Goal: Task Accomplishment & Management: Manage account settings

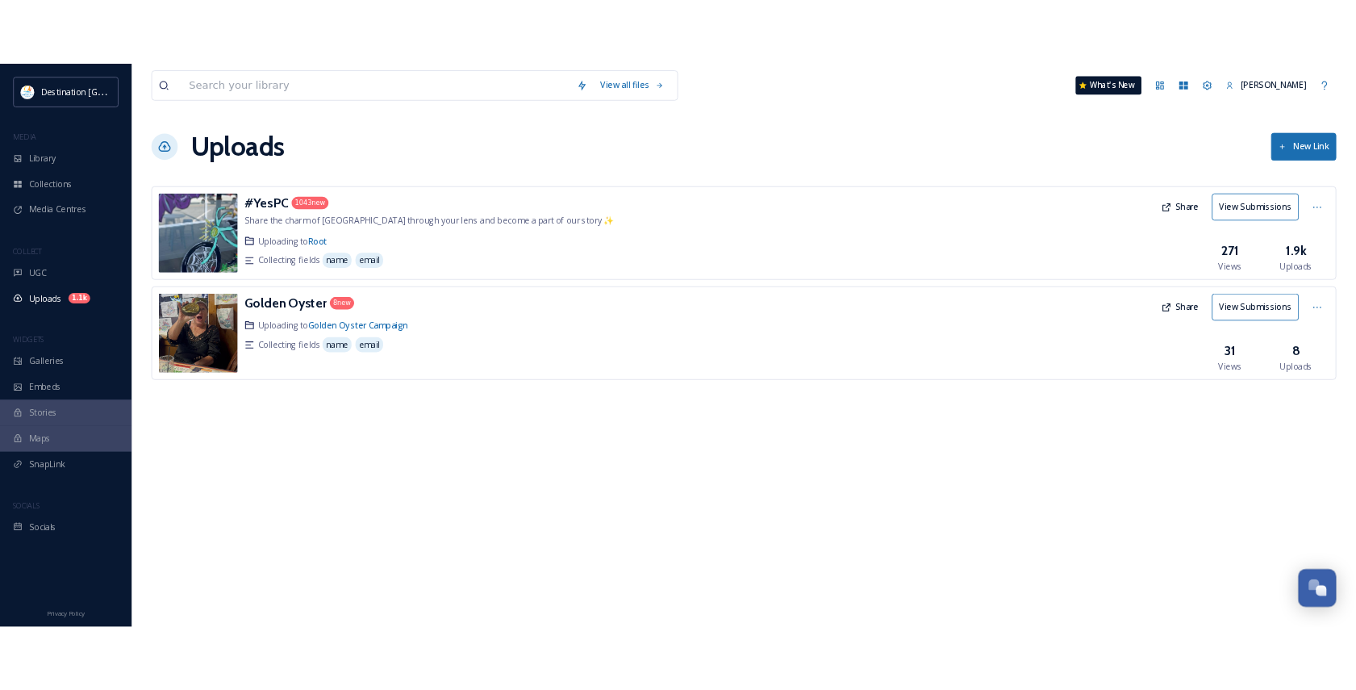
scroll to position [780, 0]
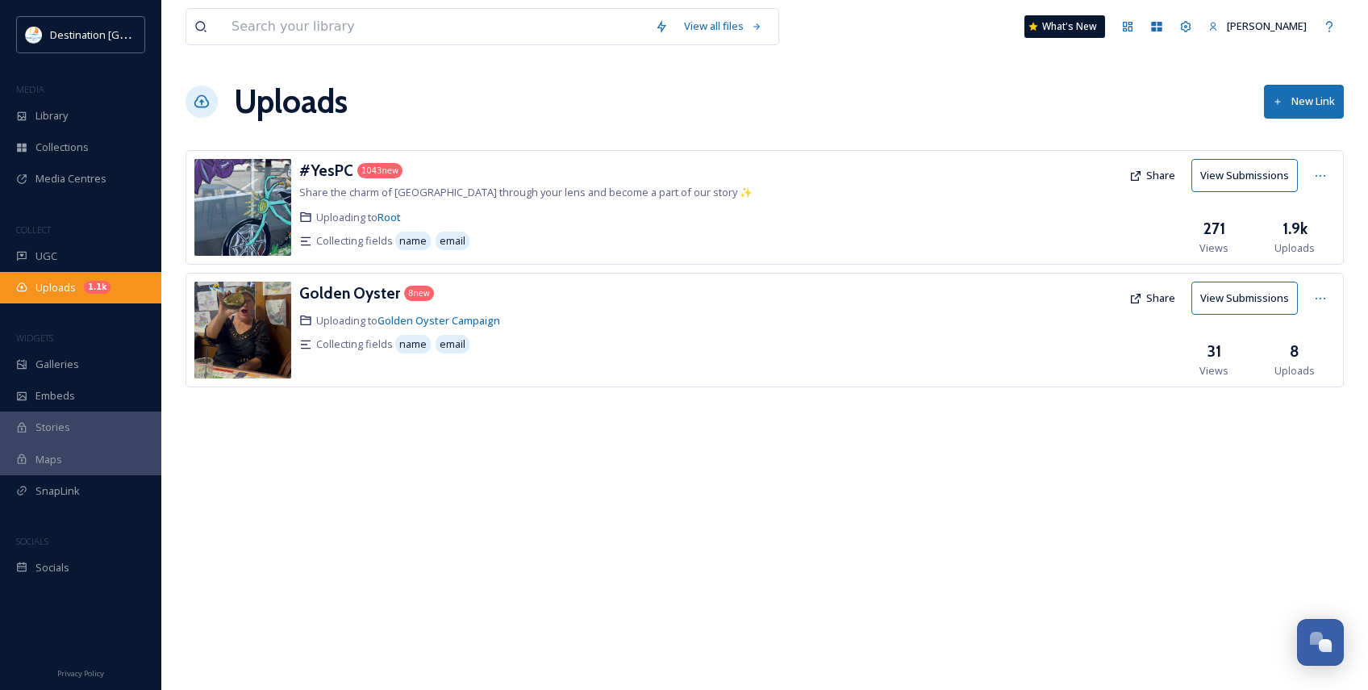
click at [53, 292] on span "Uploads" at bounding box center [56, 287] width 40 height 15
click at [330, 171] on h3 "#YesPC" at bounding box center [326, 170] width 54 height 19
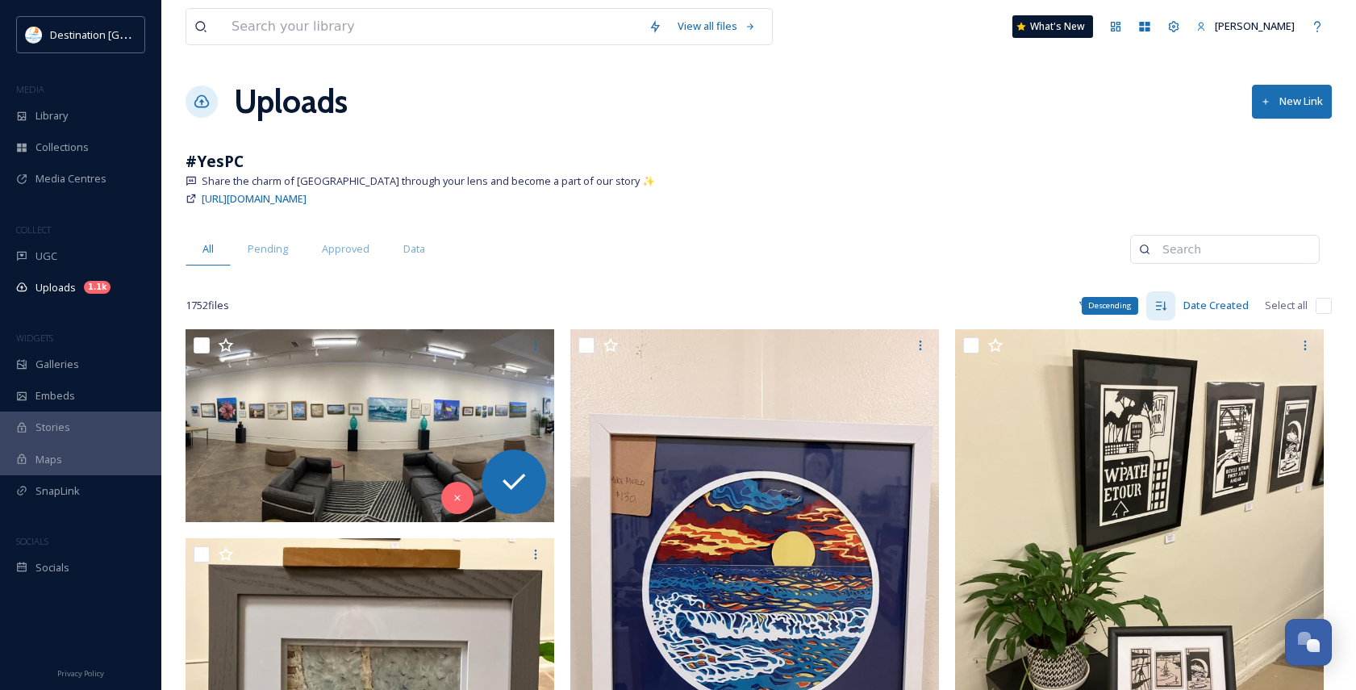
click at [1116, 305] on div "Descending" at bounding box center [1110, 306] width 56 height 18
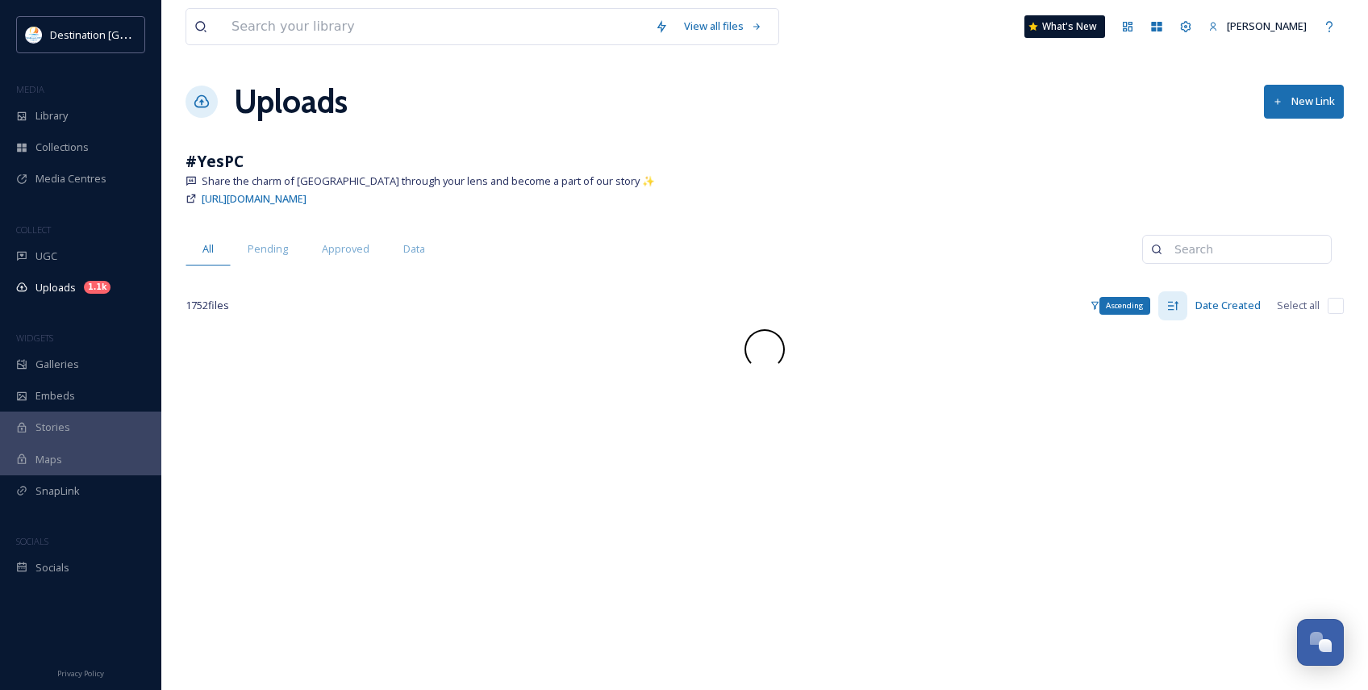
click at [1172, 308] on icon at bounding box center [1173, 305] width 13 height 13
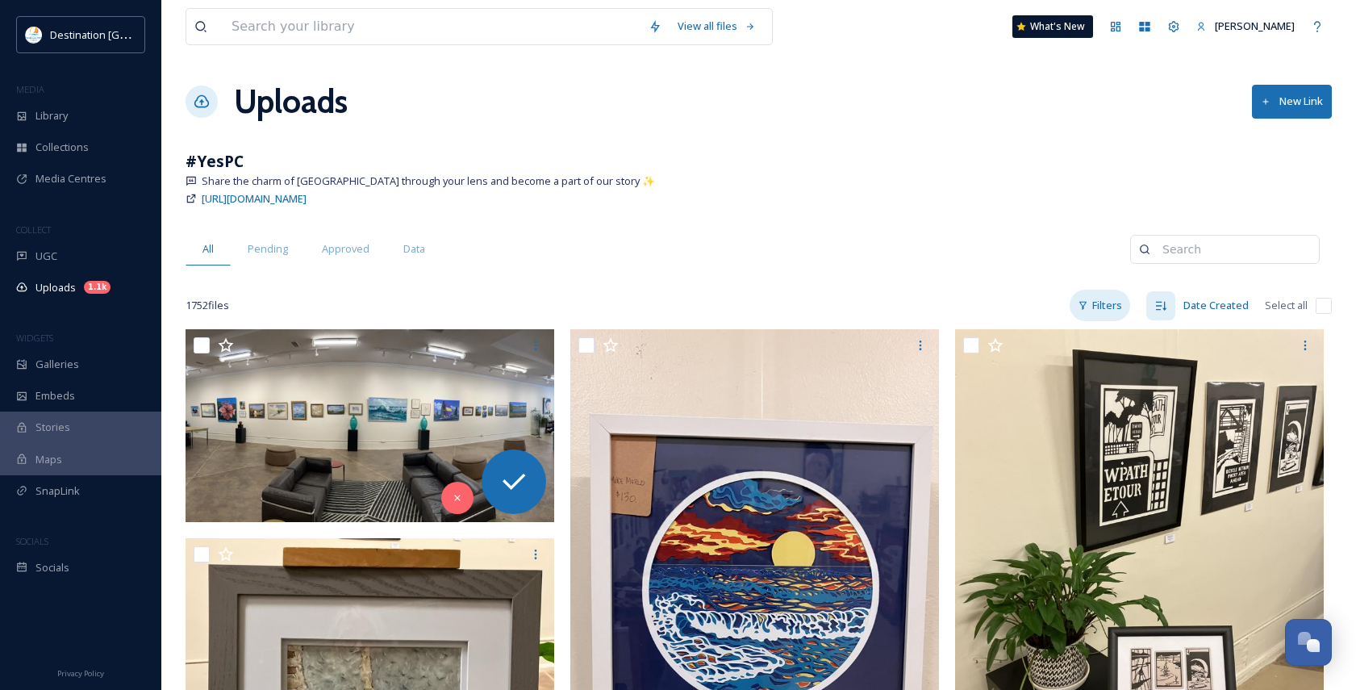
click at [1107, 309] on div "Filters" at bounding box center [1100, 305] width 61 height 31
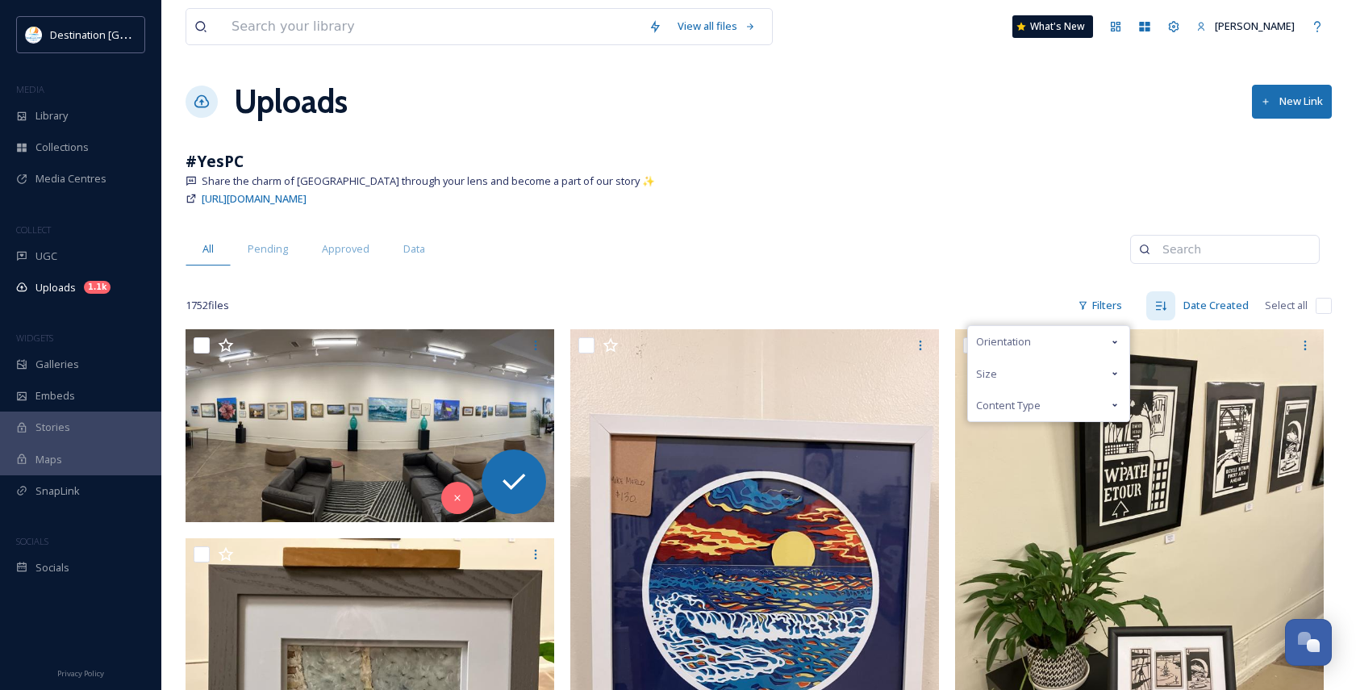
click at [1031, 403] on span "Content Type" at bounding box center [1008, 405] width 65 height 15
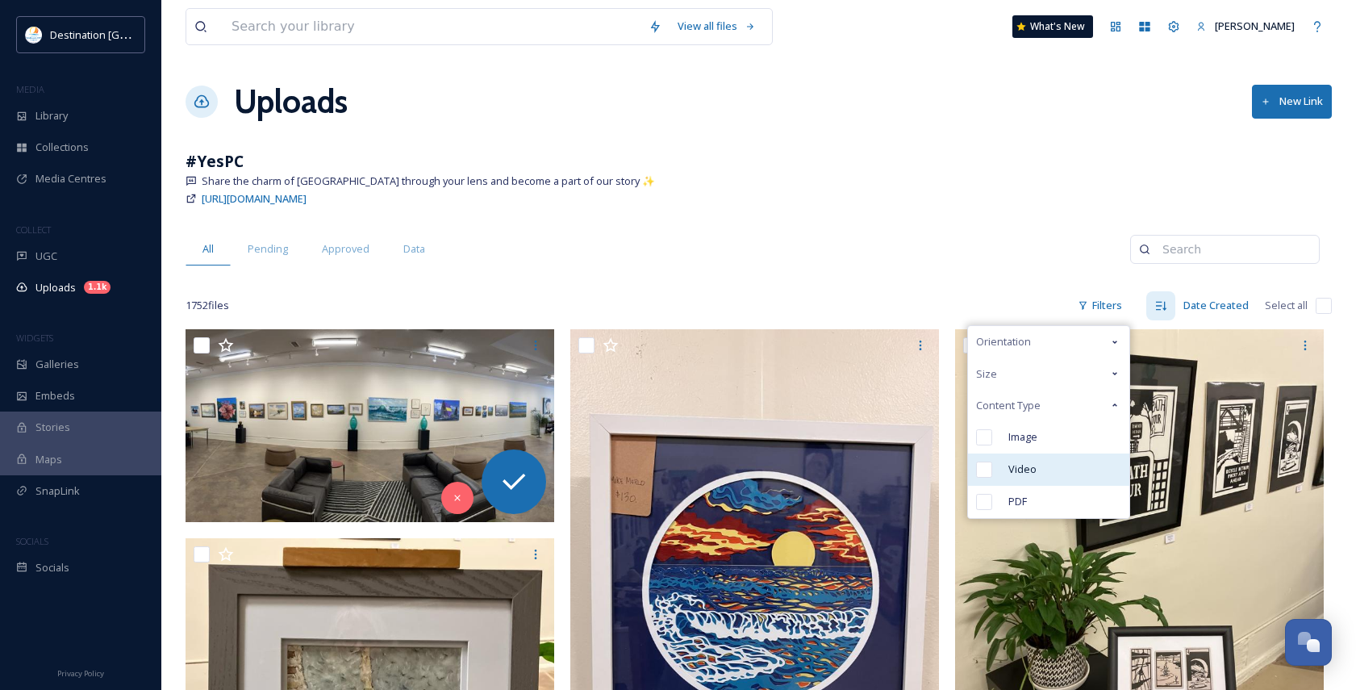
click at [1008, 462] on div "Video" at bounding box center [1048, 469] width 161 height 32
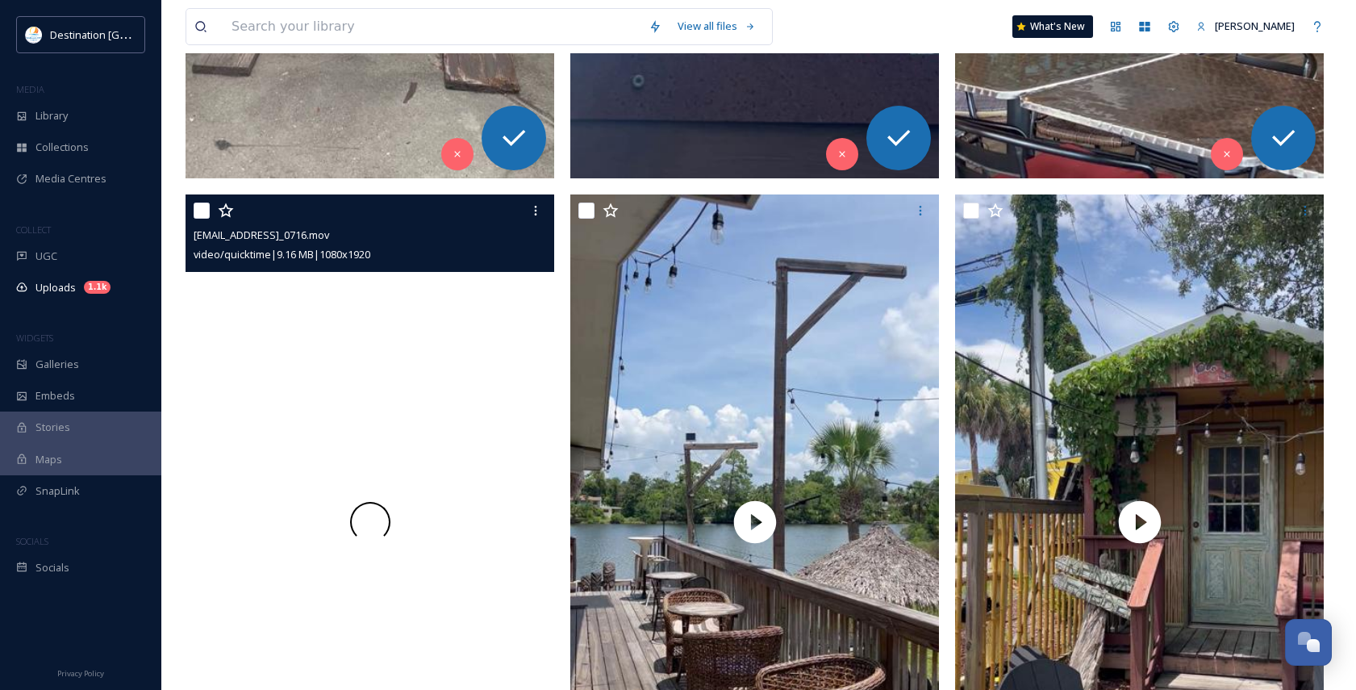
scroll to position [565, 0]
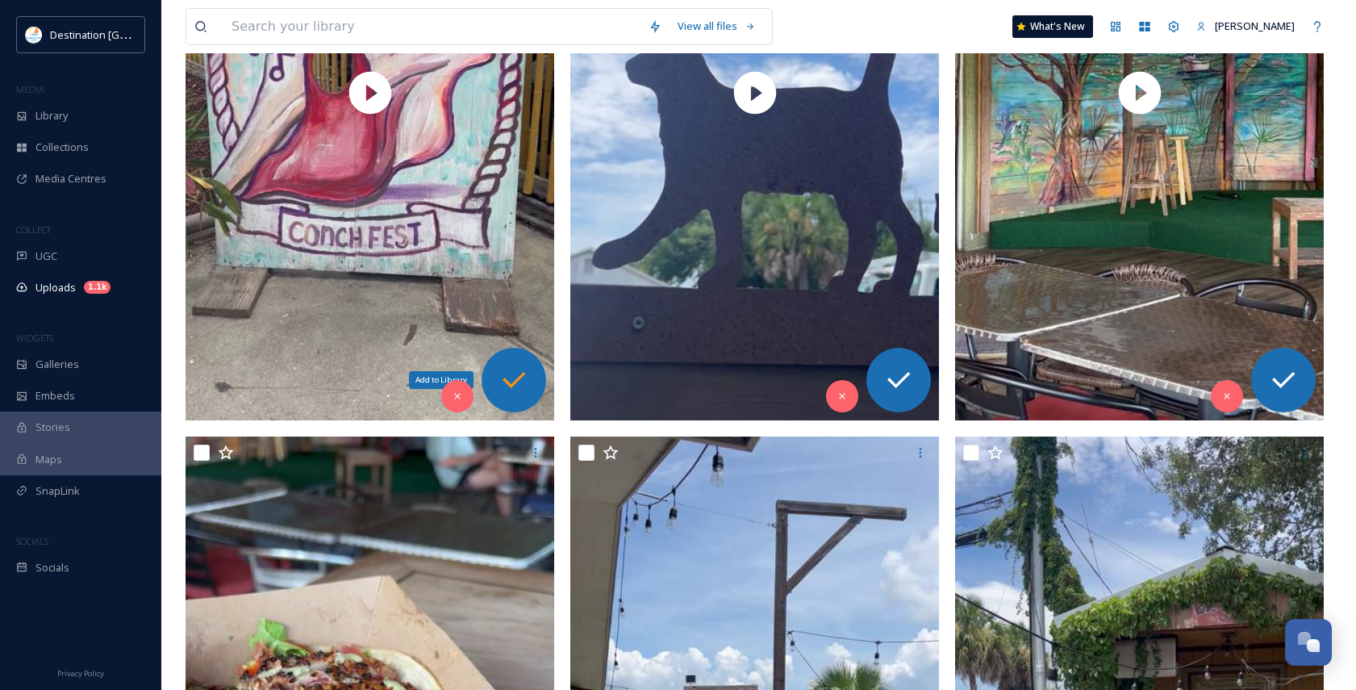
click at [531, 390] on div "Add to Library" at bounding box center [514, 380] width 65 height 65
click at [919, 375] on div "Add to Library" at bounding box center [899, 380] width 65 height 65
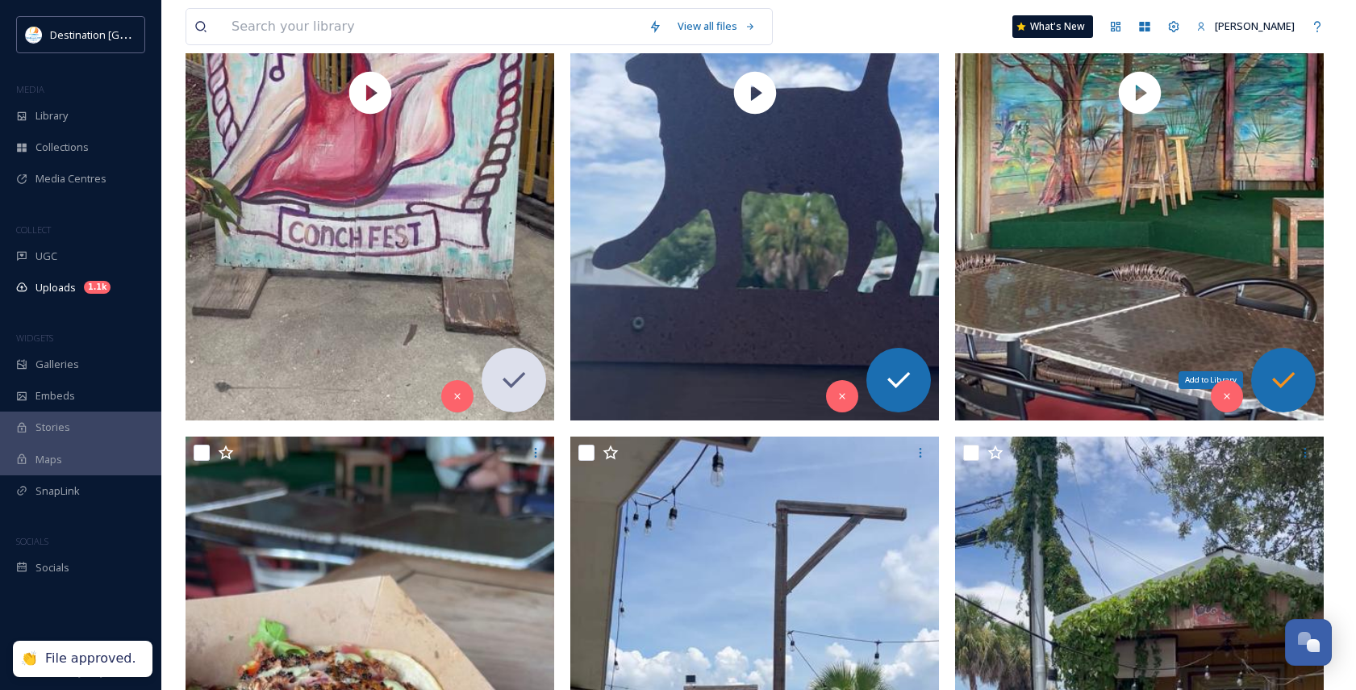
click at [1289, 374] on icon at bounding box center [1284, 380] width 32 height 32
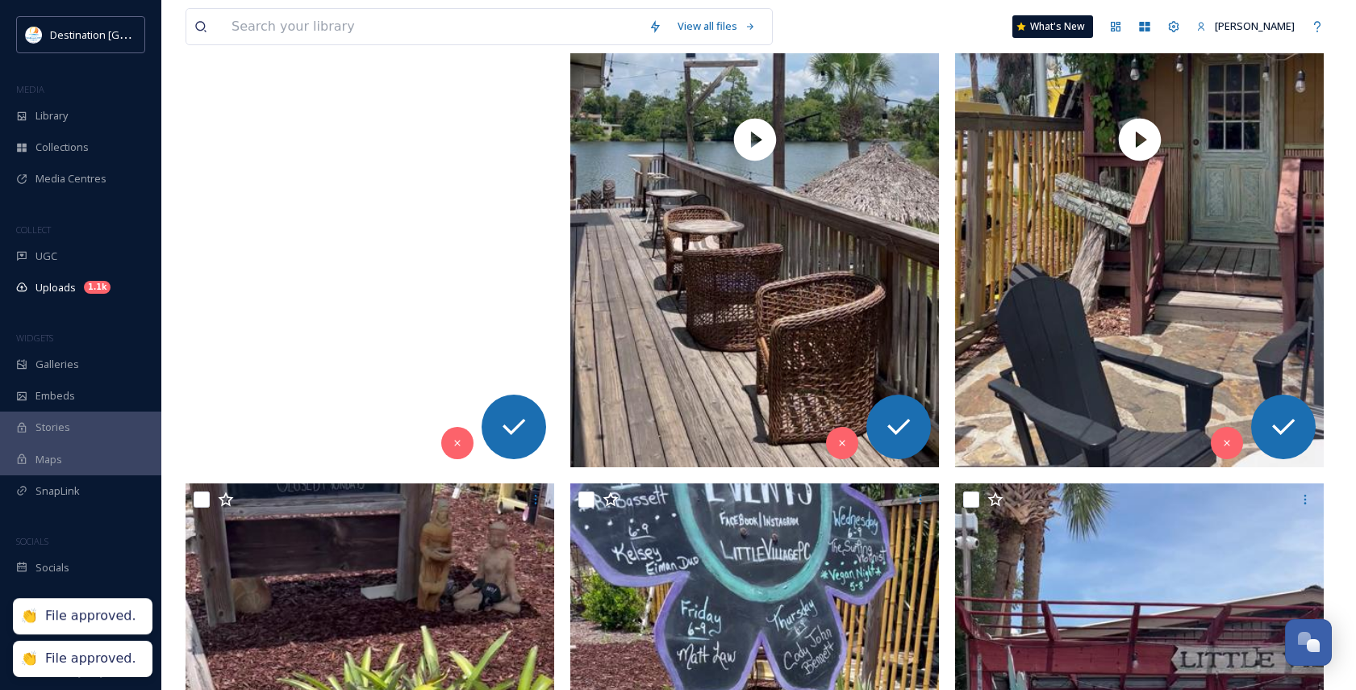
scroll to position [1210, 0]
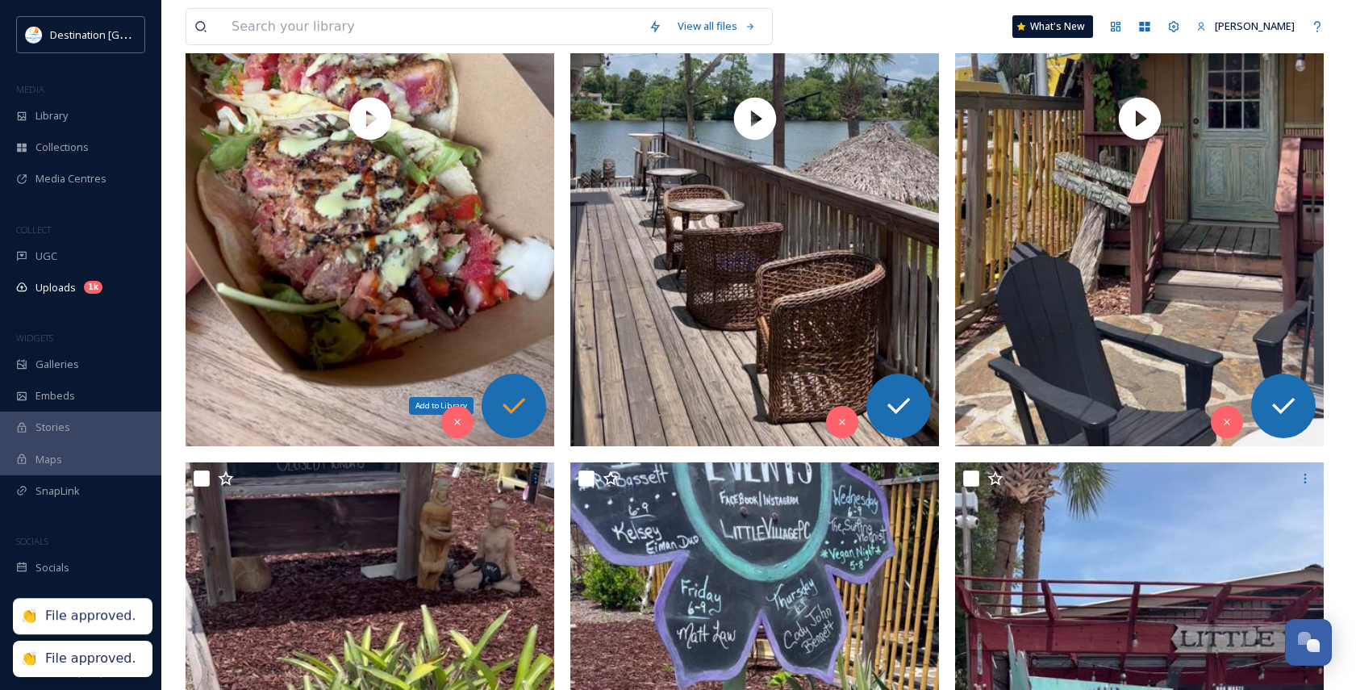
drag, startPoint x: 522, startPoint y: 396, endPoint x: 541, endPoint y: 402, distance: 19.4
click at [522, 397] on icon at bounding box center [514, 406] width 32 height 32
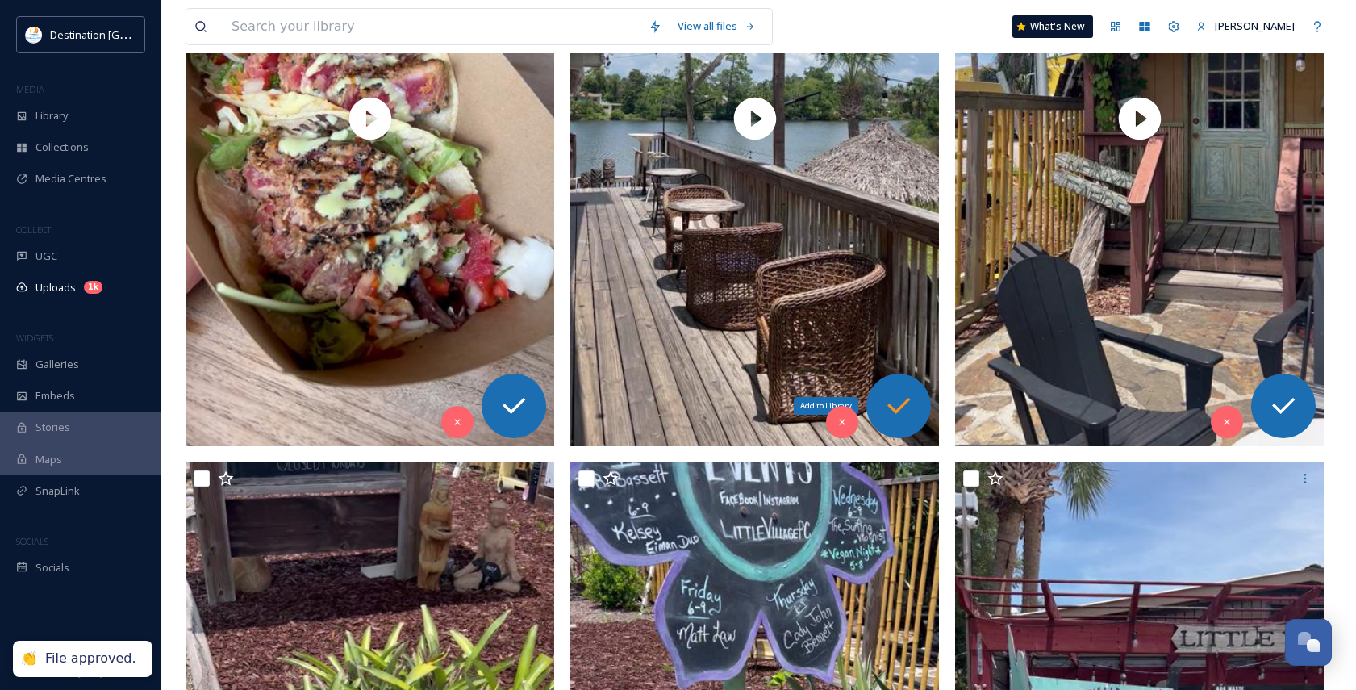
click at [917, 414] on div "Add to Library" at bounding box center [899, 406] width 65 height 65
click at [1276, 418] on icon at bounding box center [1284, 406] width 32 height 32
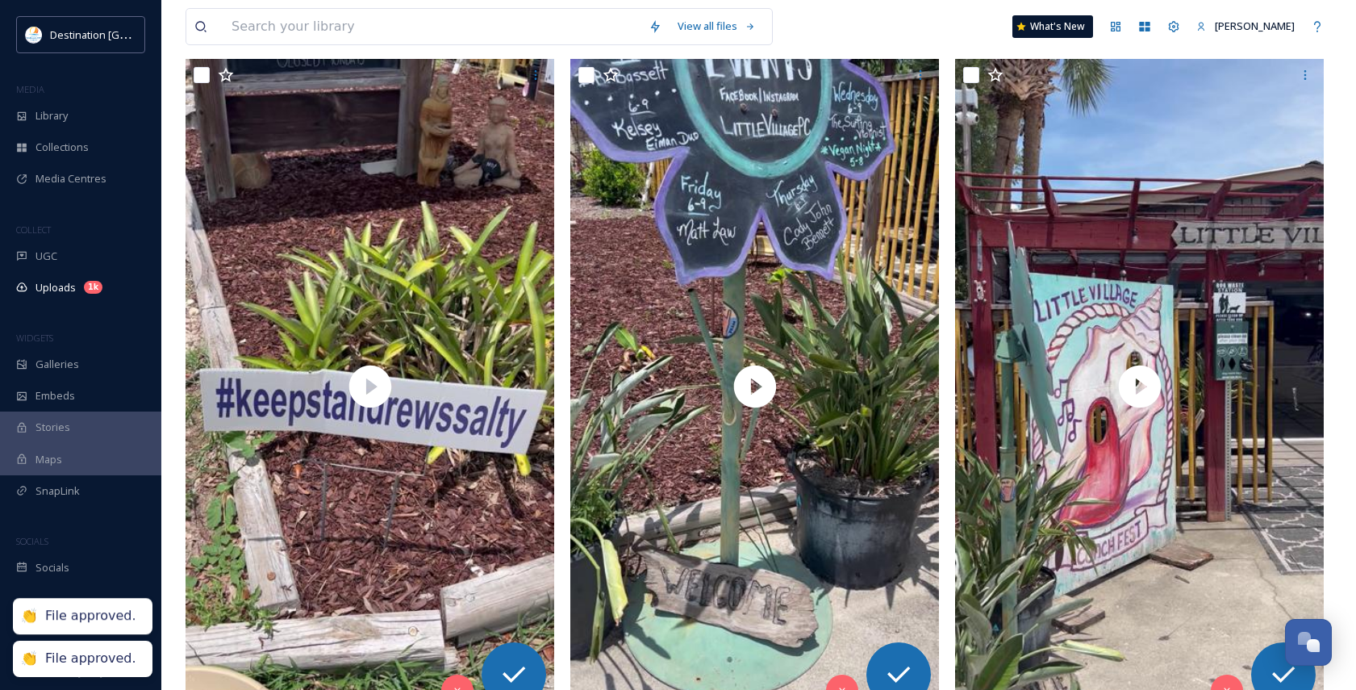
scroll to position [1694, 0]
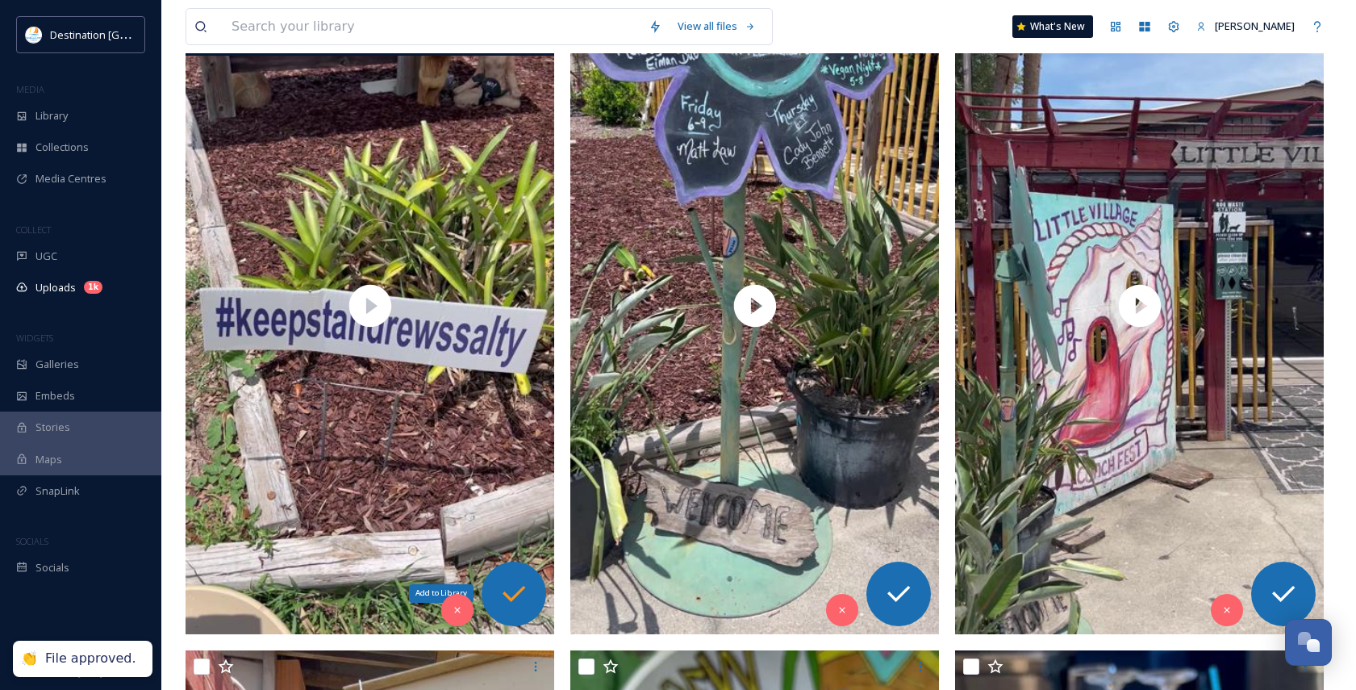
click at [524, 607] on icon at bounding box center [514, 594] width 32 height 32
click at [895, 593] on icon at bounding box center [899, 594] width 32 height 32
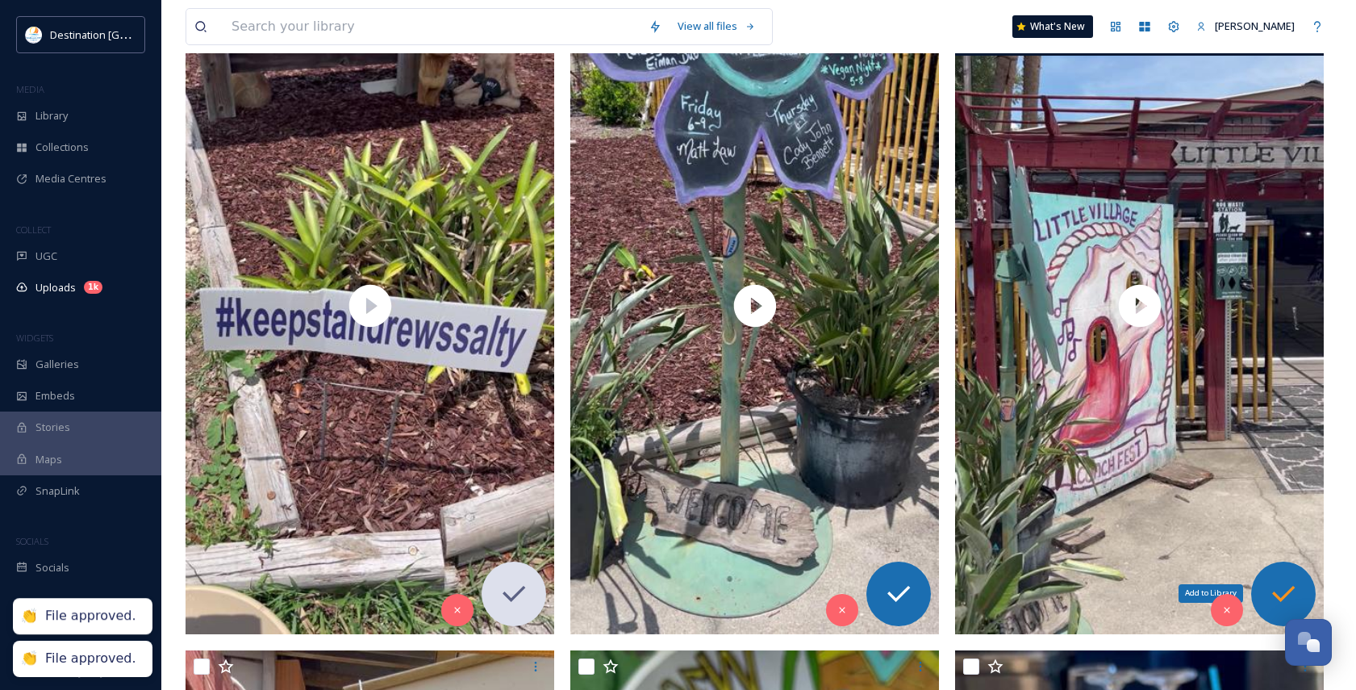
click at [1279, 588] on icon at bounding box center [1284, 594] width 32 height 32
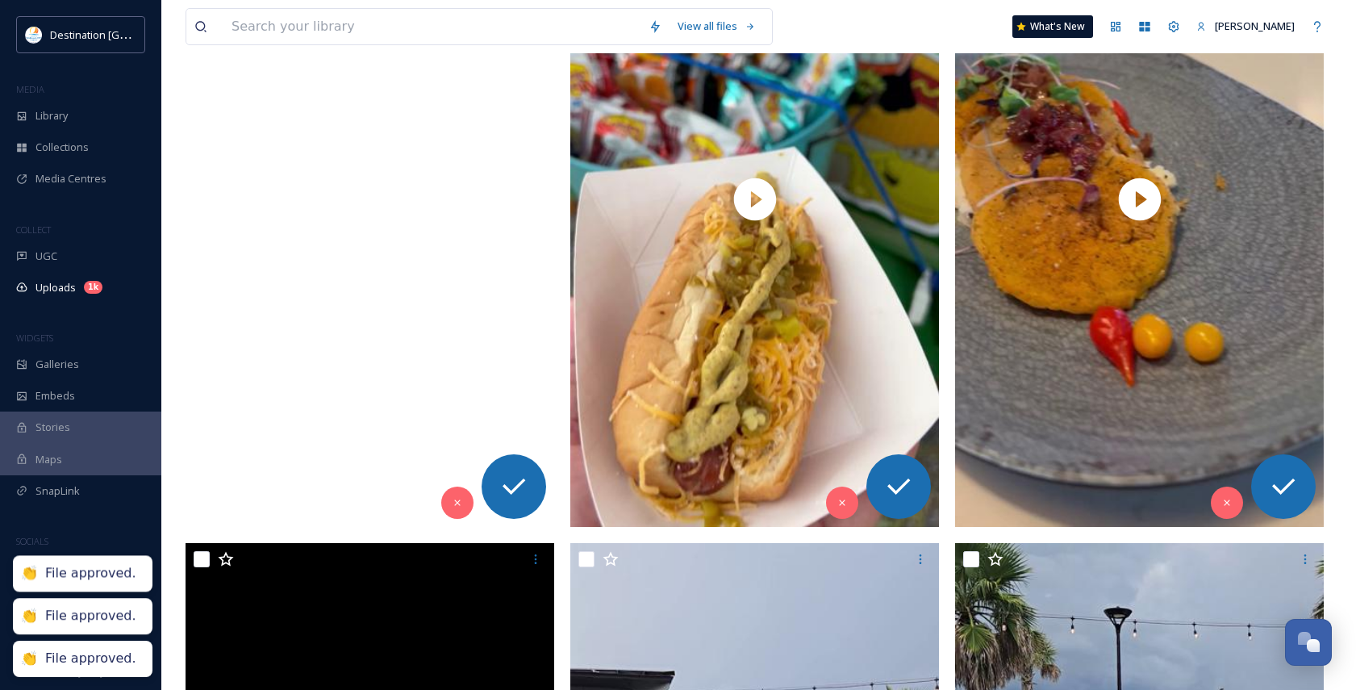
scroll to position [2501, 0]
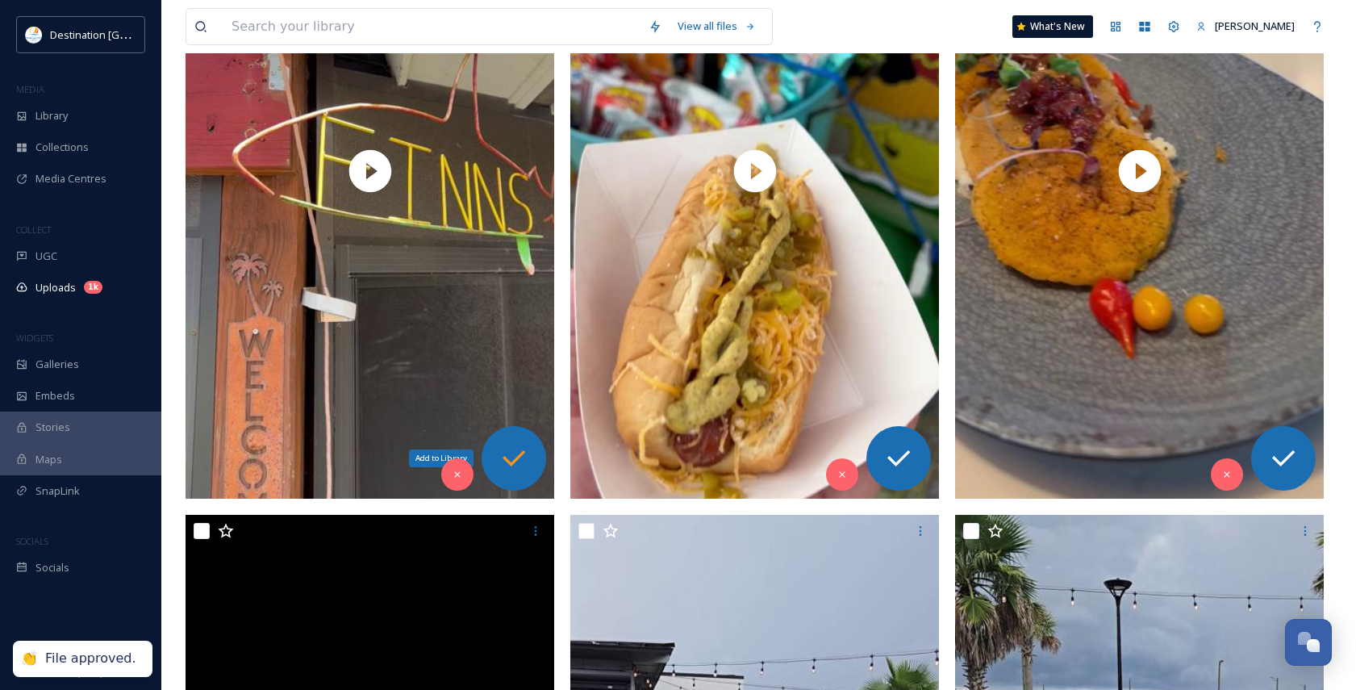
click at [522, 466] on icon at bounding box center [514, 458] width 32 height 32
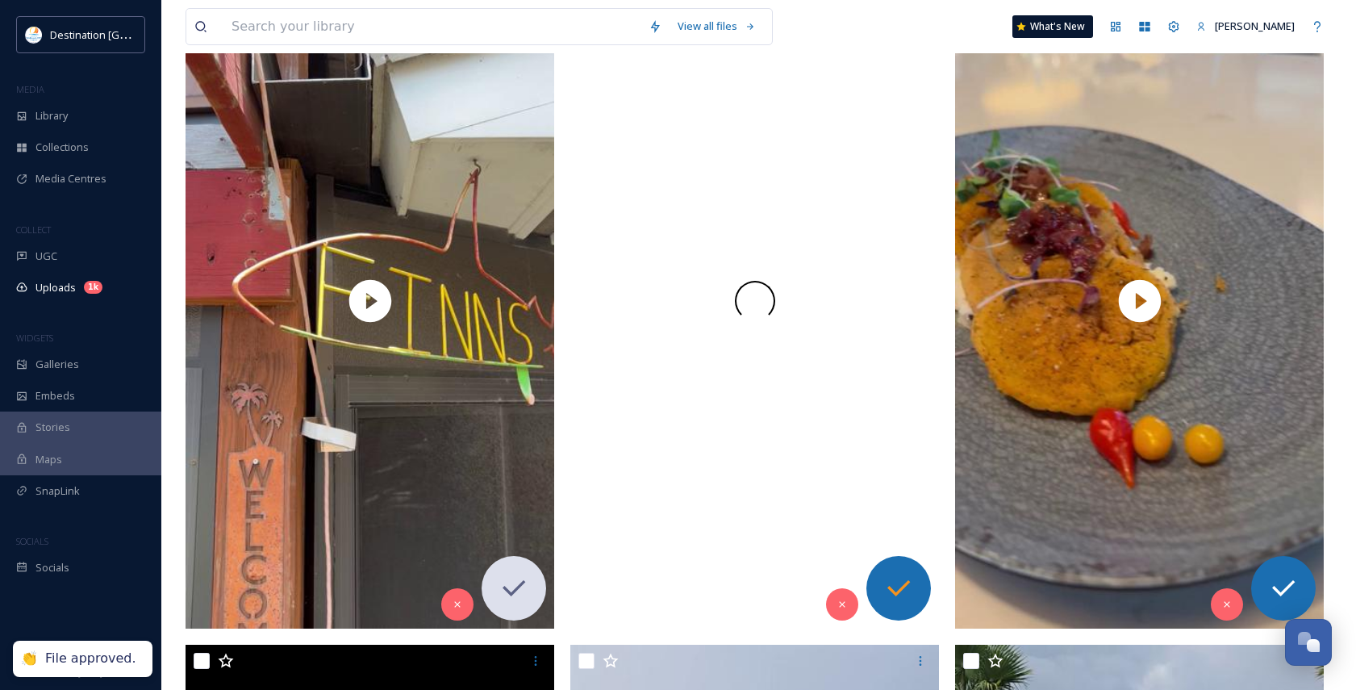
scroll to position [2340, 0]
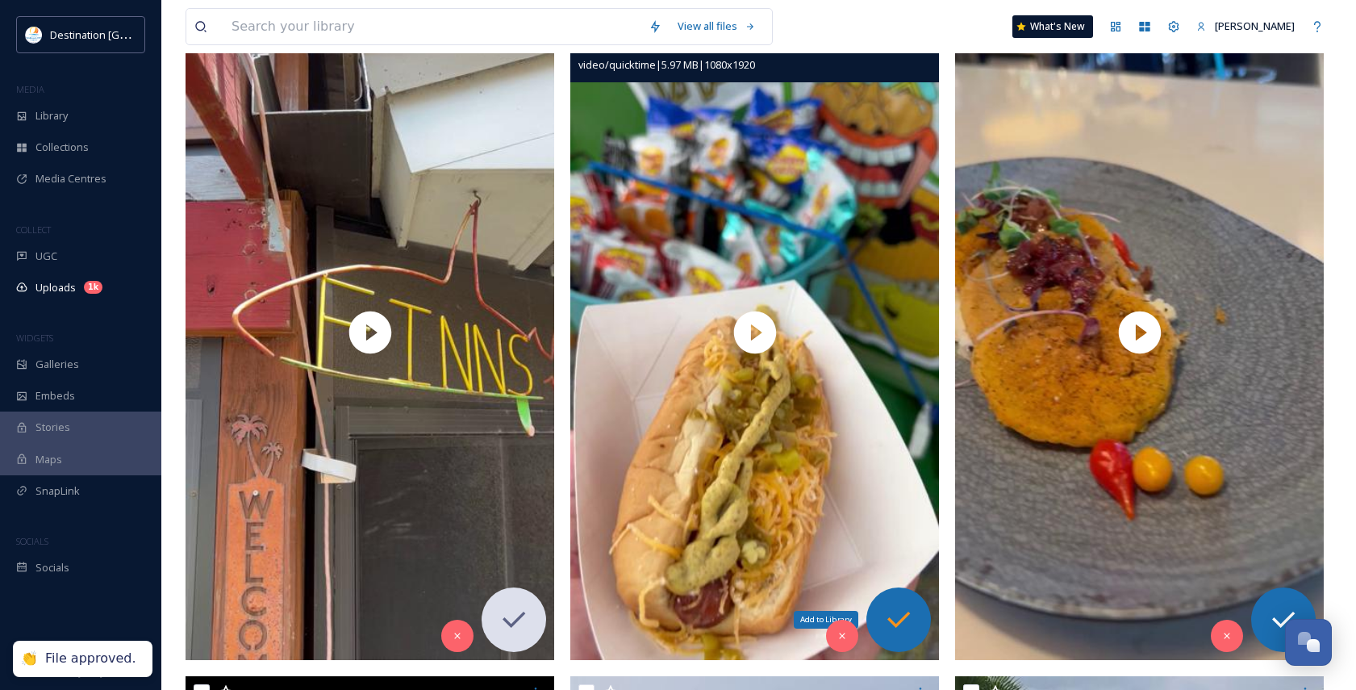
click at [897, 620] on icon at bounding box center [899, 620] width 32 height 32
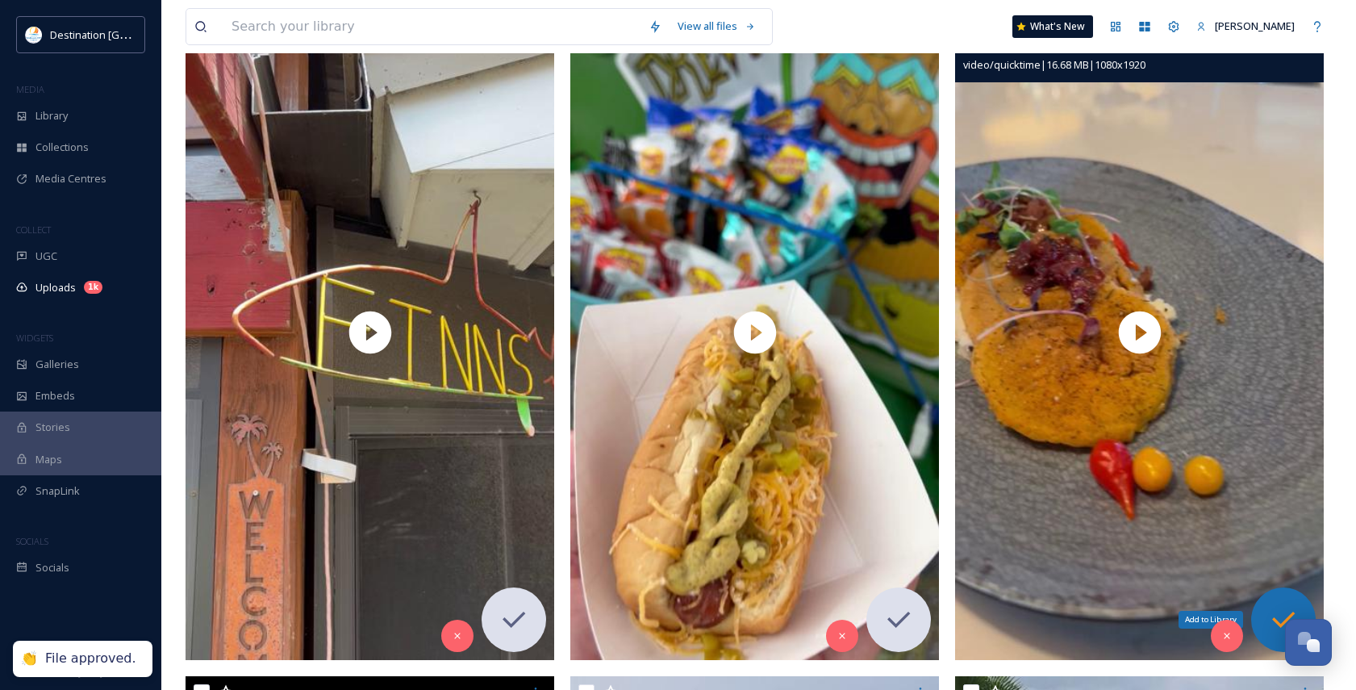
click at [1272, 610] on icon at bounding box center [1284, 620] width 32 height 32
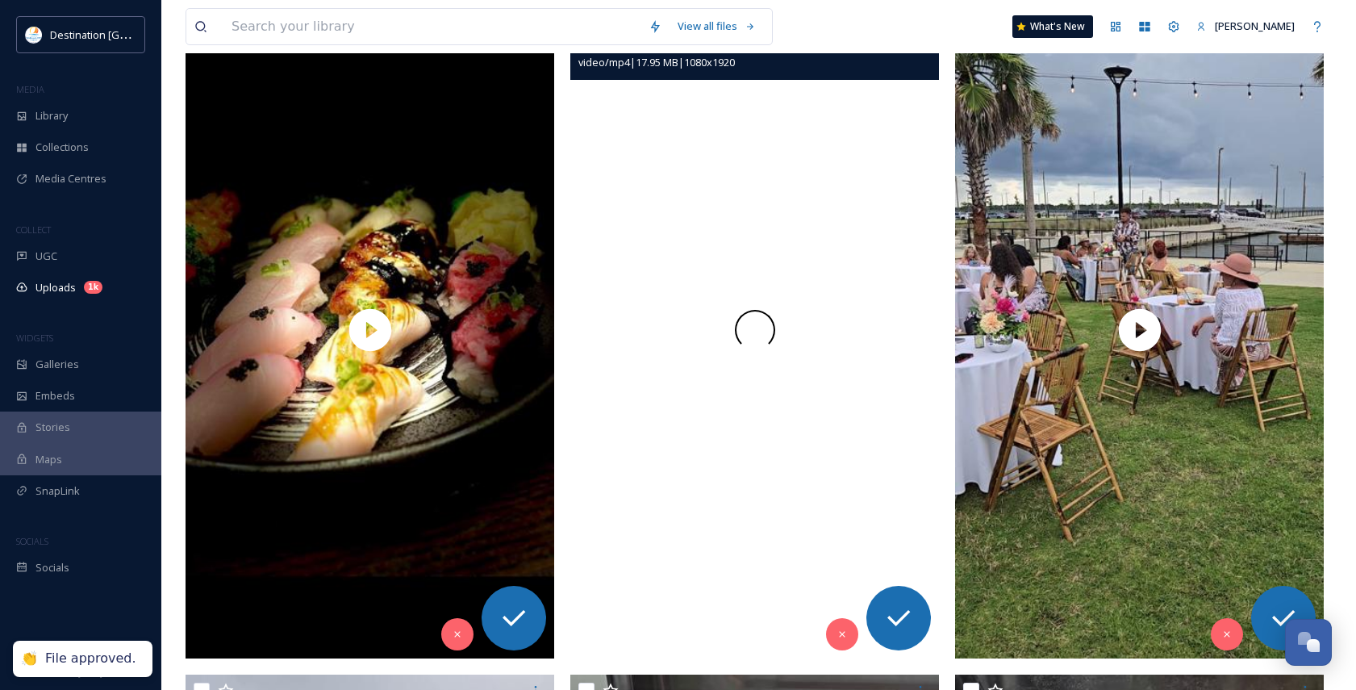
scroll to position [2985, 0]
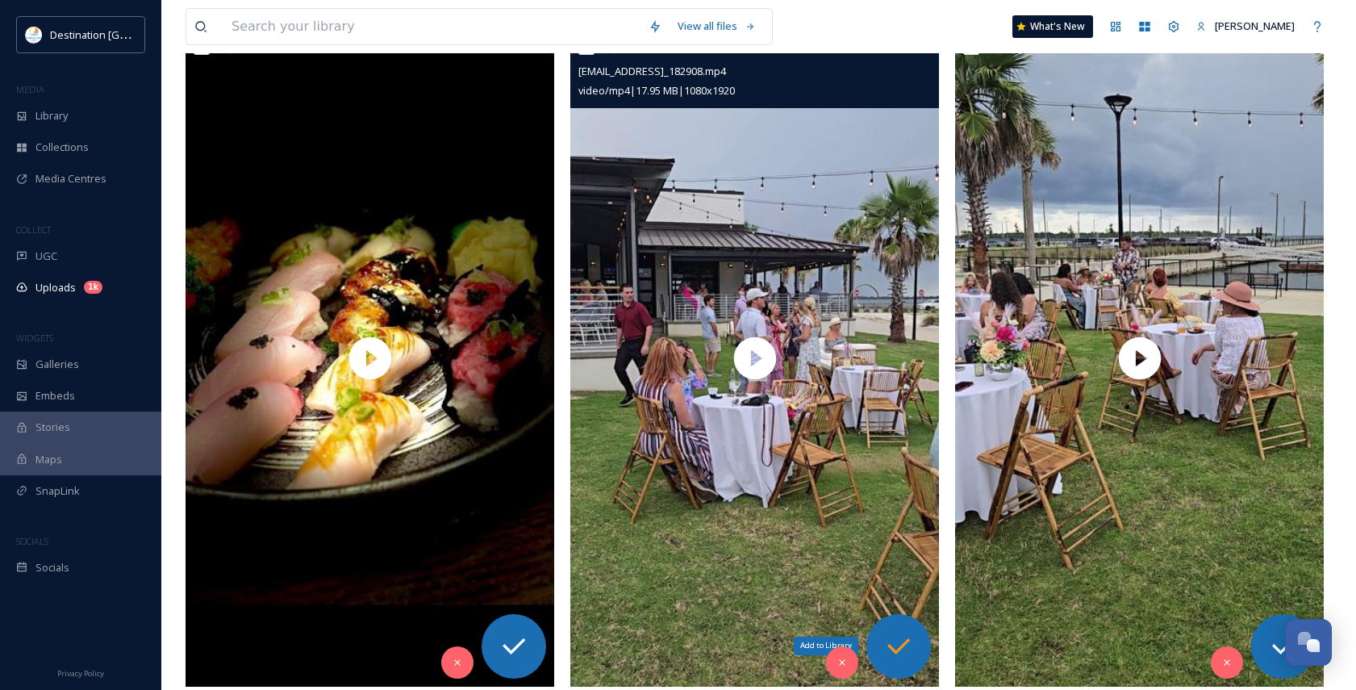
click at [908, 645] on icon at bounding box center [899, 646] width 32 height 32
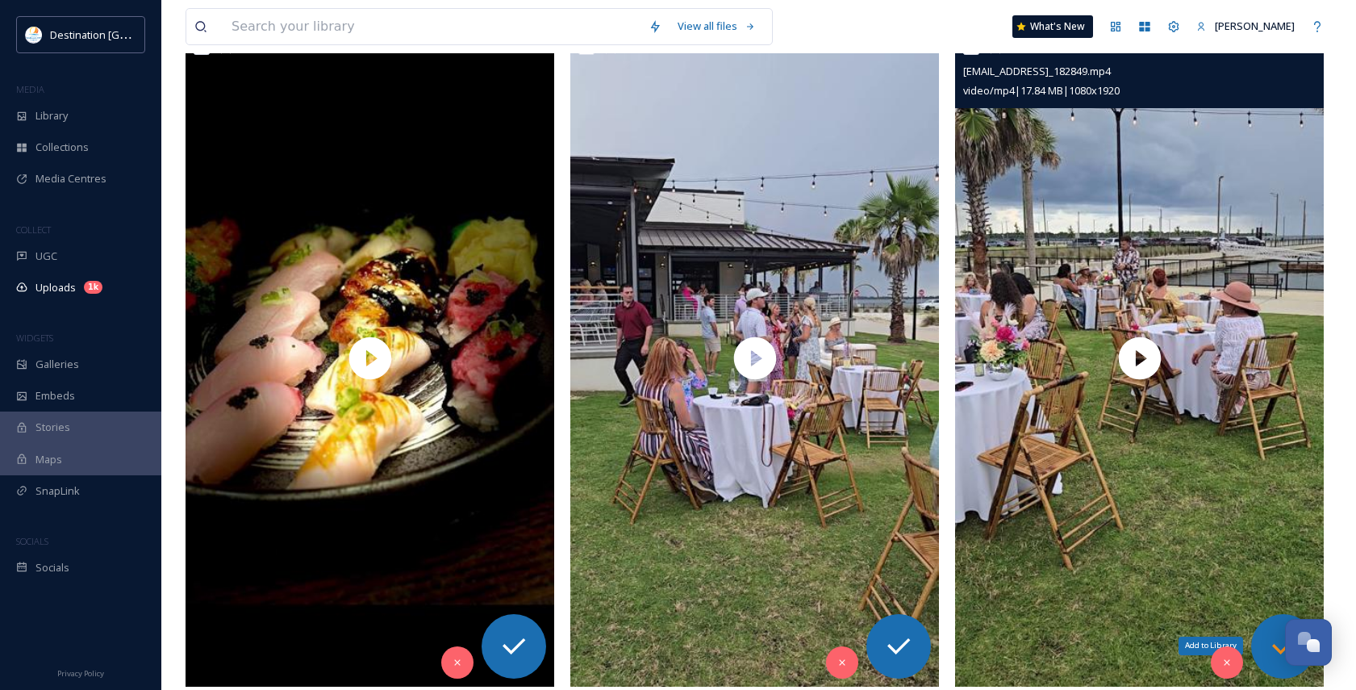
click at [1262, 641] on div "Add to Library" at bounding box center [1283, 646] width 65 height 65
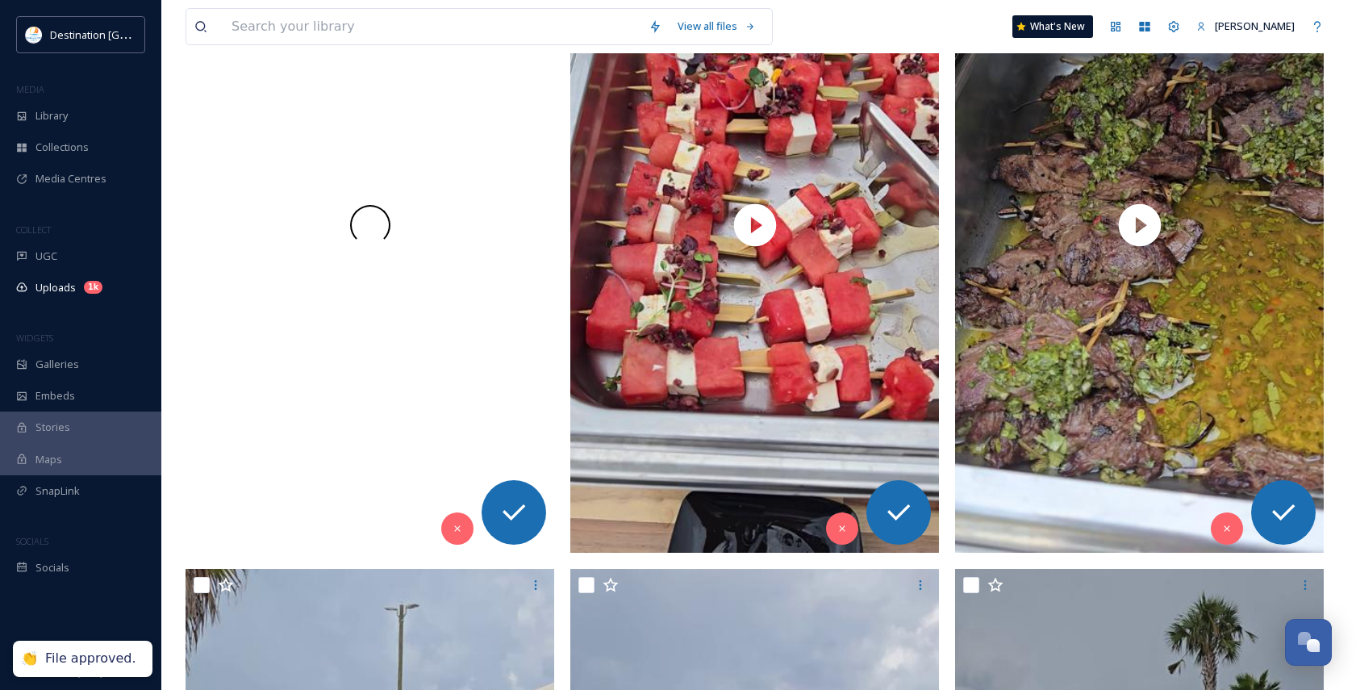
scroll to position [3792, 0]
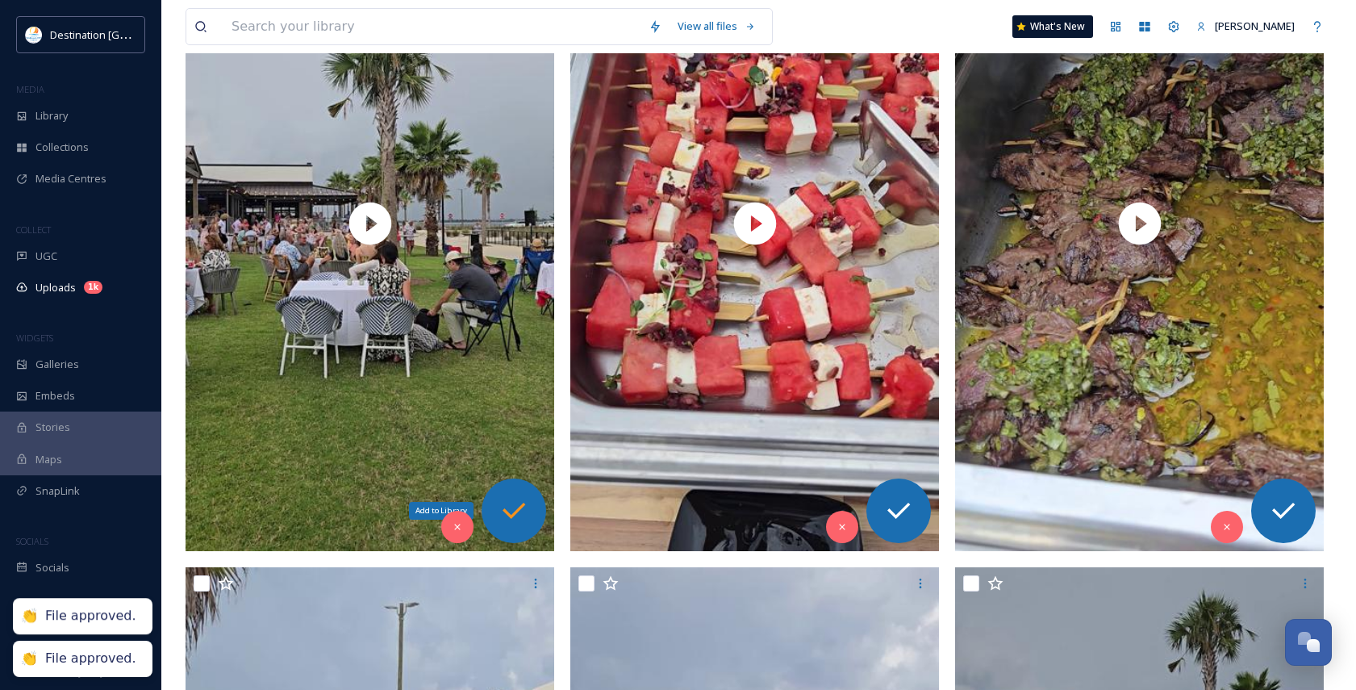
click at [496, 523] on div "Add to Library" at bounding box center [514, 510] width 65 height 65
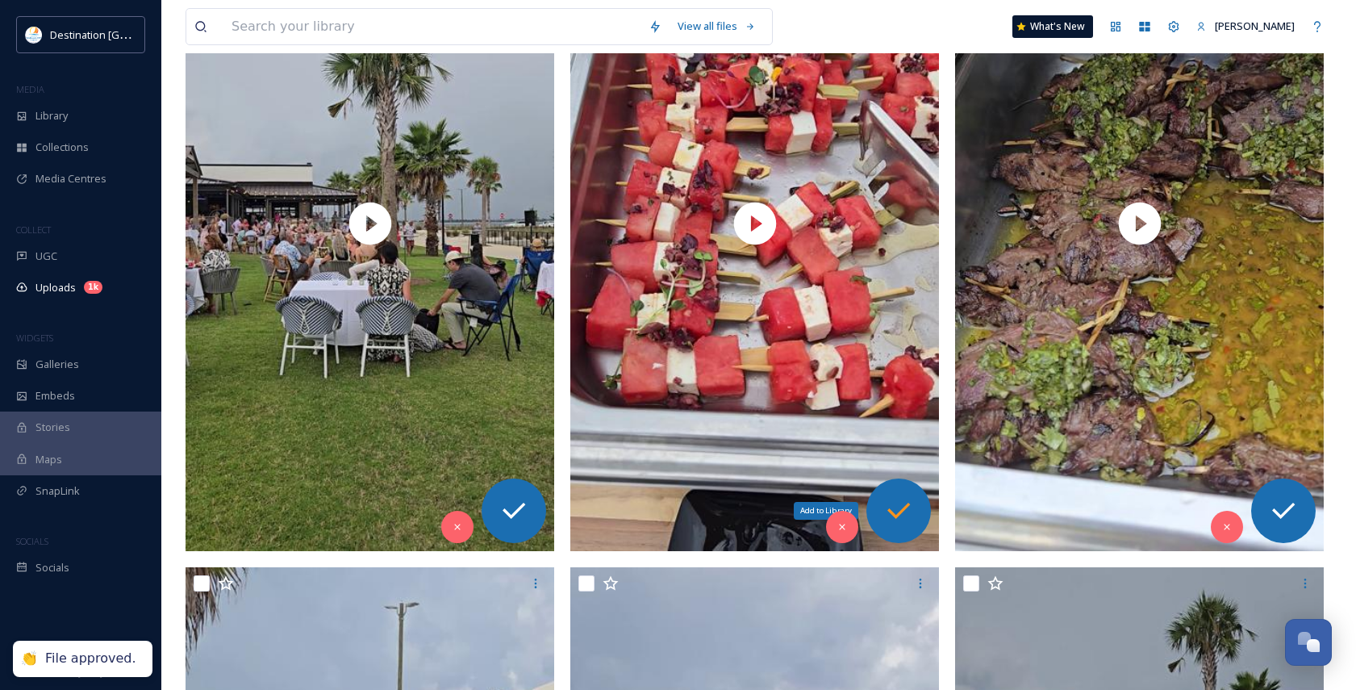
click at [874, 517] on div "Add to Library" at bounding box center [899, 510] width 65 height 65
click at [1285, 503] on icon at bounding box center [1284, 511] width 32 height 32
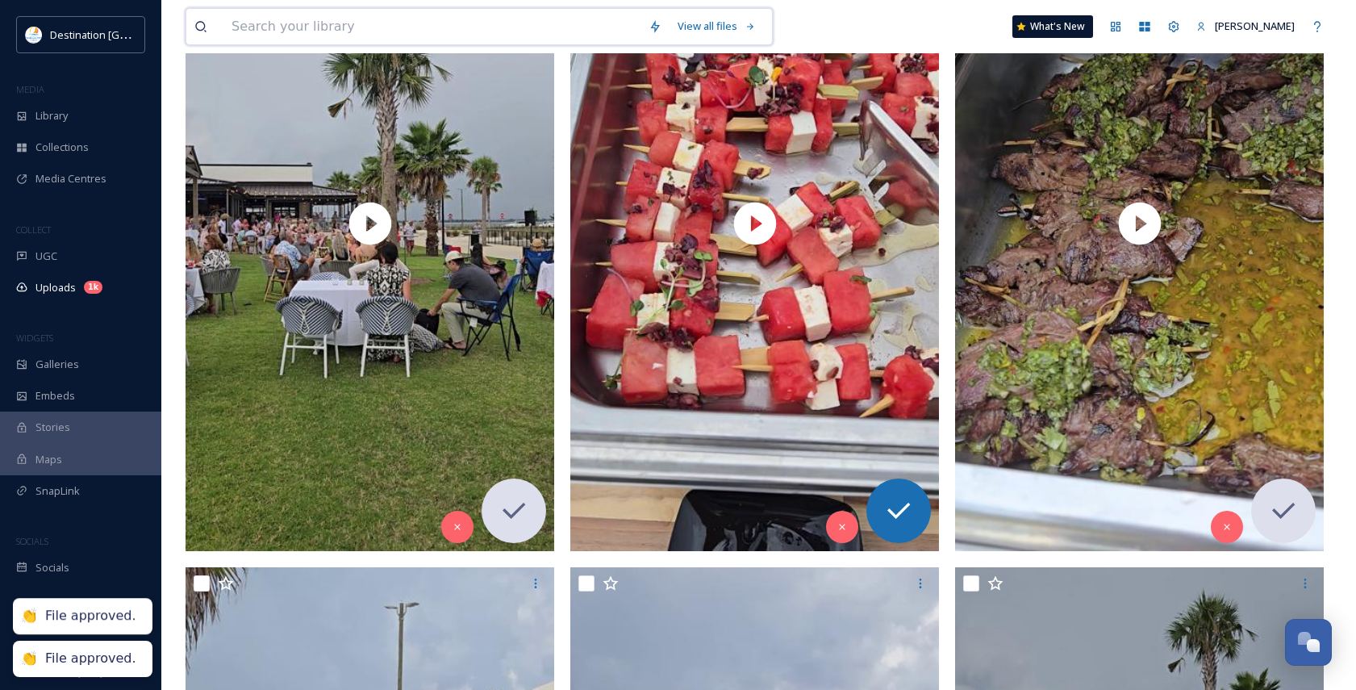
click at [464, 20] on input at bounding box center [432, 27] width 417 height 36
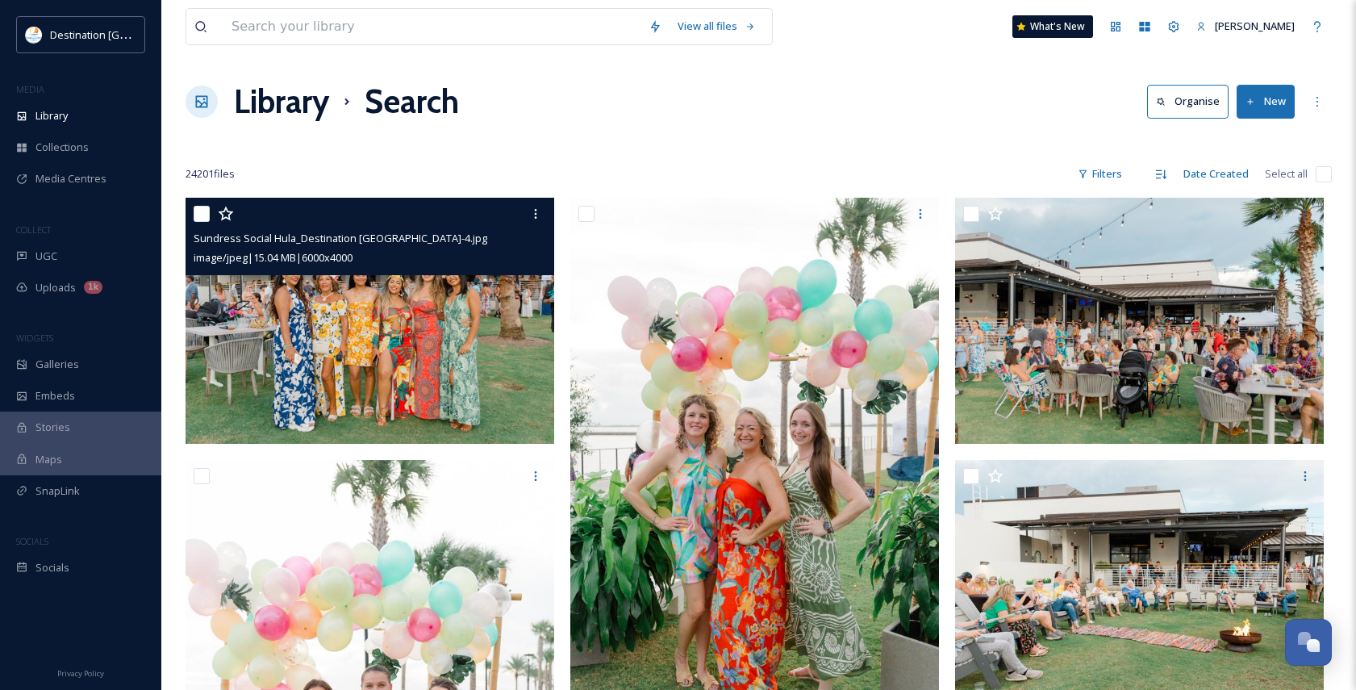
click at [387, 323] on img at bounding box center [370, 321] width 369 height 246
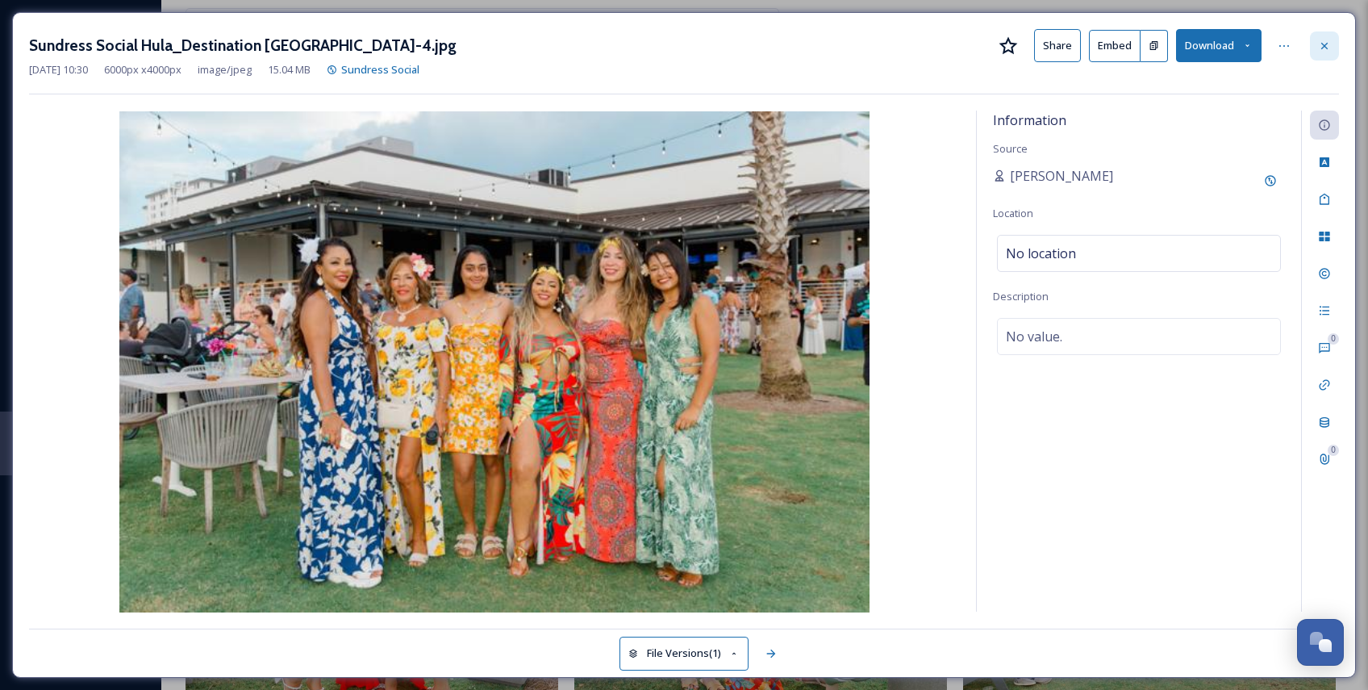
click at [1321, 54] on div at bounding box center [1324, 45] width 29 height 29
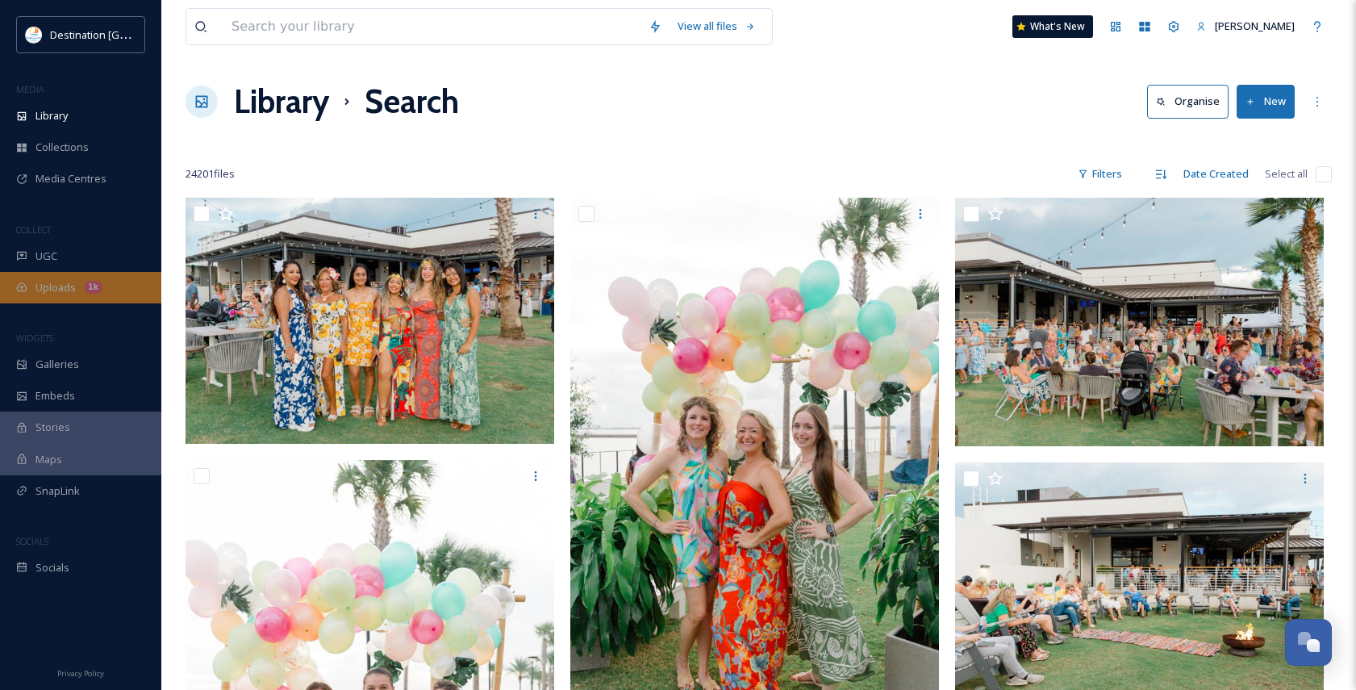
click at [61, 287] on span "Uploads" at bounding box center [56, 287] width 40 height 15
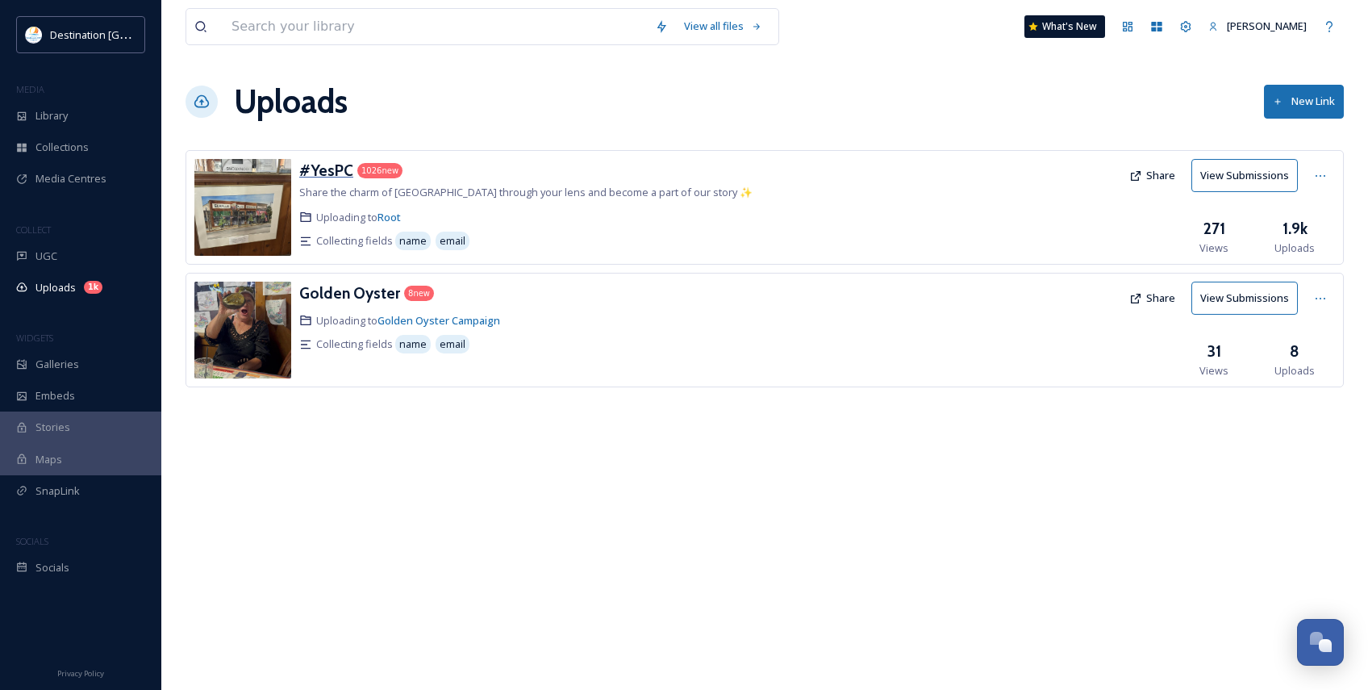
click at [325, 166] on h3 "#YesPC" at bounding box center [326, 170] width 54 height 19
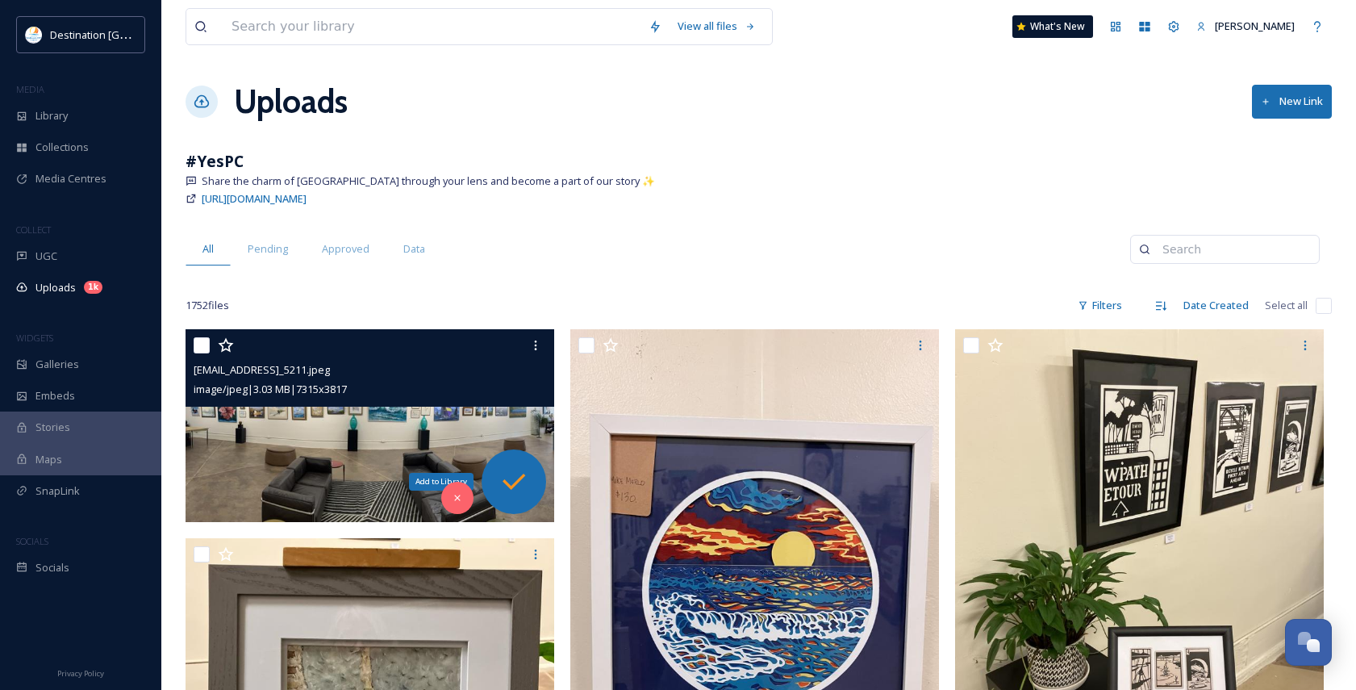
click at [524, 472] on icon at bounding box center [514, 482] width 32 height 32
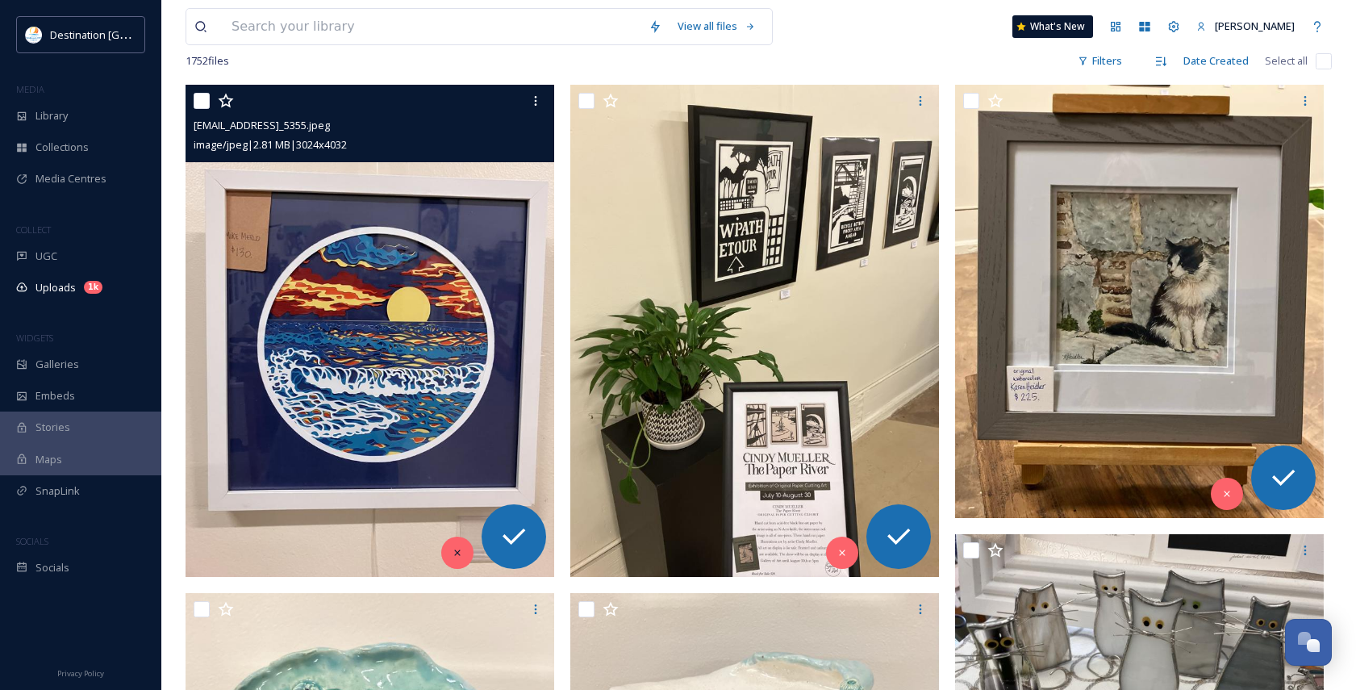
scroll to position [323, 0]
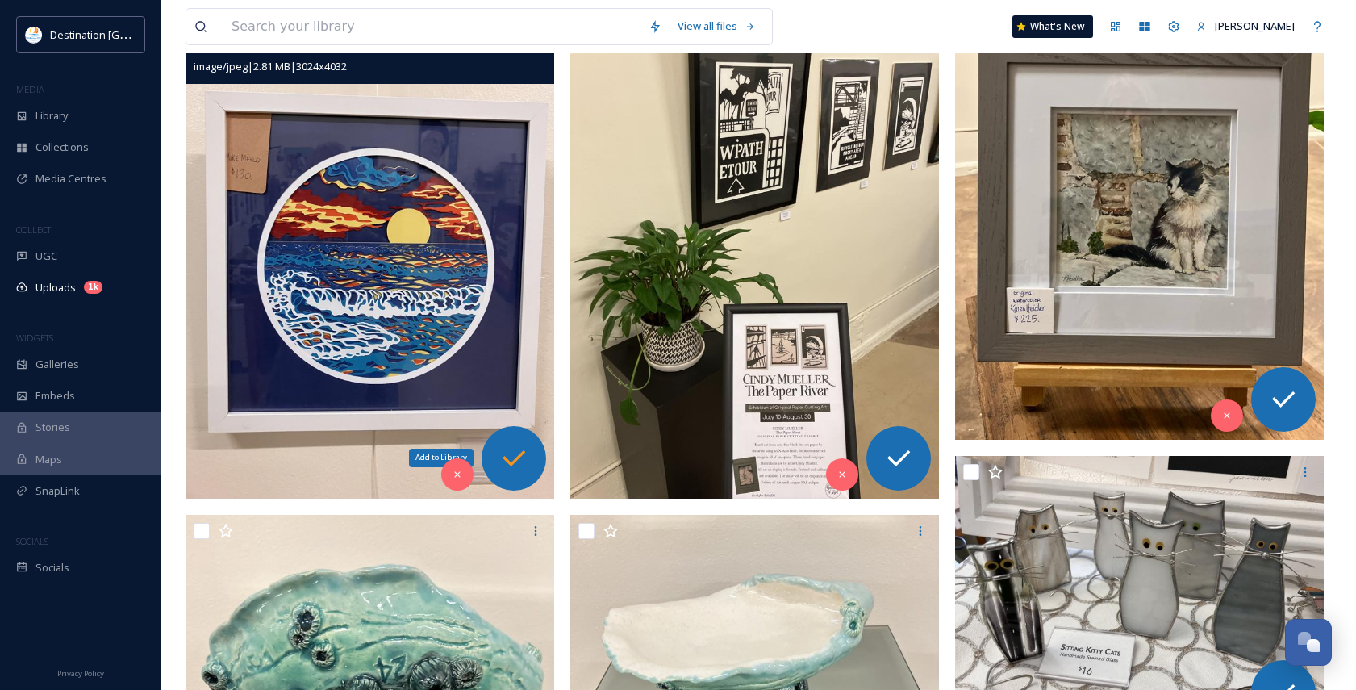
click at [516, 467] on icon at bounding box center [514, 458] width 32 height 32
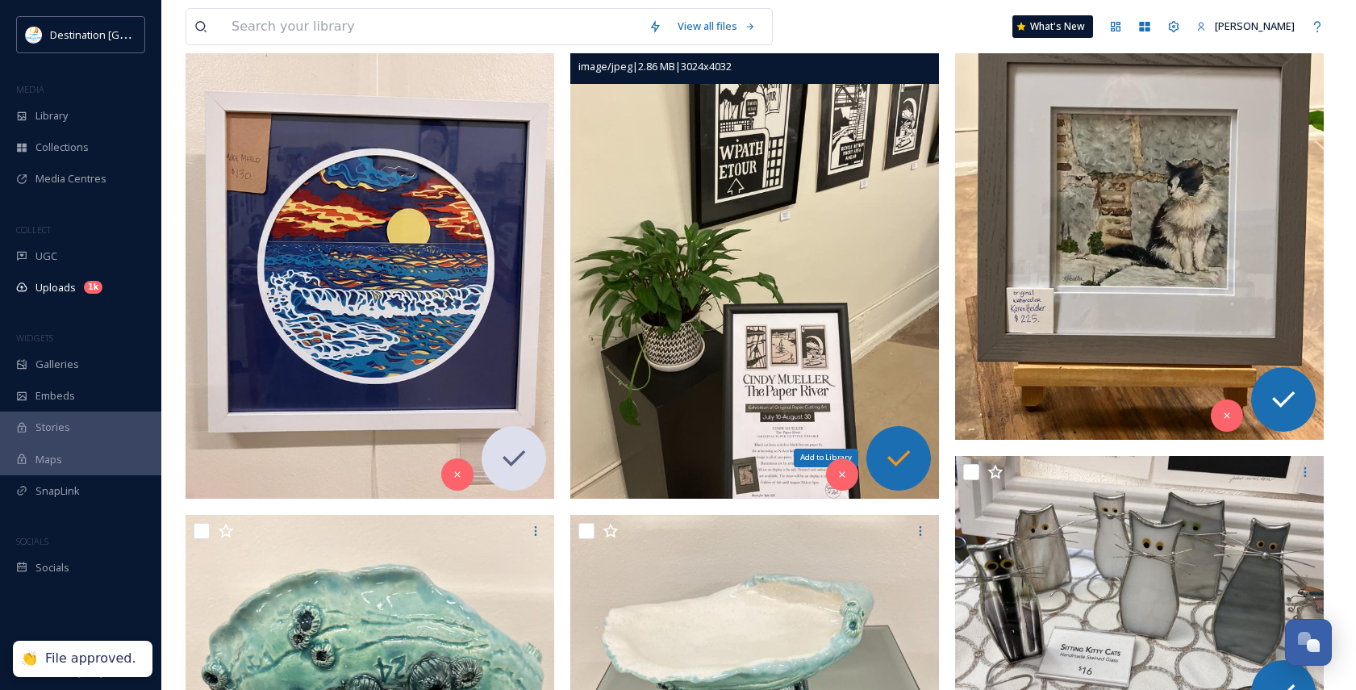
click at [909, 461] on icon at bounding box center [899, 458] width 32 height 32
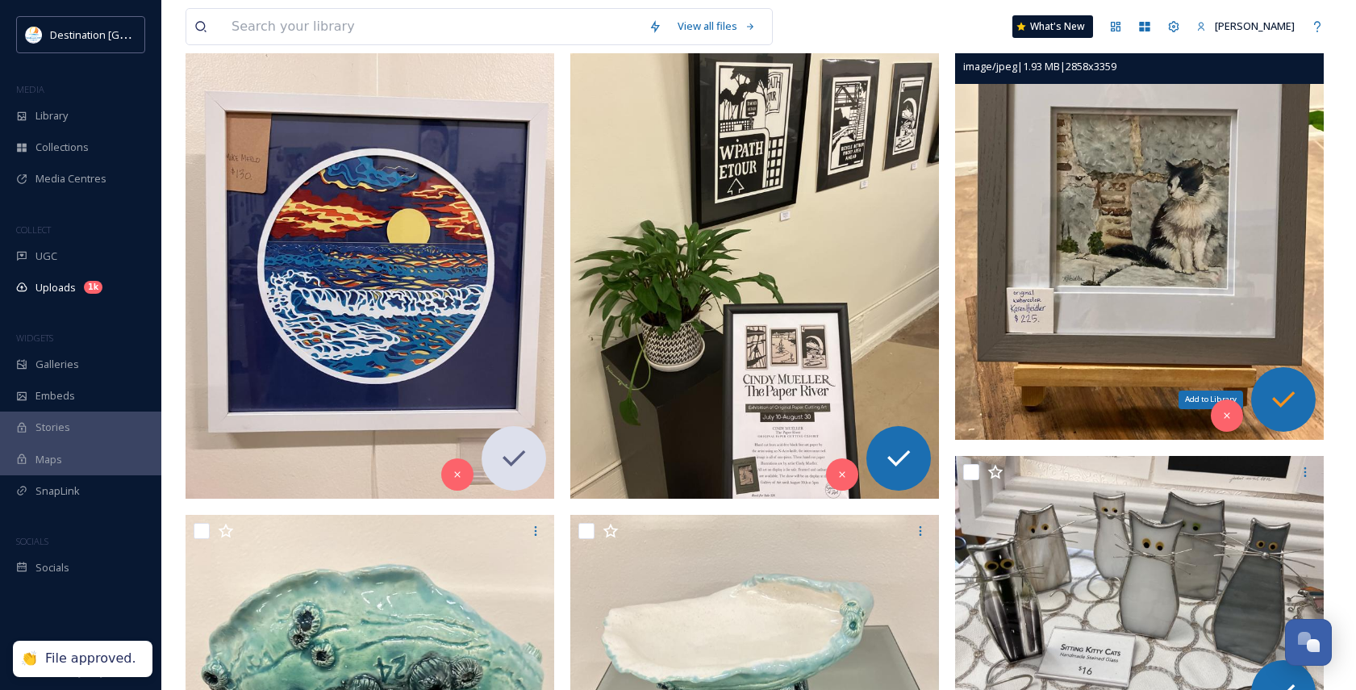
click at [1290, 391] on icon at bounding box center [1284, 399] width 32 height 32
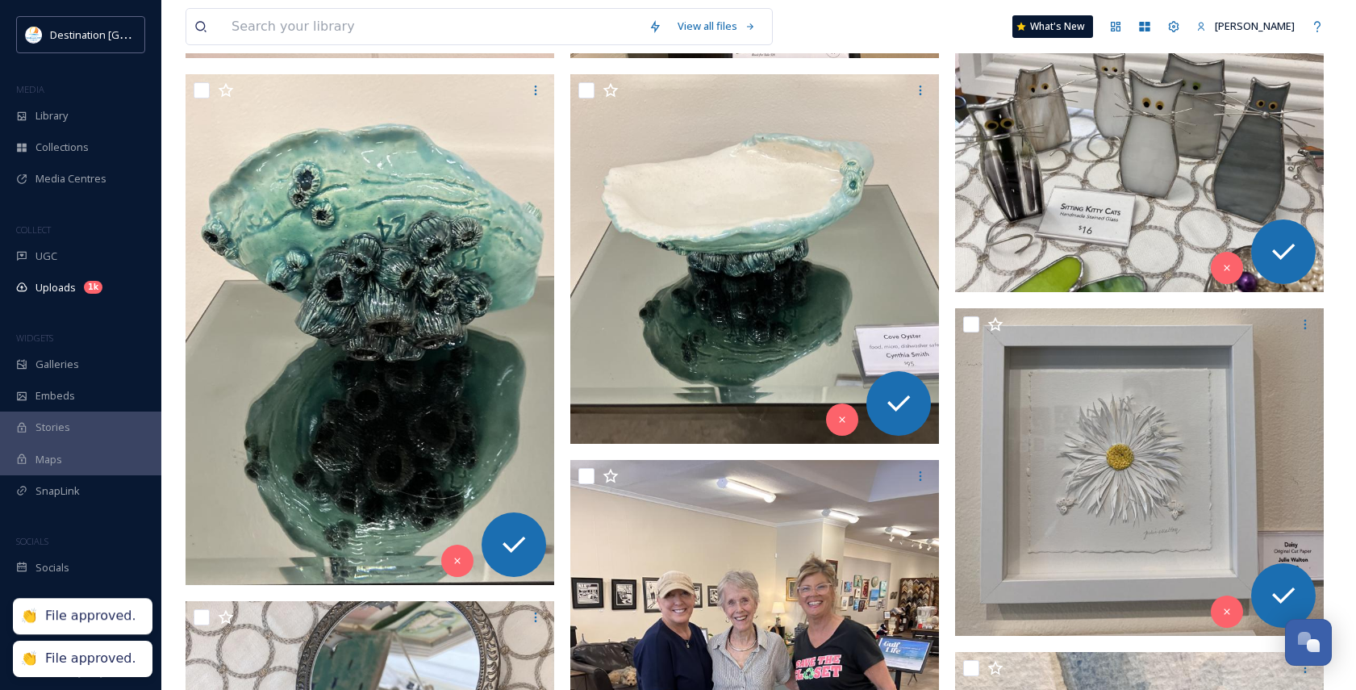
scroll to position [968, 0]
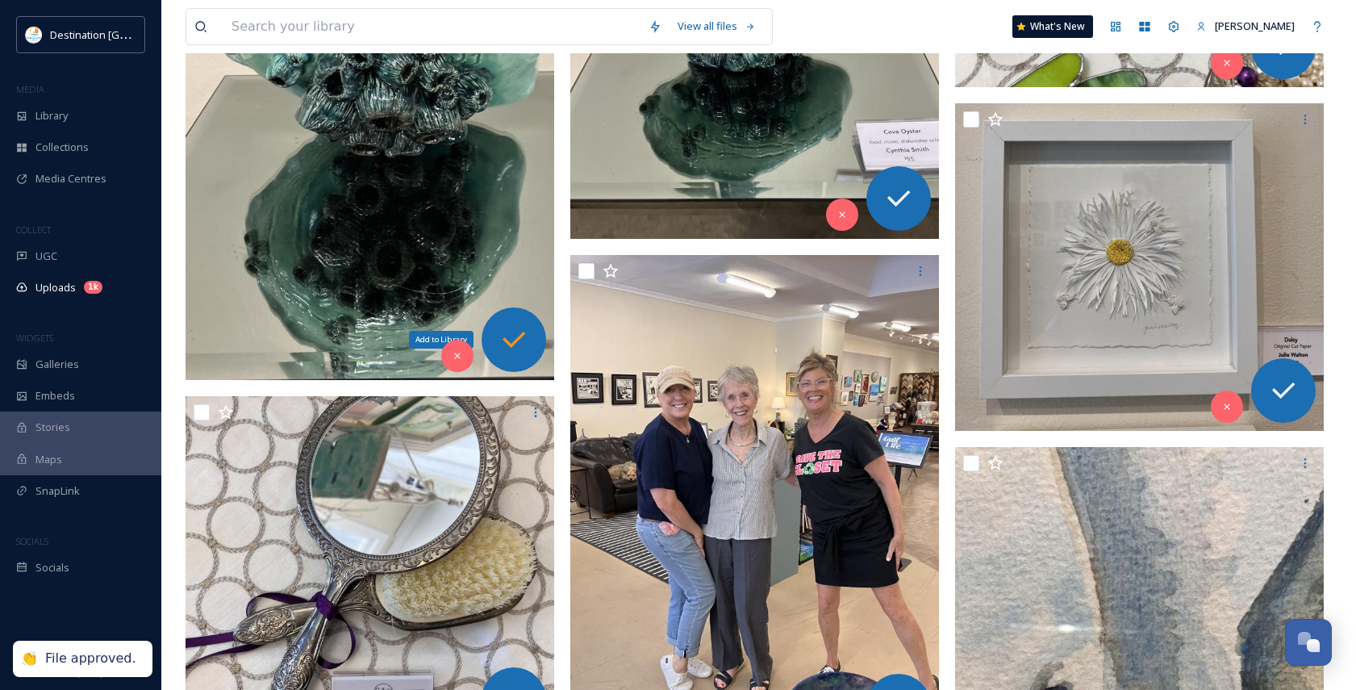
click at [515, 344] on icon at bounding box center [514, 340] width 23 height 16
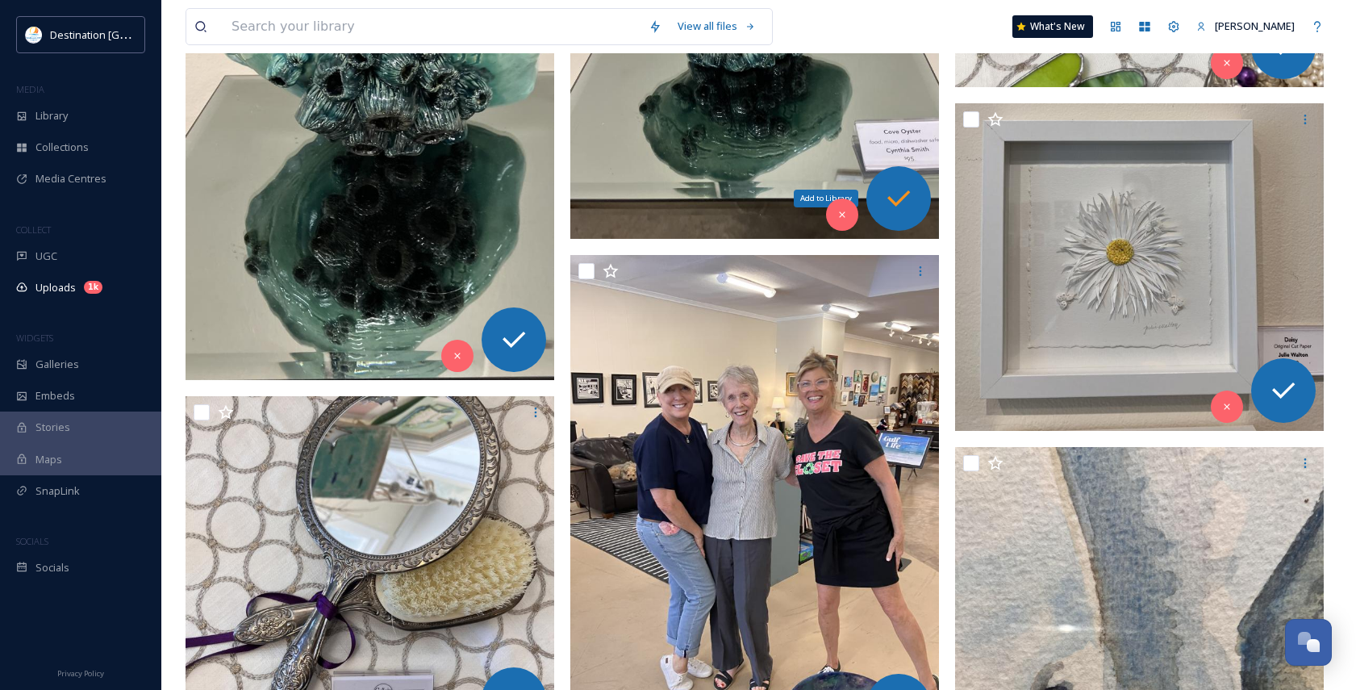
click at [898, 191] on icon at bounding box center [899, 198] width 32 height 32
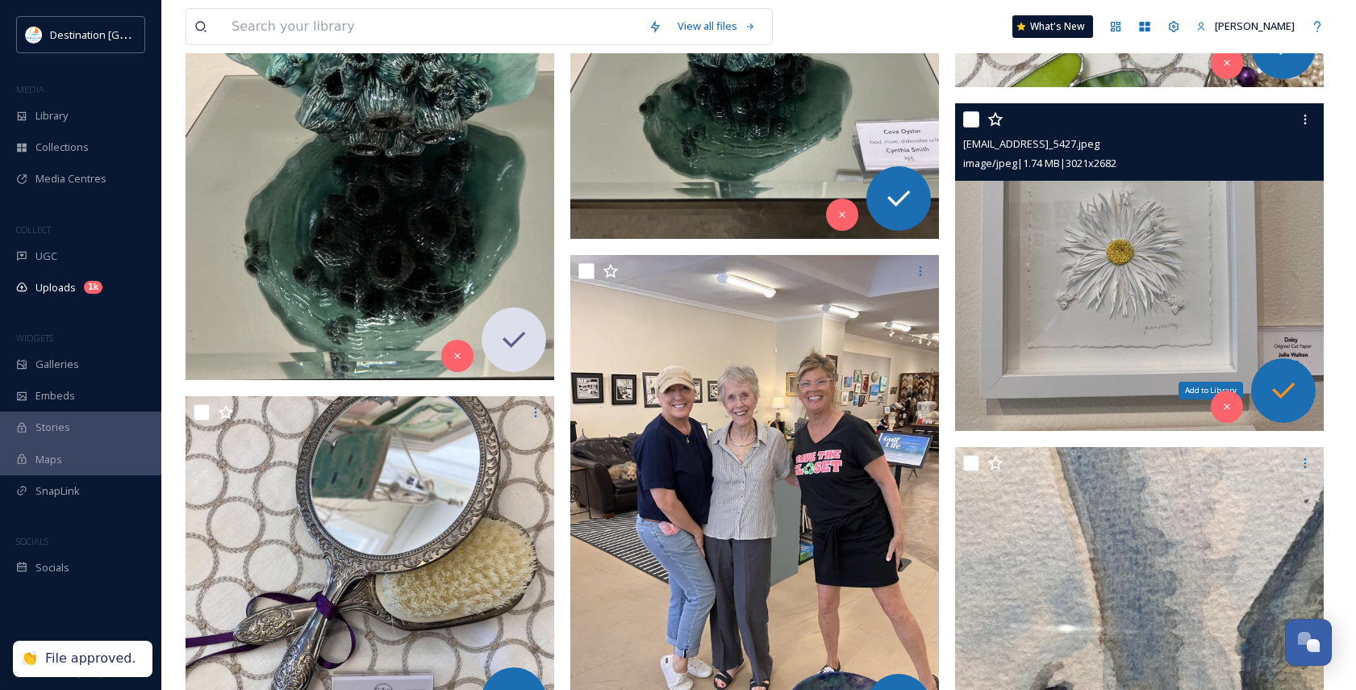
click at [1301, 403] on div "Add to Library" at bounding box center [1283, 390] width 65 height 65
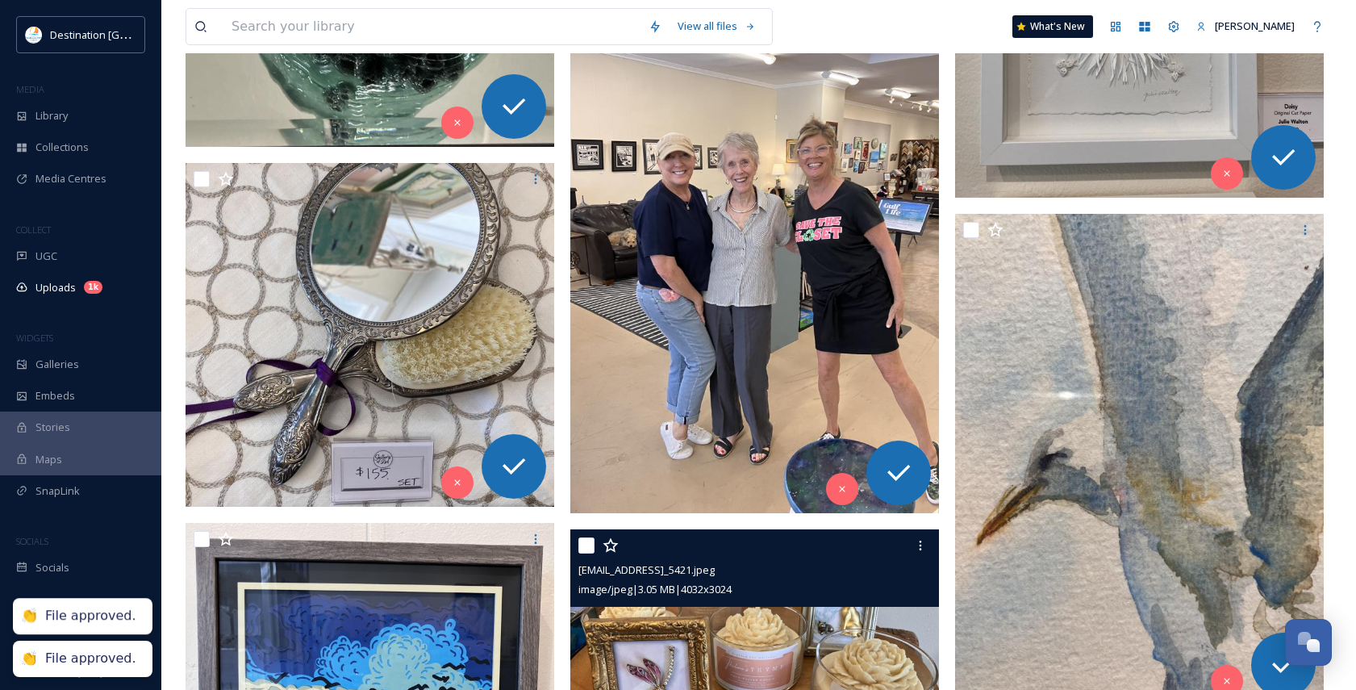
scroll to position [1291, 0]
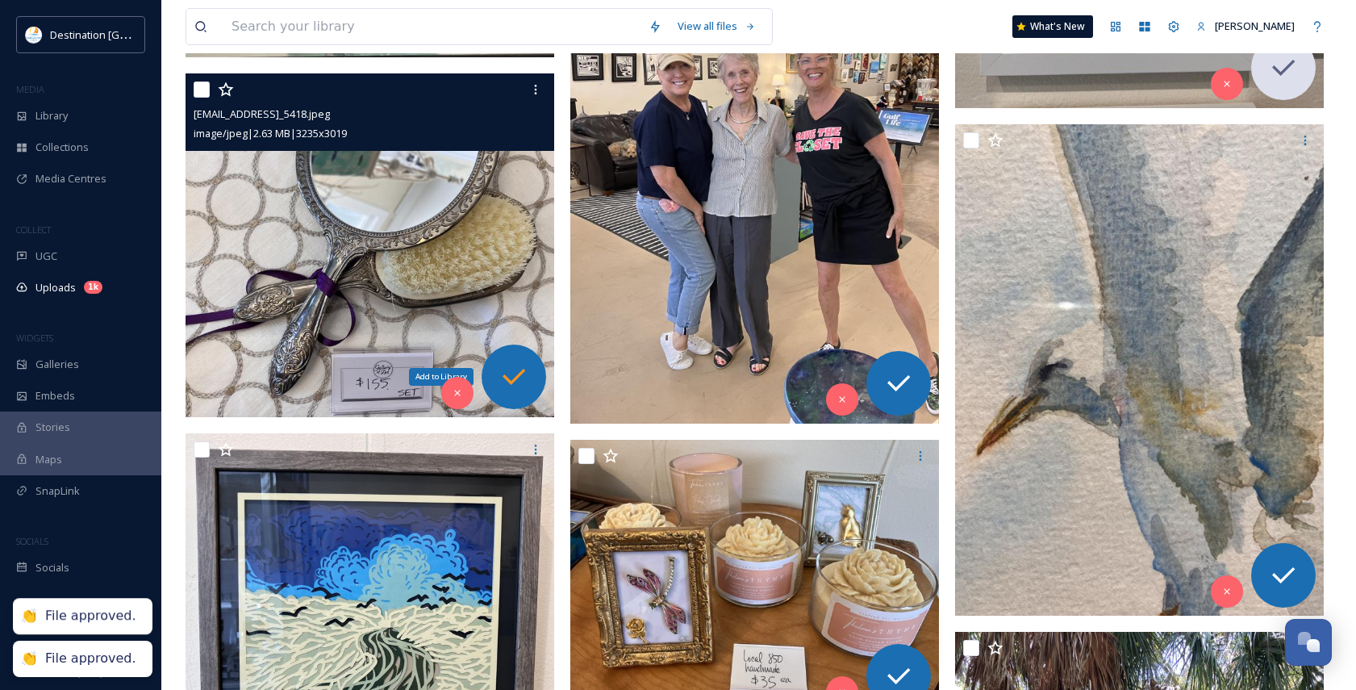
click at [531, 380] on div "Add to Library" at bounding box center [514, 377] width 65 height 65
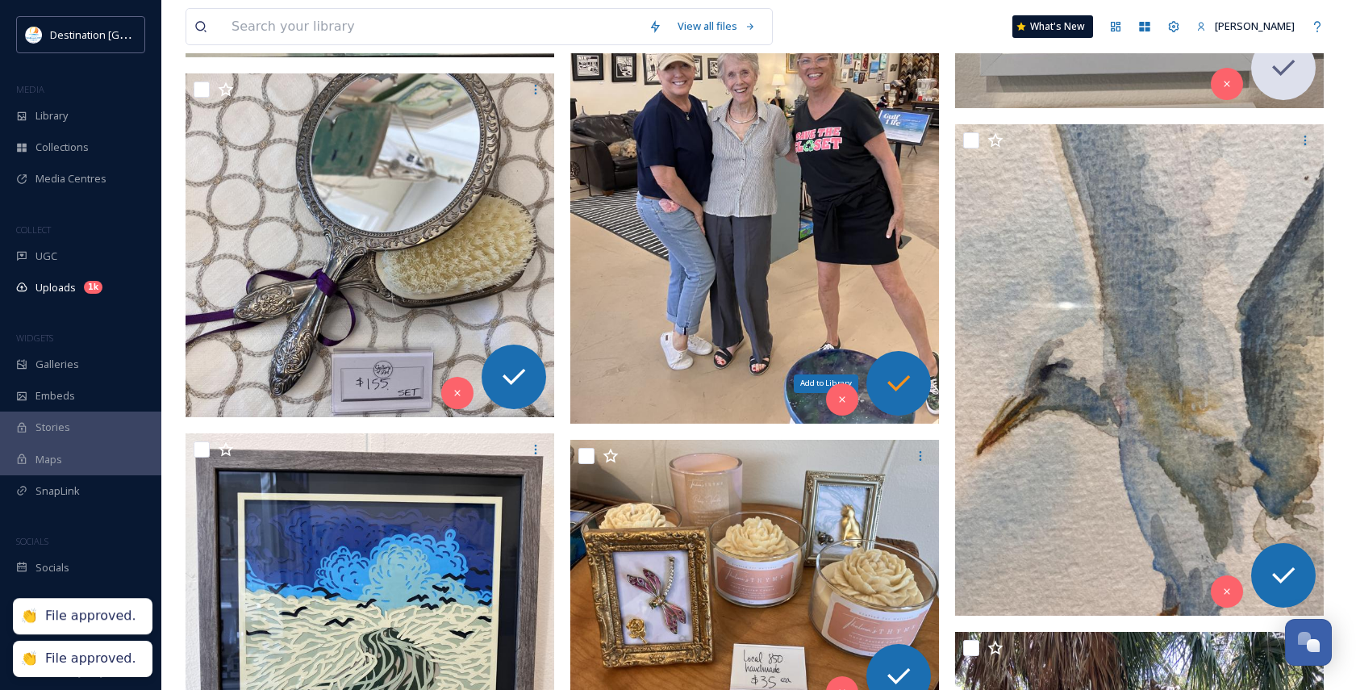
click at [920, 381] on div "Add to Library" at bounding box center [899, 383] width 65 height 65
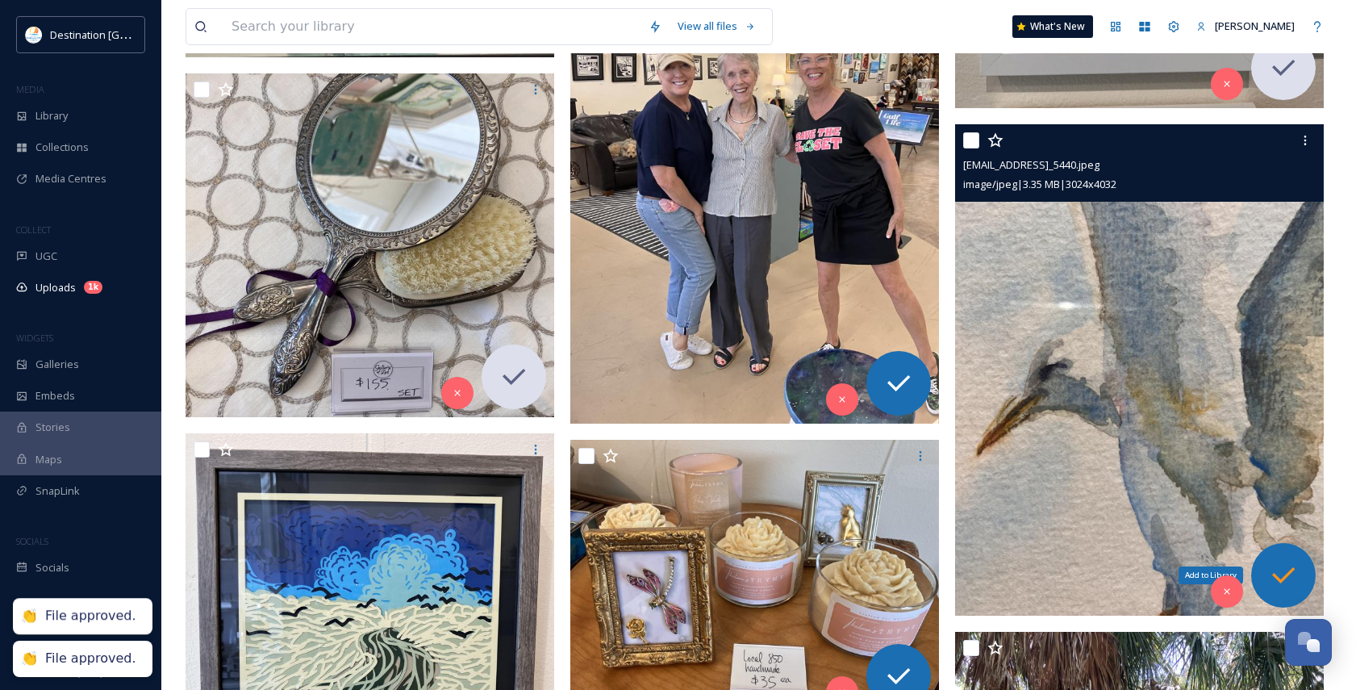
click at [1270, 571] on icon at bounding box center [1284, 575] width 32 height 32
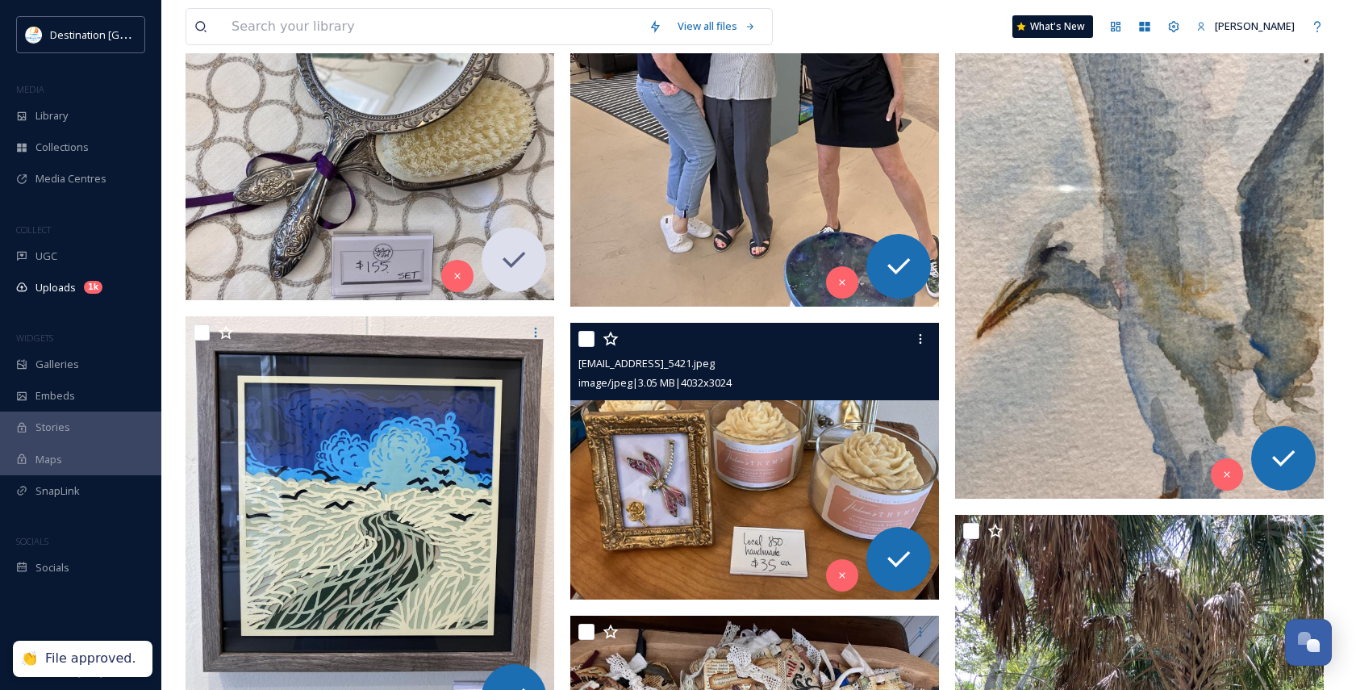
scroll to position [1694, 0]
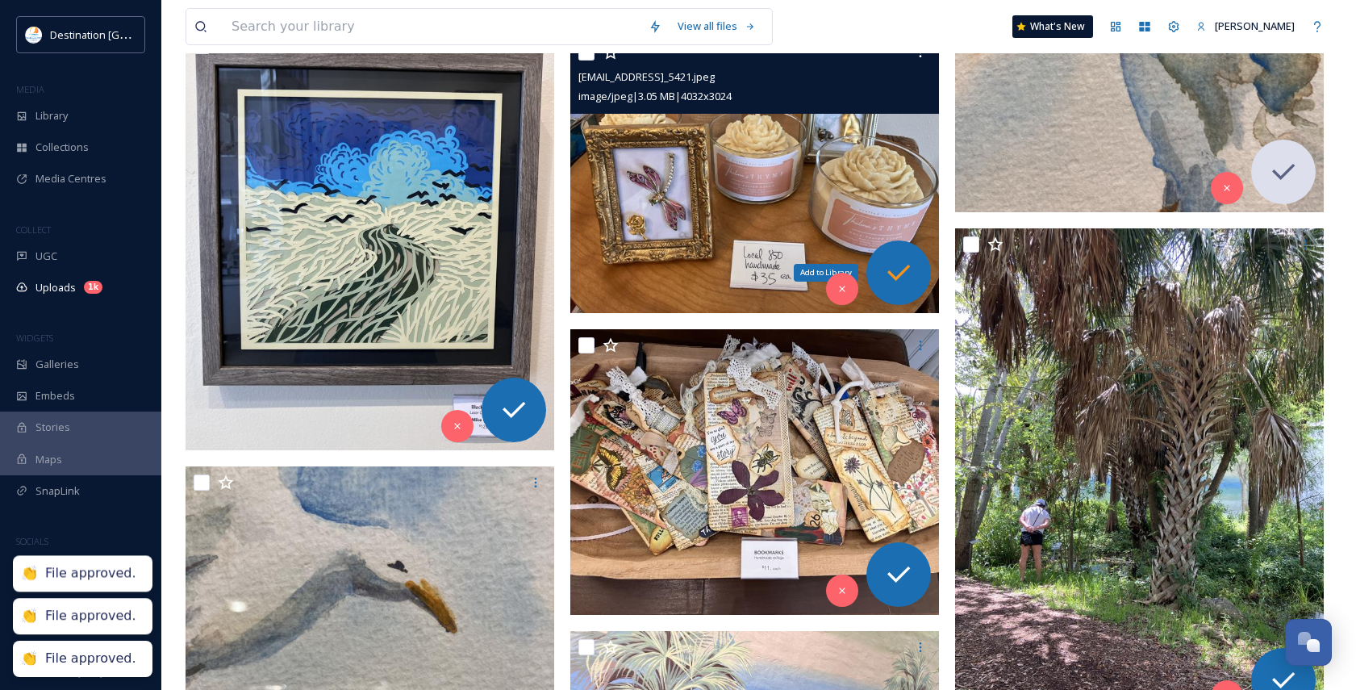
drag, startPoint x: 905, startPoint y: 273, endPoint x: 869, endPoint y: 278, distance: 36.7
click at [904, 273] on icon at bounding box center [899, 273] width 32 height 32
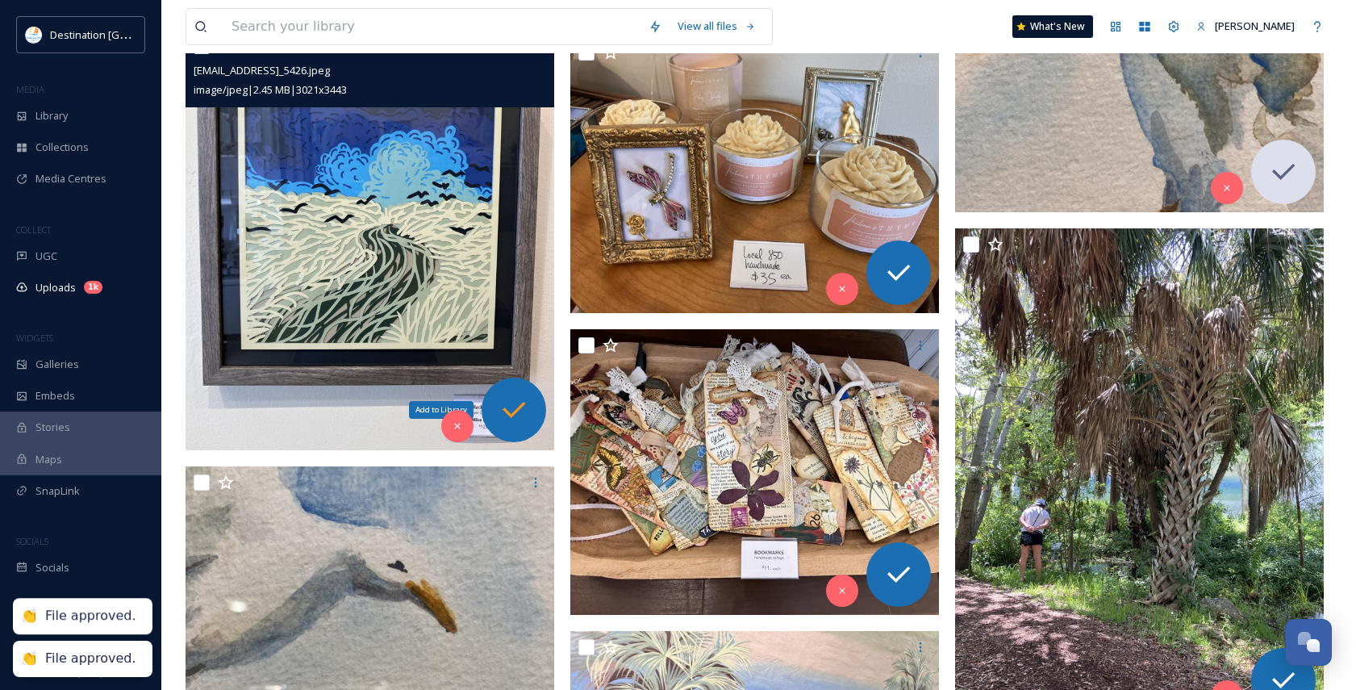
click at [489, 413] on div "Add to Library" at bounding box center [514, 410] width 65 height 65
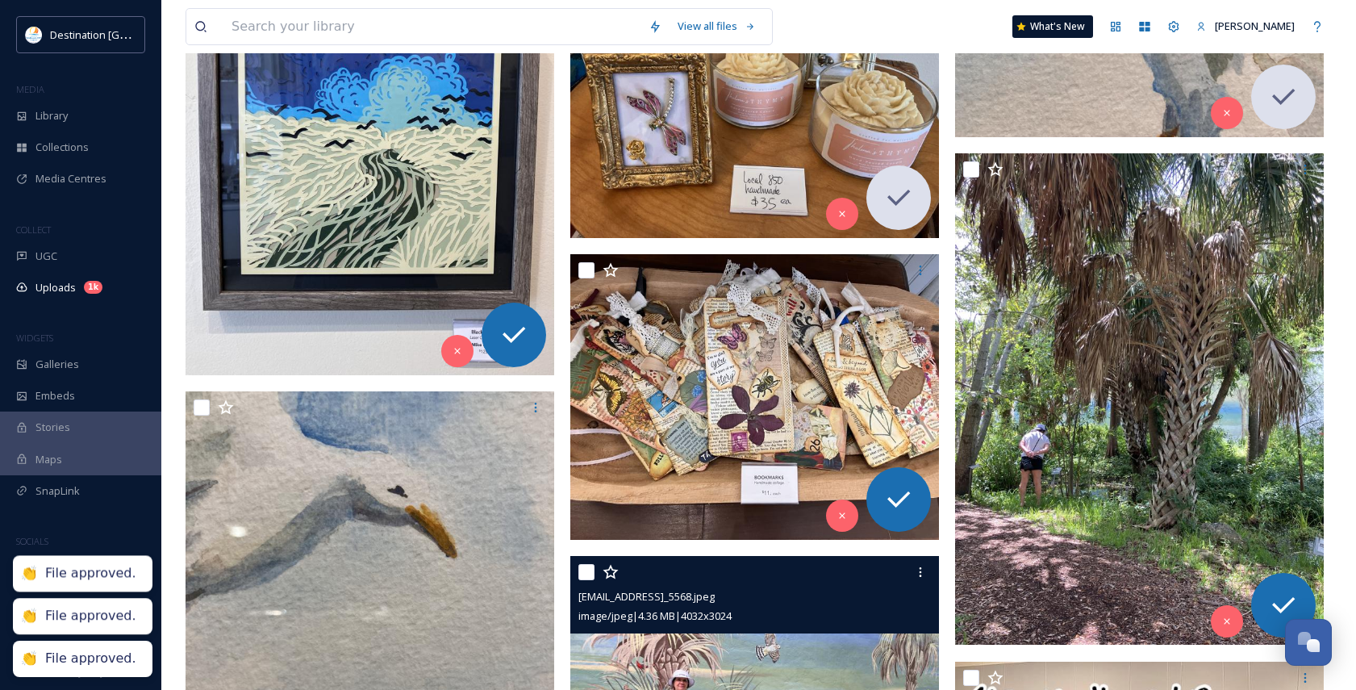
scroll to position [1936, 0]
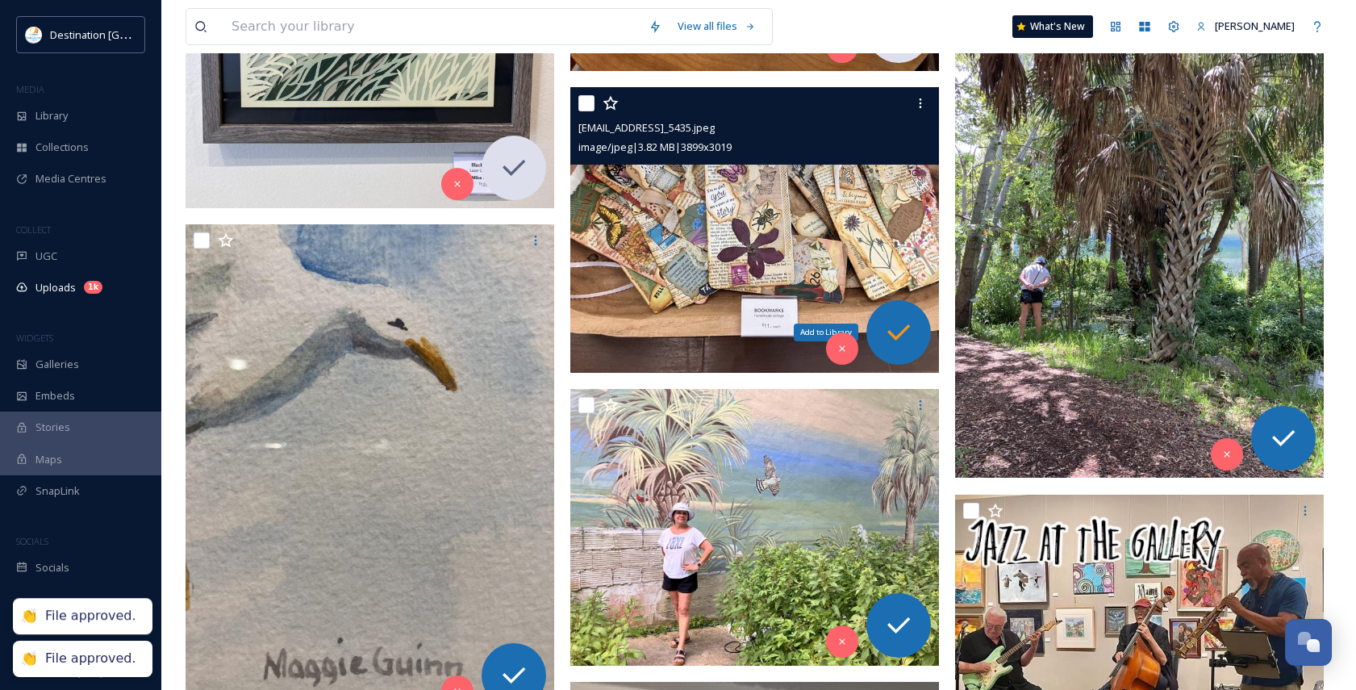
click at [895, 318] on icon at bounding box center [899, 332] width 32 height 32
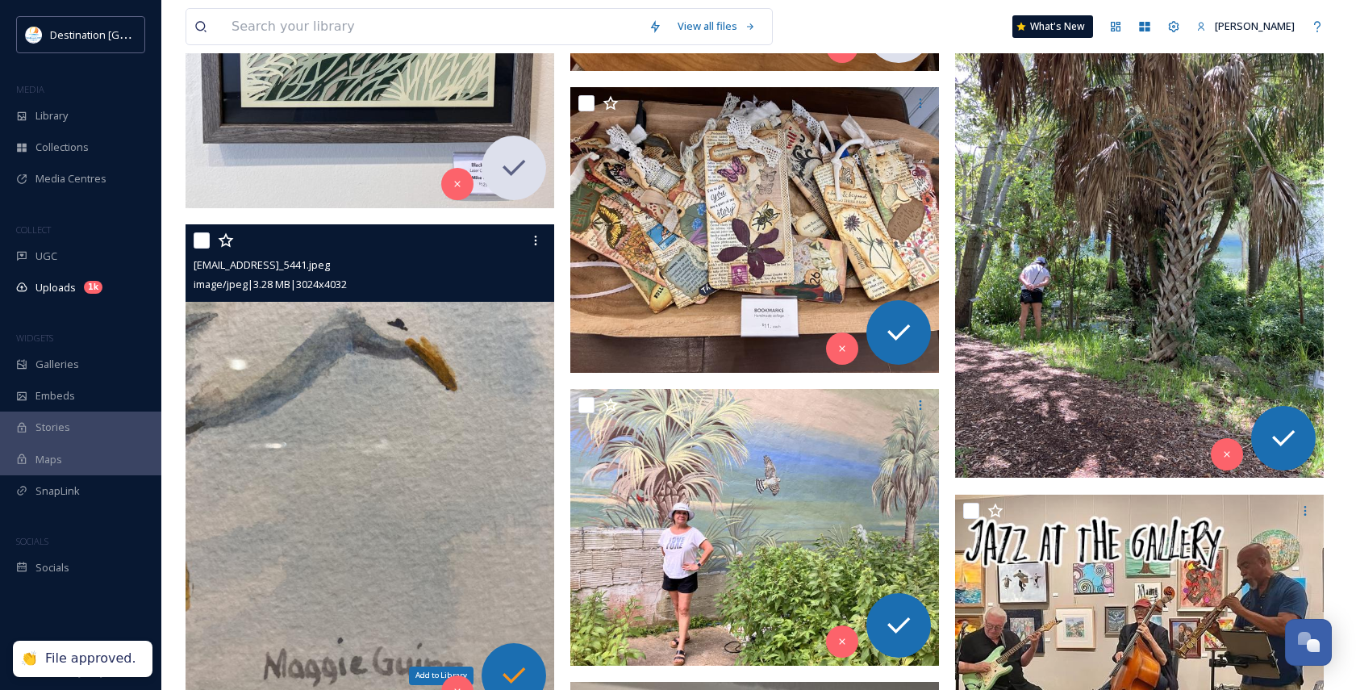
click at [514, 669] on icon at bounding box center [514, 675] width 32 height 32
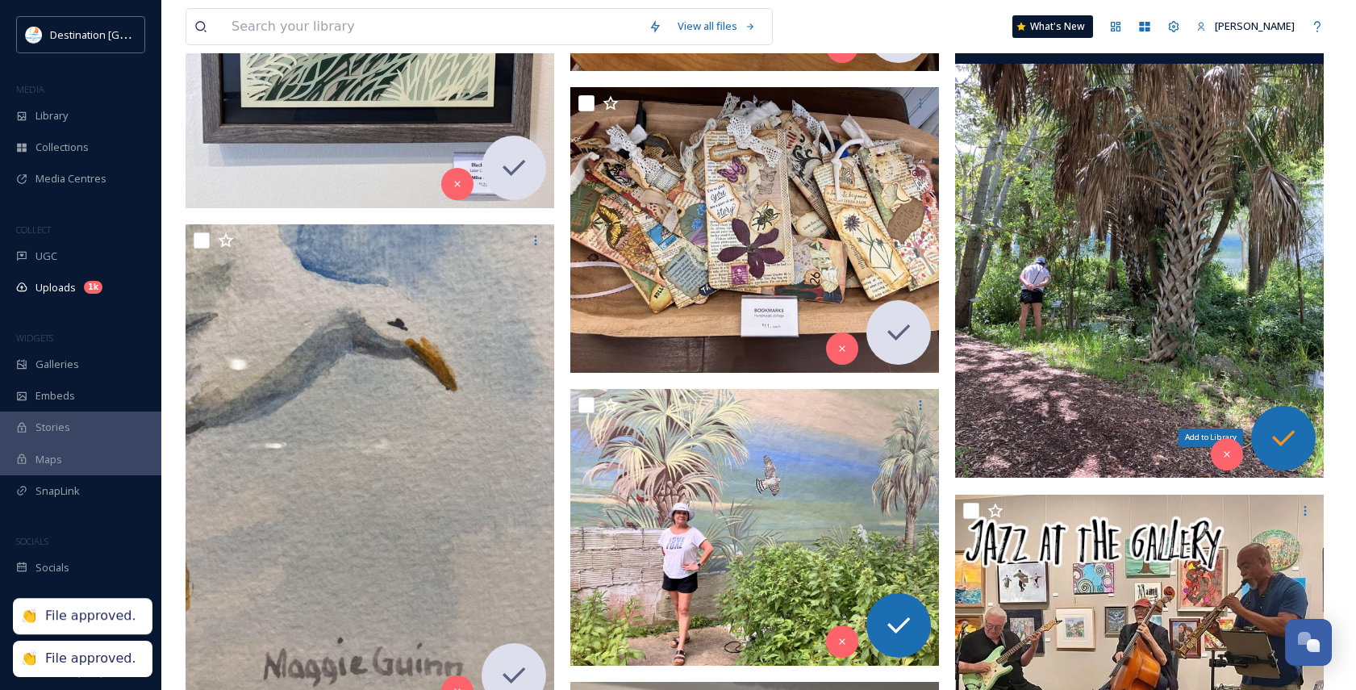
click at [1285, 446] on icon at bounding box center [1284, 438] width 32 height 32
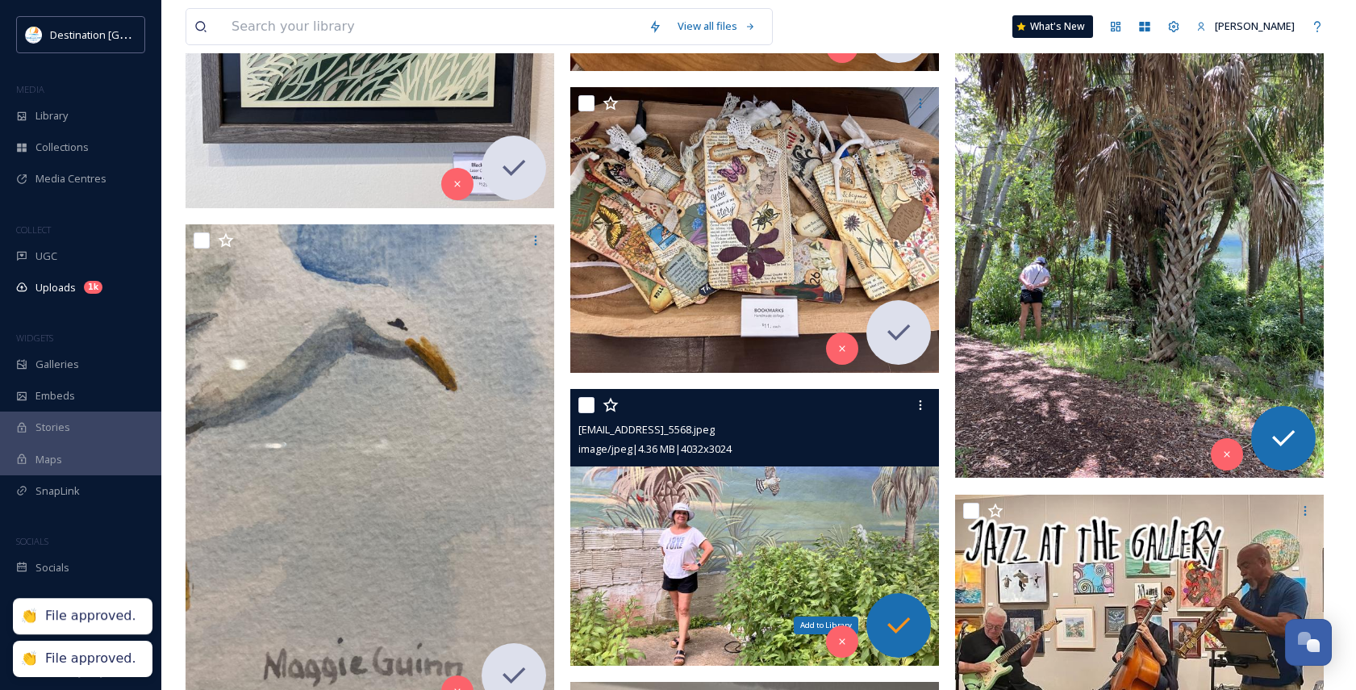
click at [893, 612] on icon at bounding box center [899, 625] width 32 height 32
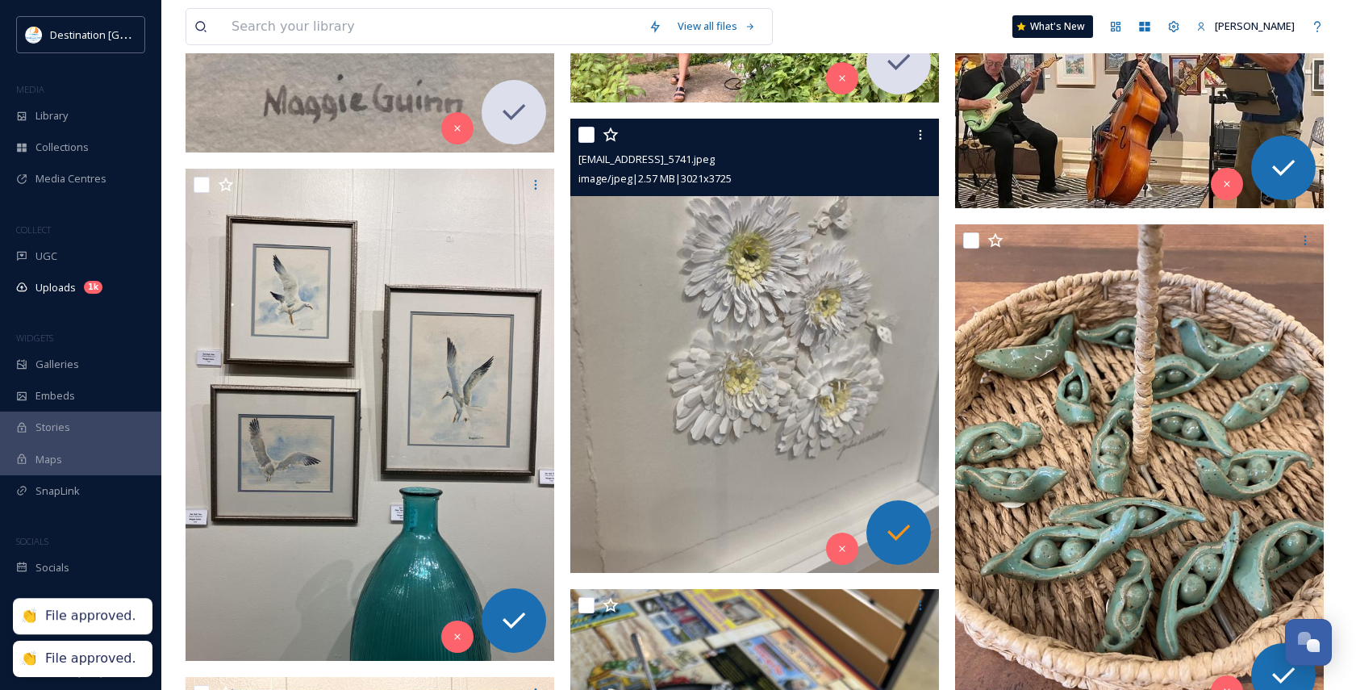
scroll to position [2501, 0]
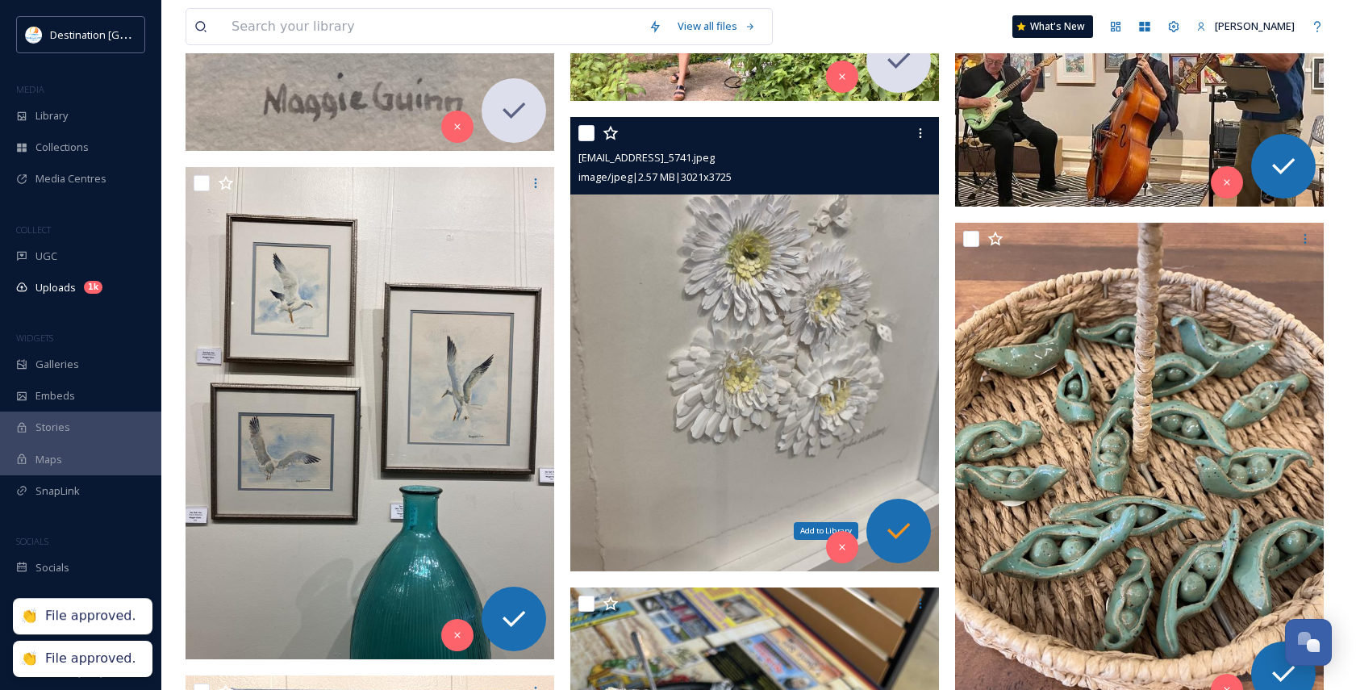
click at [903, 535] on icon at bounding box center [899, 531] width 32 height 32
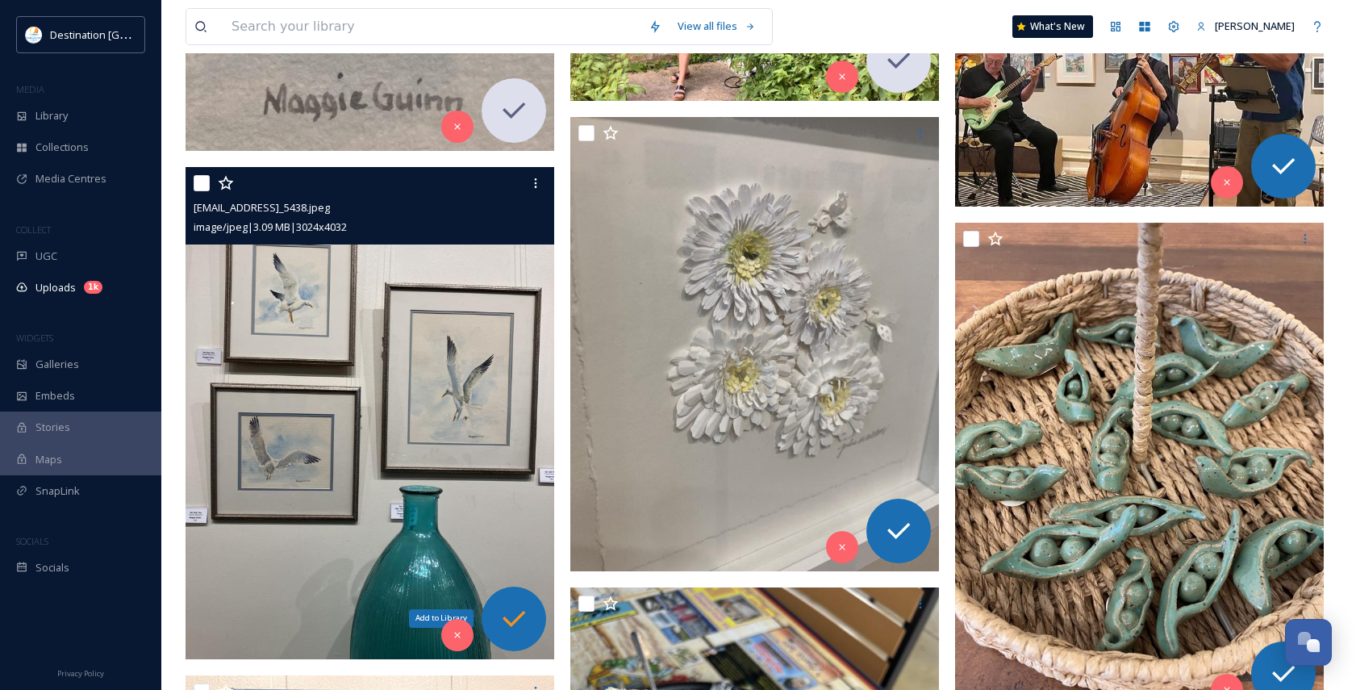
click at [520, 608] on icon at bounding box center [514, 619] width 32 height 32
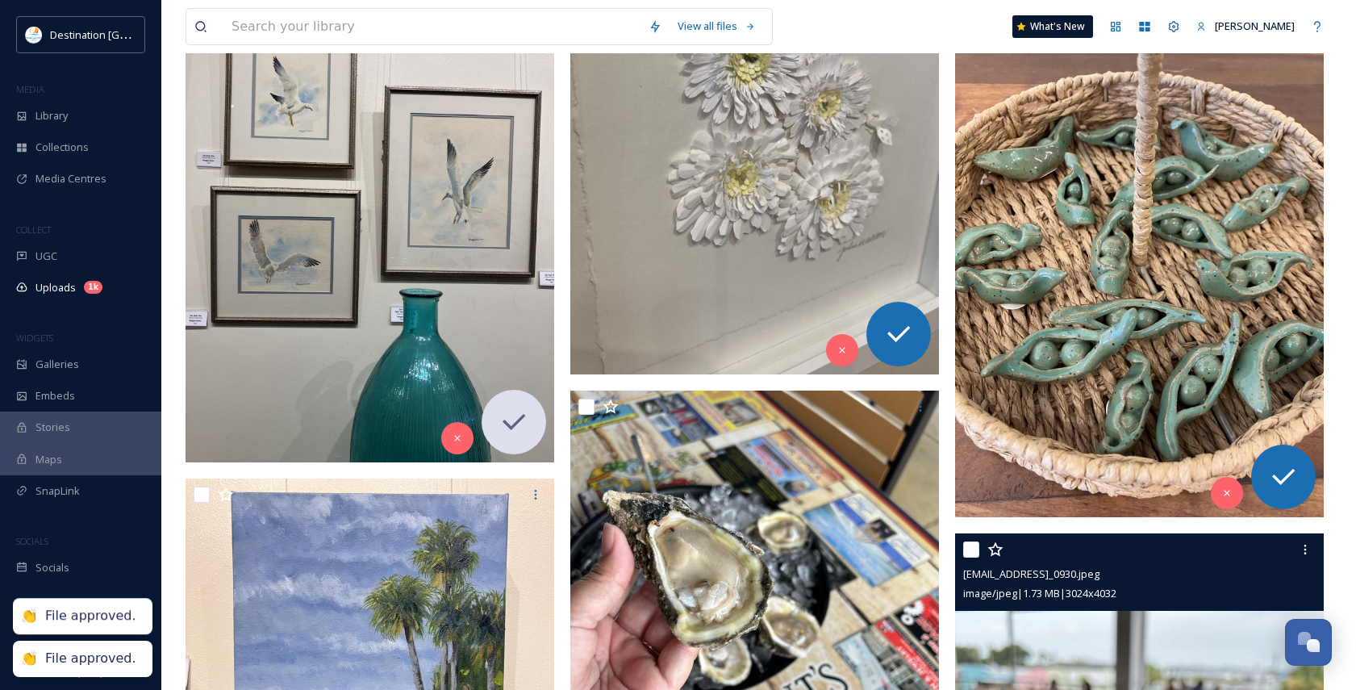
scroll to position [2743, 0]
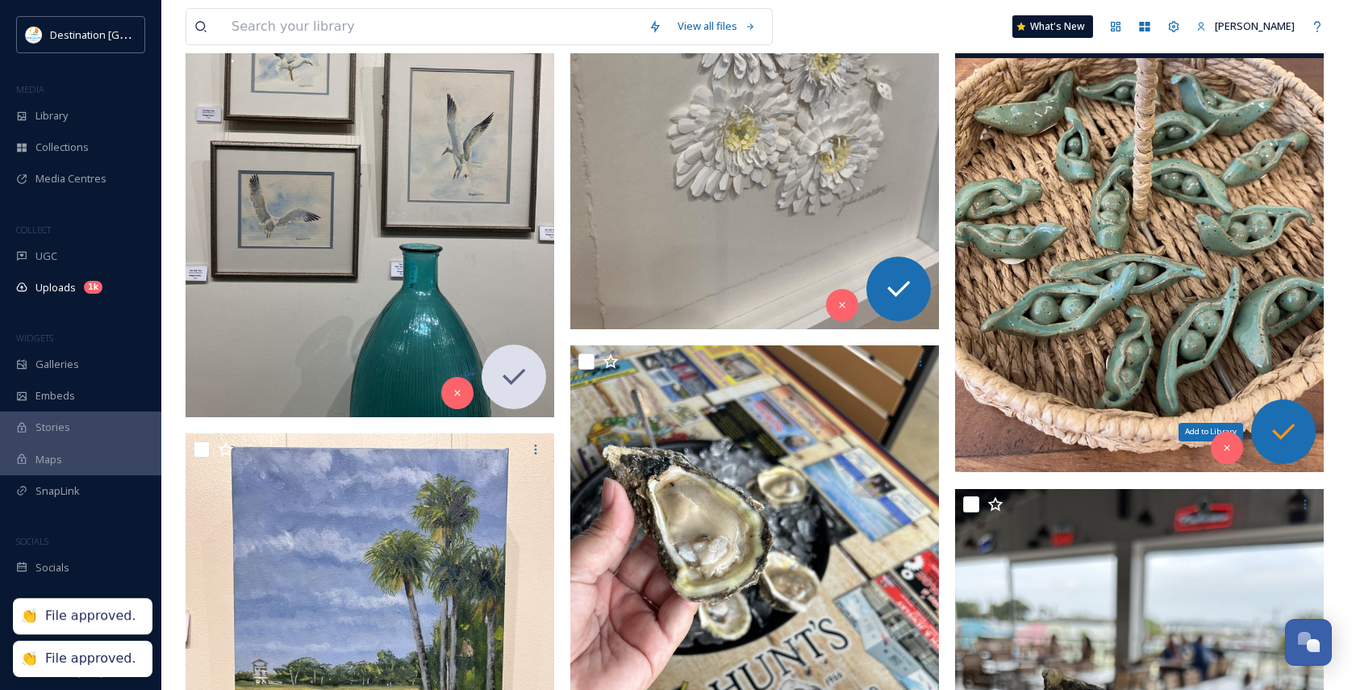
click at [1282, 411] on div "Add to Library" at bounding box center [1283, 431] width 65 height 65
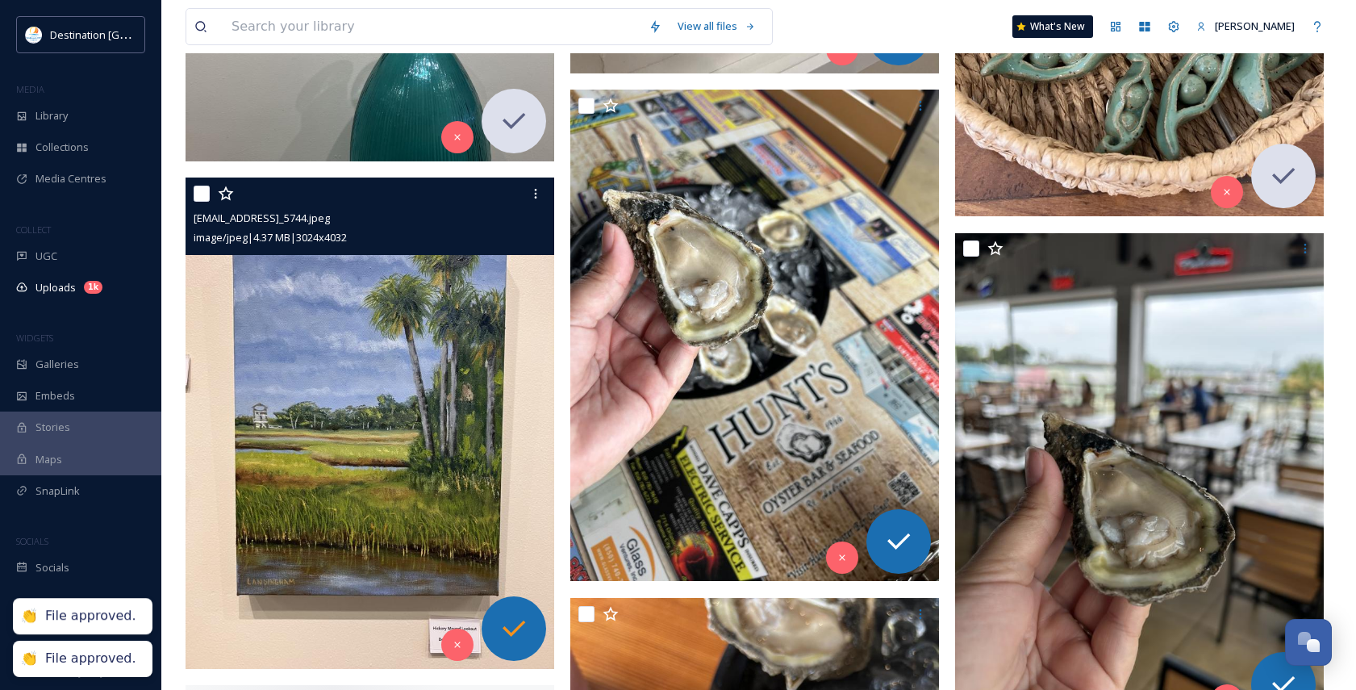
scroll to position [3066, 0]
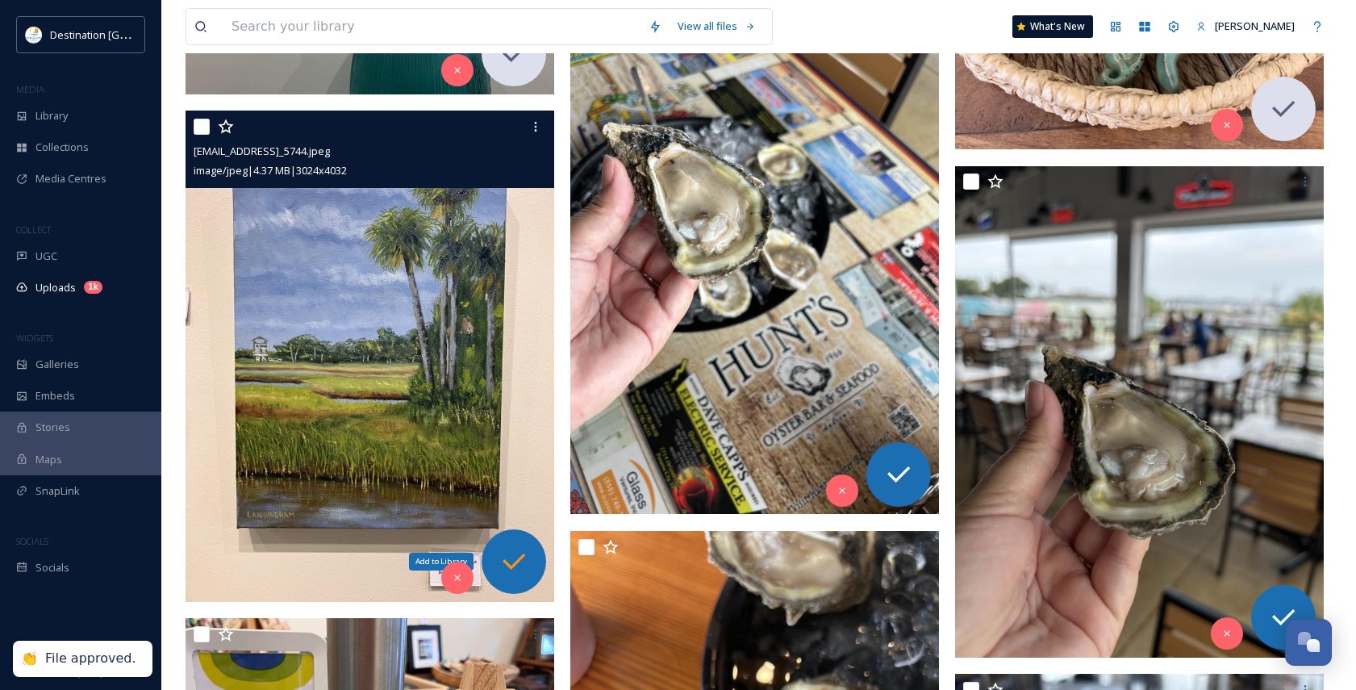
click at [534, 560] on div "Add to Library" at bounding box center [514, 561] width 65 height 65
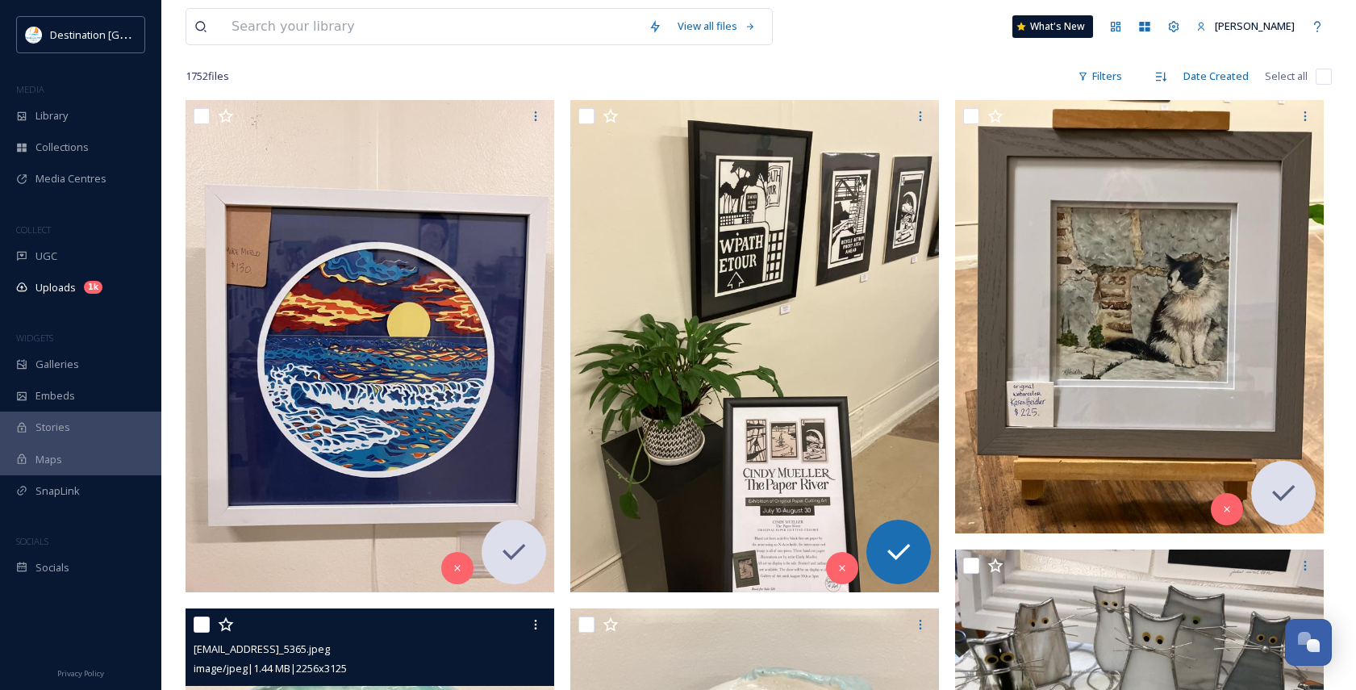
scroll to position [323, 0]
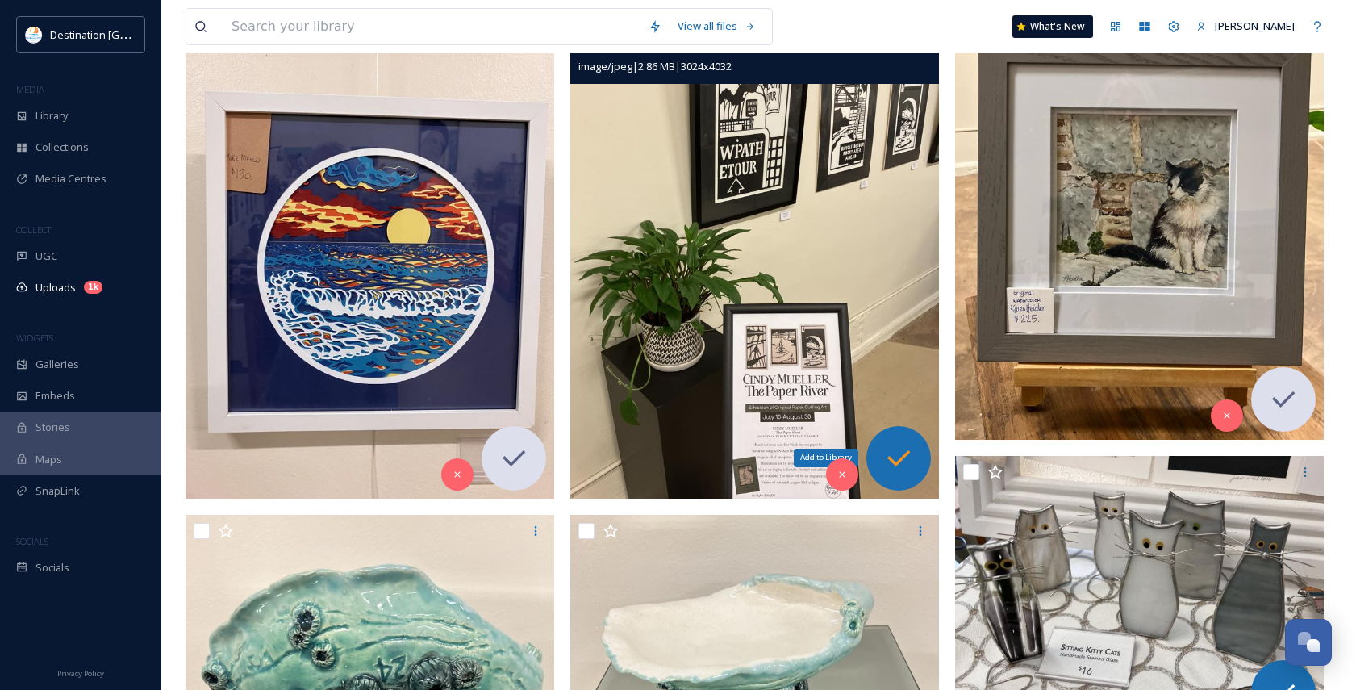
click at [904, 468] on icon at bounding box center [899, 458] width 32 height 32
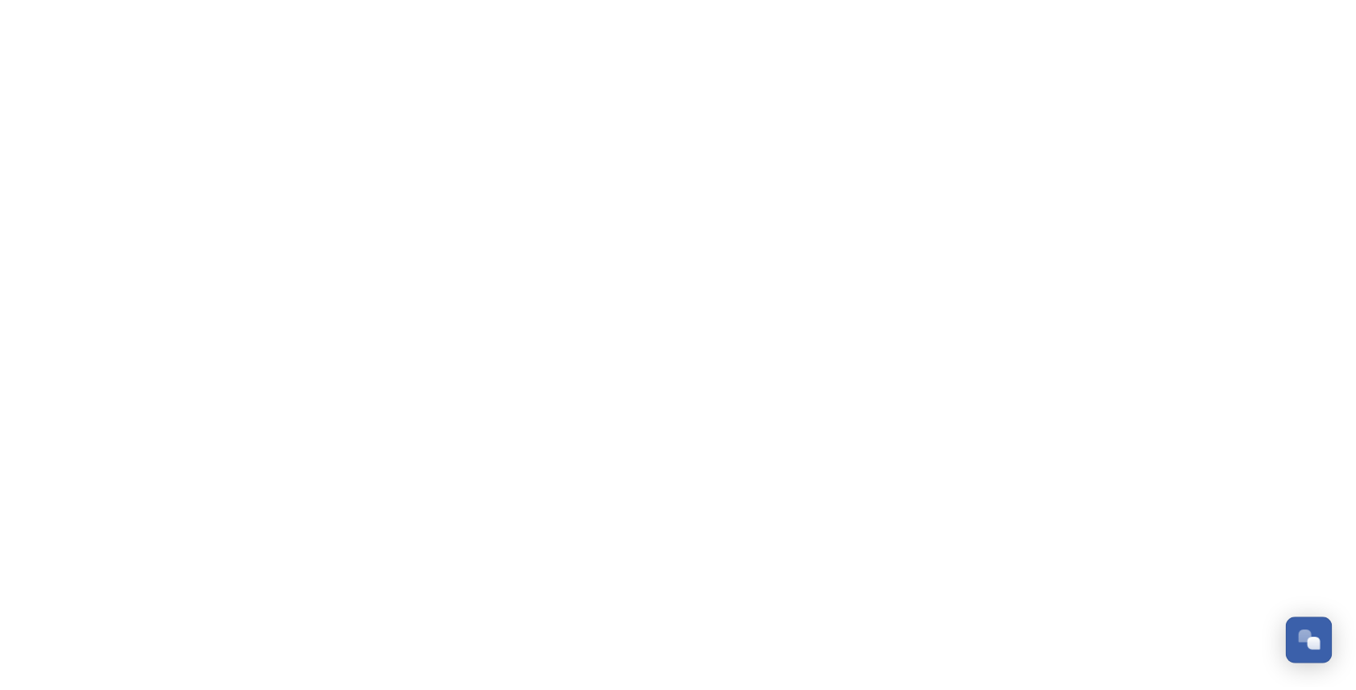
scroll to position [779, 0]
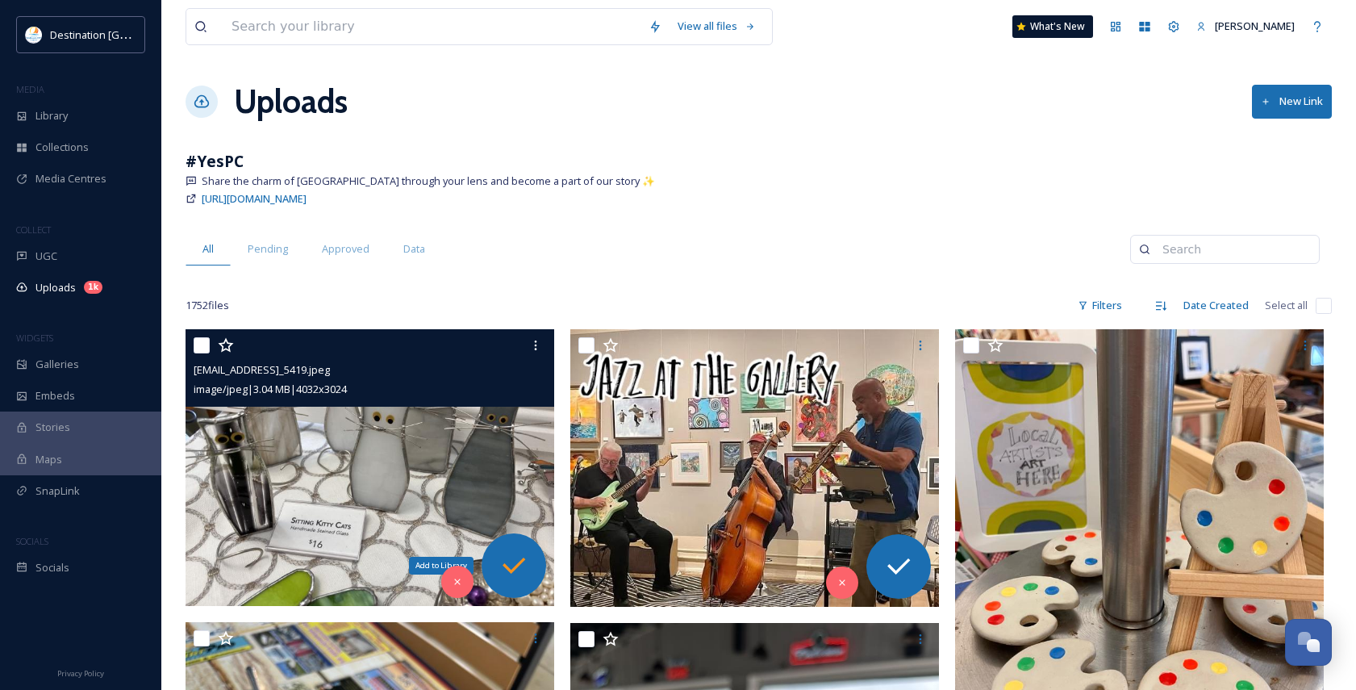
click at [501, 576] on icon at bounding box center [514, 565] width 32 height 32
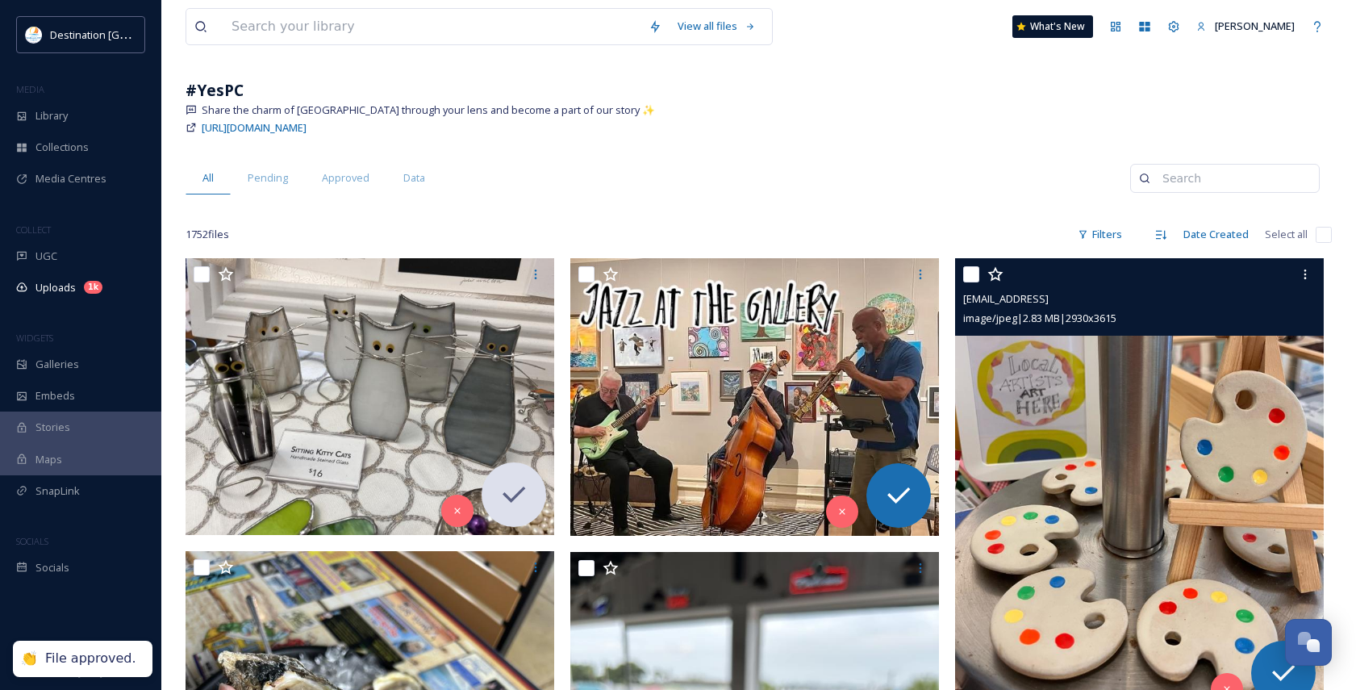
scroll to position [161, 0]
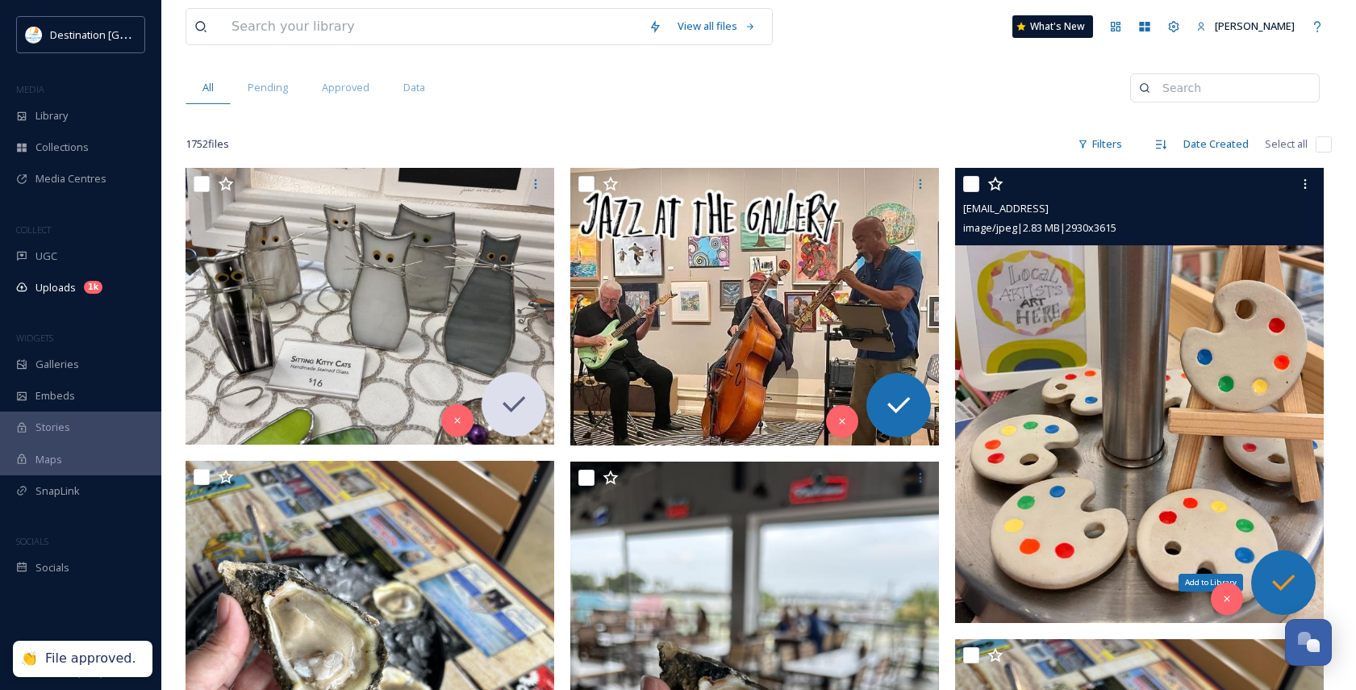
click at [1276, 575] on icon at bounding box center [1284, 582] width 32 height 32
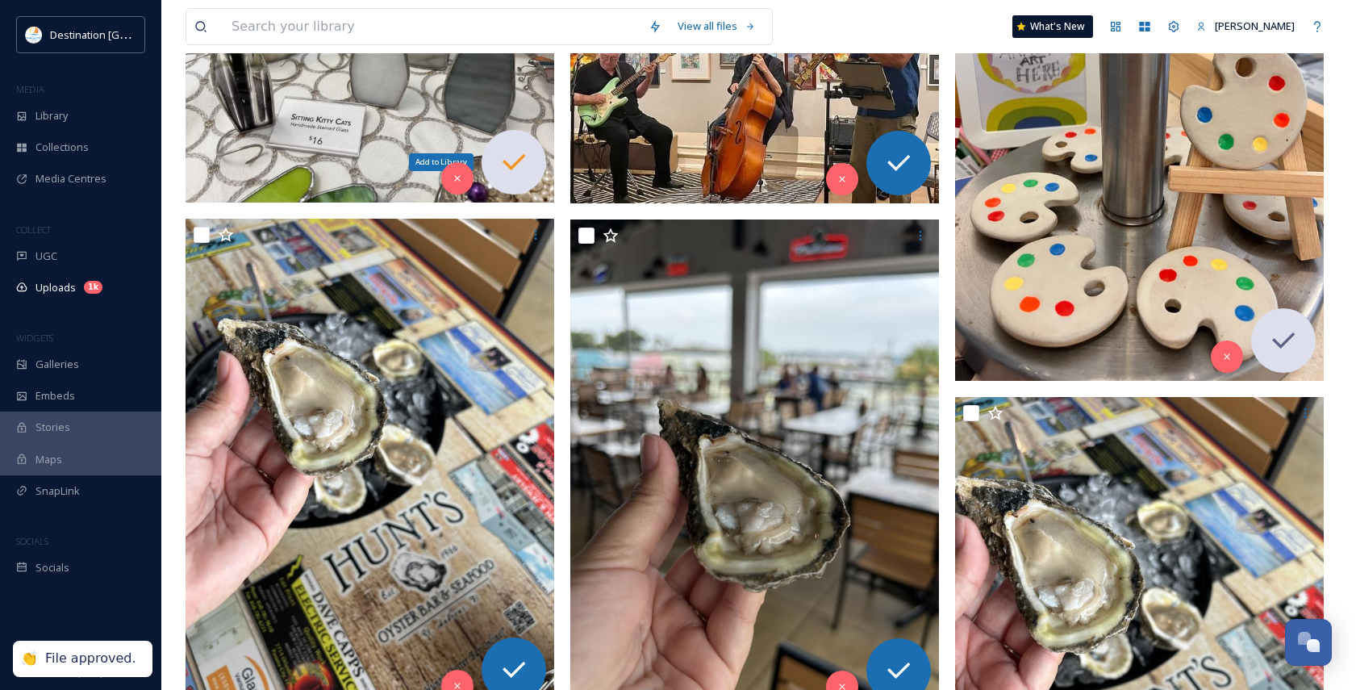
scroll to position [0, 0]
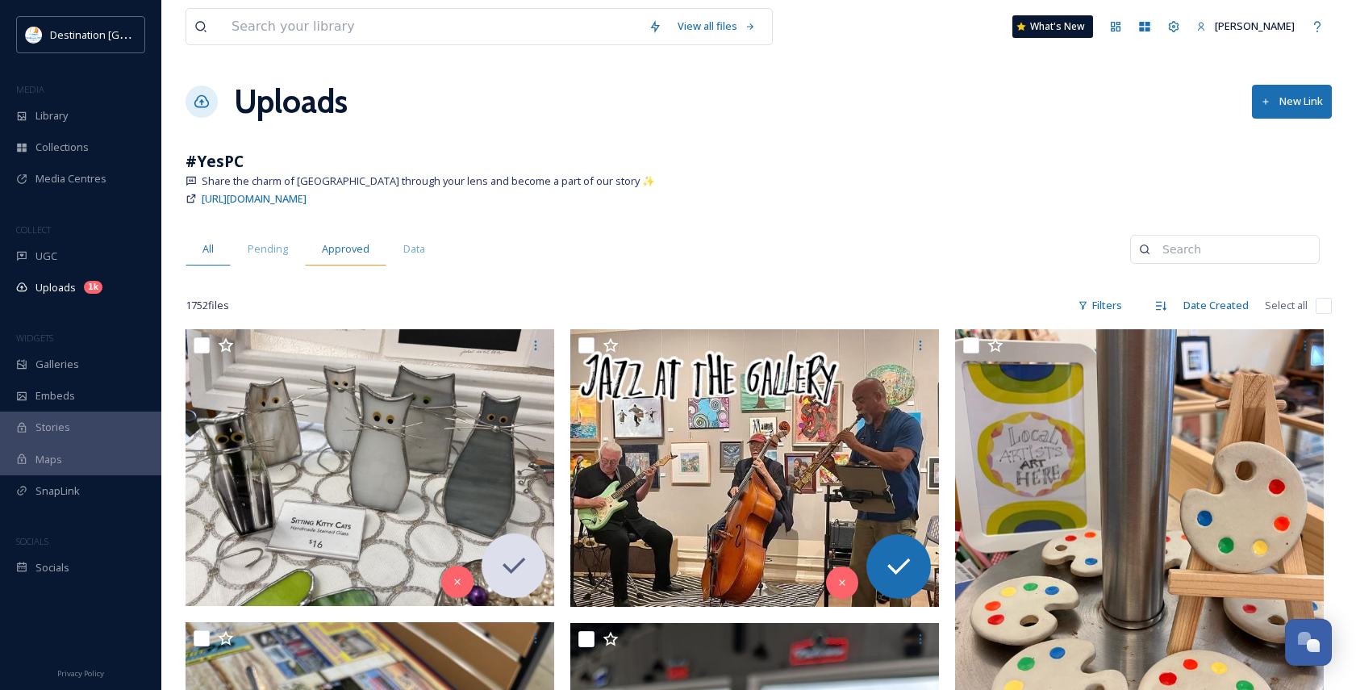
click at [360, 249] on span "Approved" at bounding box center [346, 248] width 48 height 15
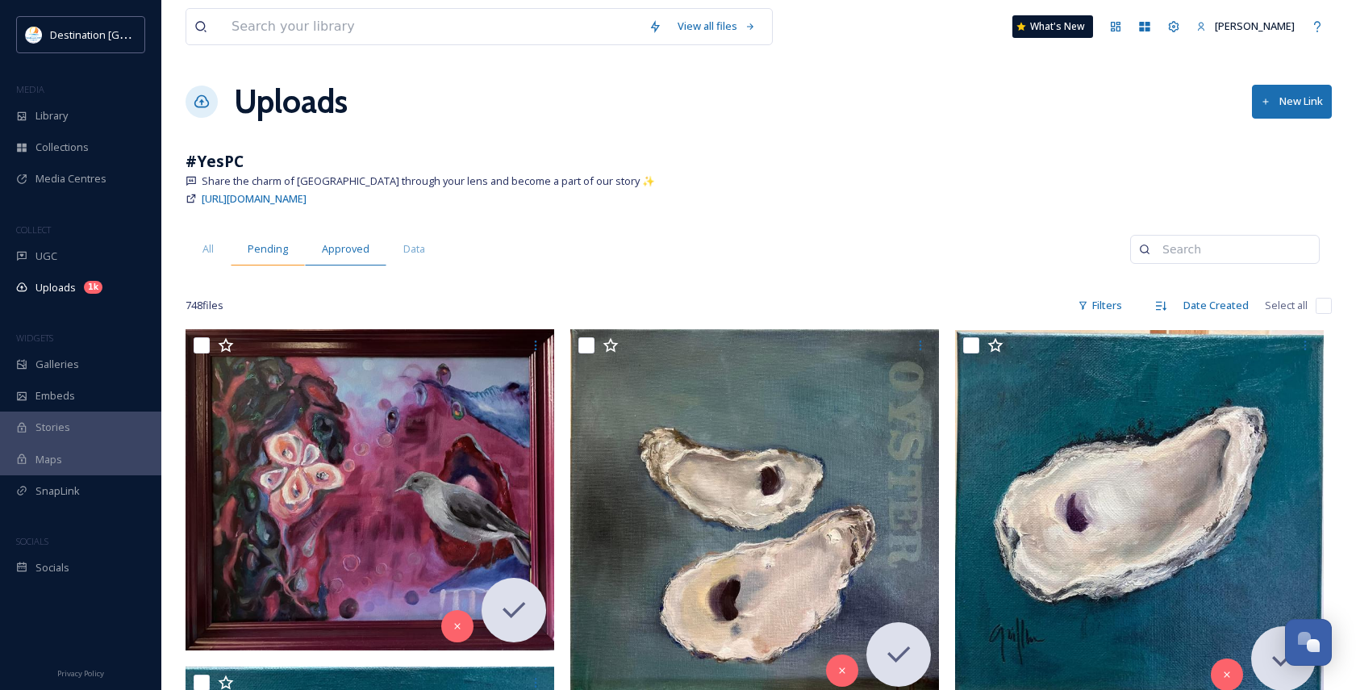
click at [268, 245] on span "Pending" at bounding box center [268, 248] width 40 height 15
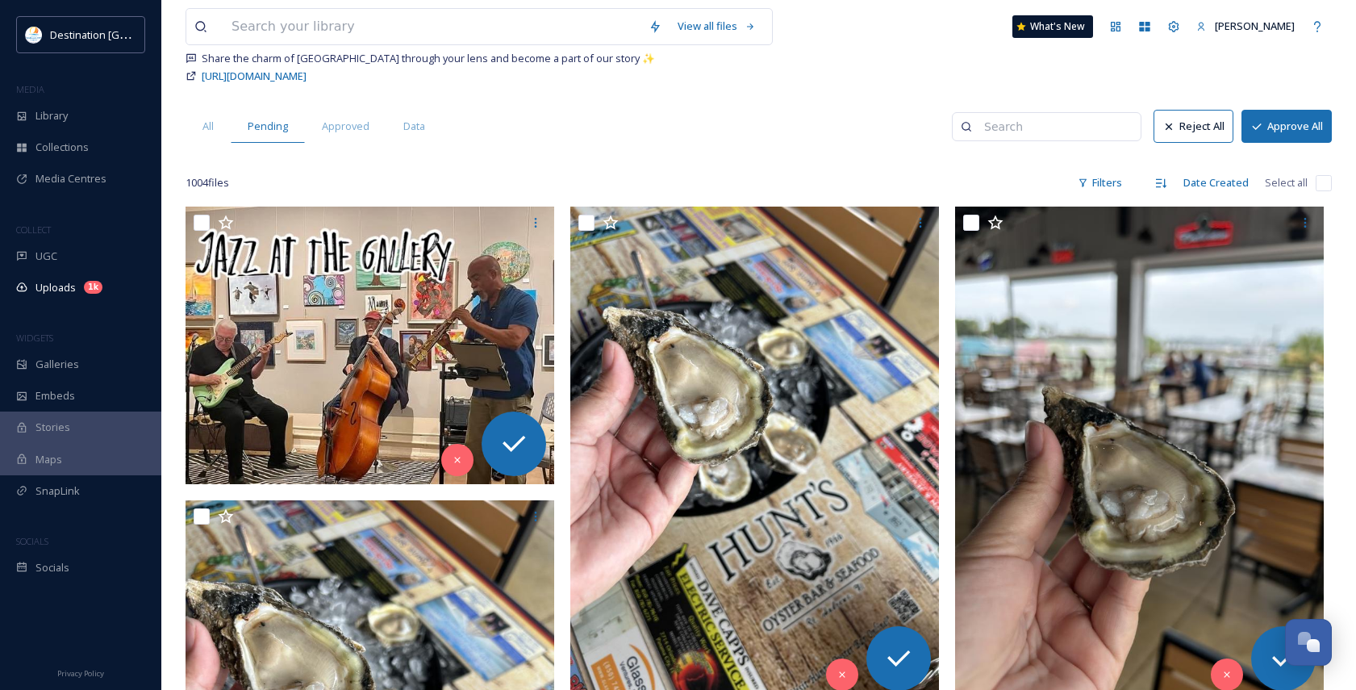
scroll to position [161, 0]
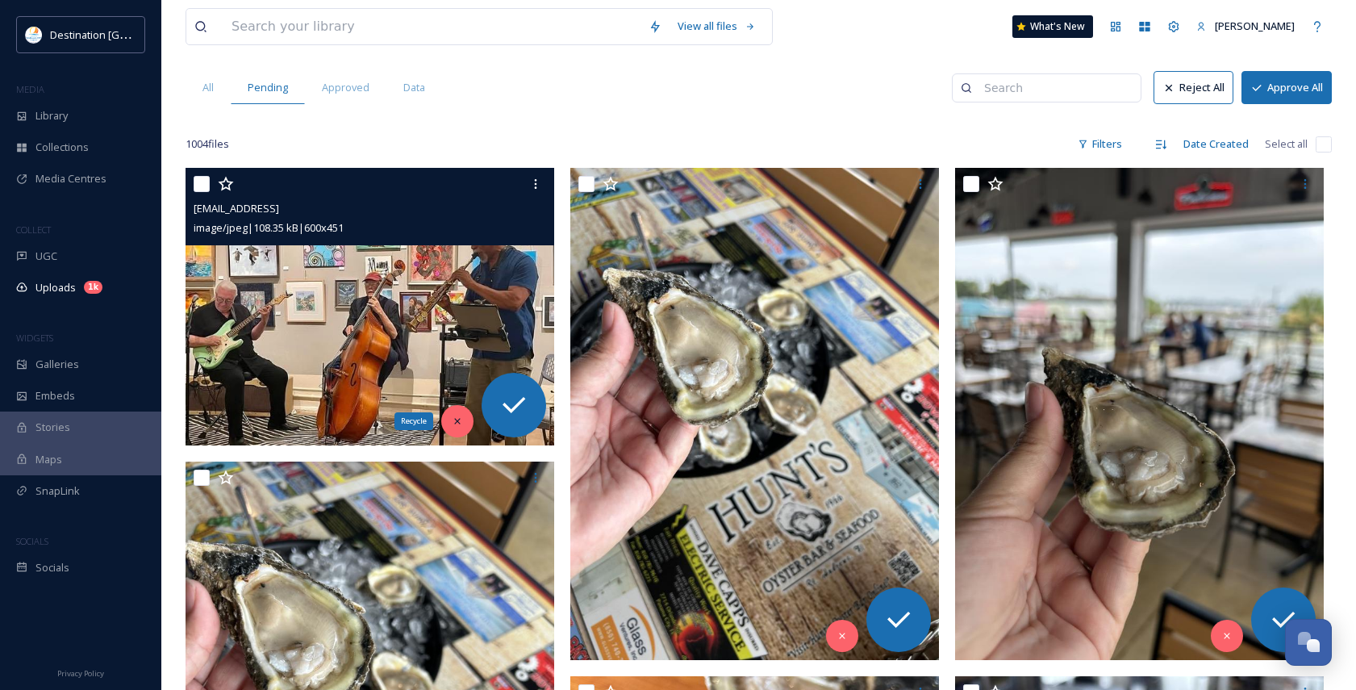
click at [457, 409] on div "Recycle" at bounding box center [457, 421] width 32 height 32
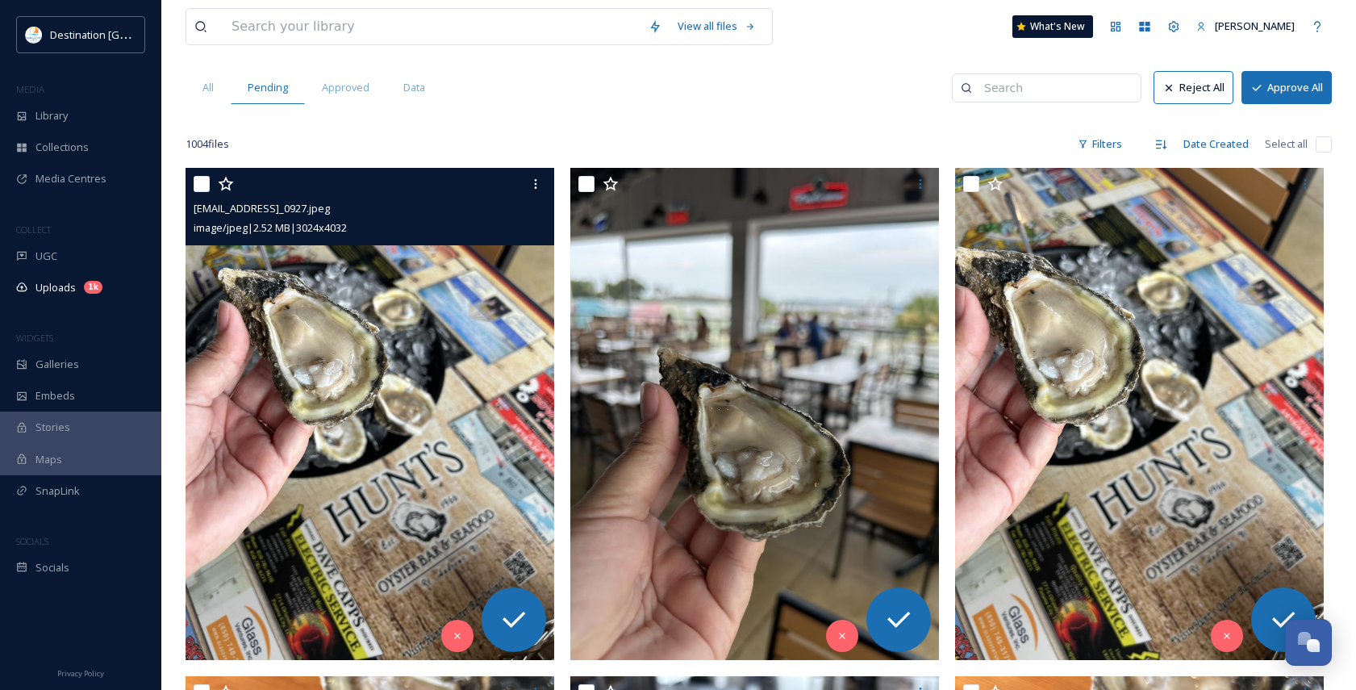
click at [194, 182] on input "checkbox" at bounding box center [202, 184] width 16 height 16
checkbox input "true"
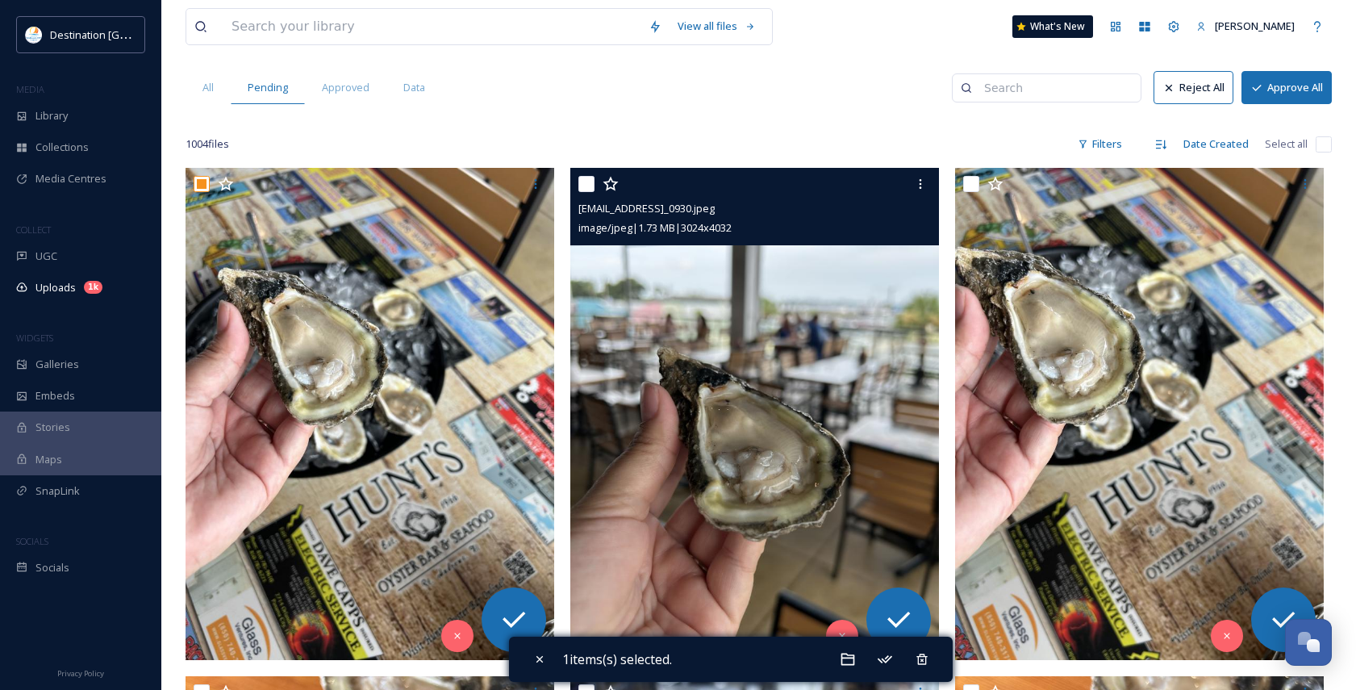
click at [586, 187] on input "checkbox" at bounding box center [587, 184] width 16 height 16
checkbox input "true"
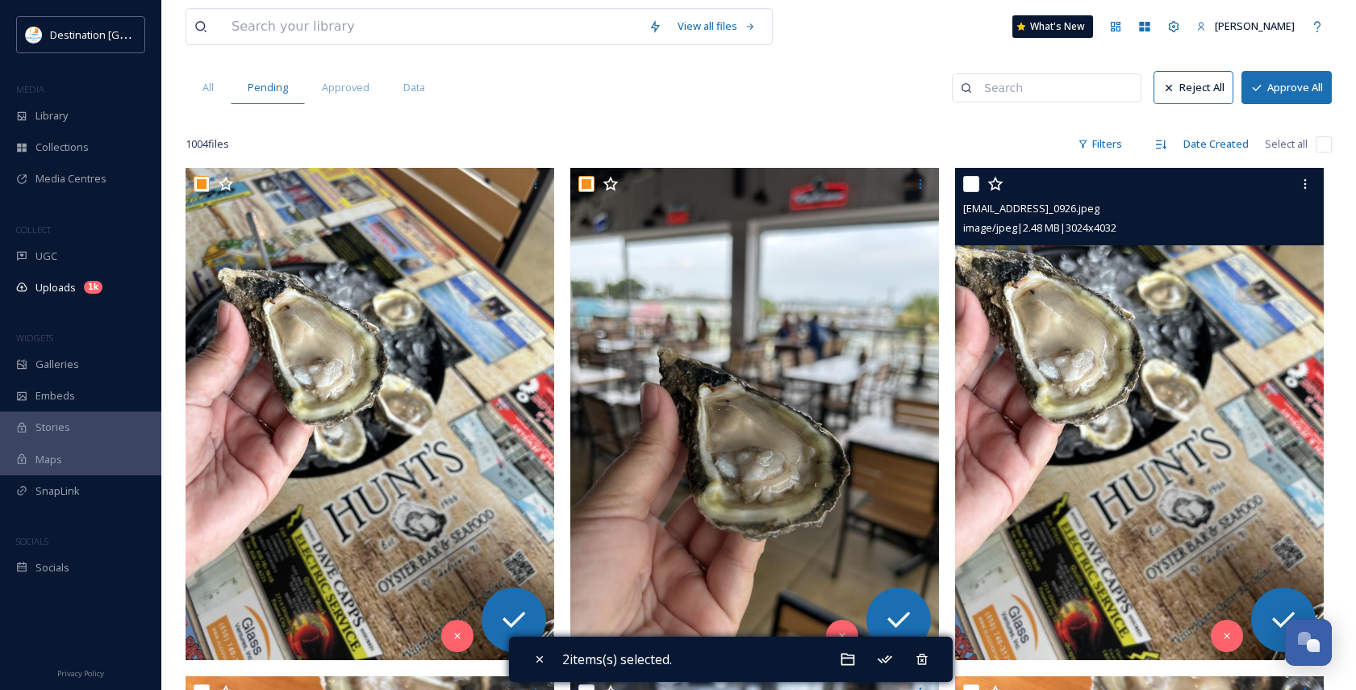
click at [975, 190] on input "checkbox" at bounding box center [971, 184] width 16 height 16
checkbox input "true"
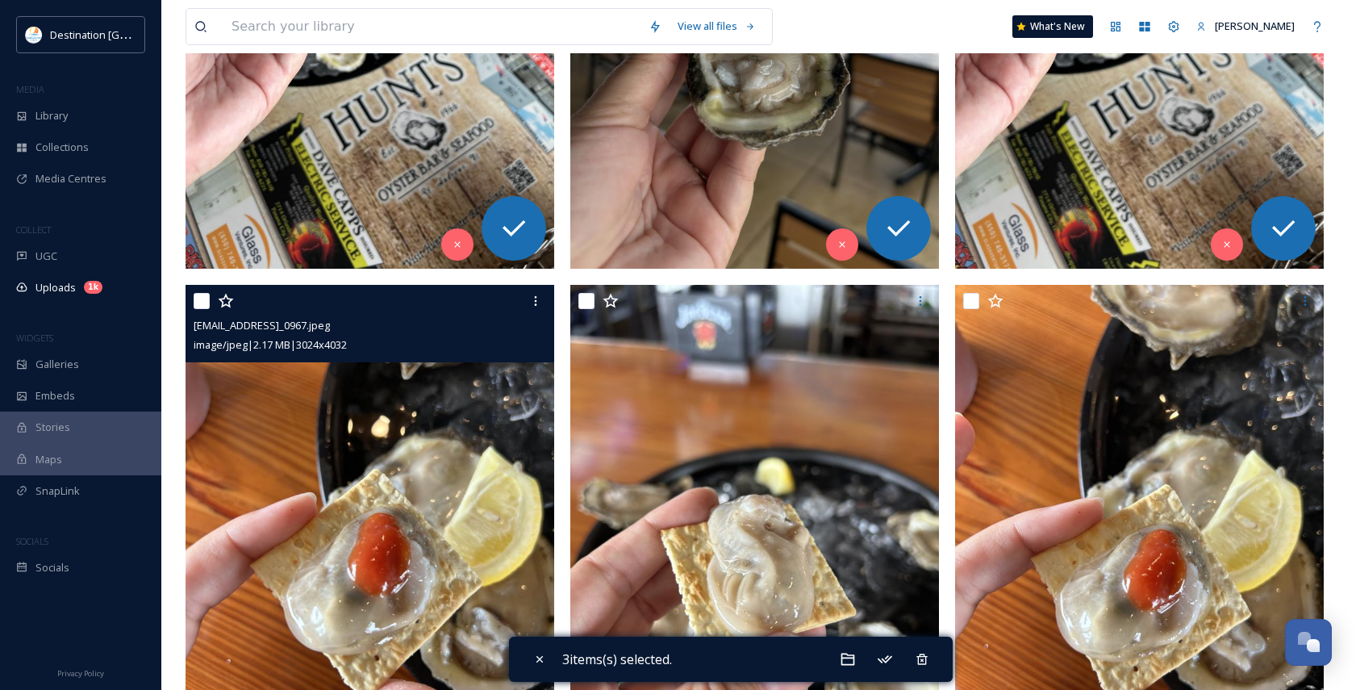
scroll to position [645, 0]
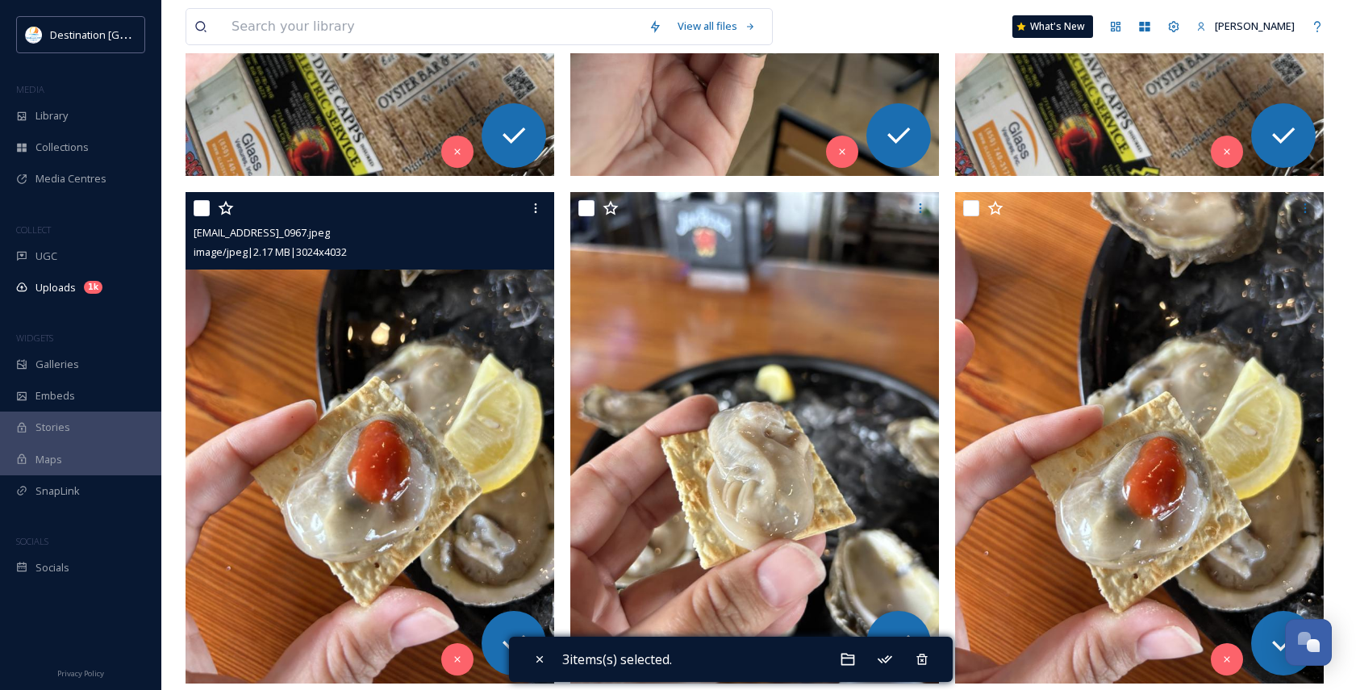
click at [203, 213] on input "checkbox" at bounding box center [202, 208] width 16 height 16
checkbox input "true"
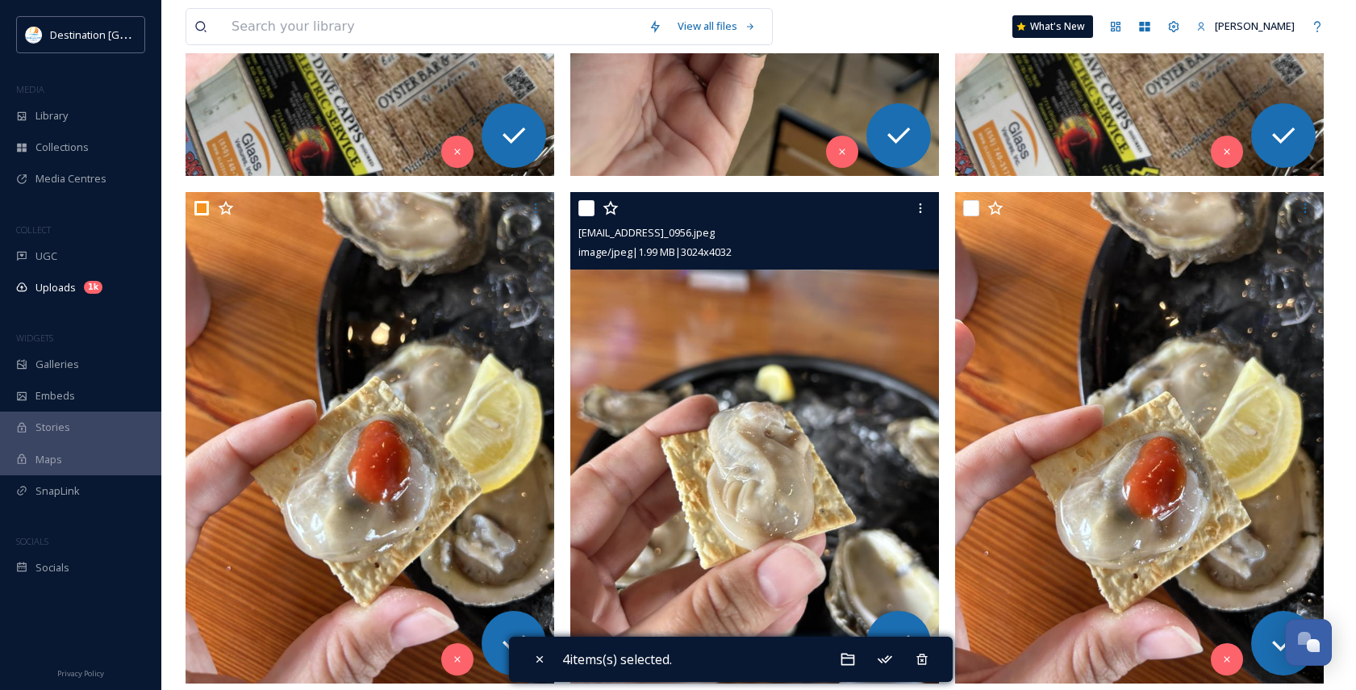
click at [588, 208] on input "checkbox" at bounding box center [587, 208] width 16 height 16
checkbox input "true"
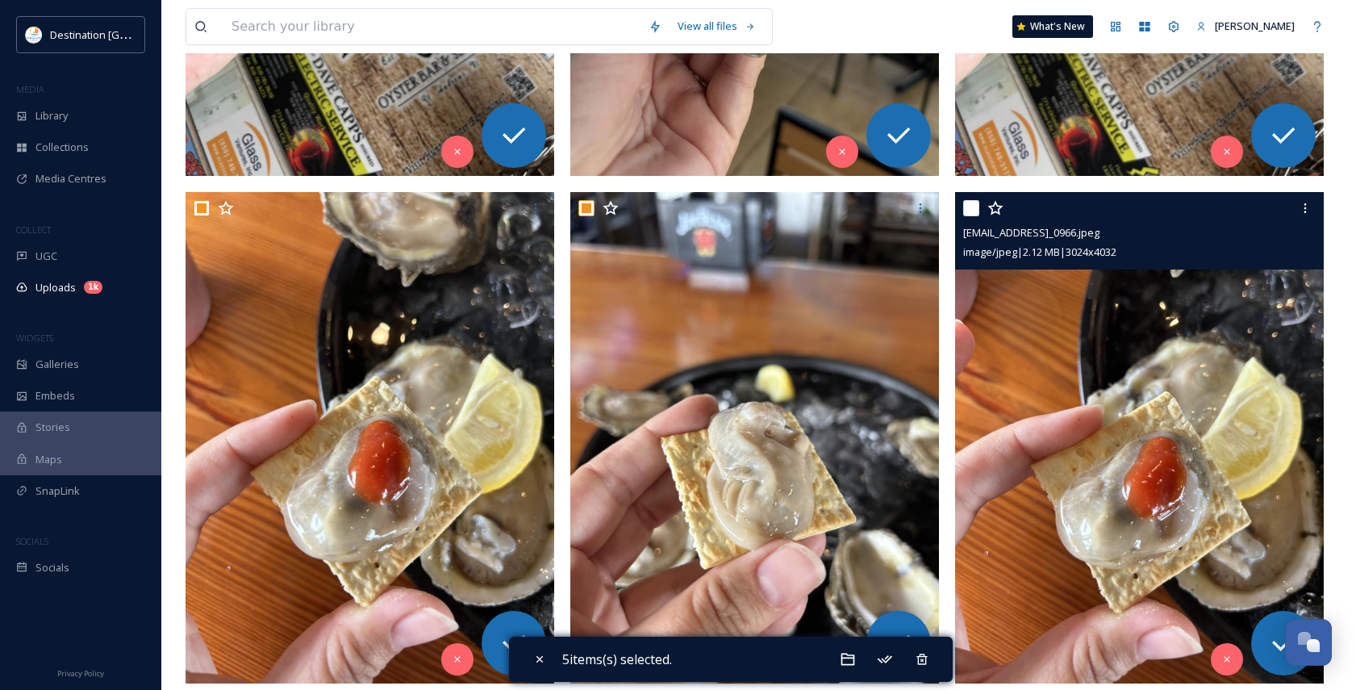
click at [971, 211] on input "checkbox" at bounding box center [971, 208] width 16 height 16
checkbox input "true"
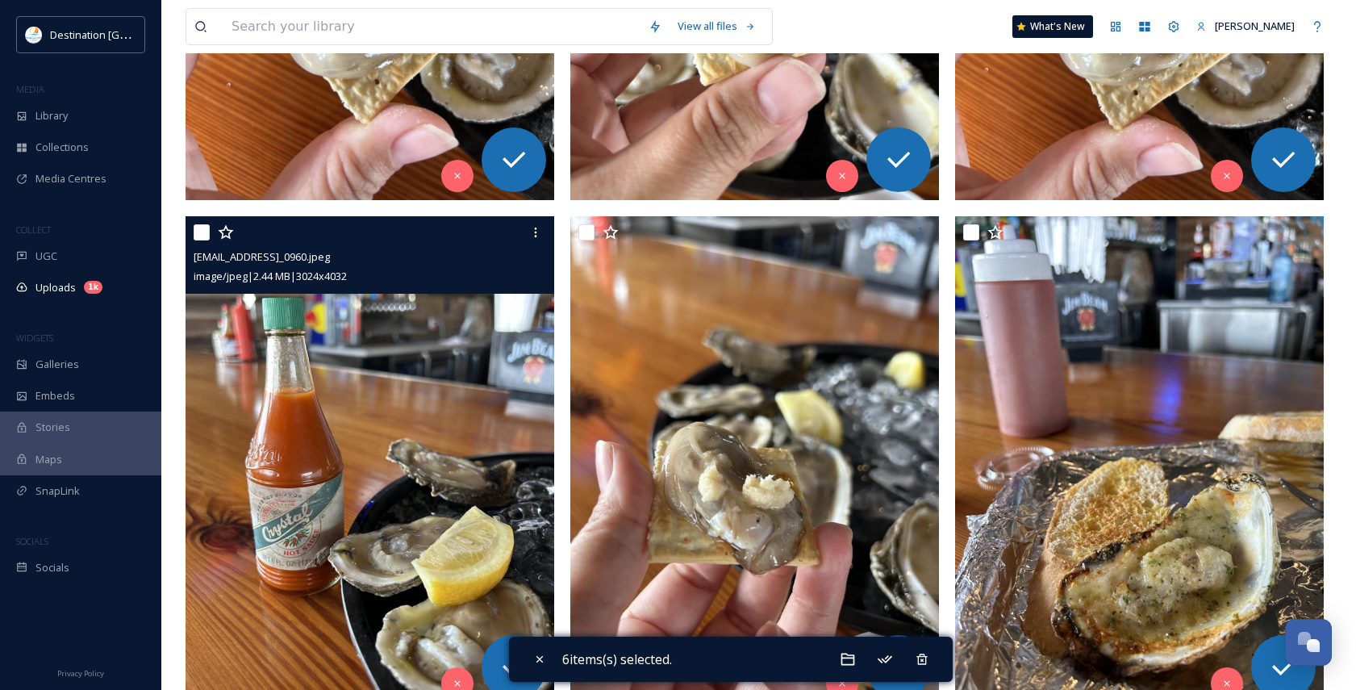
scroll to position [1130, 0]
click at [204, 226] on input "checkbox" at bounding box center [202, 232] width 16 height 16
checkbox input "true"
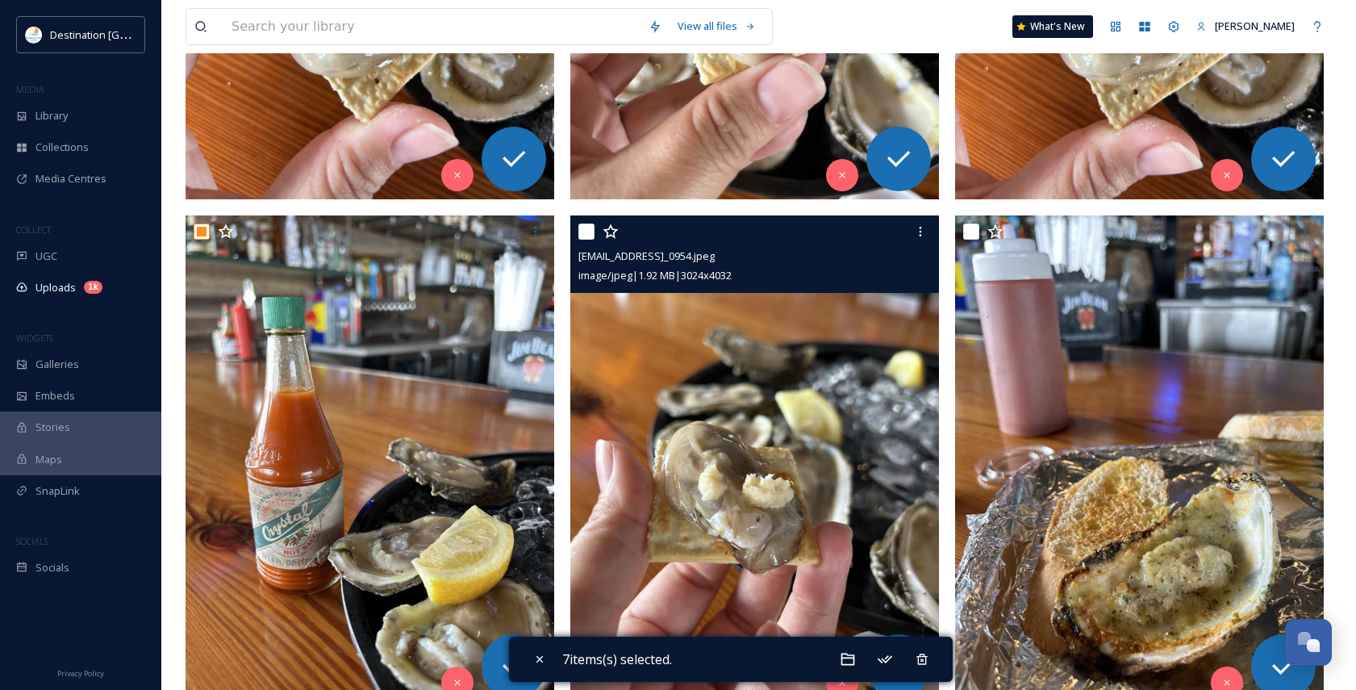
click at [583, 232] on input "checkbox" at bounding box center [587, 232] width 16 height 16
checkbox input "true"
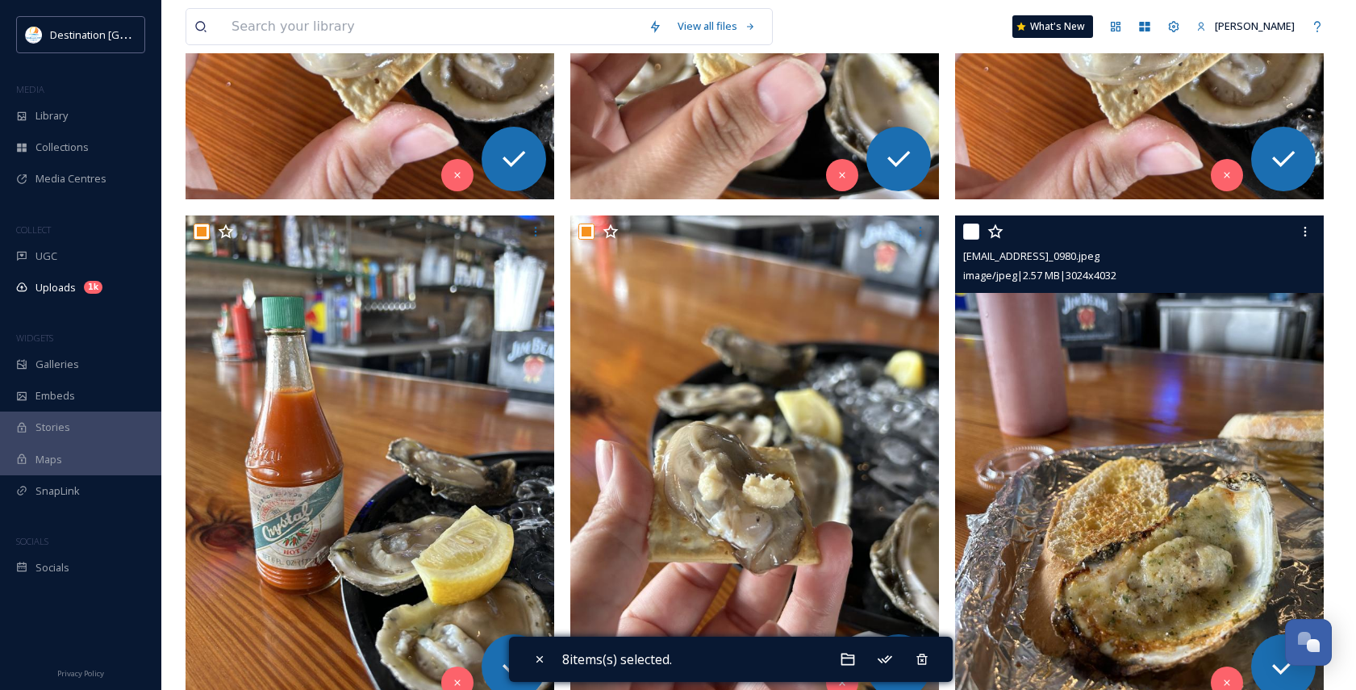
click at [971, 231] on input "checkbox" at bounding box center [971, 232] width 16 height 16
checkbox input "true"
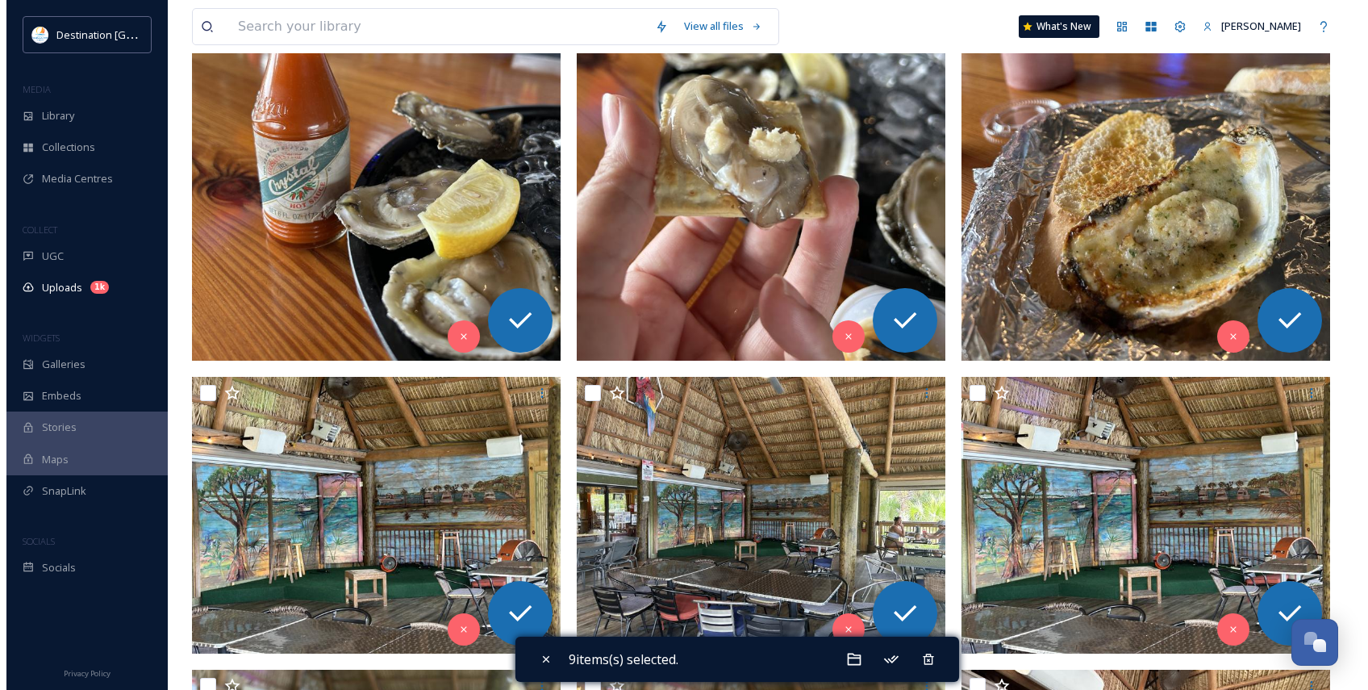
scroll to position [1533, 0]
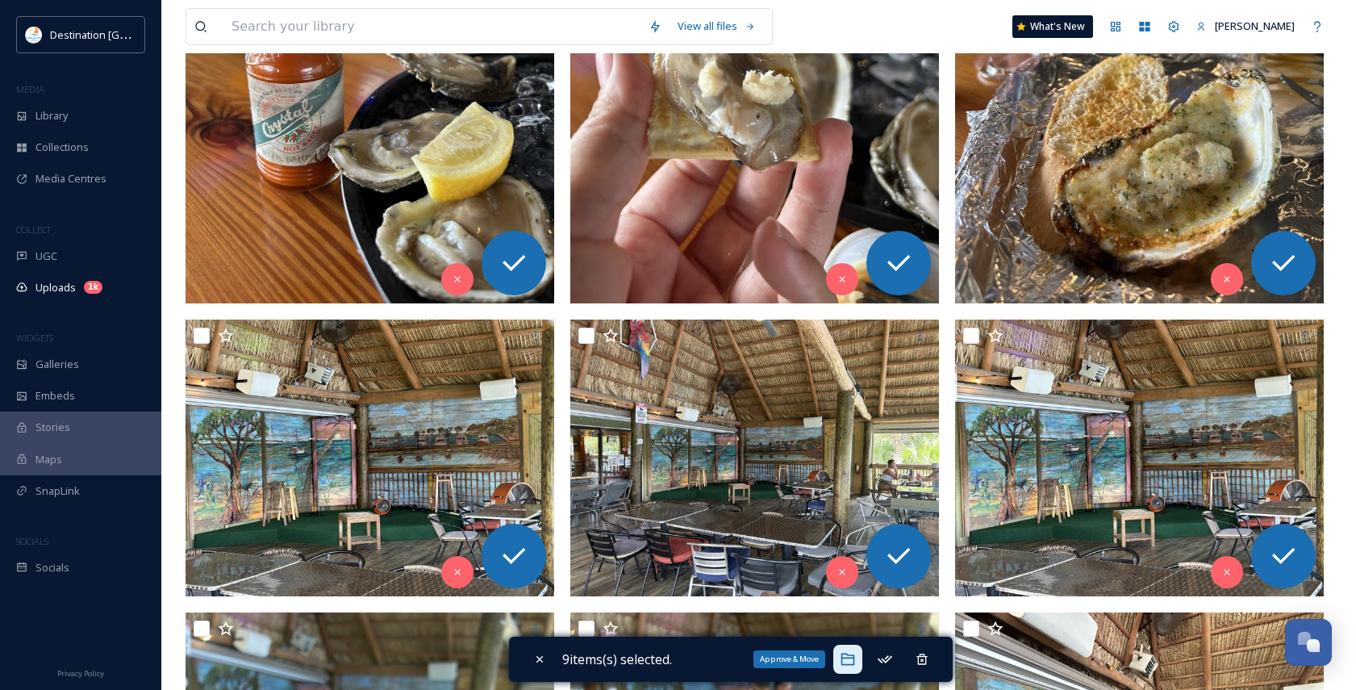
click at [854, 656] on icon at bounding box center [848, 660] width 14 height 12
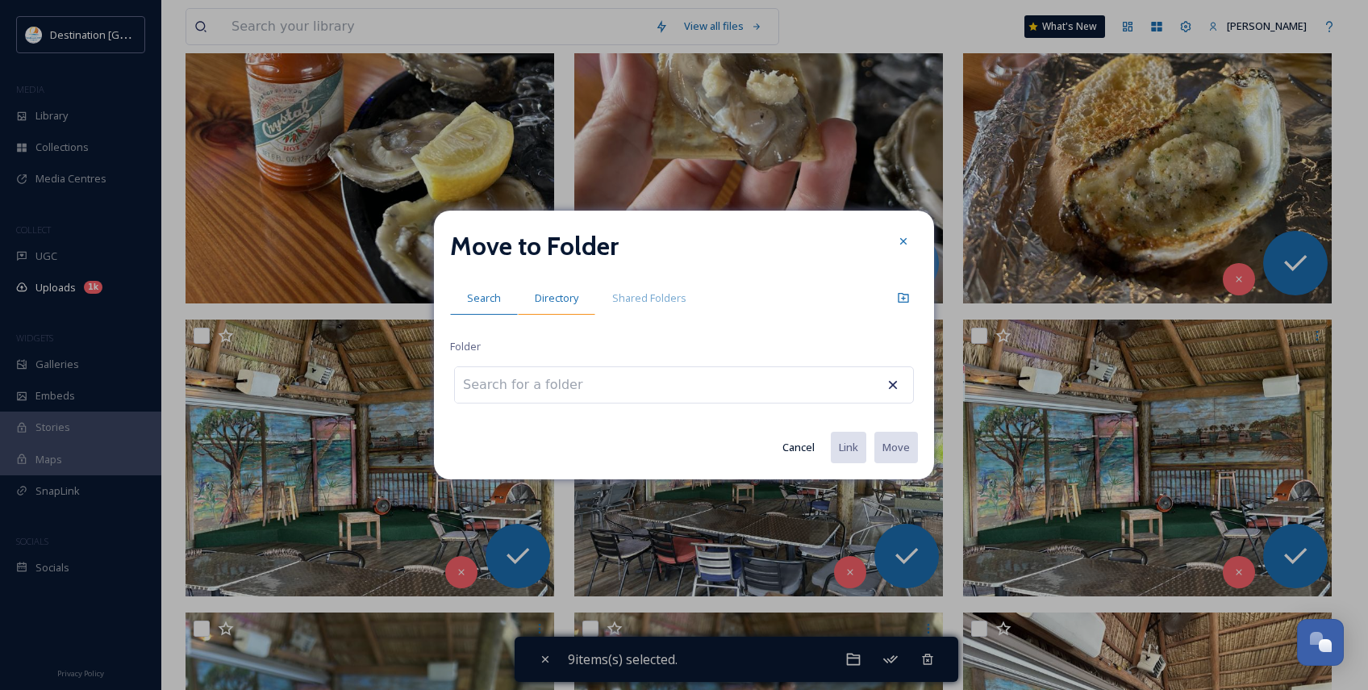
click at [545, 295] on span "Directory" at bounding box center [557, 297] width 44 height 15
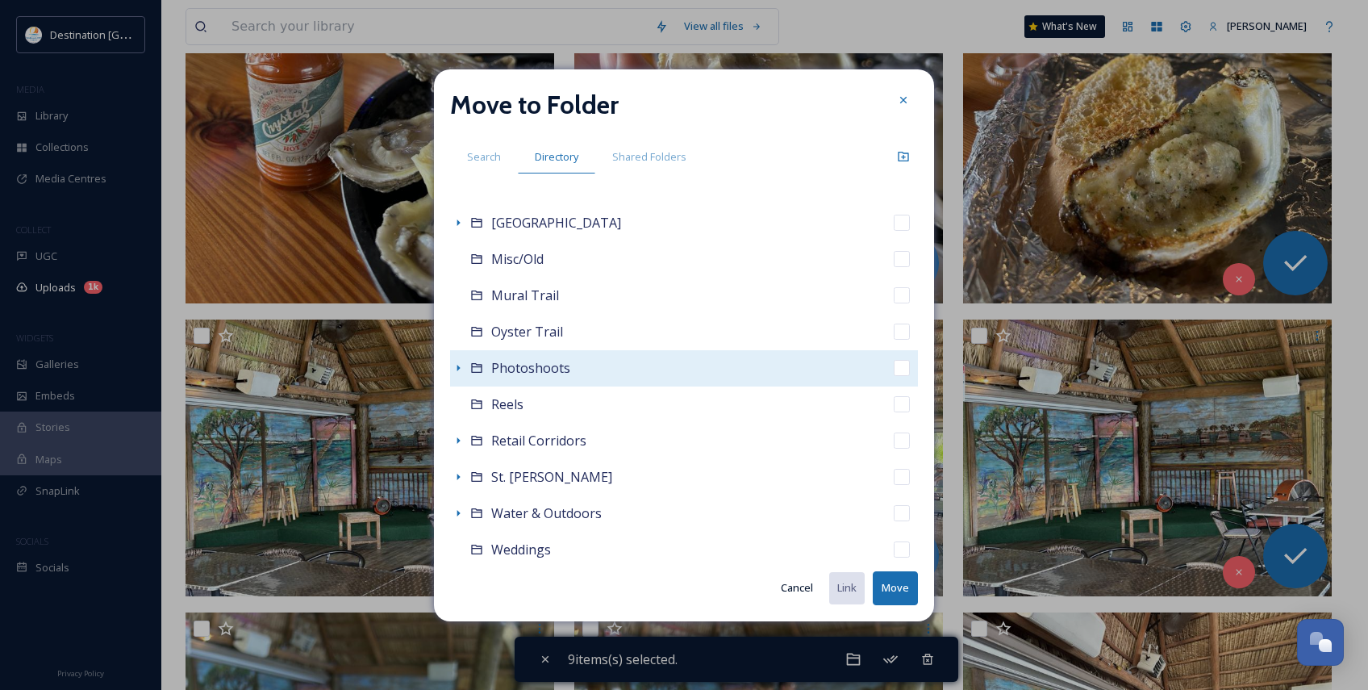
scroll to position [323, 0]
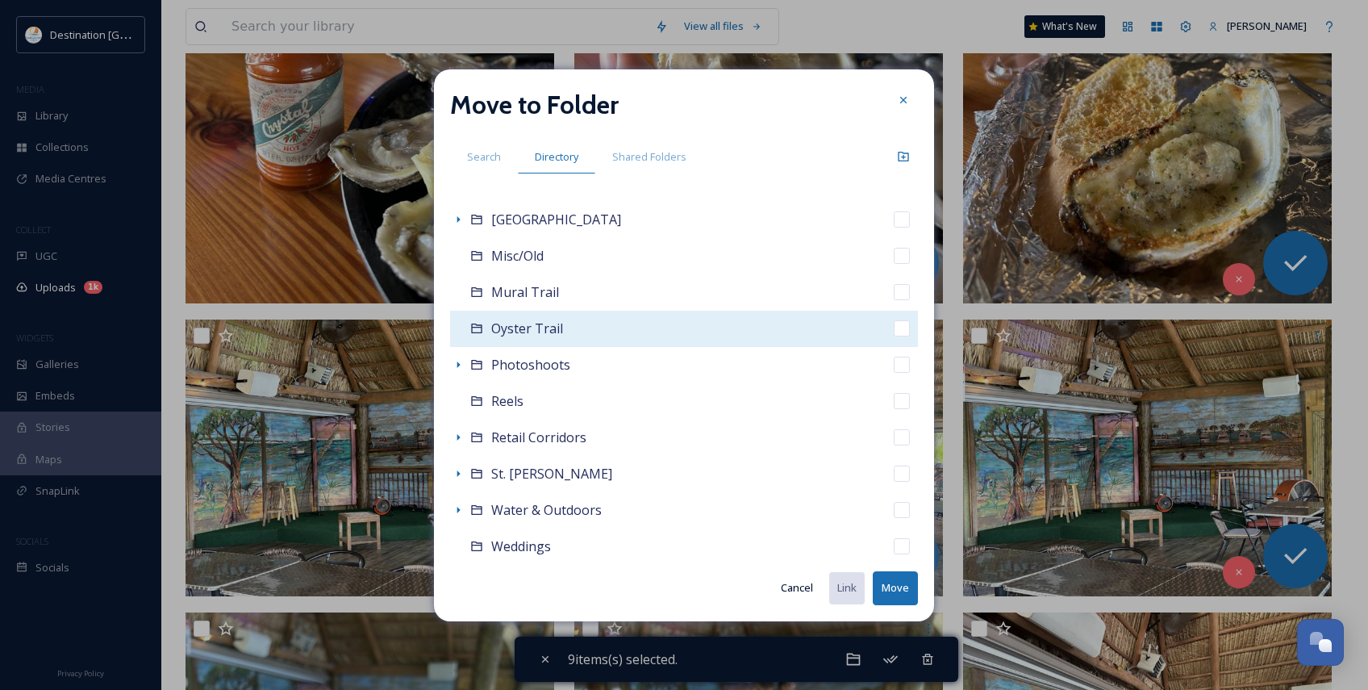
click at [495, 331] on span "Oyster Trail" at bounding box center [527, 329] width 72 height 18
checkbox input "false"
checkbox input "true"
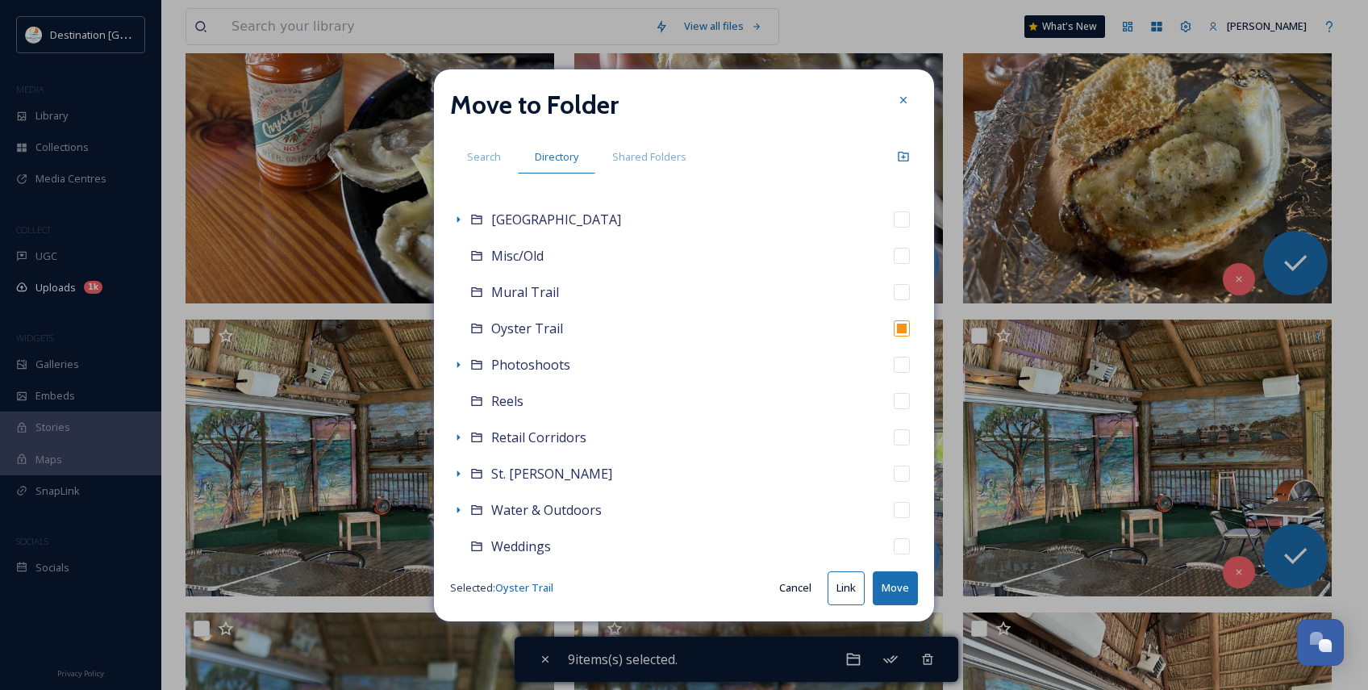
click at [896, 595] on button "Move" at bounding box center [895, 587] width 45 height 33
checkbox input "false"
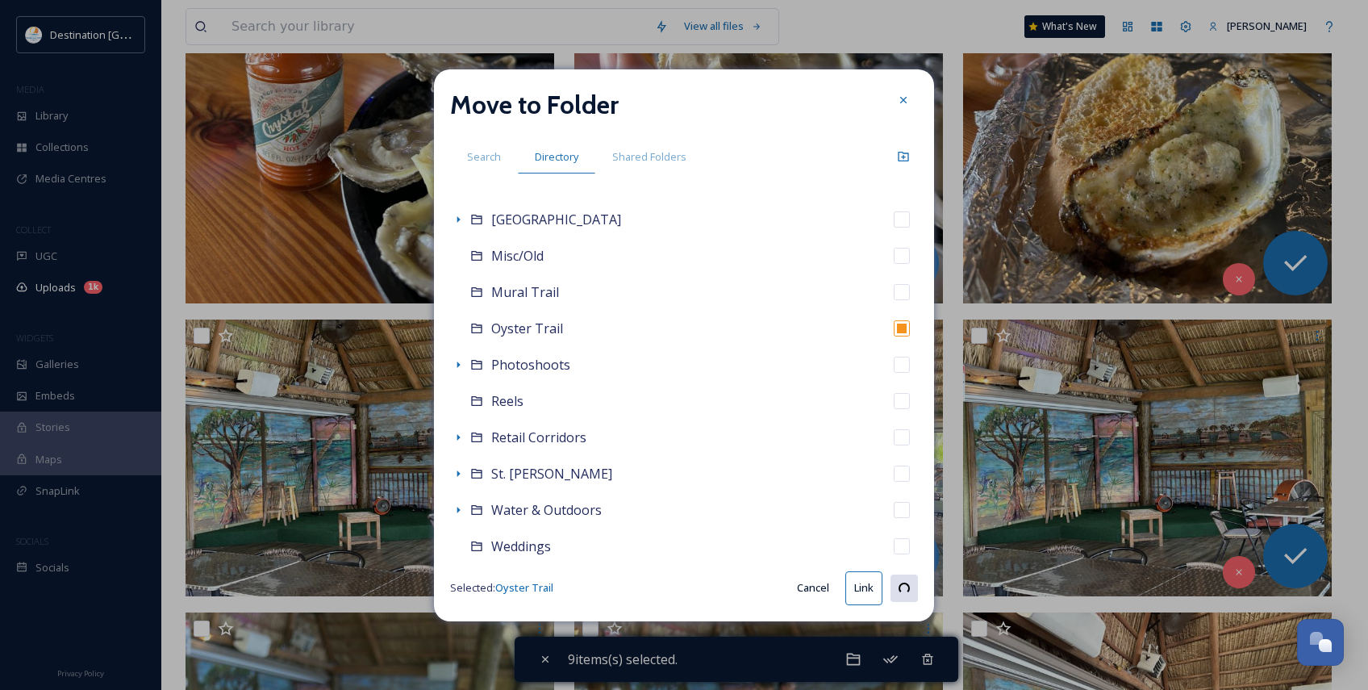
checkbox input "false"
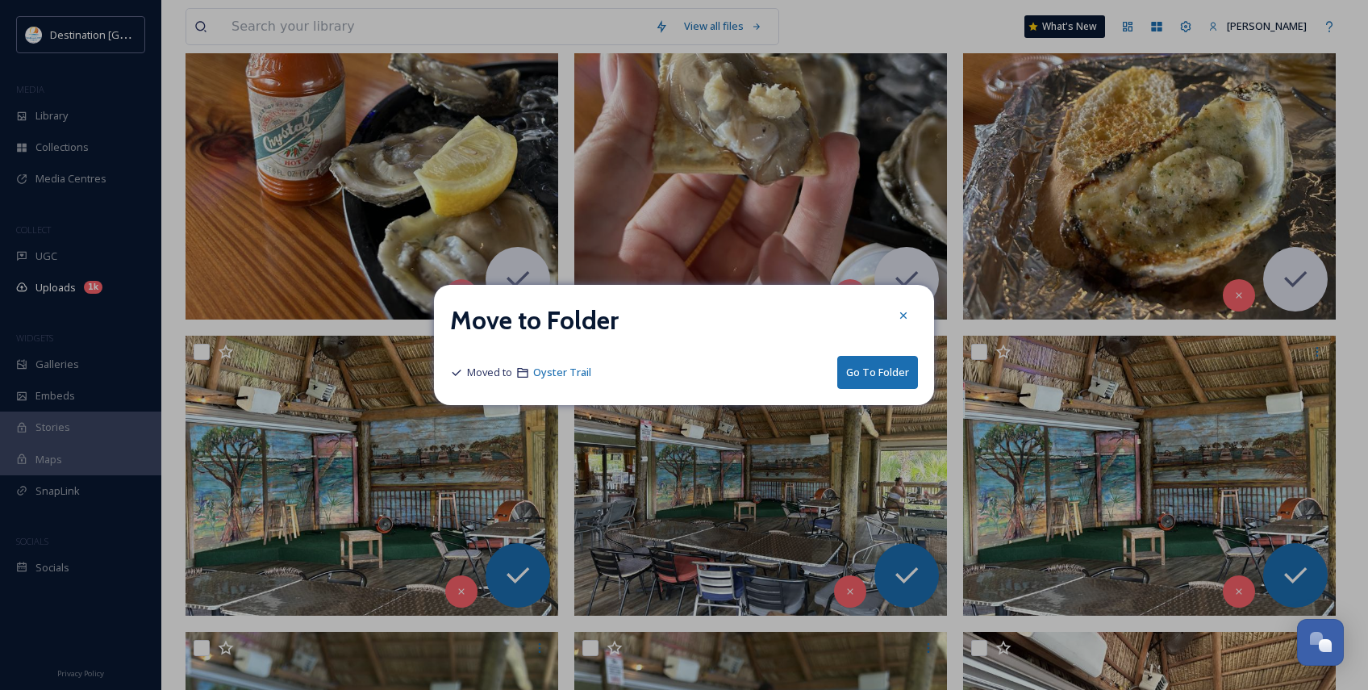
click at [881, 372] on button "Go To Folder" at bounding box center [878, 372] width 81 height 33
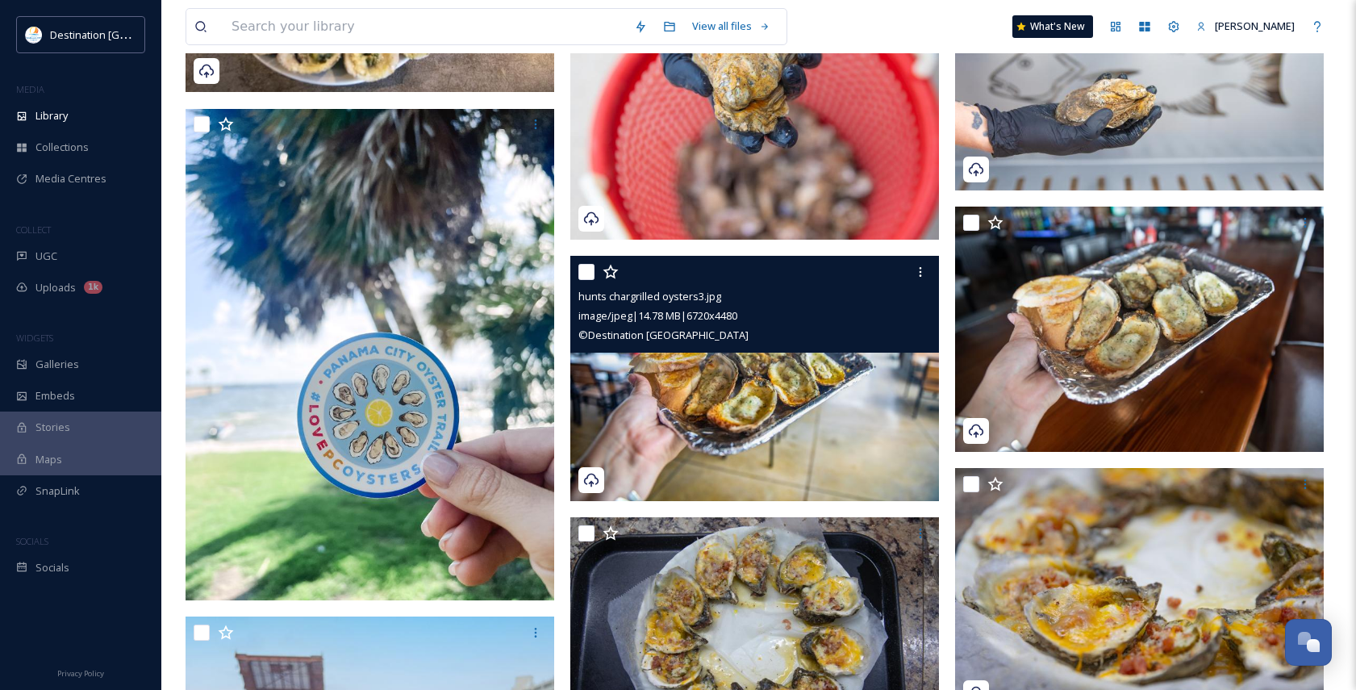
scroll to position [1130, 0]
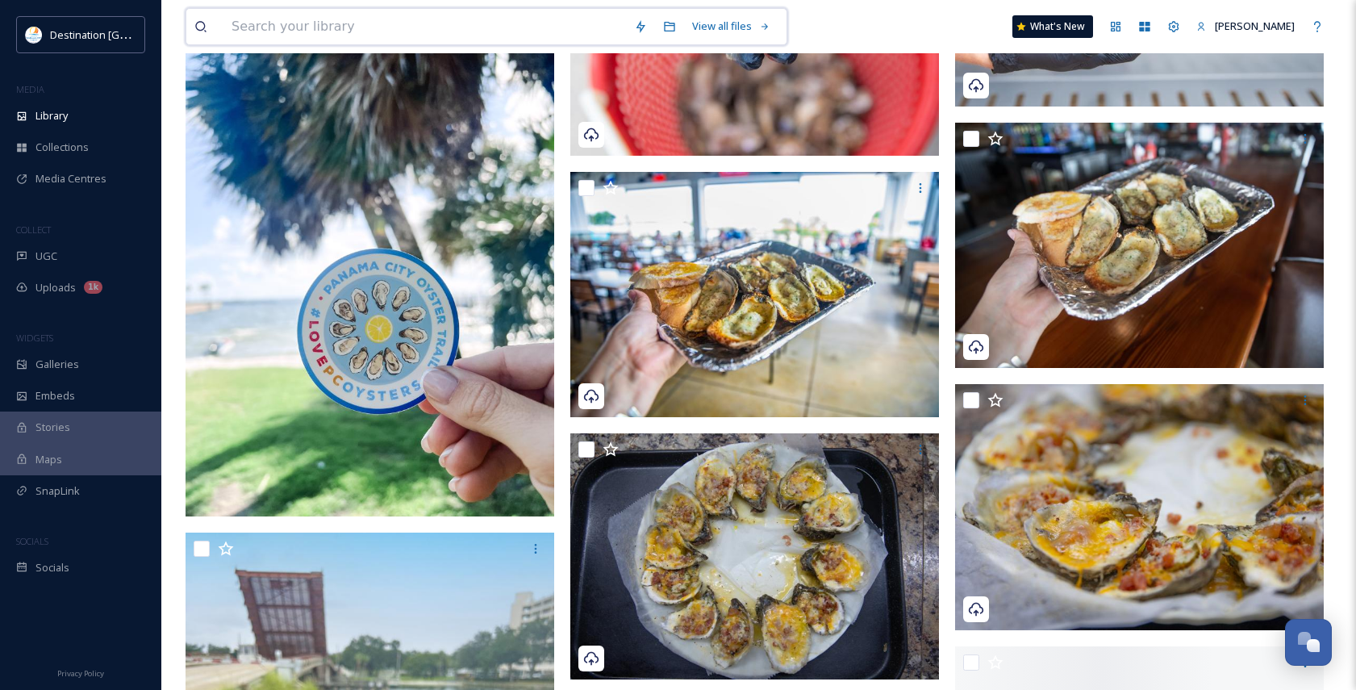
click at [386, 32] on input at bounding box center [425, 27] width 403 height 36
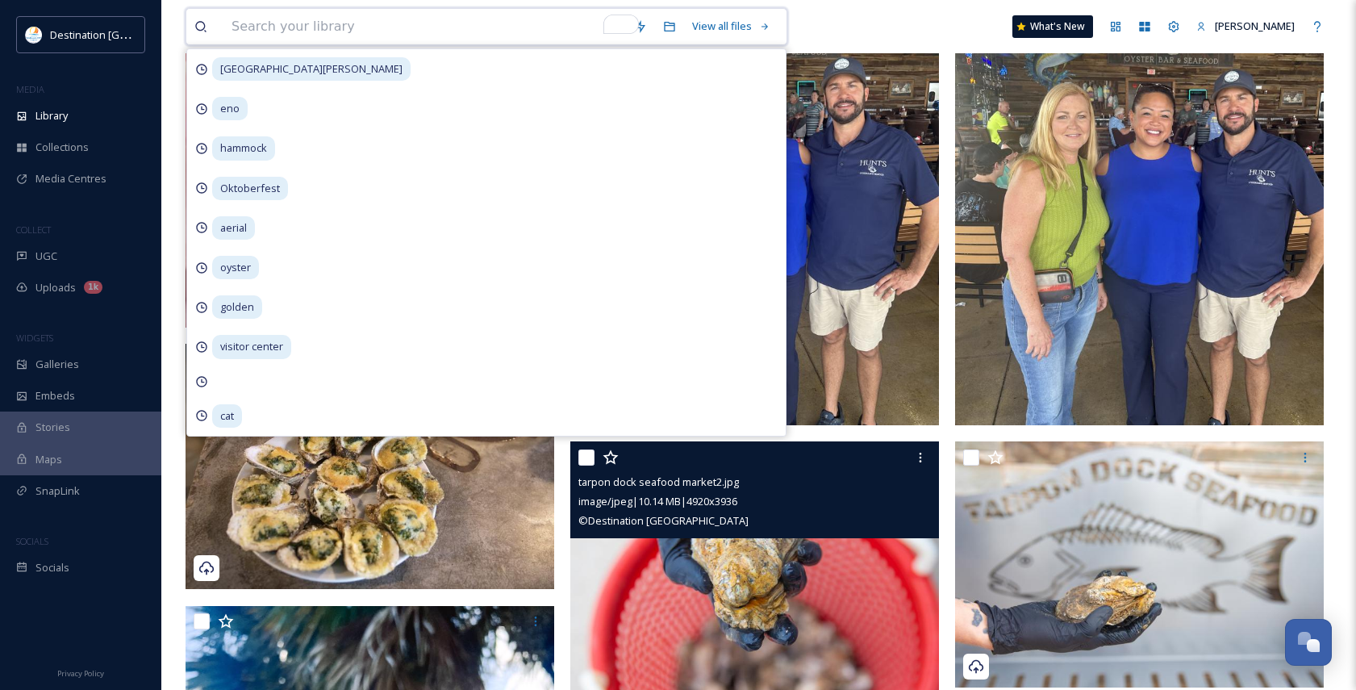
scroll to position [161, 0]
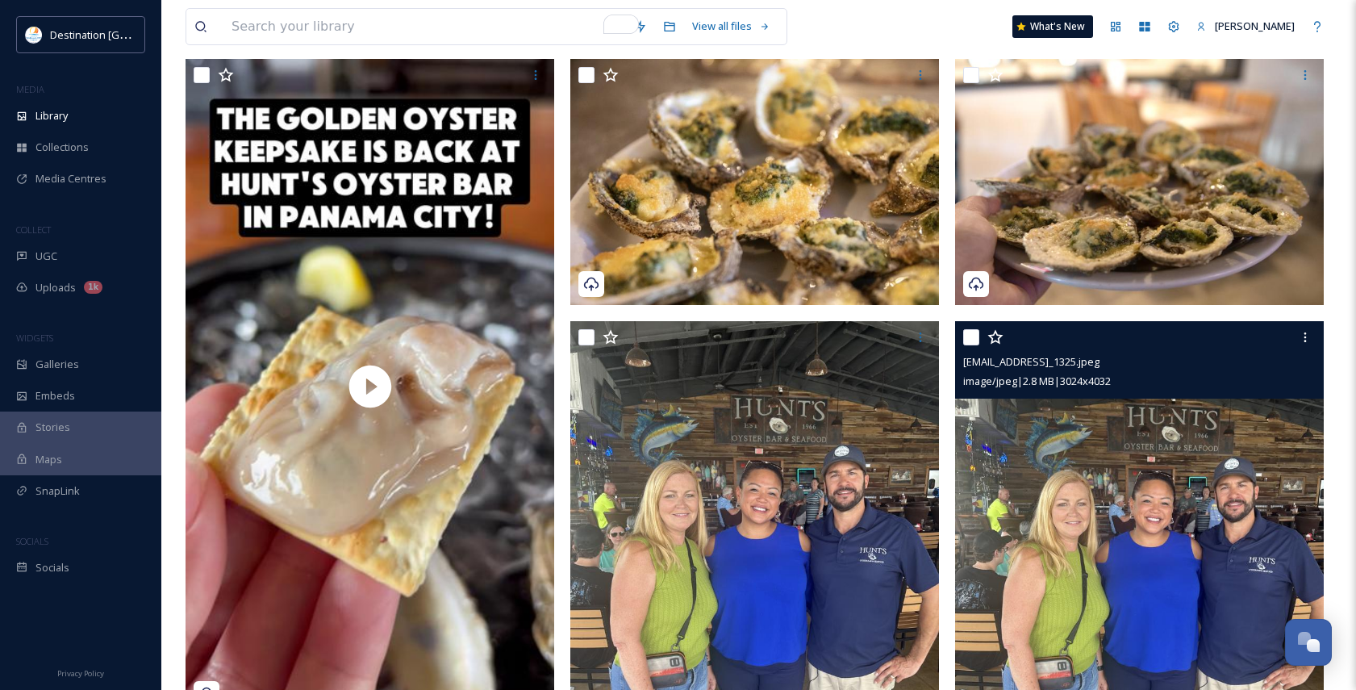
click at [1111, 524] on img at bounding box center [1139, 566] width 369 height 491
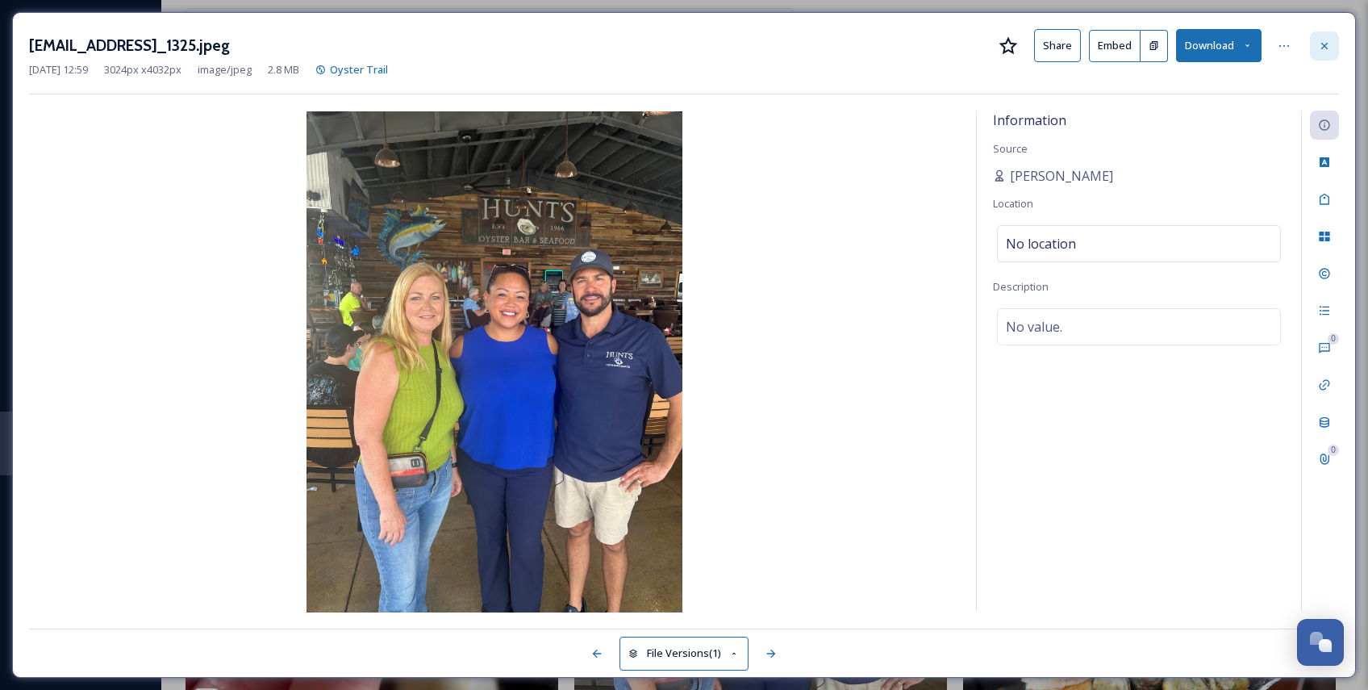
click at [1323, 48] on icon at bounding box center [1325, 45] width 6 height 6
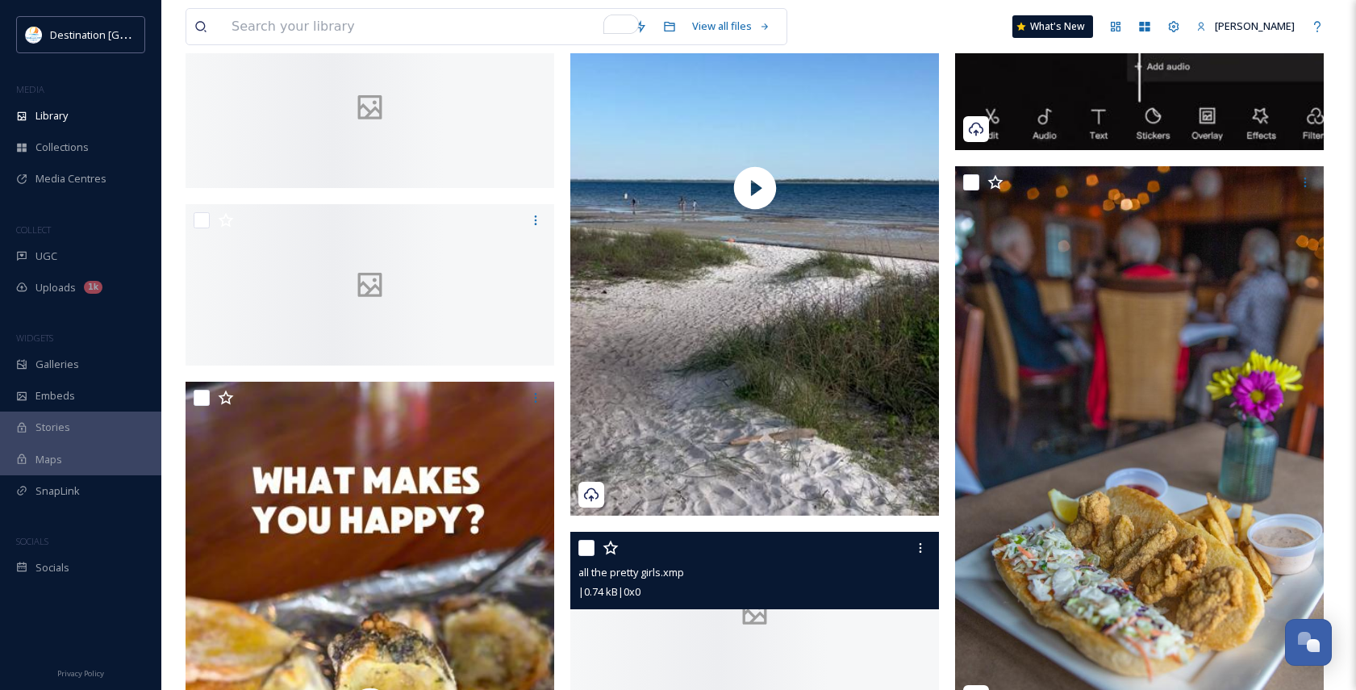
scroll to position [3389, 0]
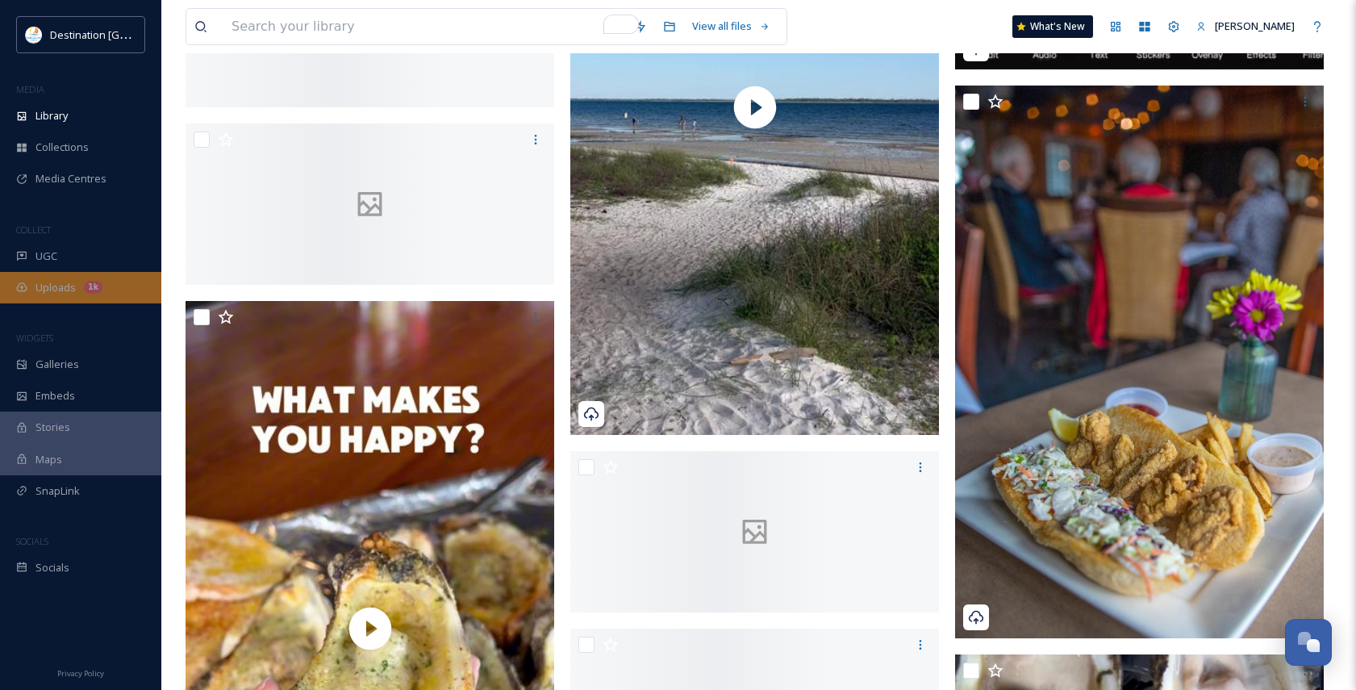
click at [51, 295] on span "Uploads" at bounding box center [56, 287] width 40 height 15
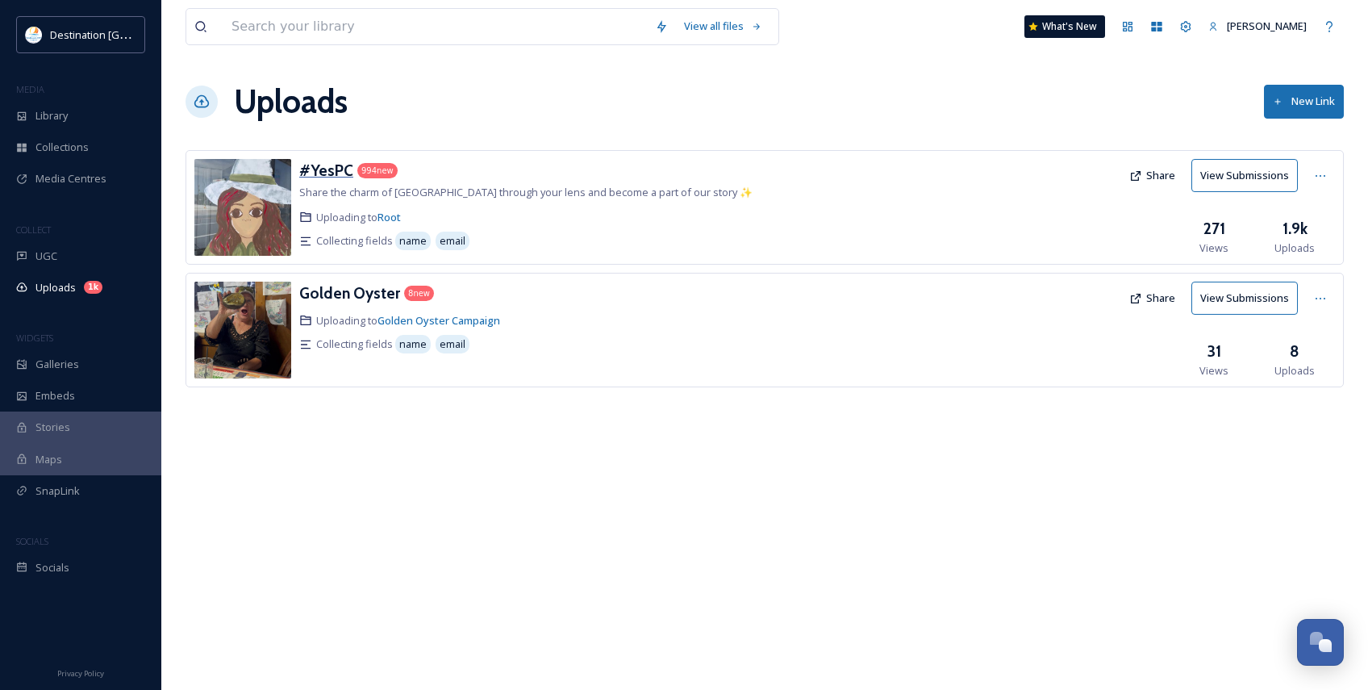
click at [322, 181] on div "#YesPC" at bounding box center [326, 170] width 54 height 23
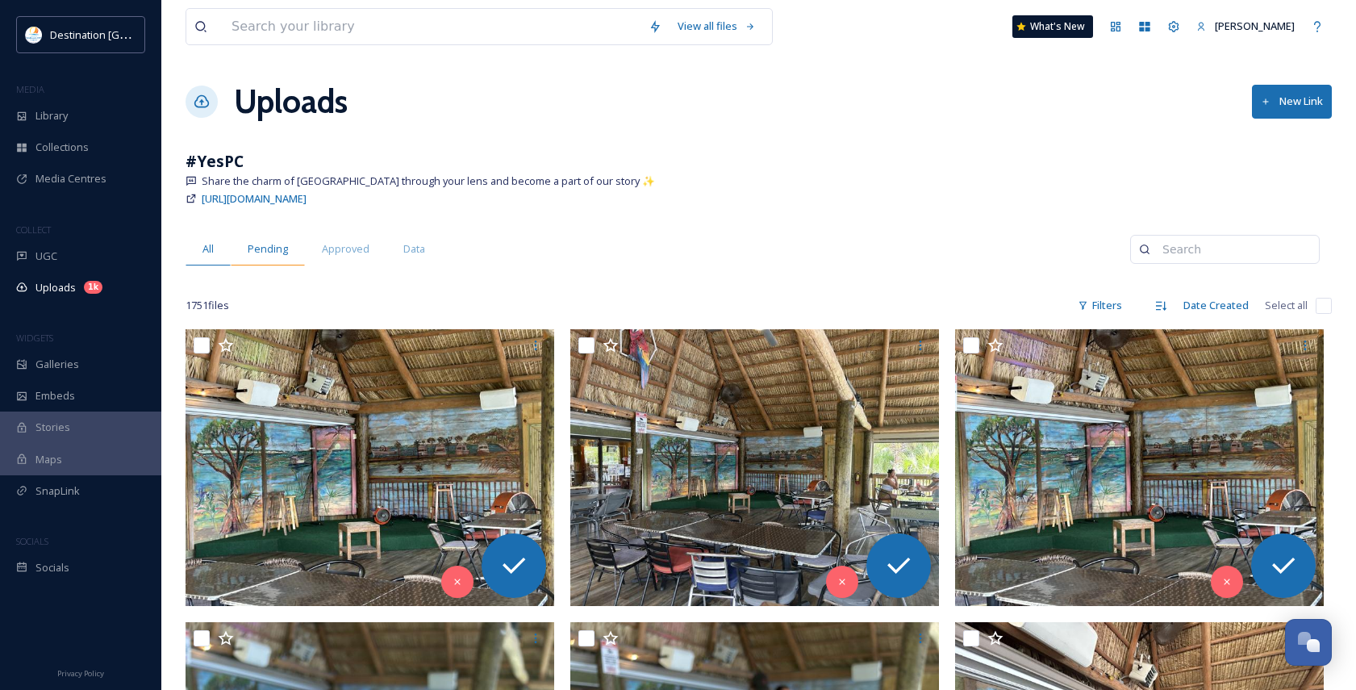
click at [265, 246] on span "Pending" at bounding box center [268, 248] width 40 height 15
click at [204, 247] on span "All" at bounding box center [208, 248] width 11 height 15
click at [336, 247] on span "Approved" at bounding box center [346, 248] width 48 height 15
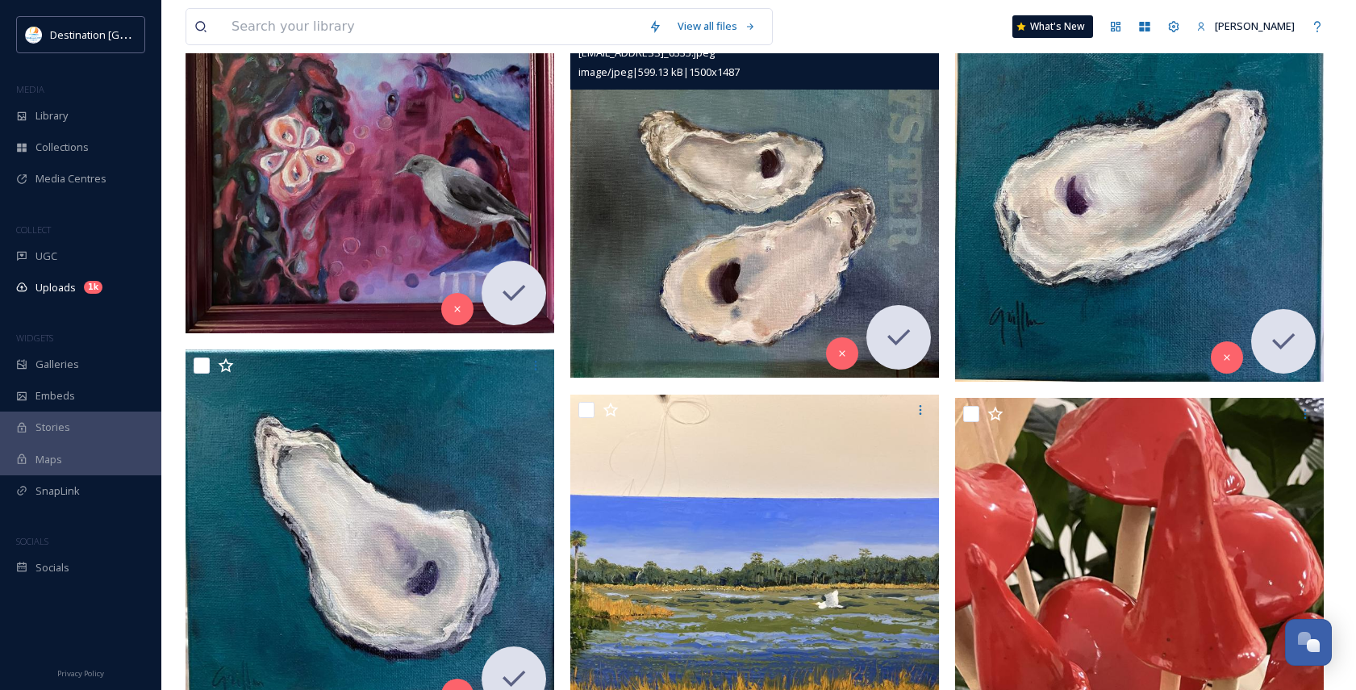
scroll to position [323, 0]
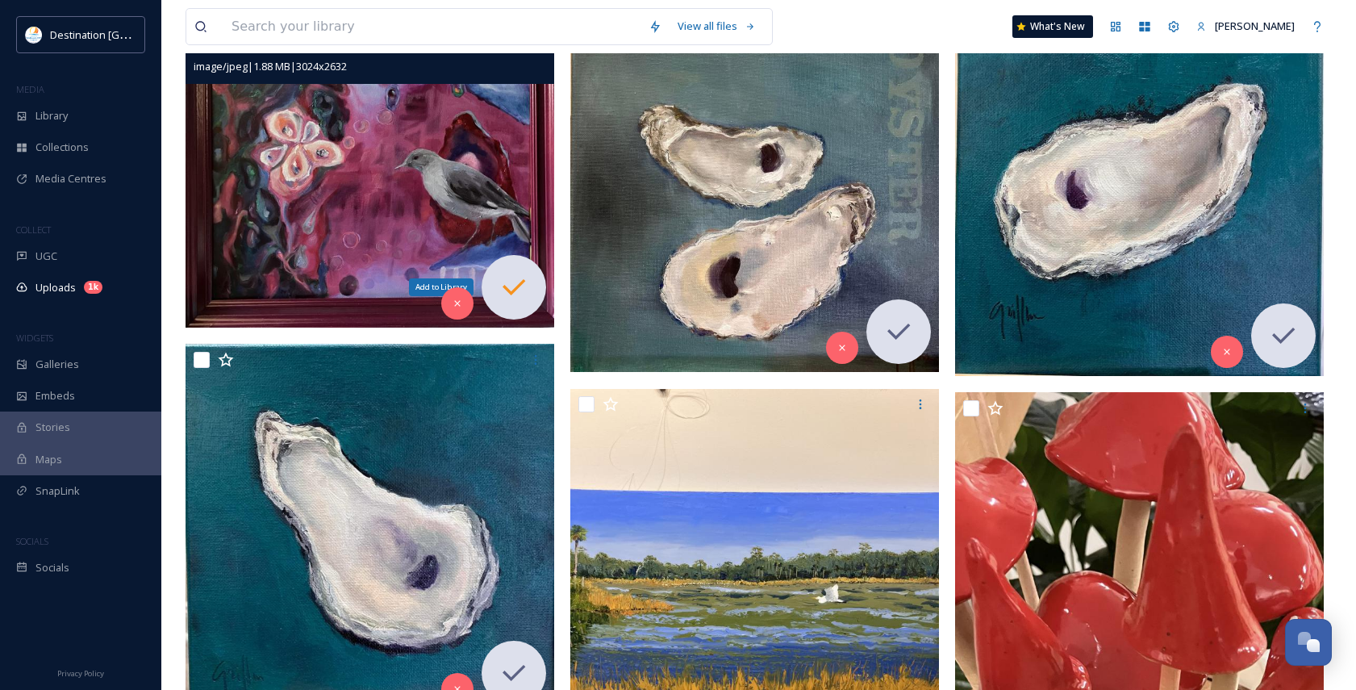
click at [537, 297] on div "Add to Library" at bounding box center [514, 287] width 65 height 65
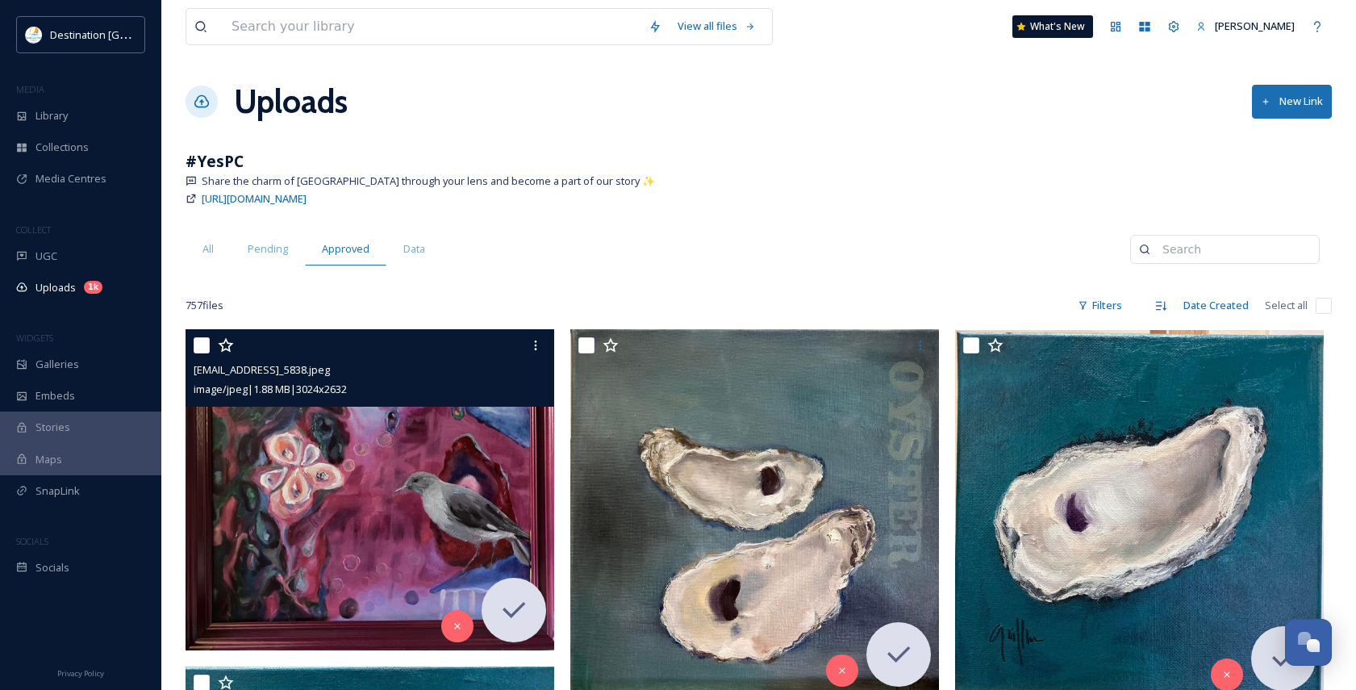
click at [203, 350] on input "checkbox" at bounding box center [202, 345] width 16 height 16
checkbox input "true"
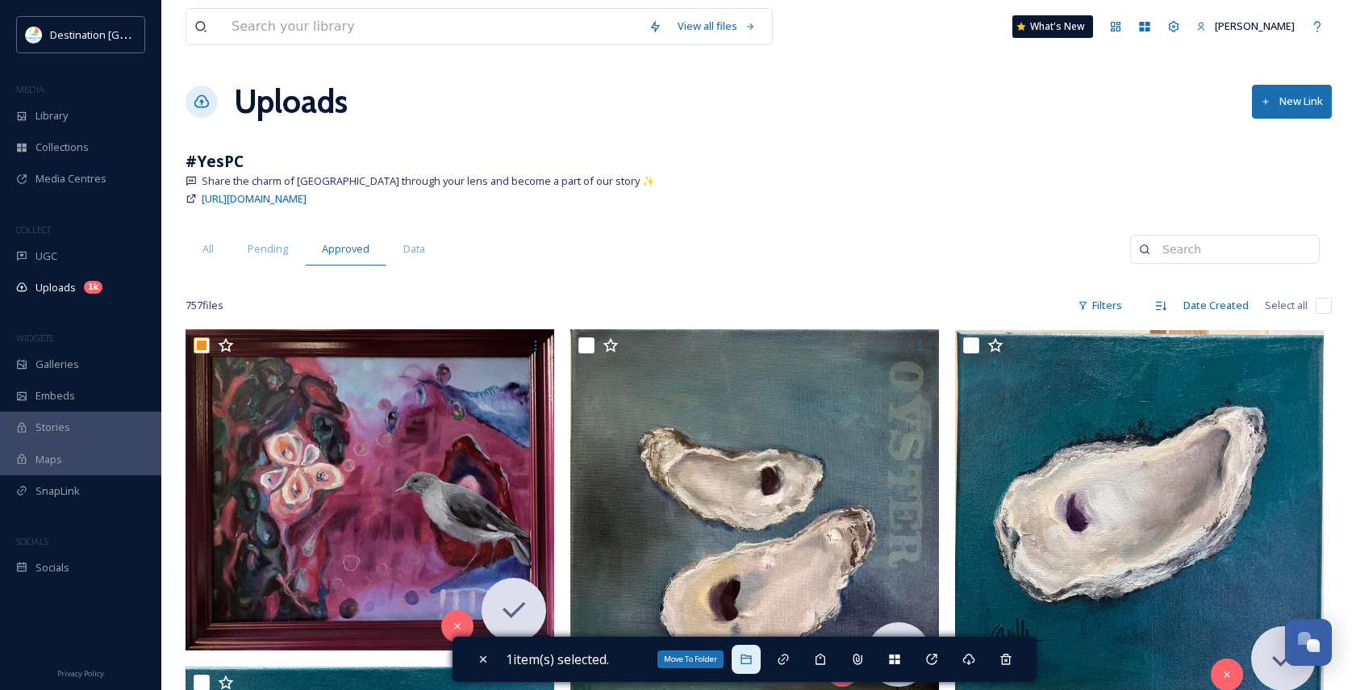
click at [751, 665] on icon at bounding box center [746, 659] width 13 height 13
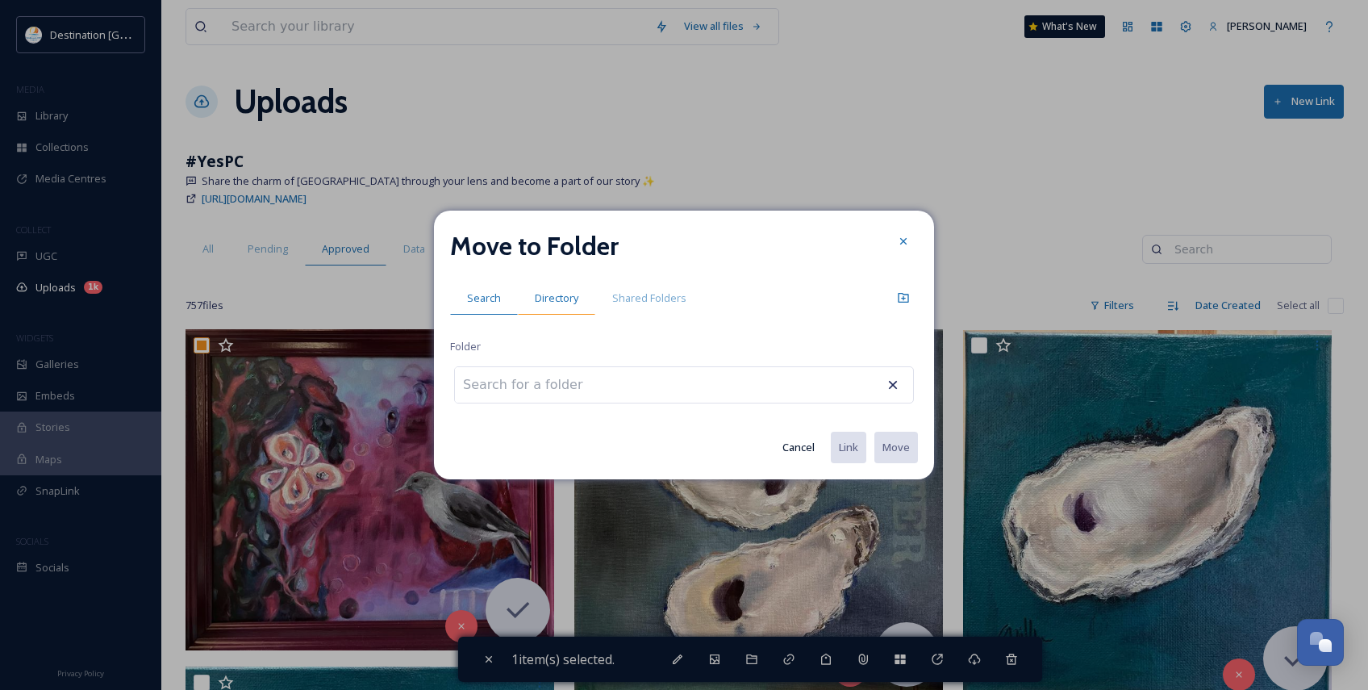
click at [562, 301] on span "Directory" at bounding box center [557, 297] width 44 height 15
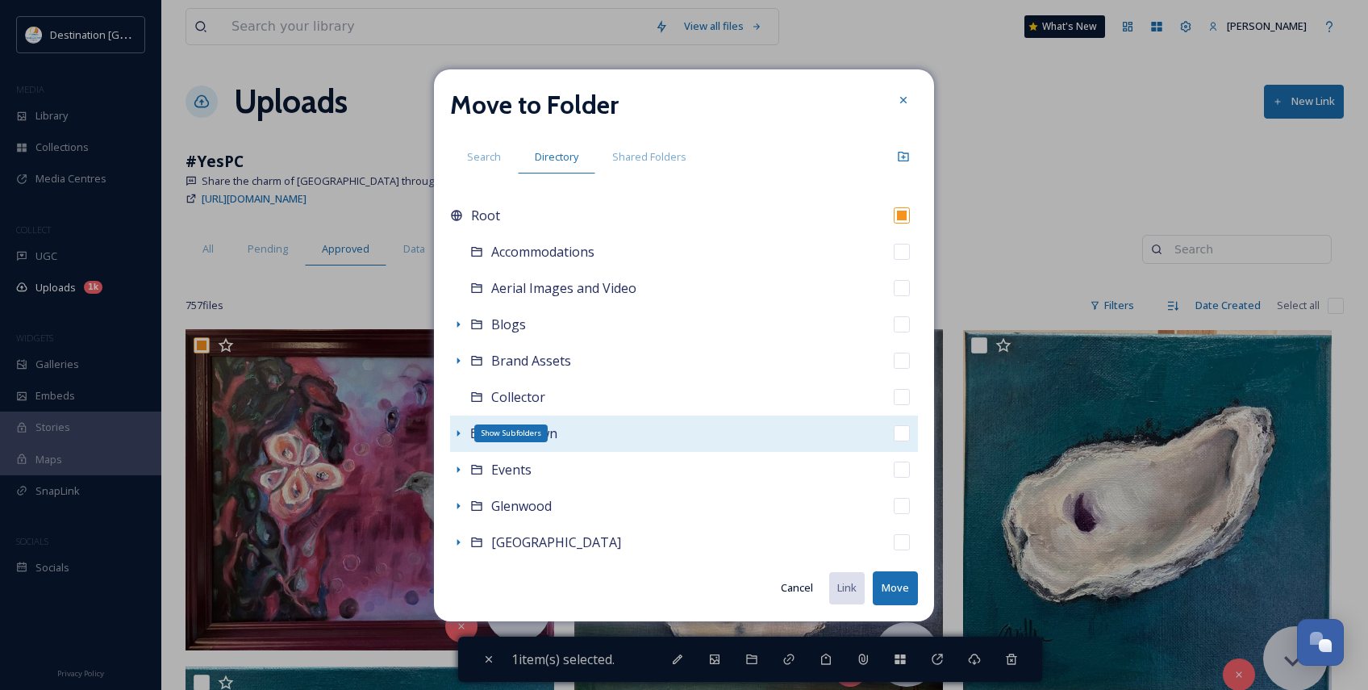
click at [458, 433] on icon at bounding box center [458, 433] width 3 height 6
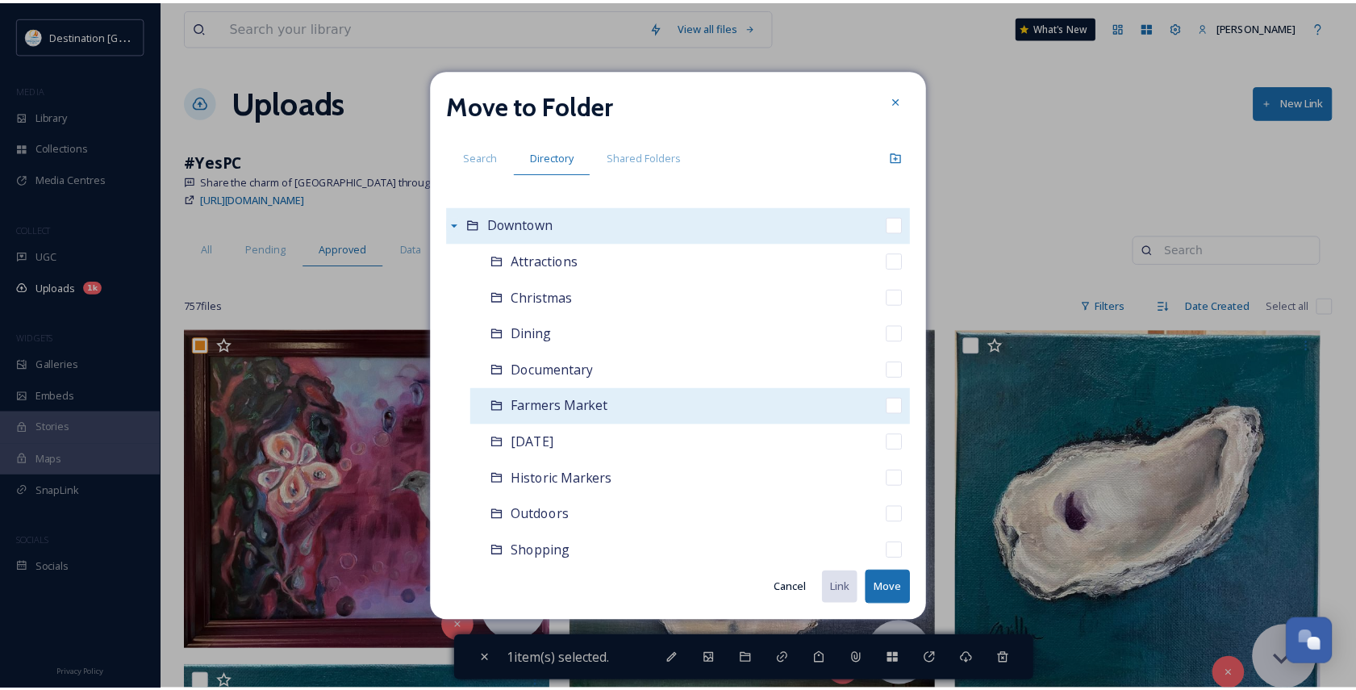
scroll to position [161, 0]
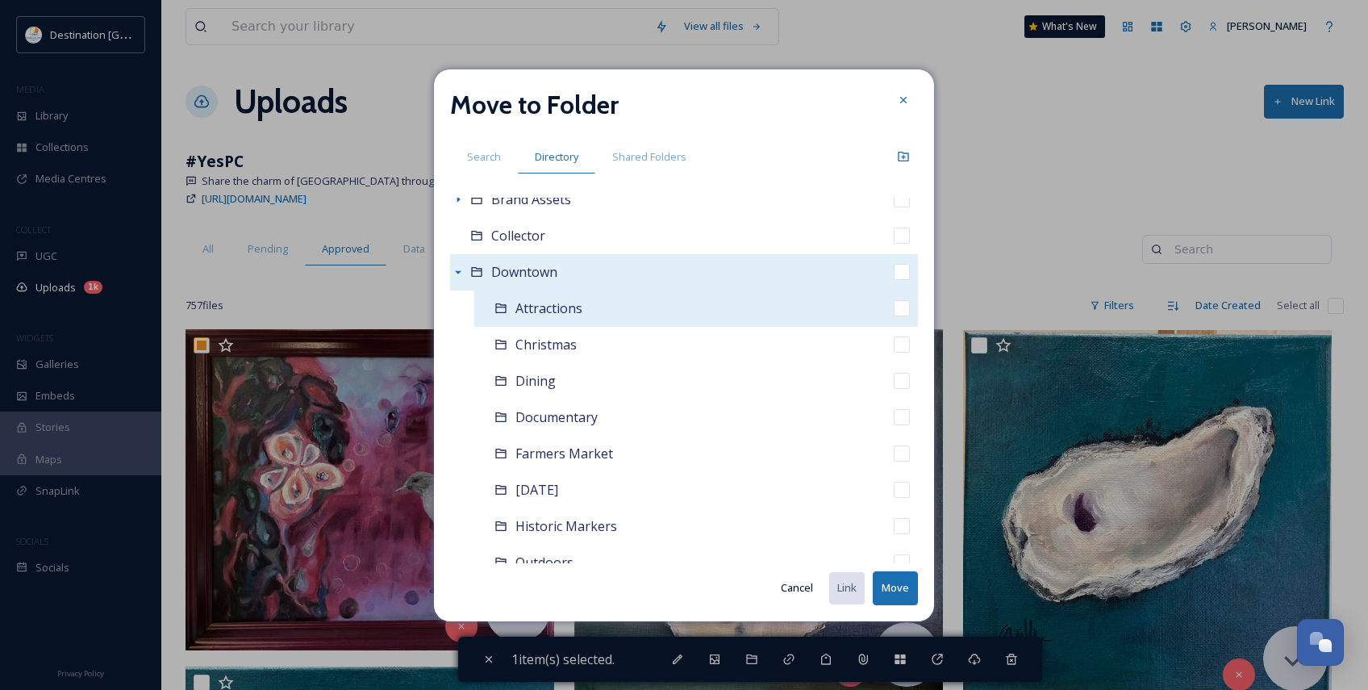
click at [558, 308] on span "Attractions" at bounding box center [549, 308] width 67 height 18
checkbox input "false"
checkbox input "true"
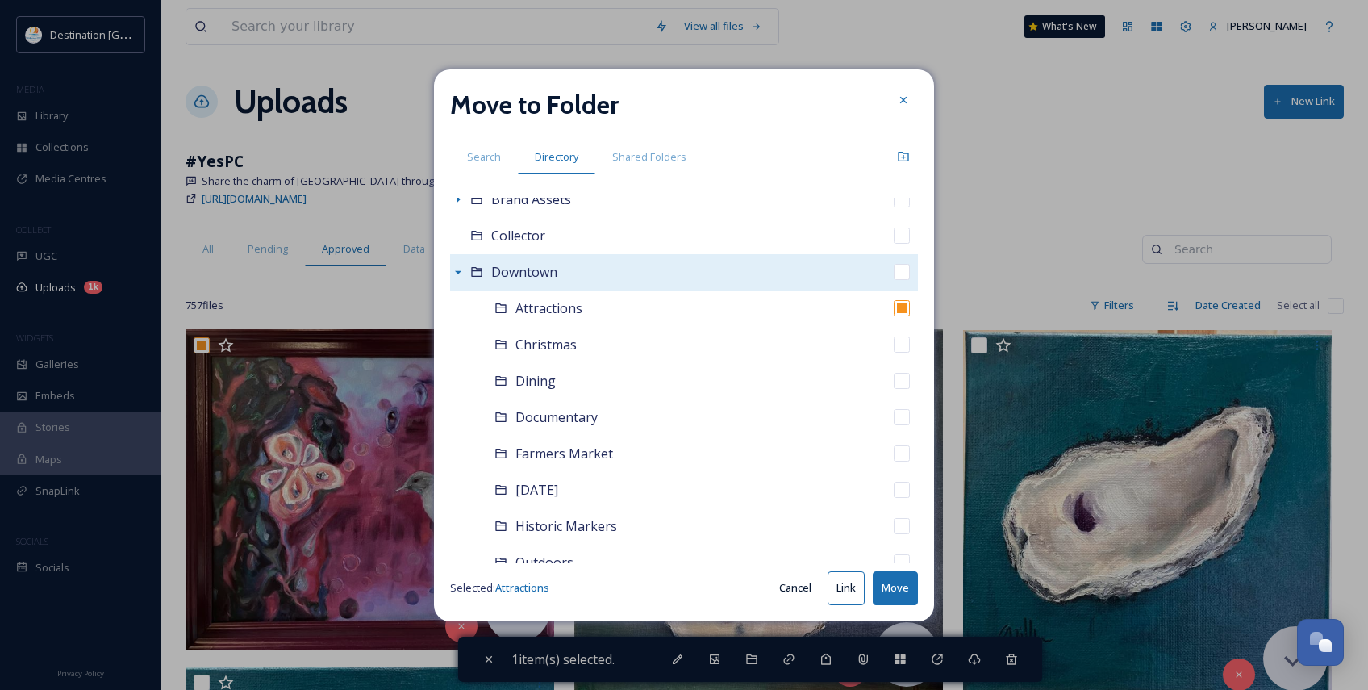
click at [895, 583] on button "Move" at bounding box center [895, 587] width 45 height 33
checkbox input "false"
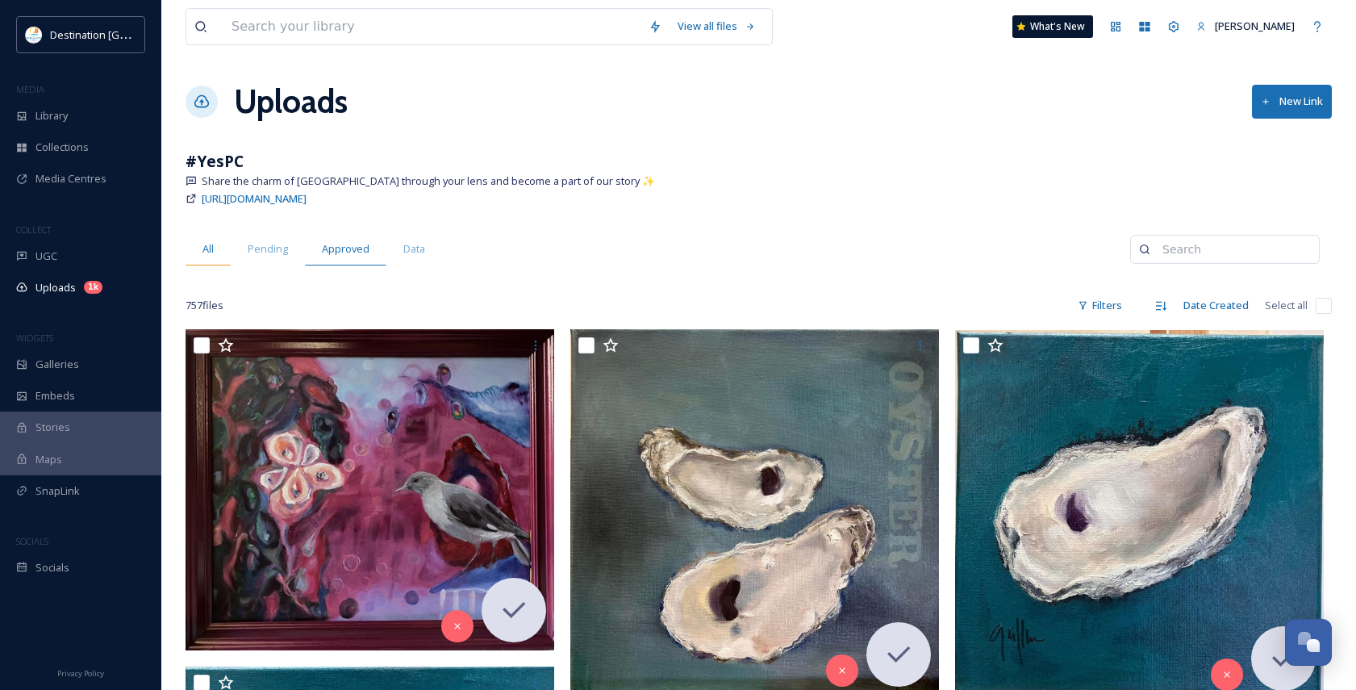
click at [221, 250] on div "All" at bounding box center [208, 248] width 45 height 33
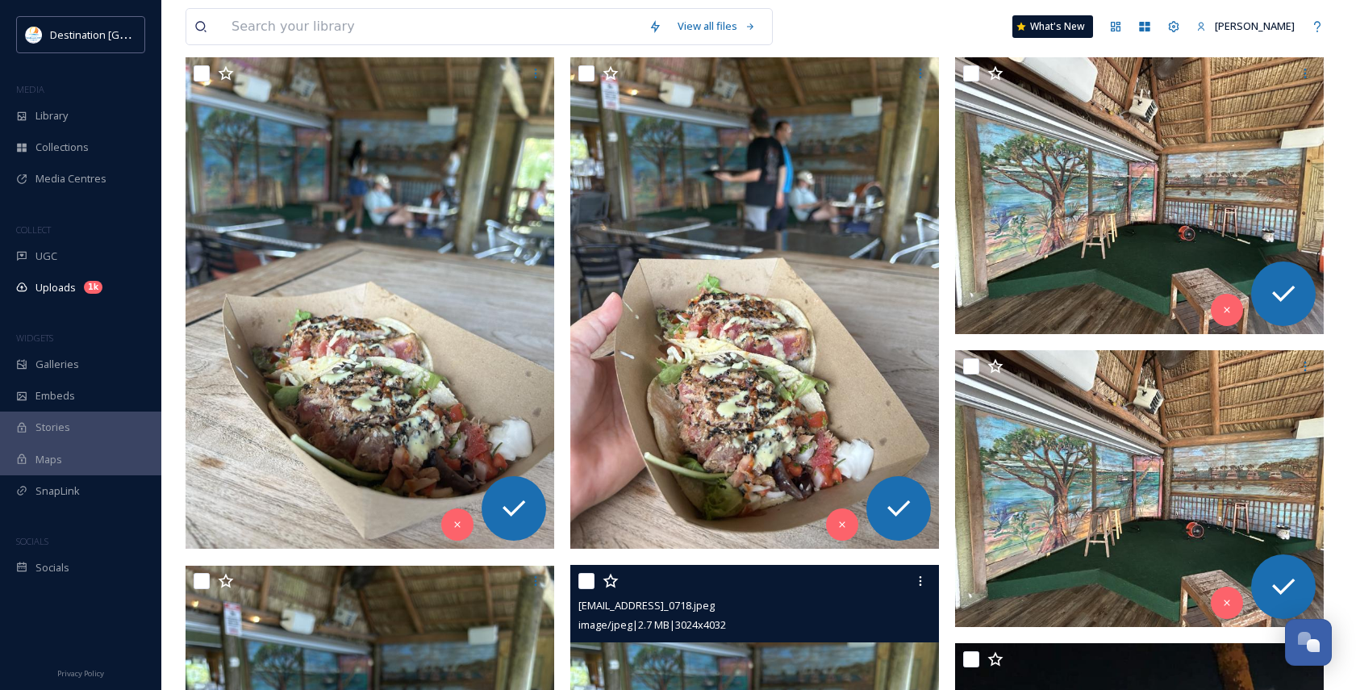
scroll to position [81, 0]
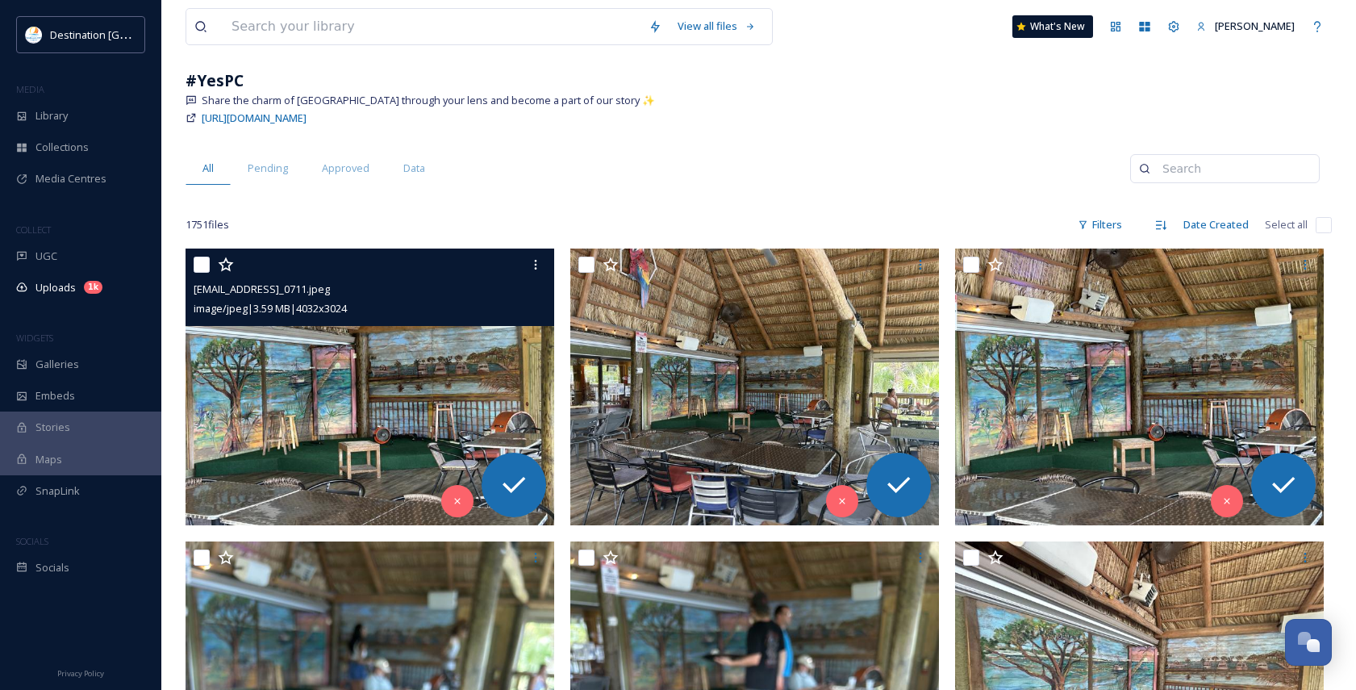
click at [198, 267] on input "checkbox" at bounding box center [202, 265] width 16 height 16
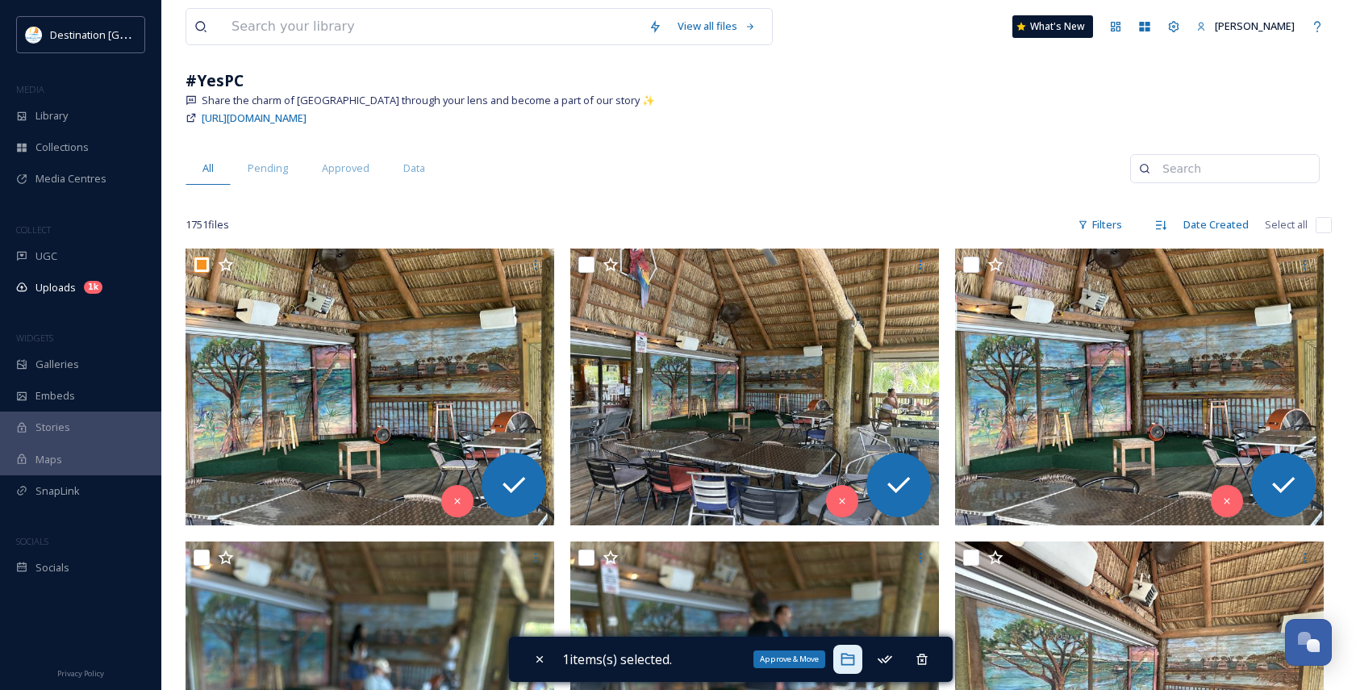
click at [856, 657] on icon at bounding box center [848, 659] width 16 height 16
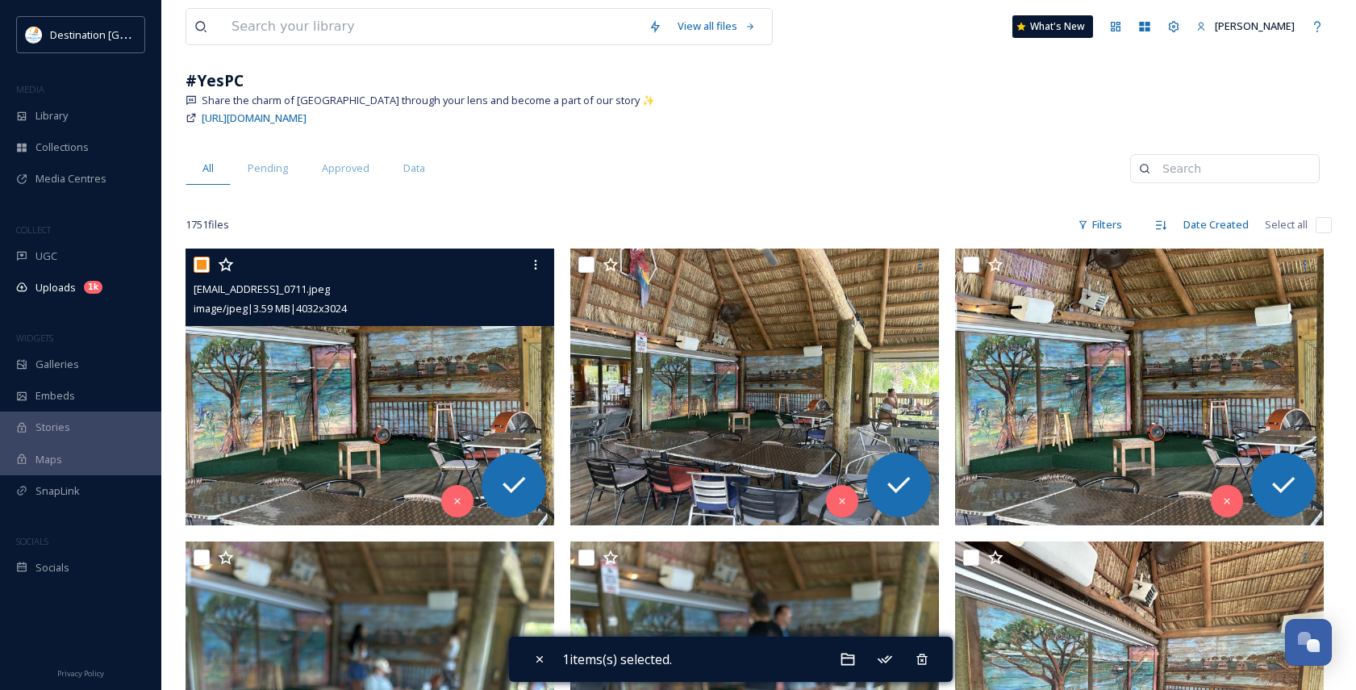
click at [207, 268] on input "checkbox" at bounding box center [202, 265] width 16 height 16
checkbox input "false"
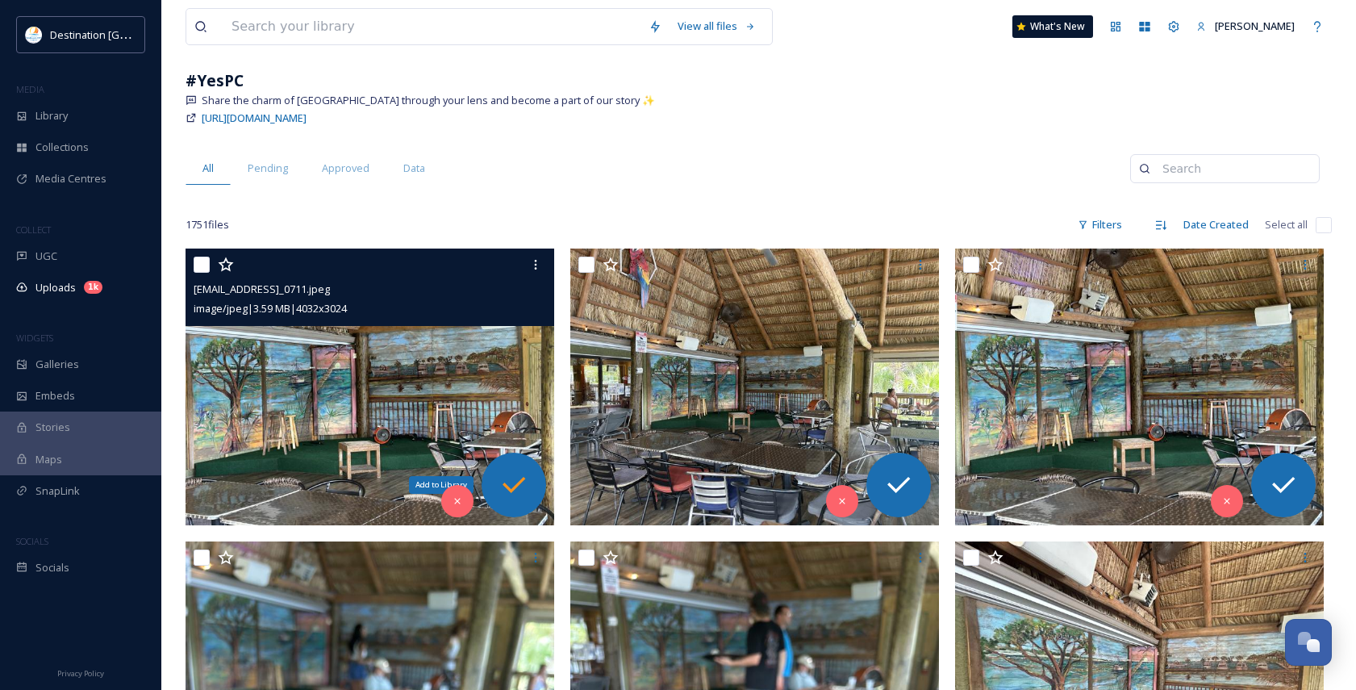
click at [500, 463] on div "Add to Library" at bounding box center [514, 485] width 65 height 65
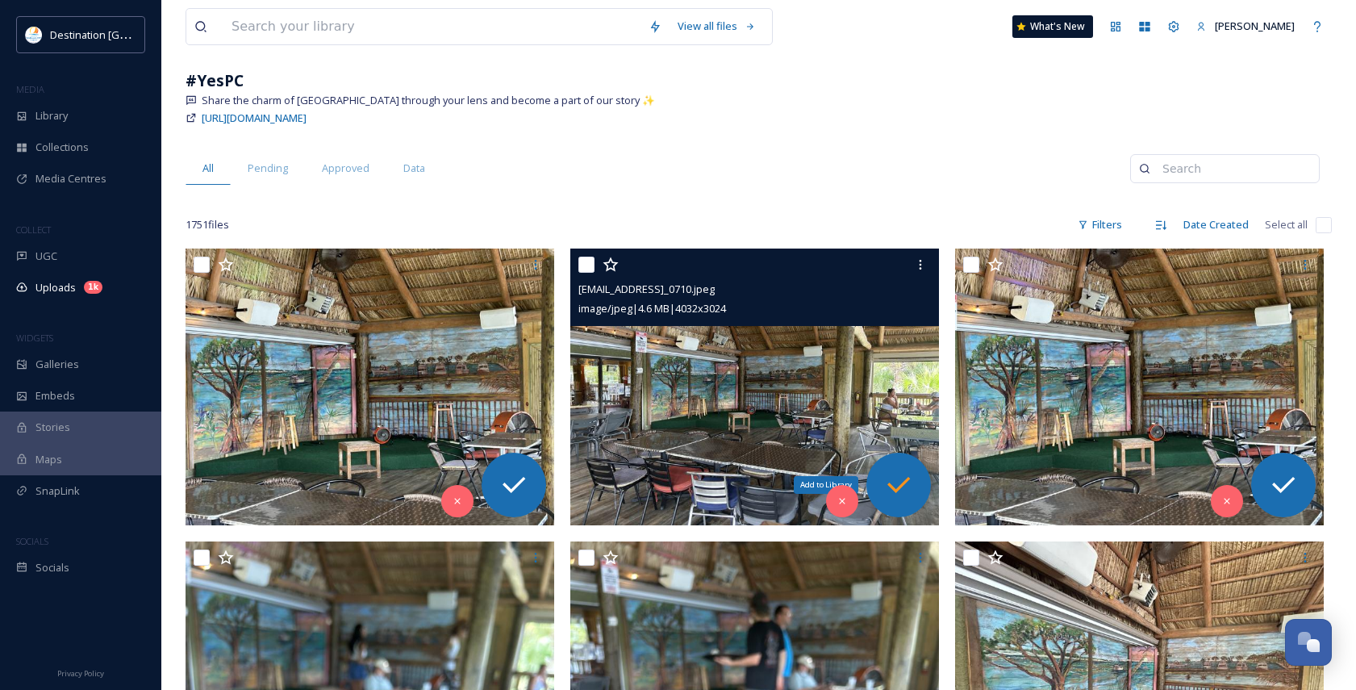
click at [901, 484] on icon at bounding box center [899, 485] width 32 height 32
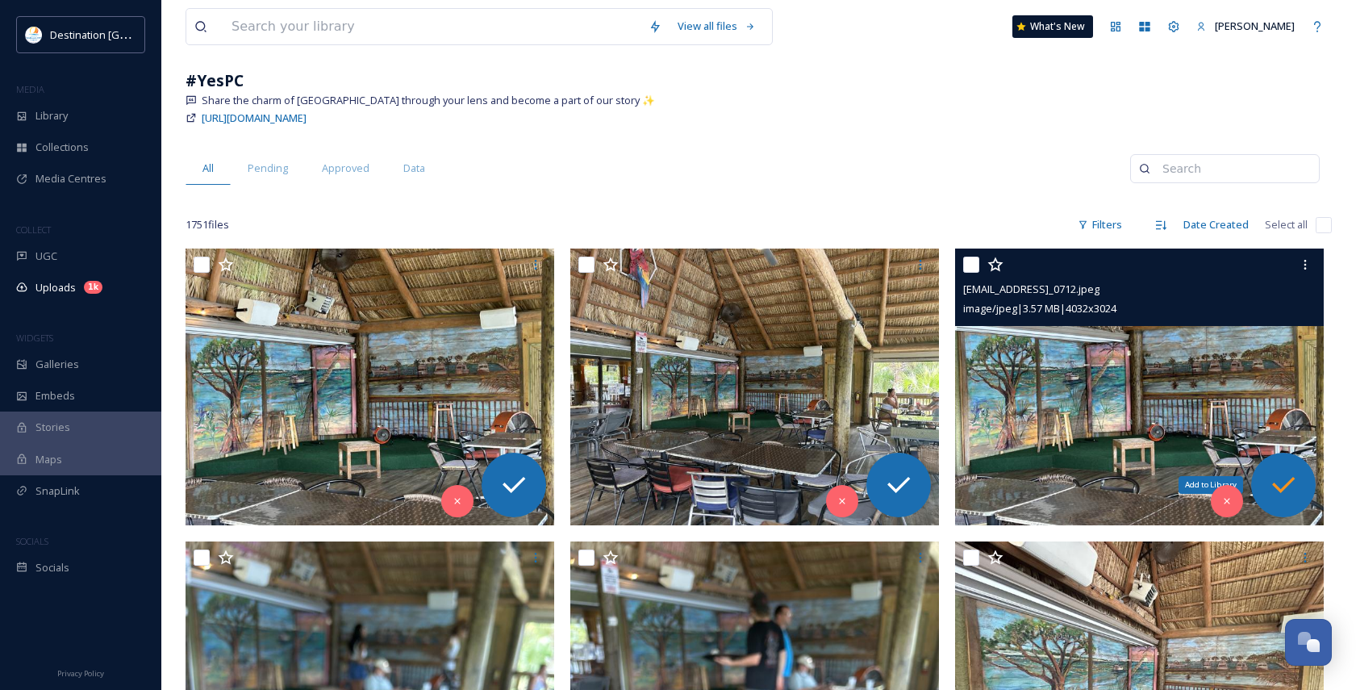
click at [1278, 491] on icon at bounding box center [1284, 485] width 32 height 32
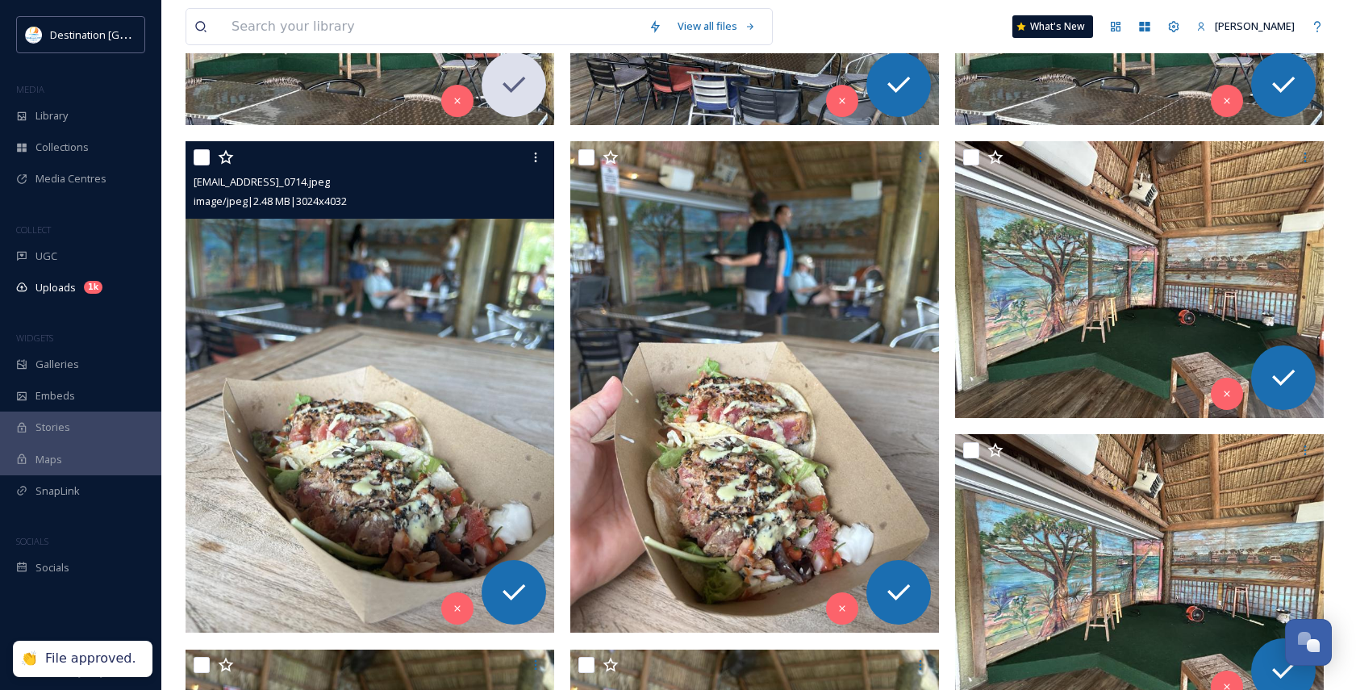
scroll to position [484, 0]
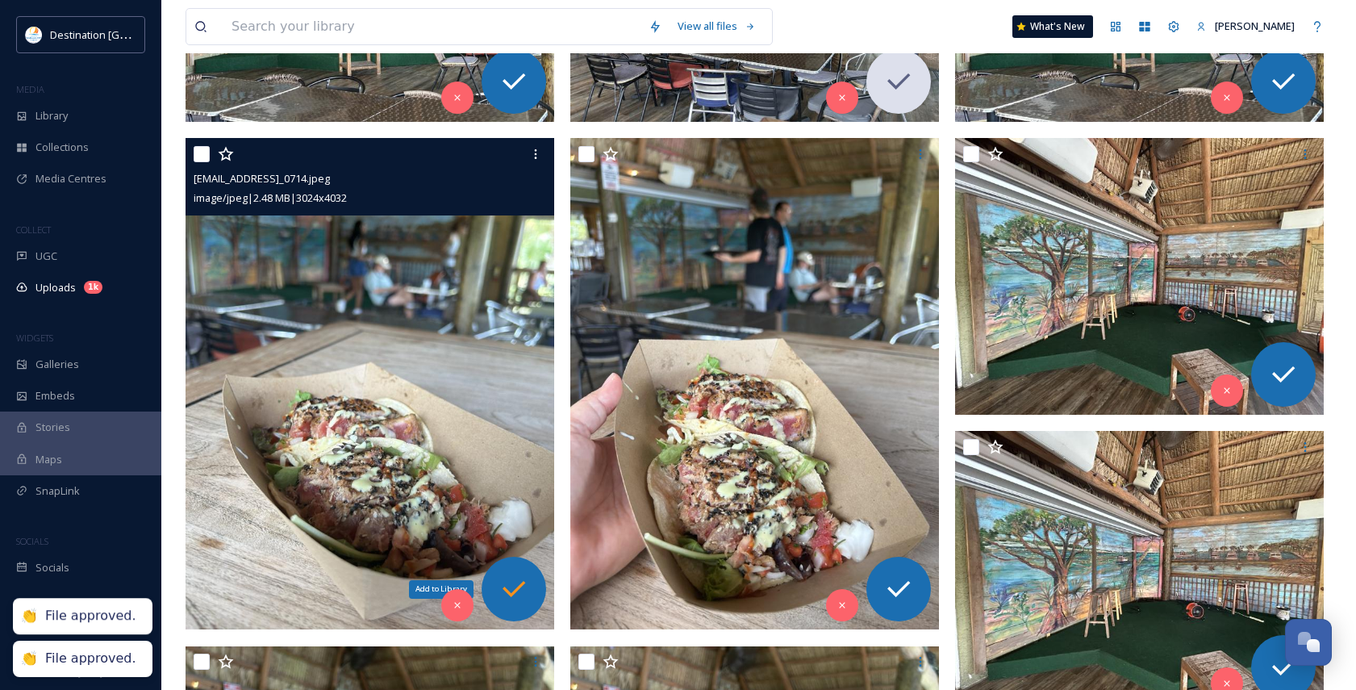
click at [518, 589] on icon at bounding box center [514, 589] width 23 height 16
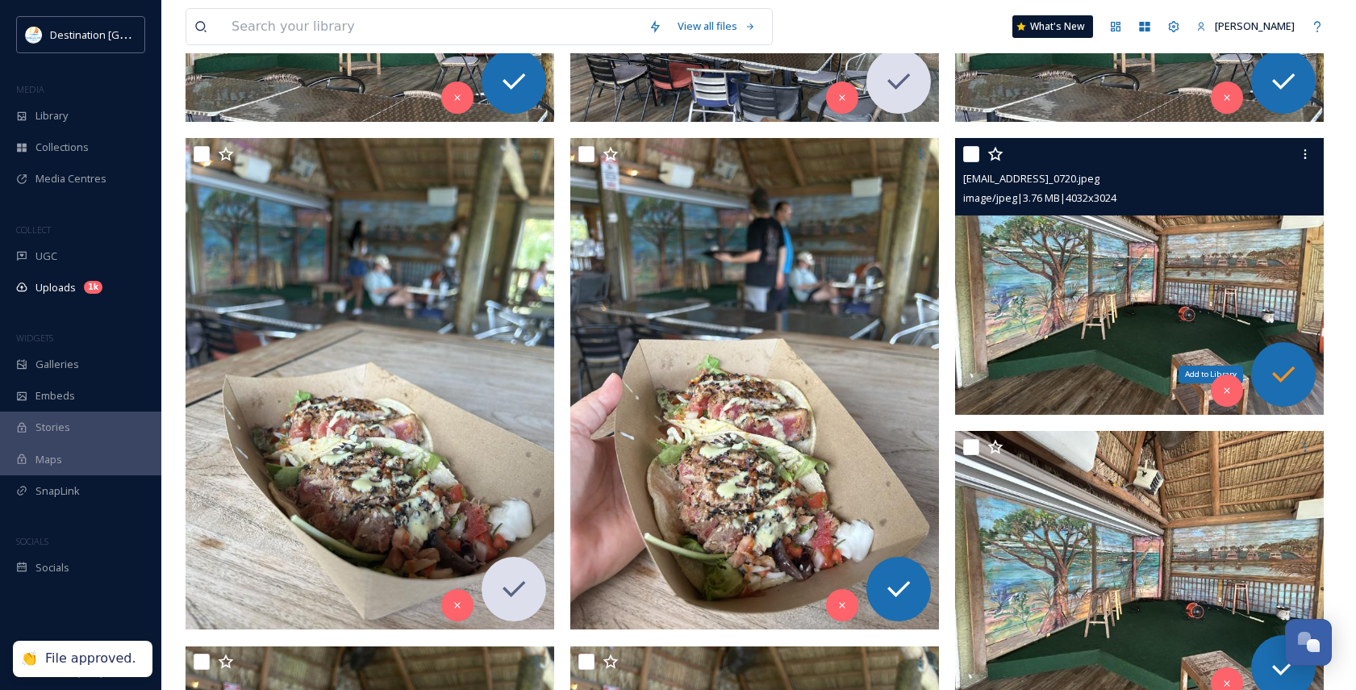
click at [1291, 395] on div "Add to Library" at bounding box center [1283, 374] width 65 height 65
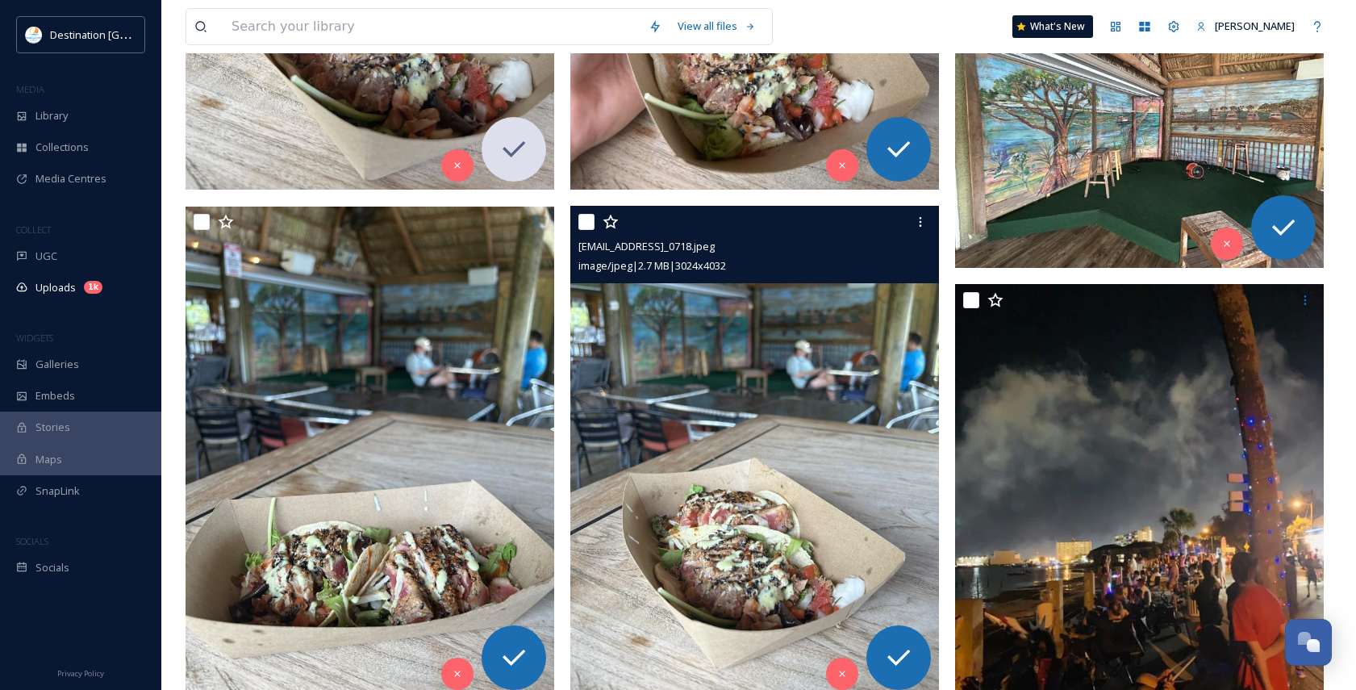
scroll to position [1049, 0]
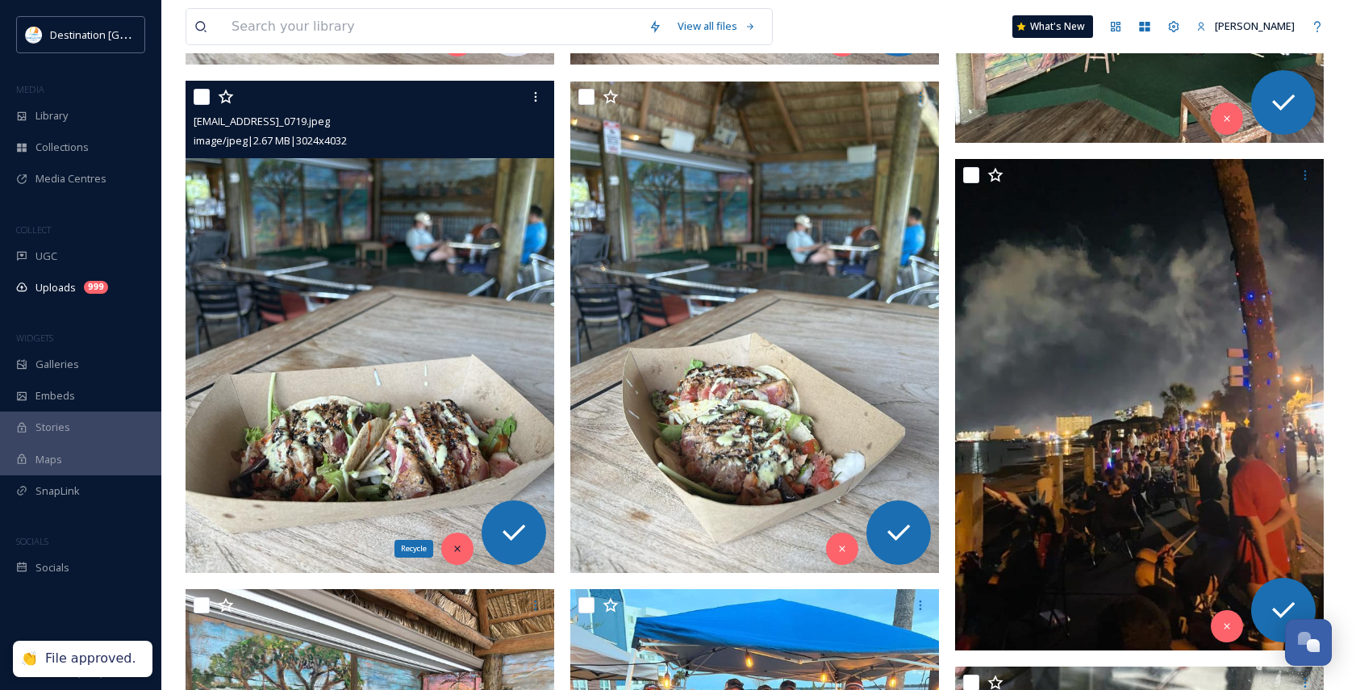
click at [461, 545] on icon at bounding box center [457, 548] width 11 height 11
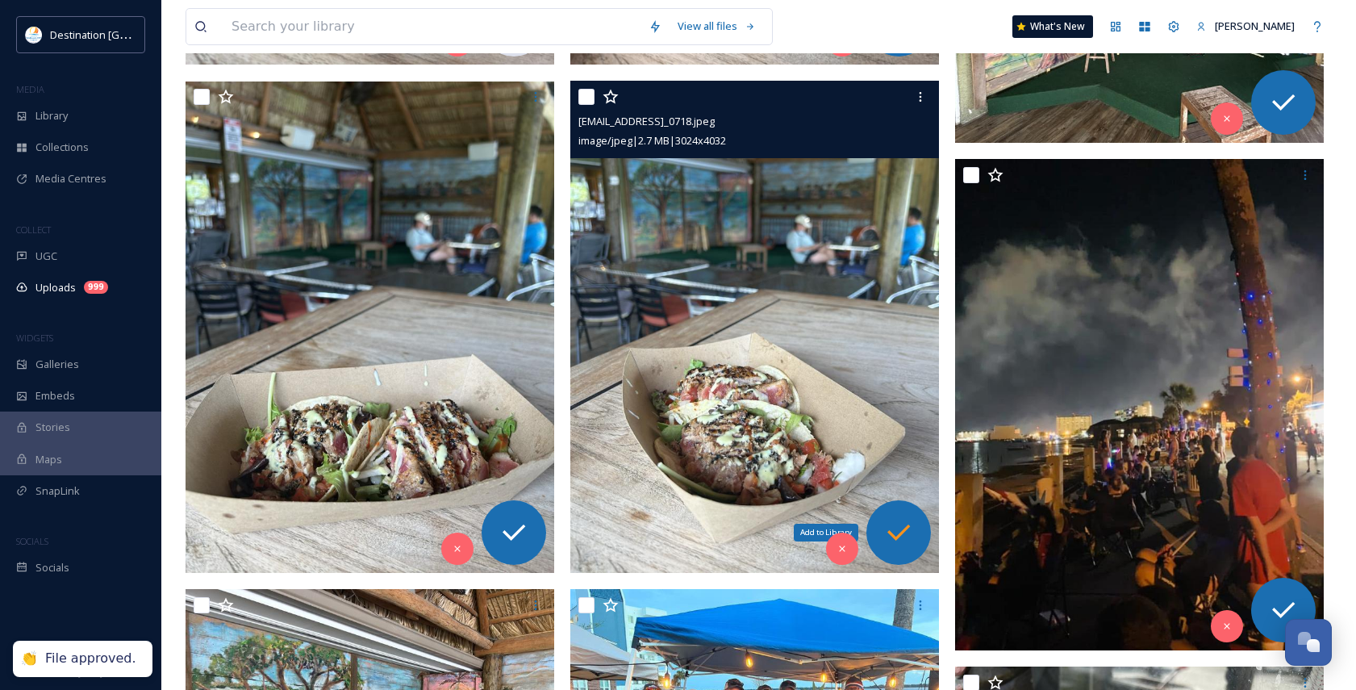
click at [917, 537] on div "Add to Library" at bounding box center [899, 532] width 65 height 65
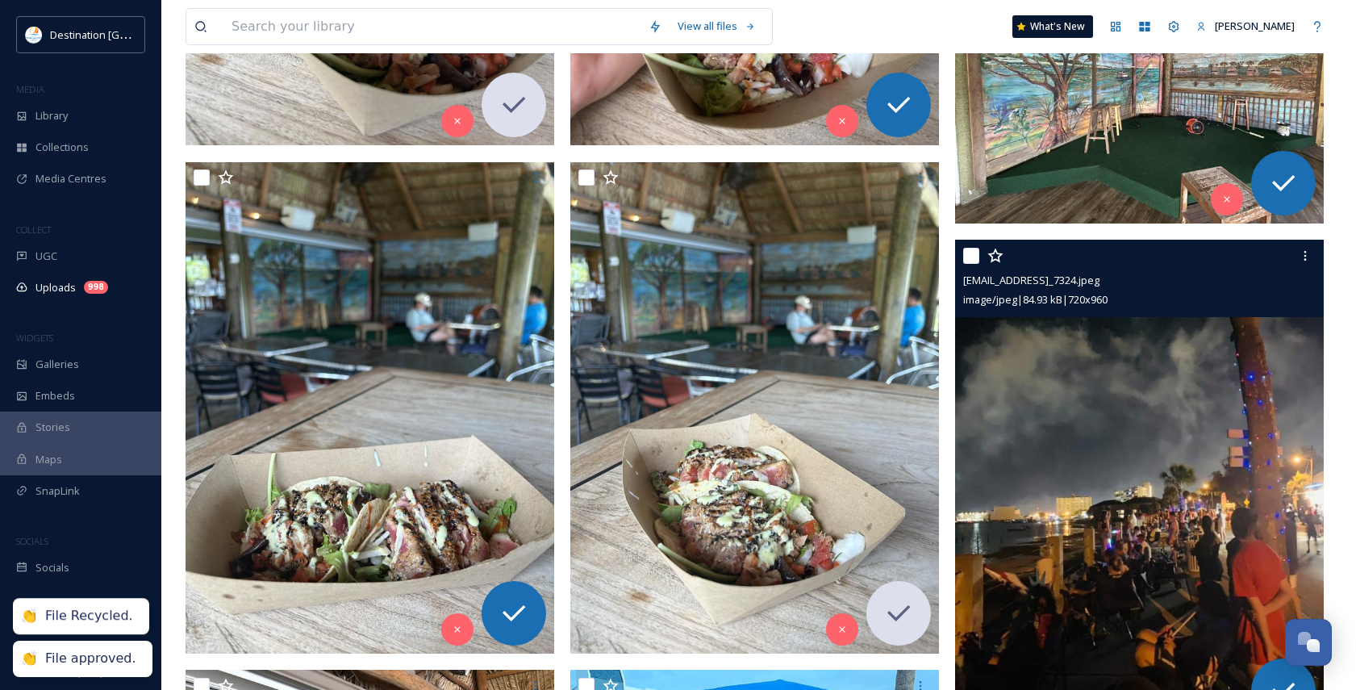
scroll to position [565, 0]
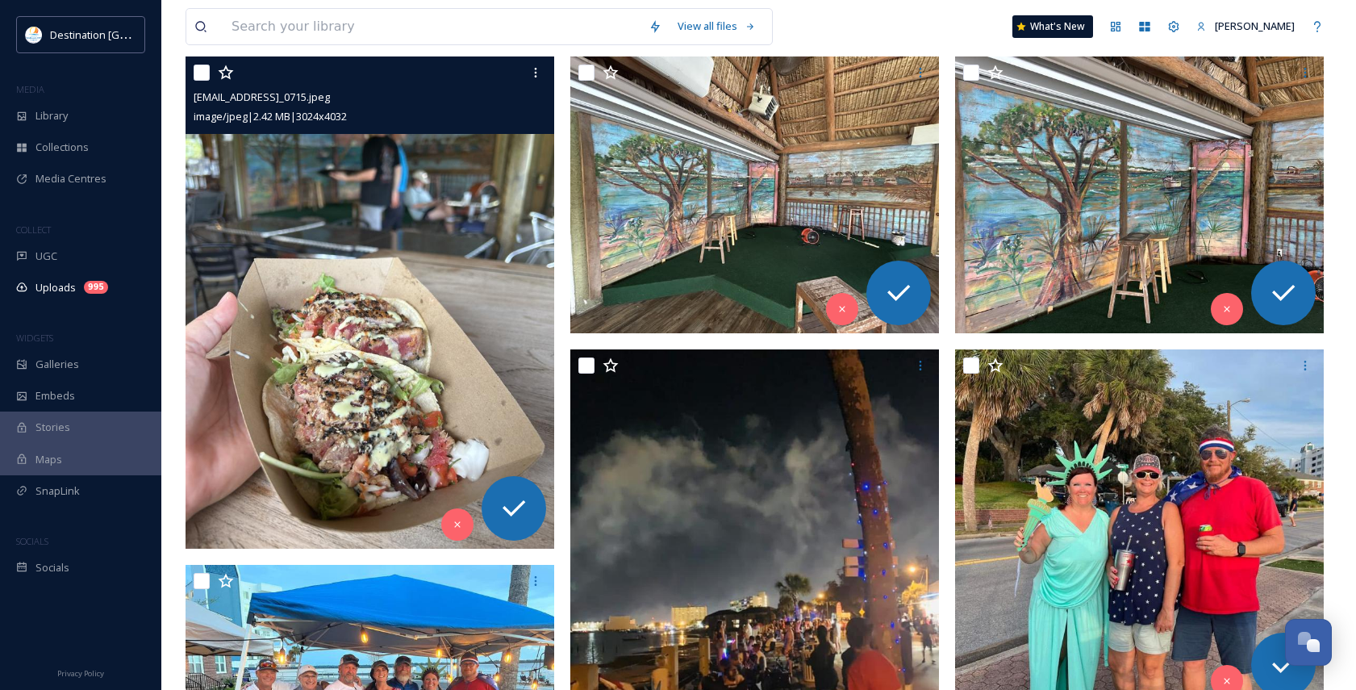
scroll to position [323, 0]
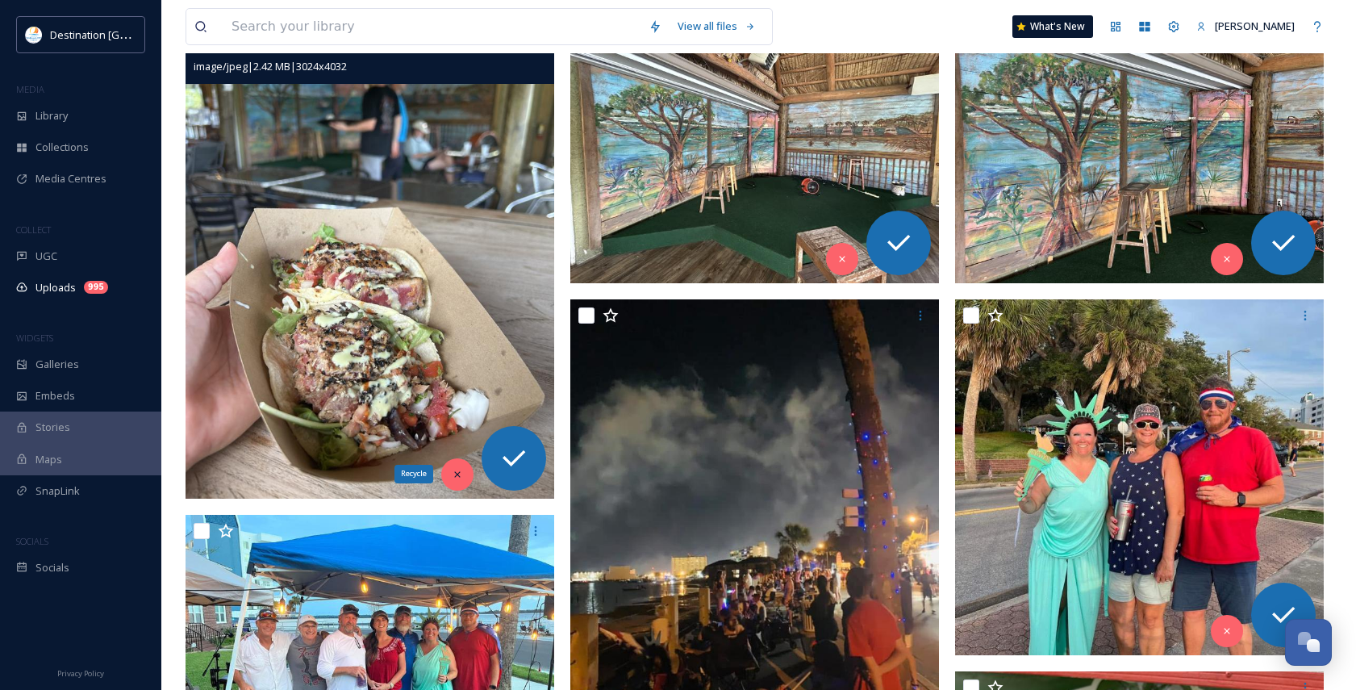
click at [462, 474] on icon at bounding box center [457, 474] width 11 height 11
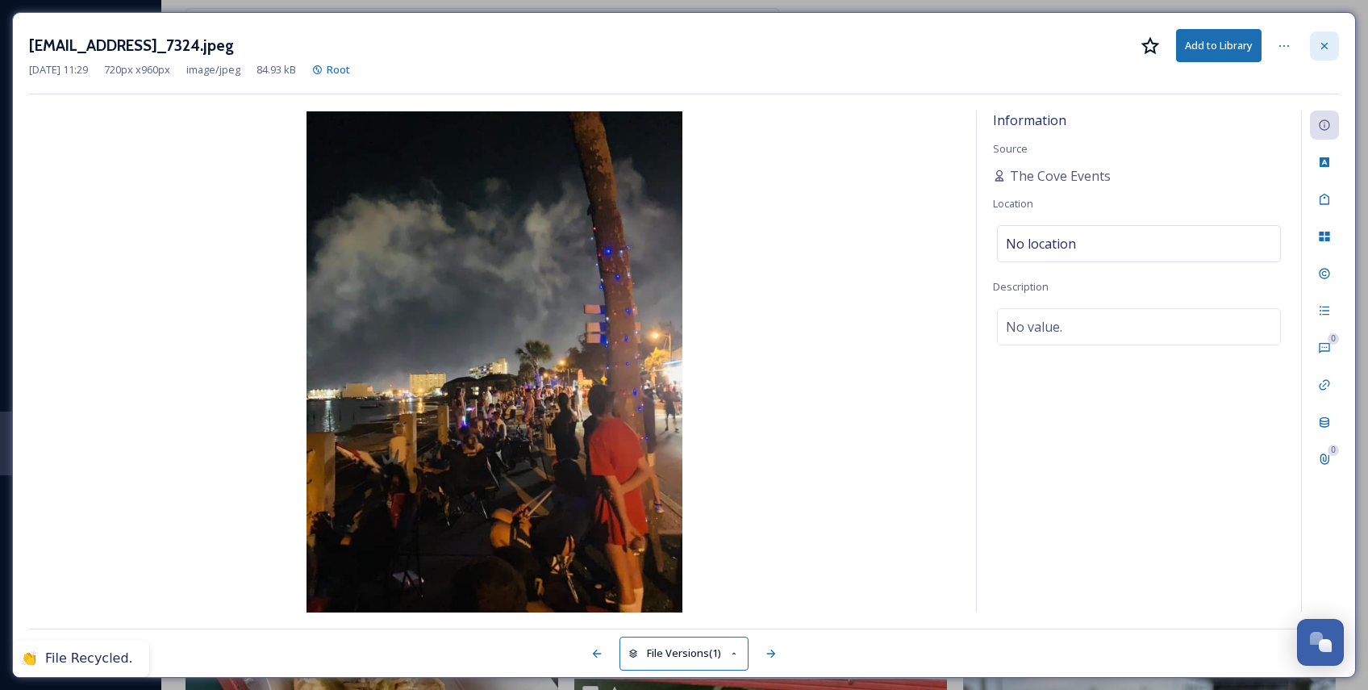
click at [1317, 47] on div at bounding box center [1324, 45] width 29 height 29
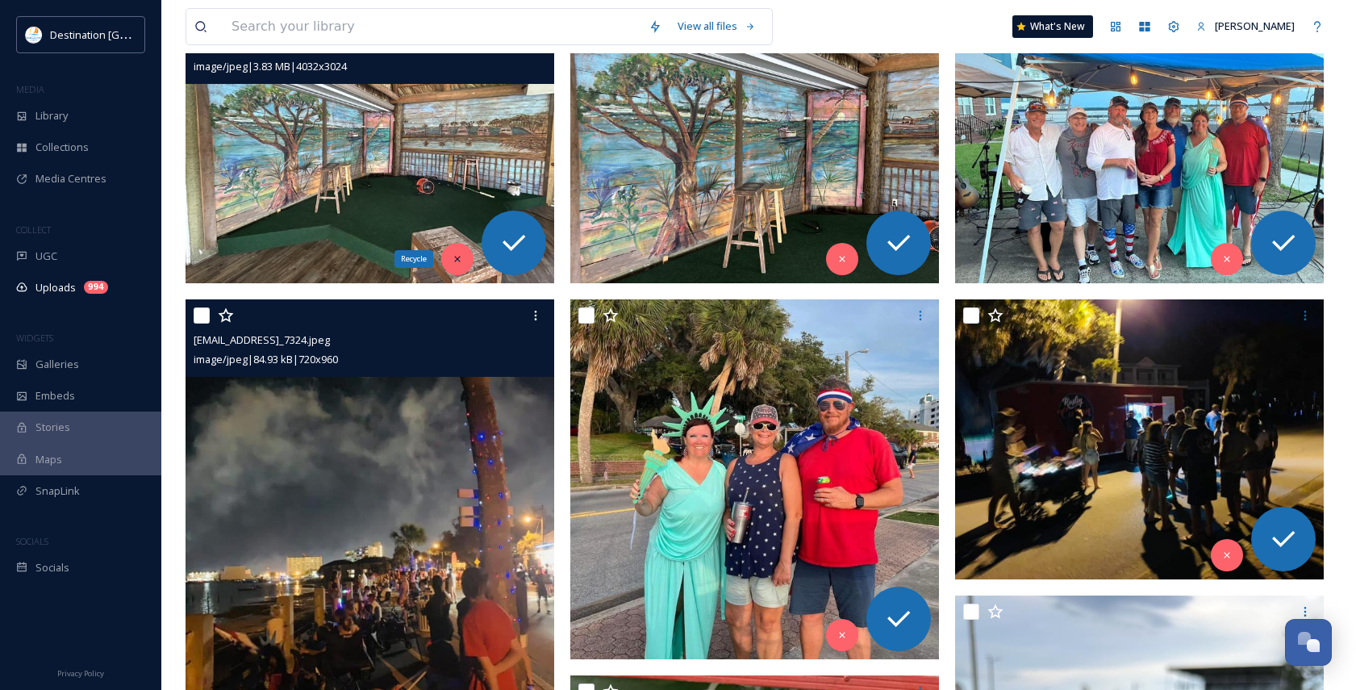
click at [443, 260] on div "Recycle" at bounding box center [457, 259] width 32 height 32
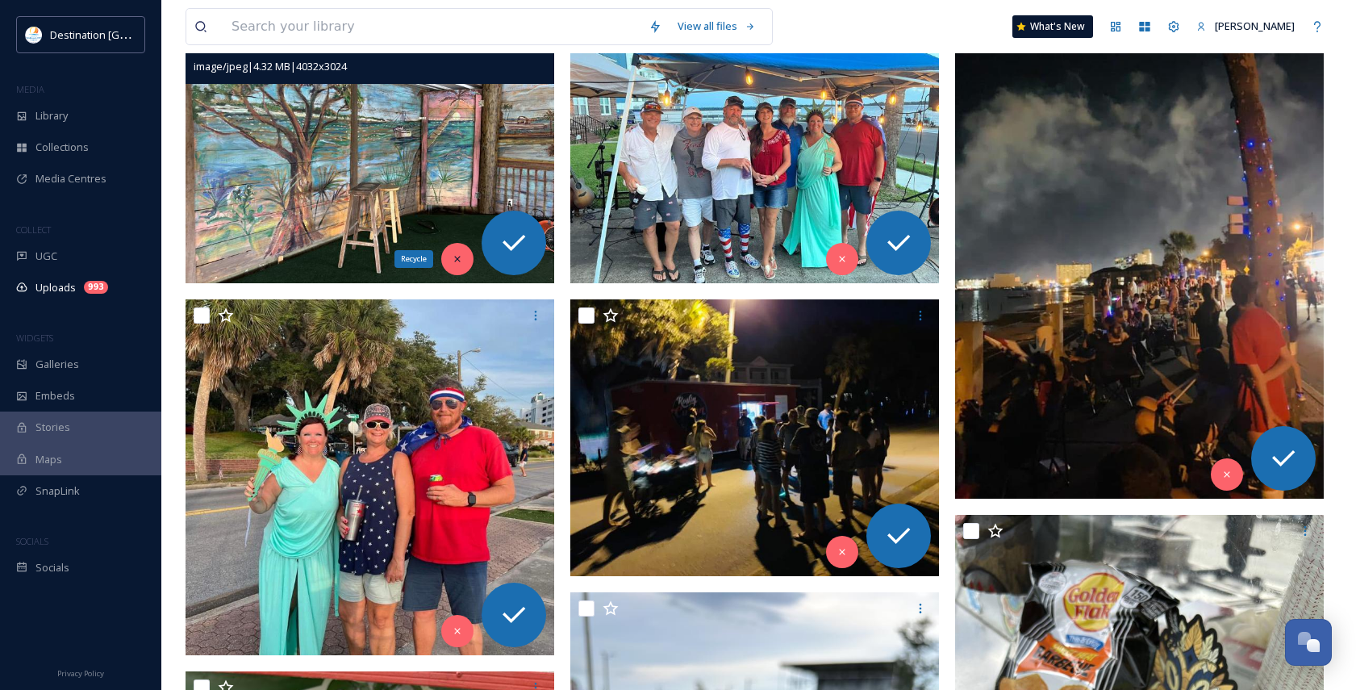
click at [450, 259] on div "Recycle" at bounding box center [457, 259] width 32 height 32
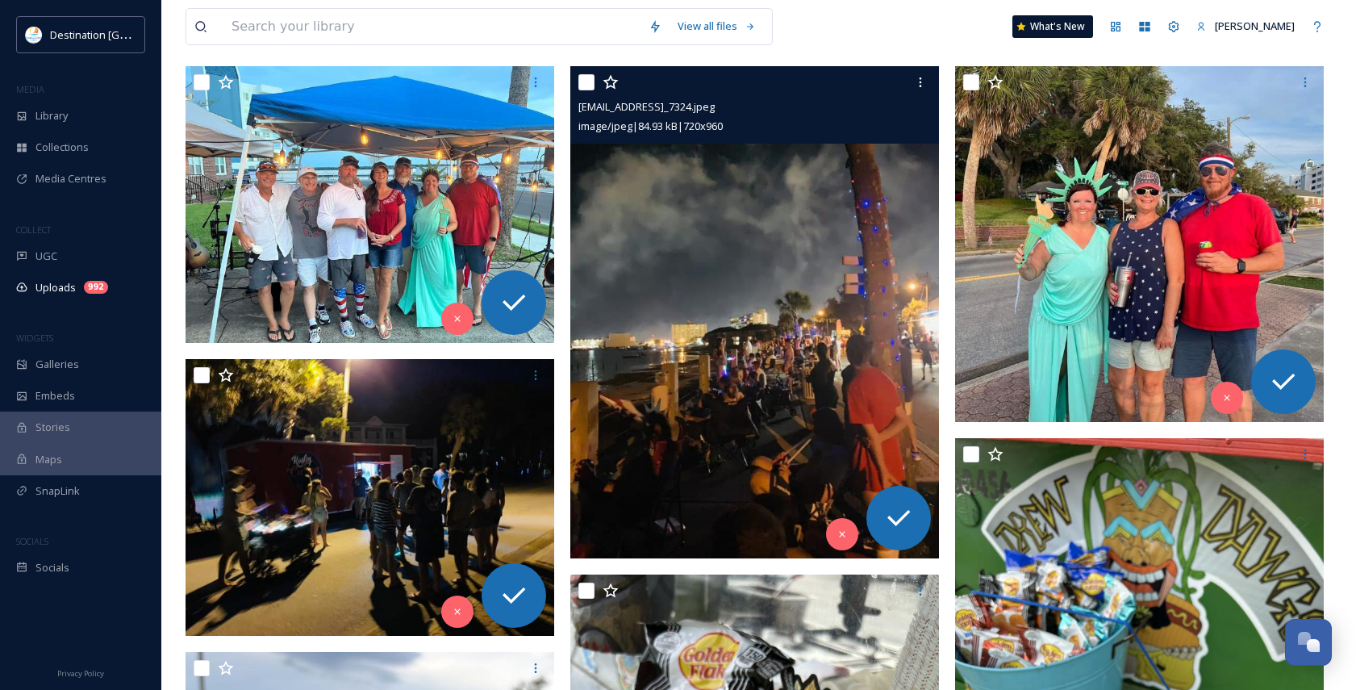
scroll to position [161, 0]
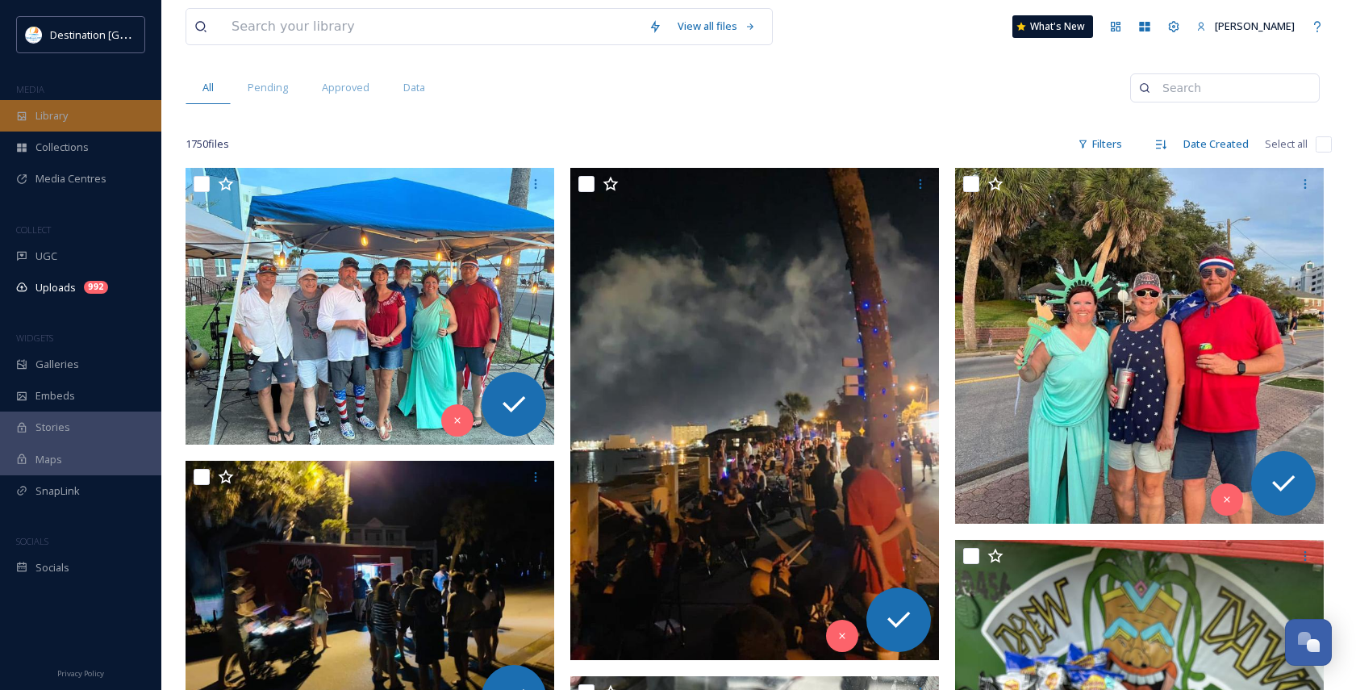
click at [52, 111] on span "Library" at bounding box center [52, 115] width 32 height 15
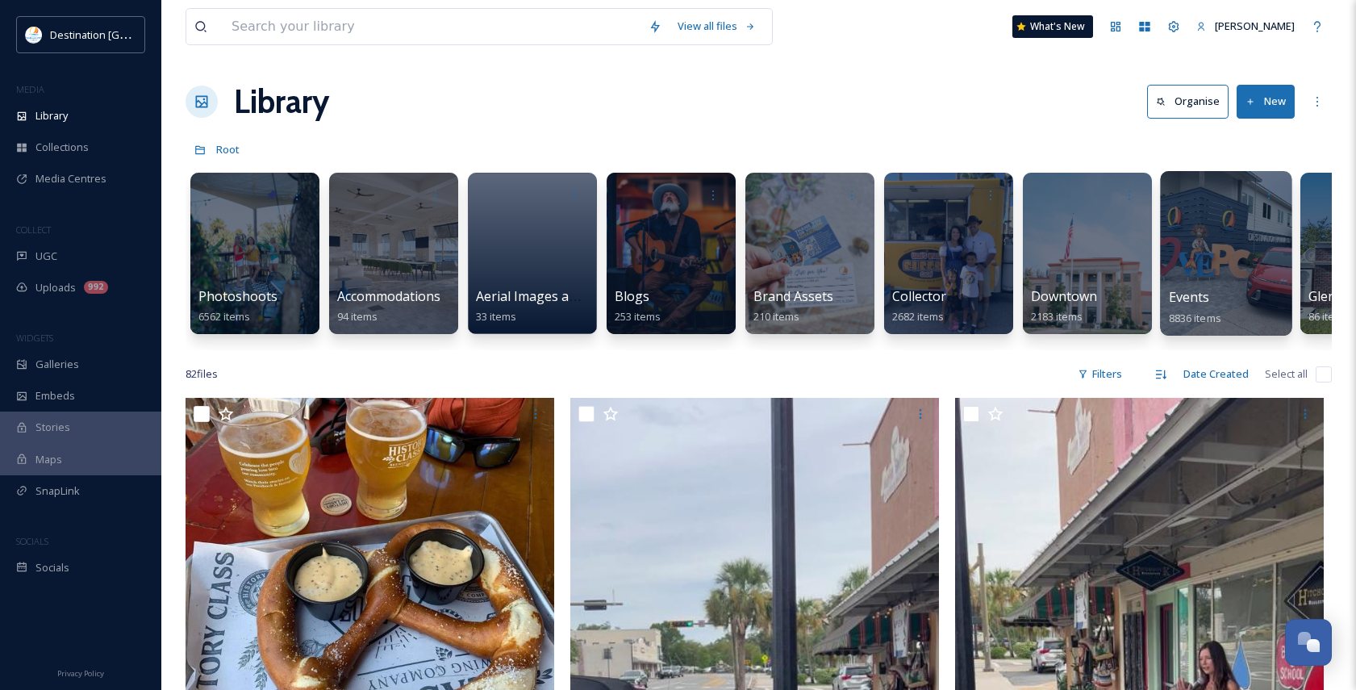
click at [1172, 224] on div at bounding box center [1226, 253] width 132 height 165
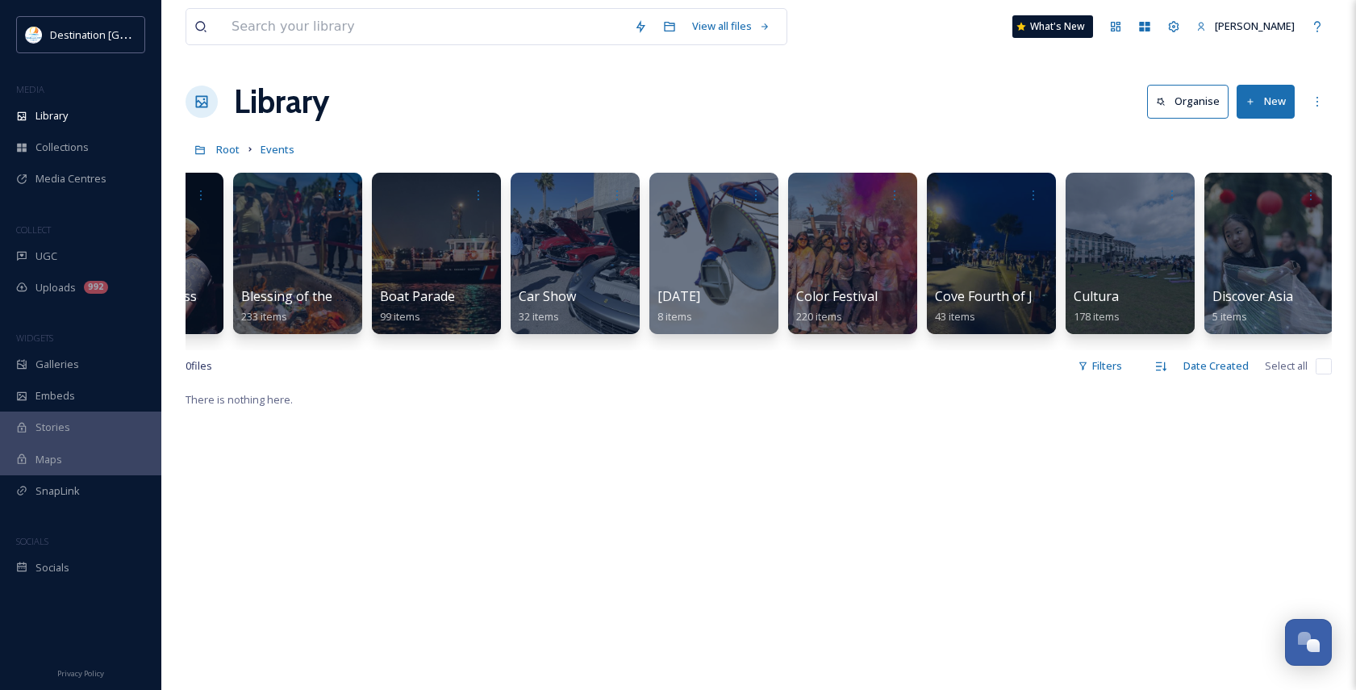
scroll to position [0, 386]
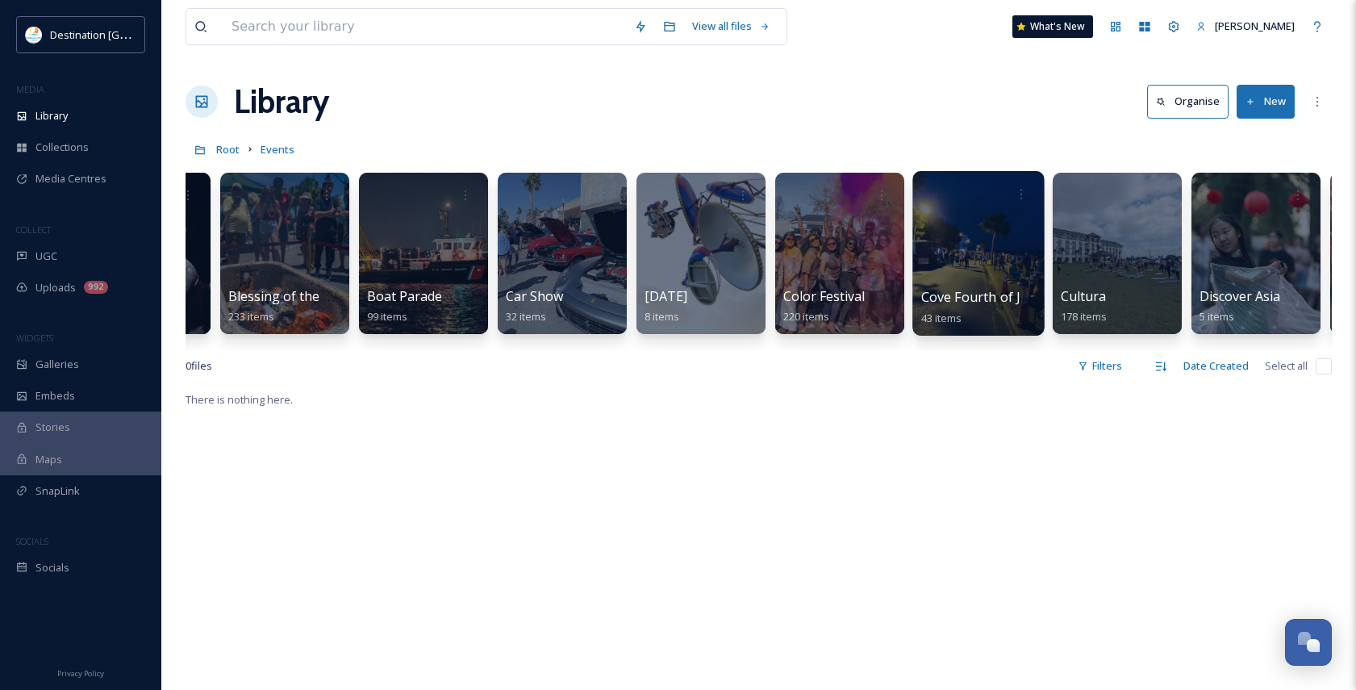
click at [954, 288] on span "Cove Fourth of July" at bounding box center [980, 297] width 118 height 18
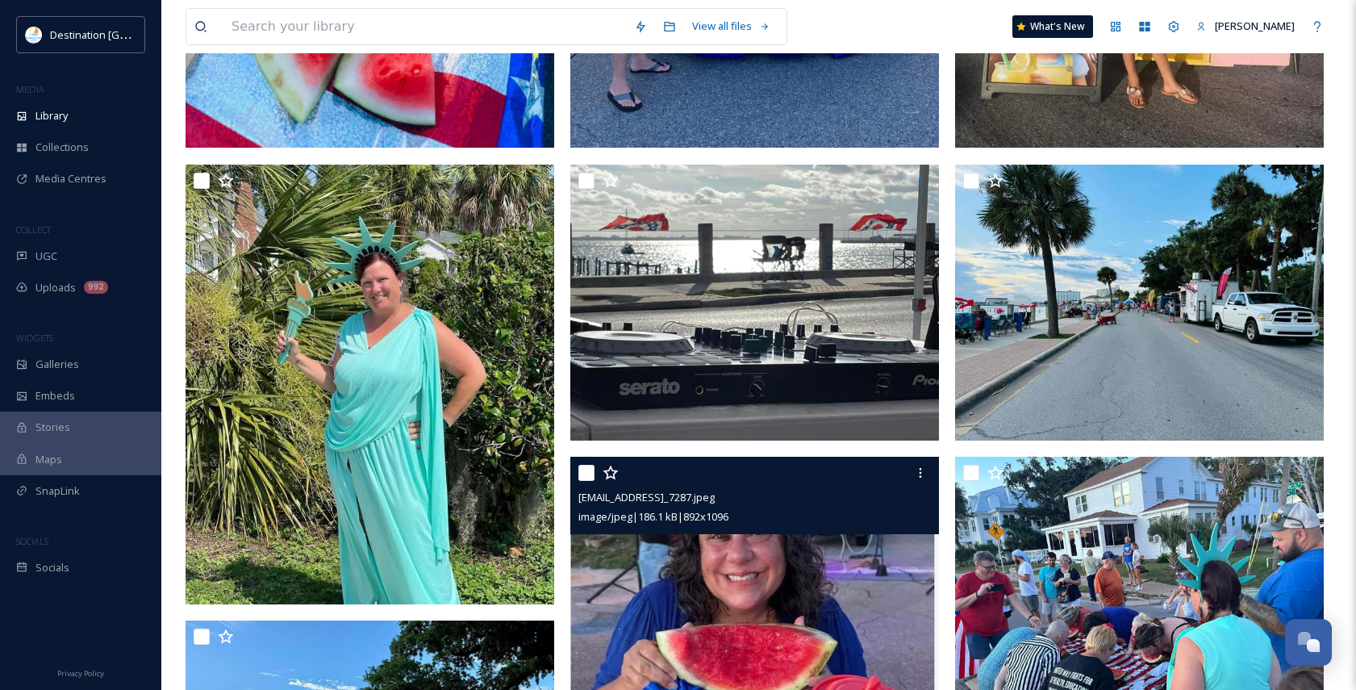
scroll to position [807, 0]
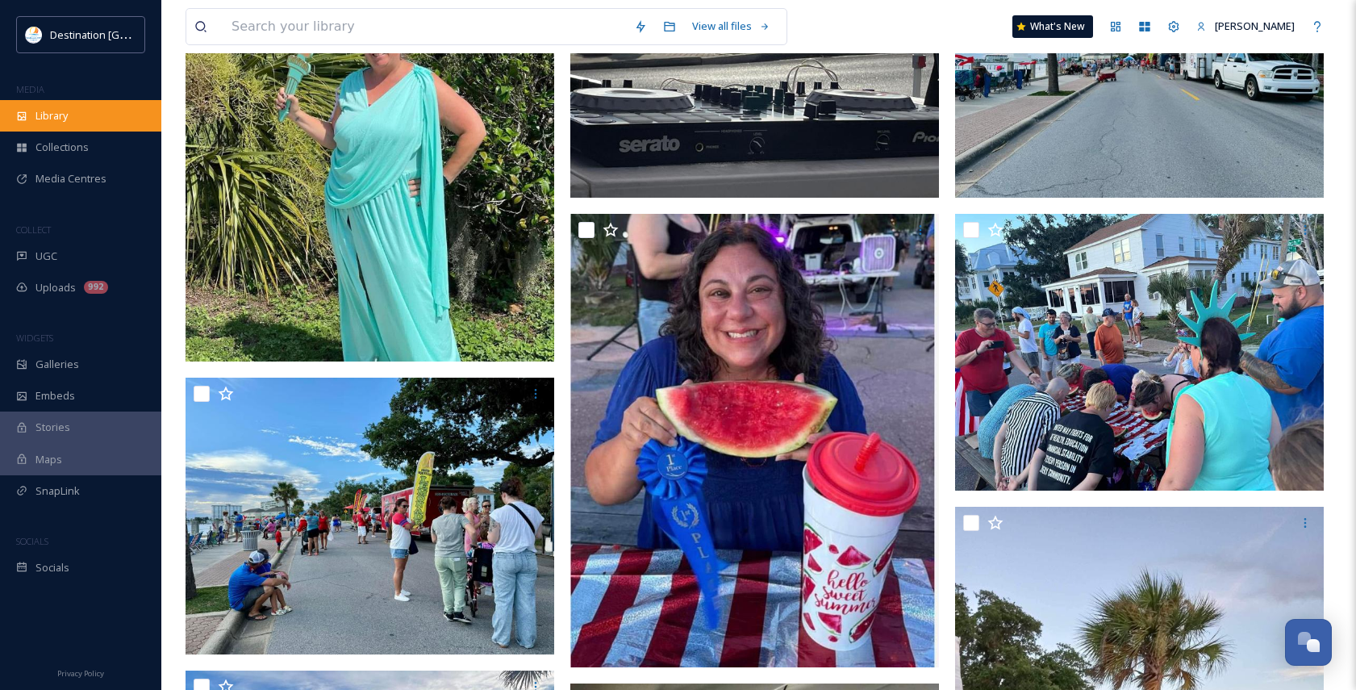
click at [48, 108] on span "Library" at bounding box center [52, 115] width 32 height 15
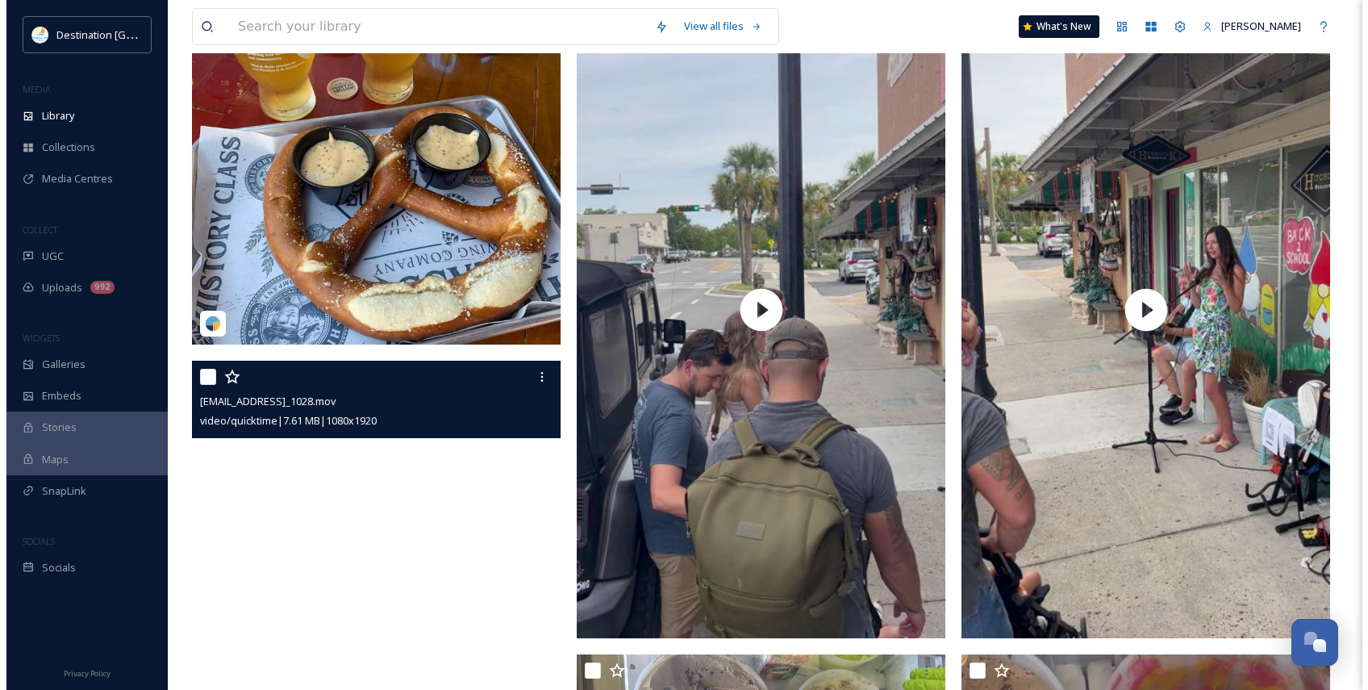
scroll to position [161, 0]
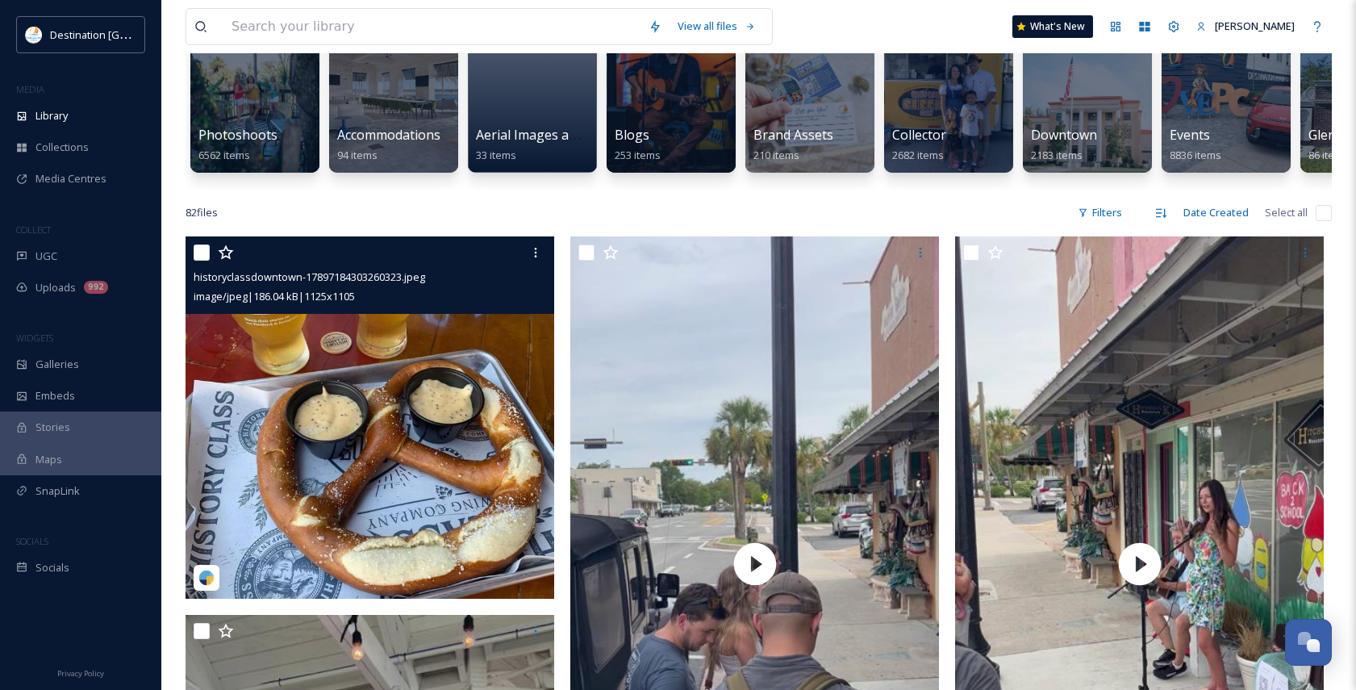
click at [199, 261] on input "checkbox" at bounding box center [202, 252] width 16 height 16
checkbox input "true"
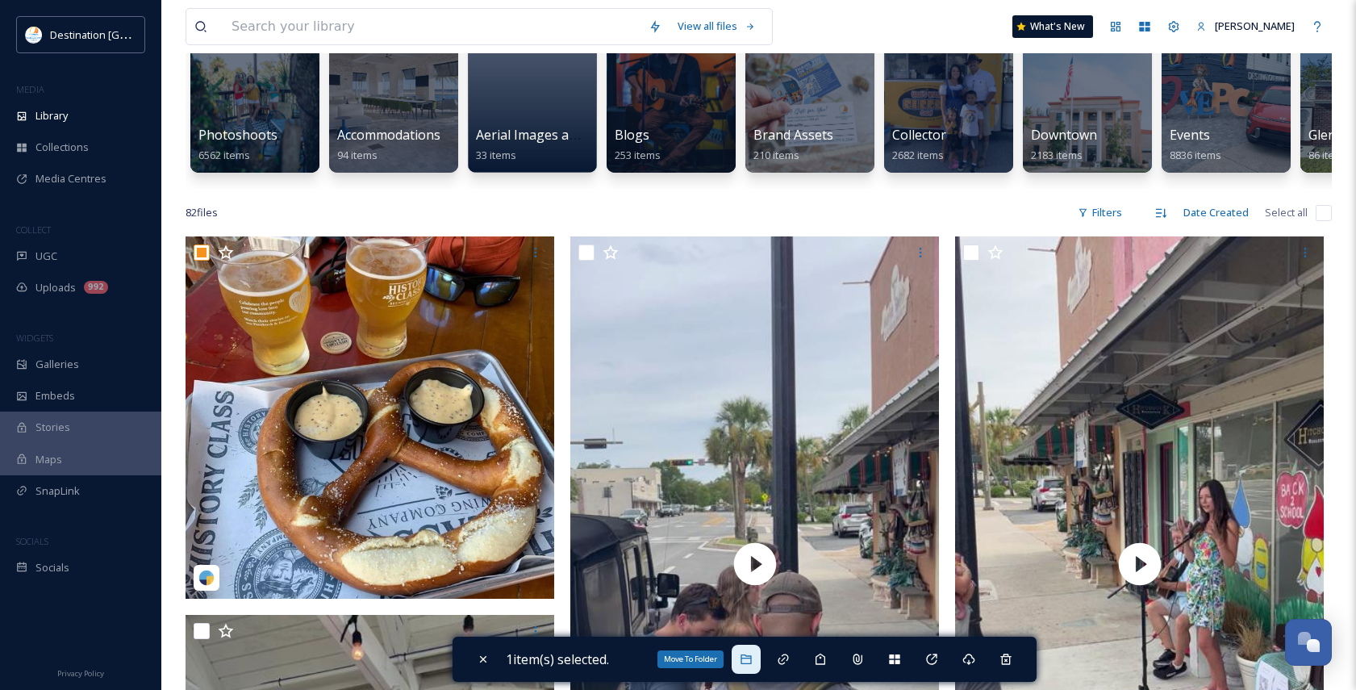
click at [746, 659] on icon at bounding box center [746, 659] width 10 height 10
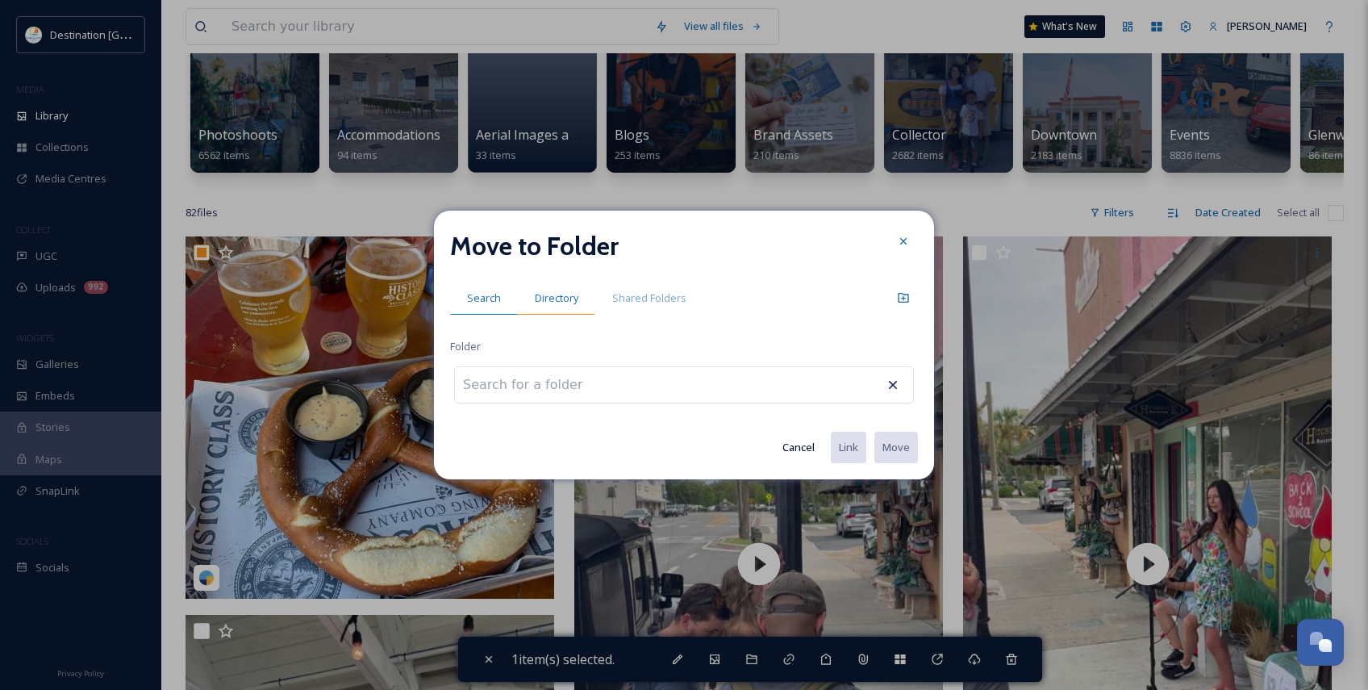
click at [569, 300] on span "Directory" at bounding box center [557, 297] width 44 height 15
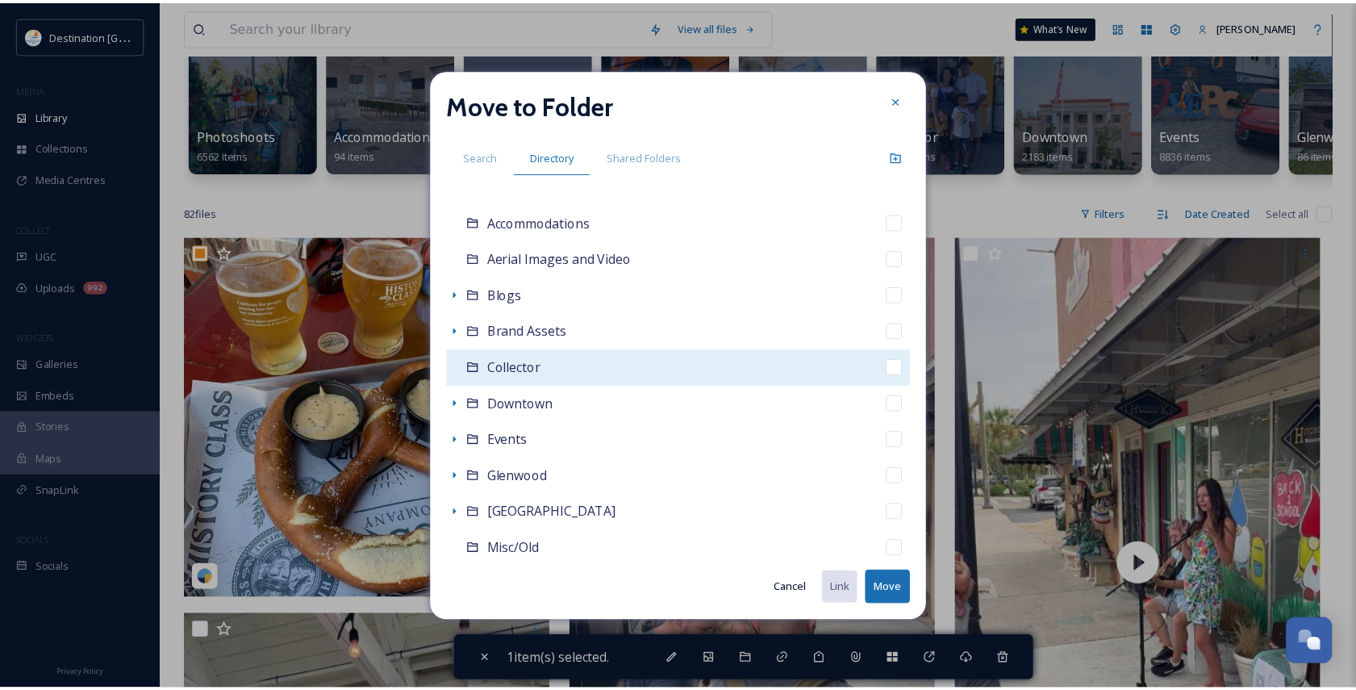
scroll to position [81, 0]
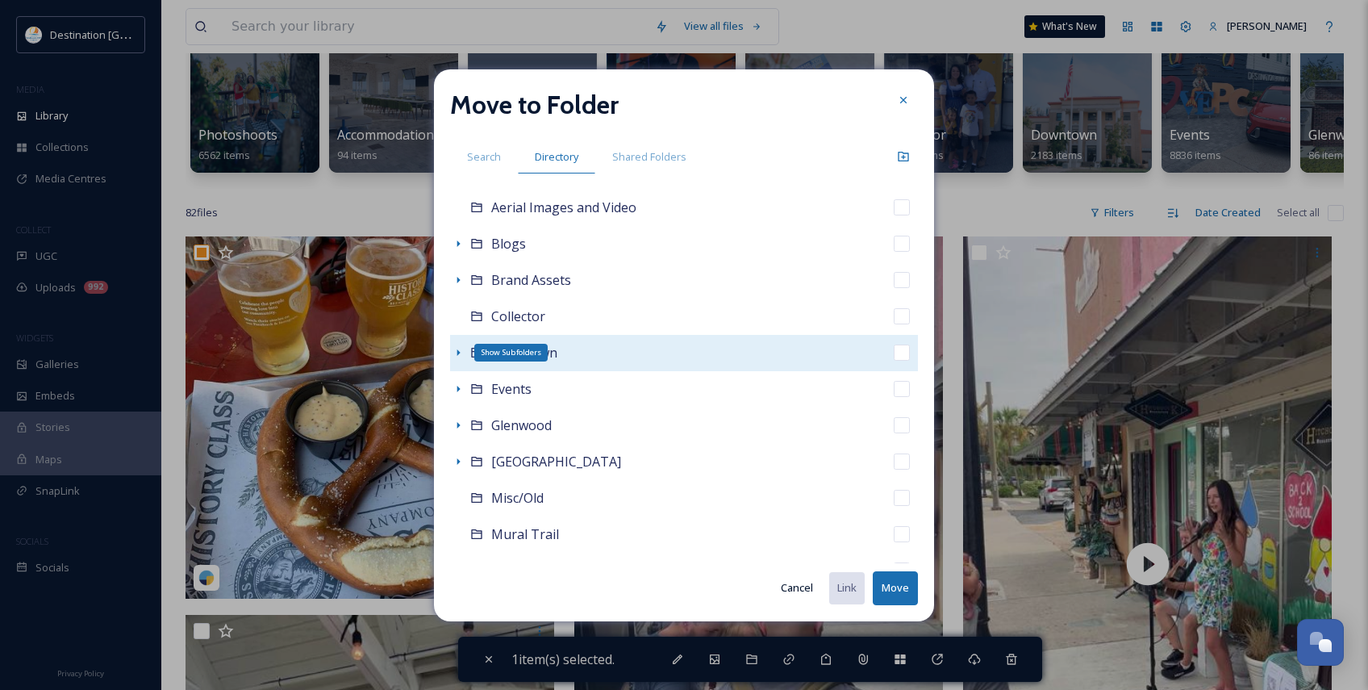
click at [450, 352] on div "Show Subfolders" at bounding box center [458, 353] width 16 height 16
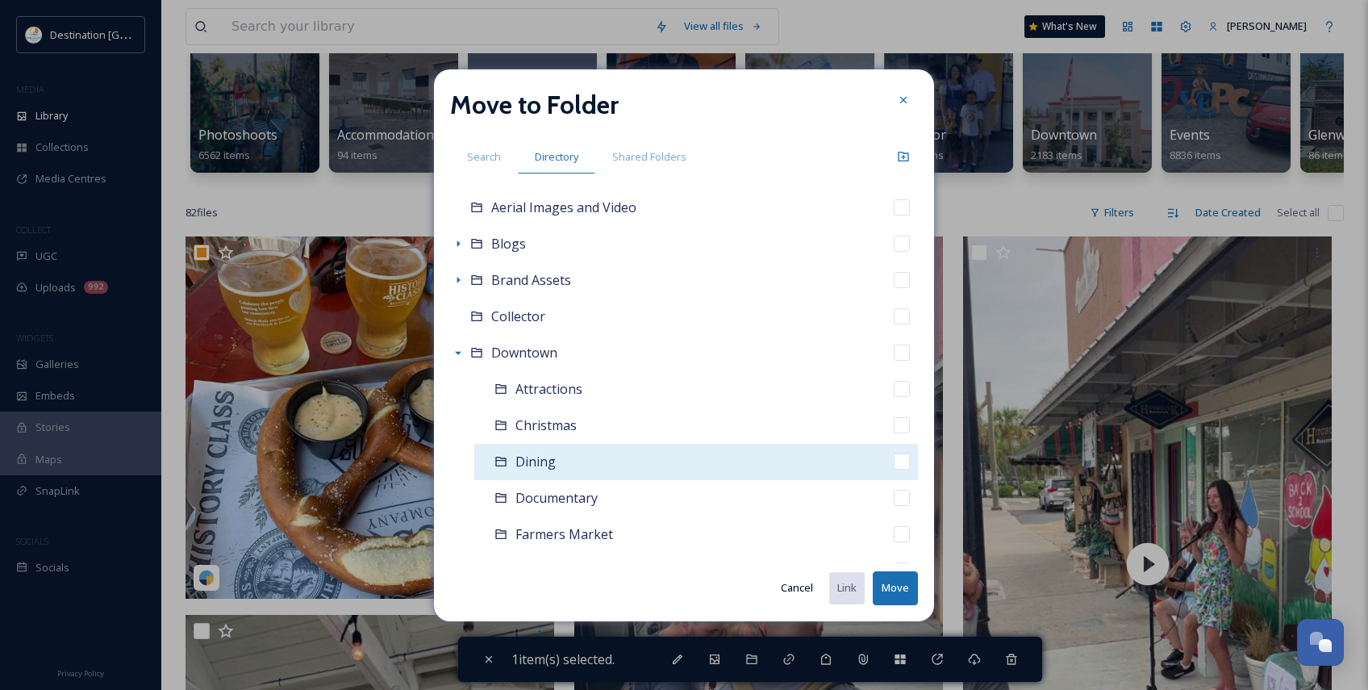
click at [555, 466] on div "Dining" at bounding box center [696, 462] width 444 height 36
checkbox input "false"
checkbox input "true"
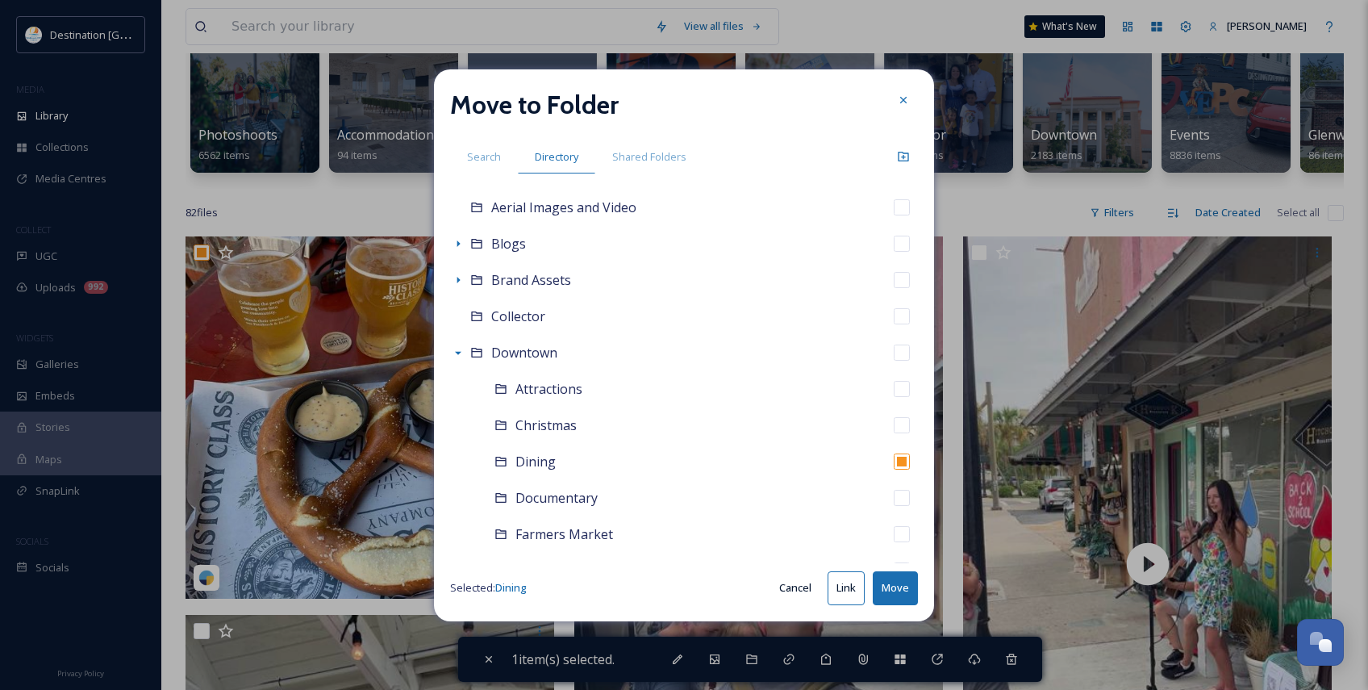
click at [882, 587] on button "Move" at bounding box center [895, 587] width 45 height 33
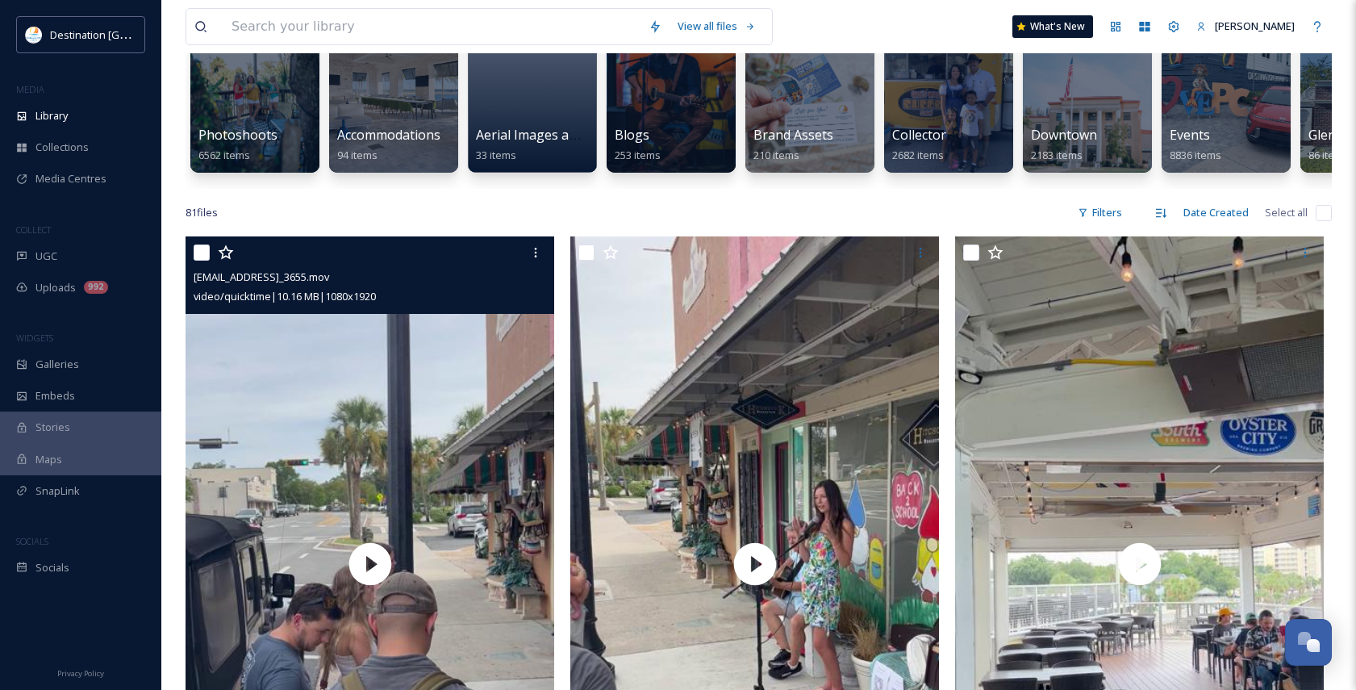
click at [192, 268] on div "[EMAIL_ADDRESS]_3655.mov video/quicktime | 10.16 MB | 1080 x 1920" at bounding box center [370, 274] width 369 height 77
click at [204, 261] on input "checkbox" at bounding box center [202, 252] width 16 height 16
checkbox input "true"
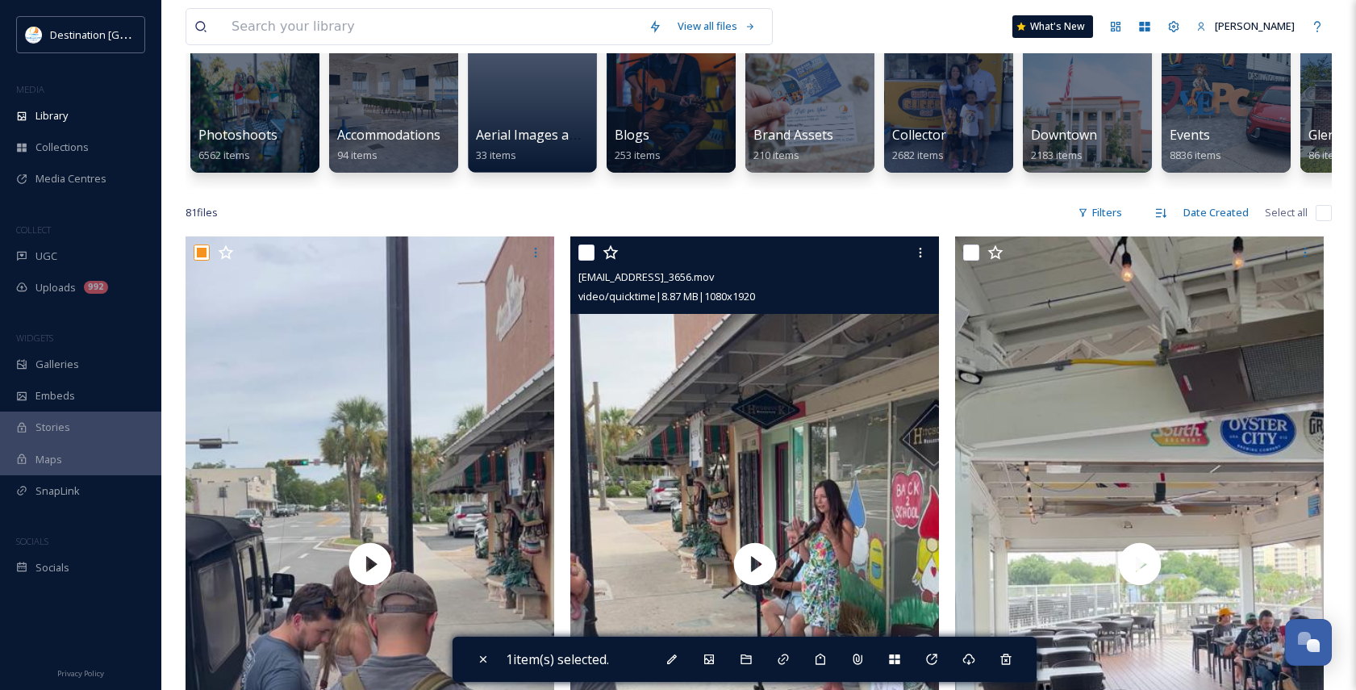
click at [583, 261] on input "checkbox" at bounding box center [587, 252] width 16 height 16
checkbox input "true"
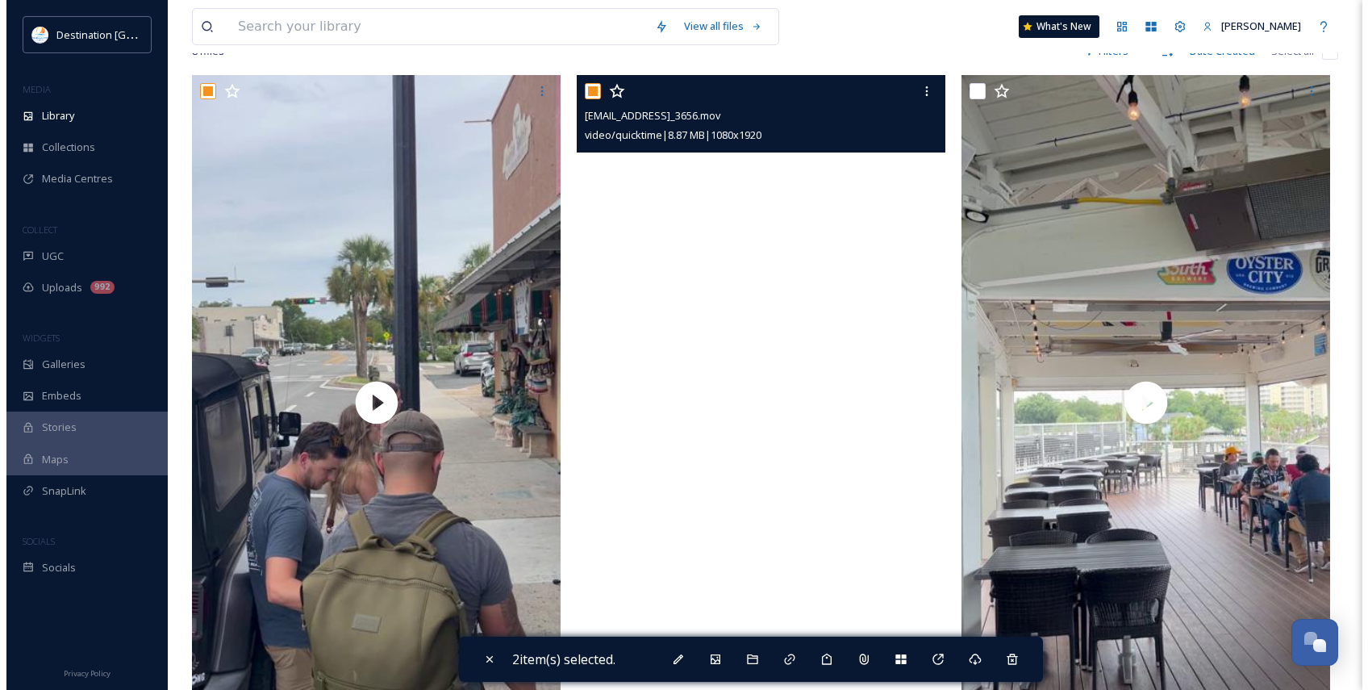
scroll to position [242, 0]
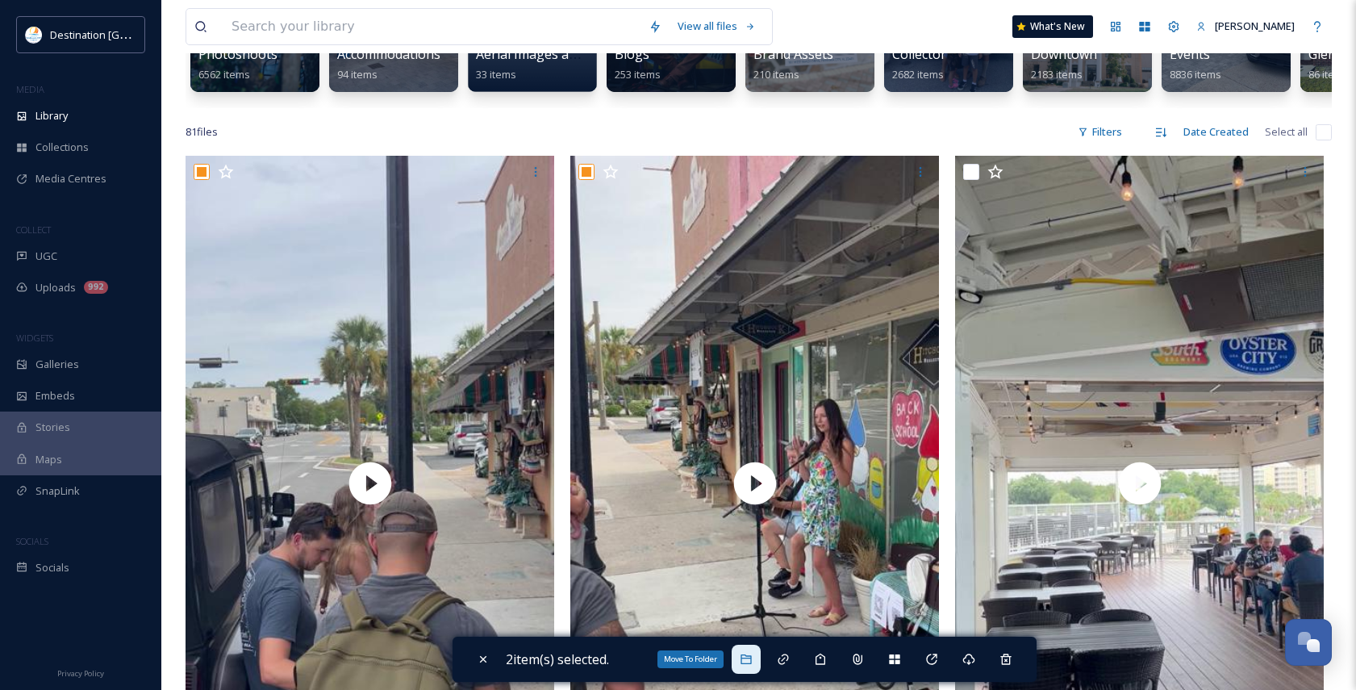
click at [744, 658] on icon at bounding box center [746, 659] width 13 height 13
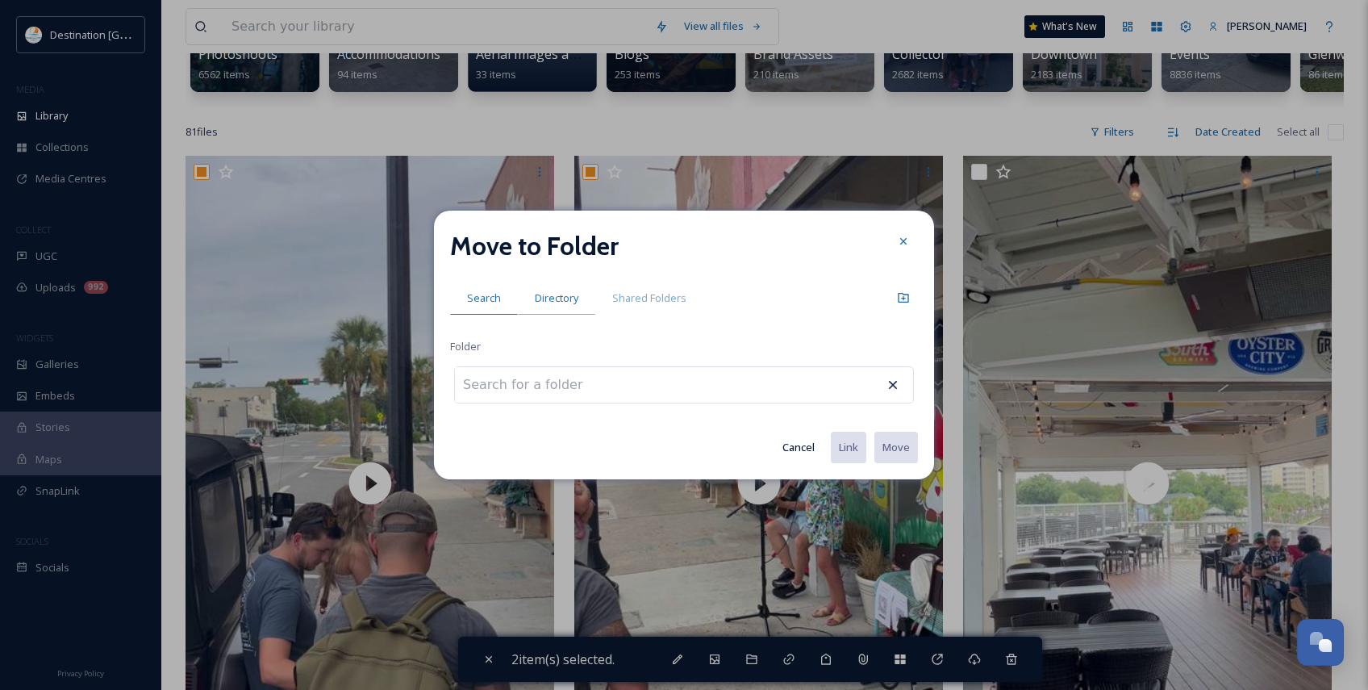
click at [557, 308] on div "Directory" at bounding box center [556, 298] width 77 height 33
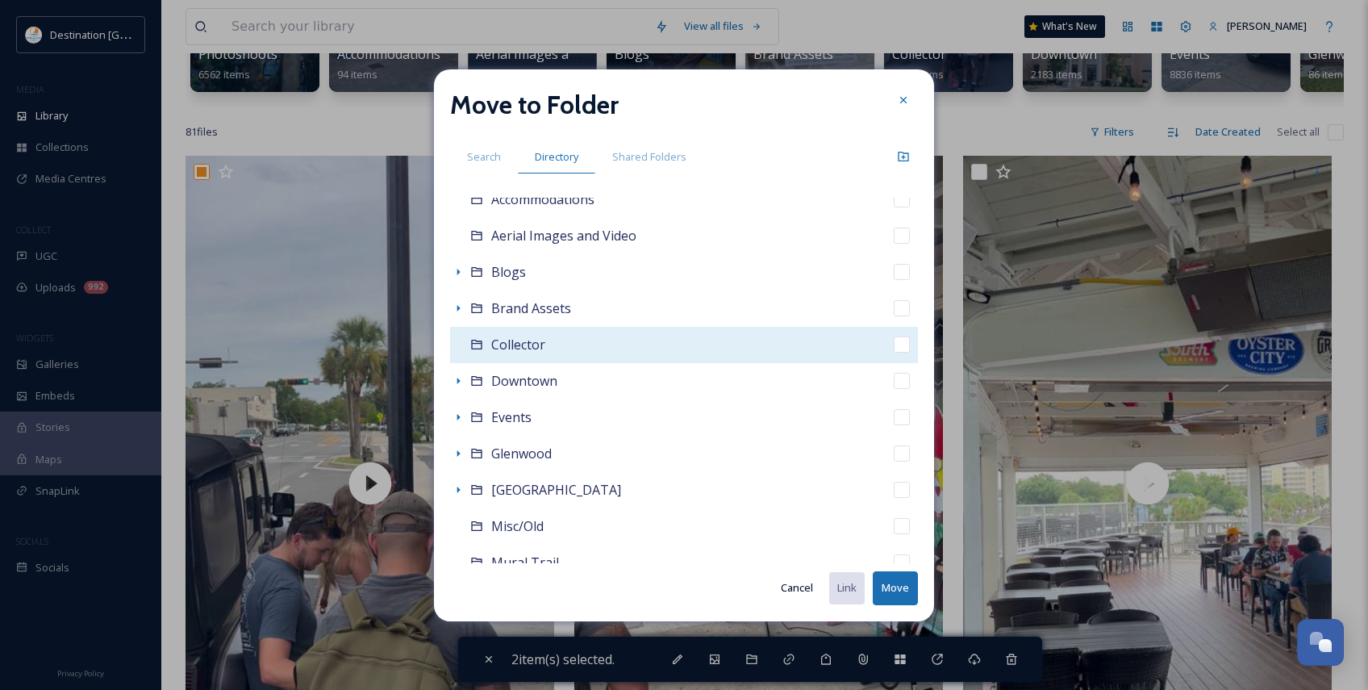
scroll to position [81, 0]
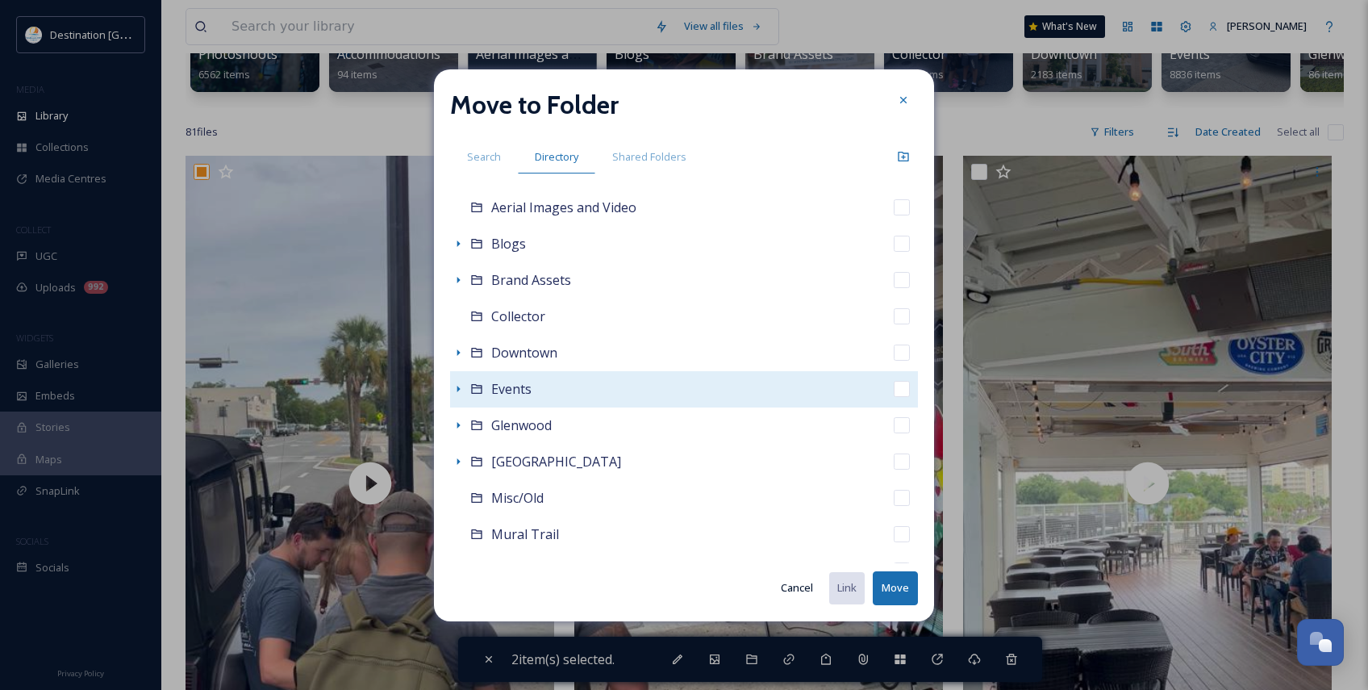
click at [525, 391] on span "Events" at bounding box center [511, 389] width 40 height 18
checkbox input "false"
checkbox input "true"
click at [459, 390] on icon at bounding box center [458, 389] width 3 height 6
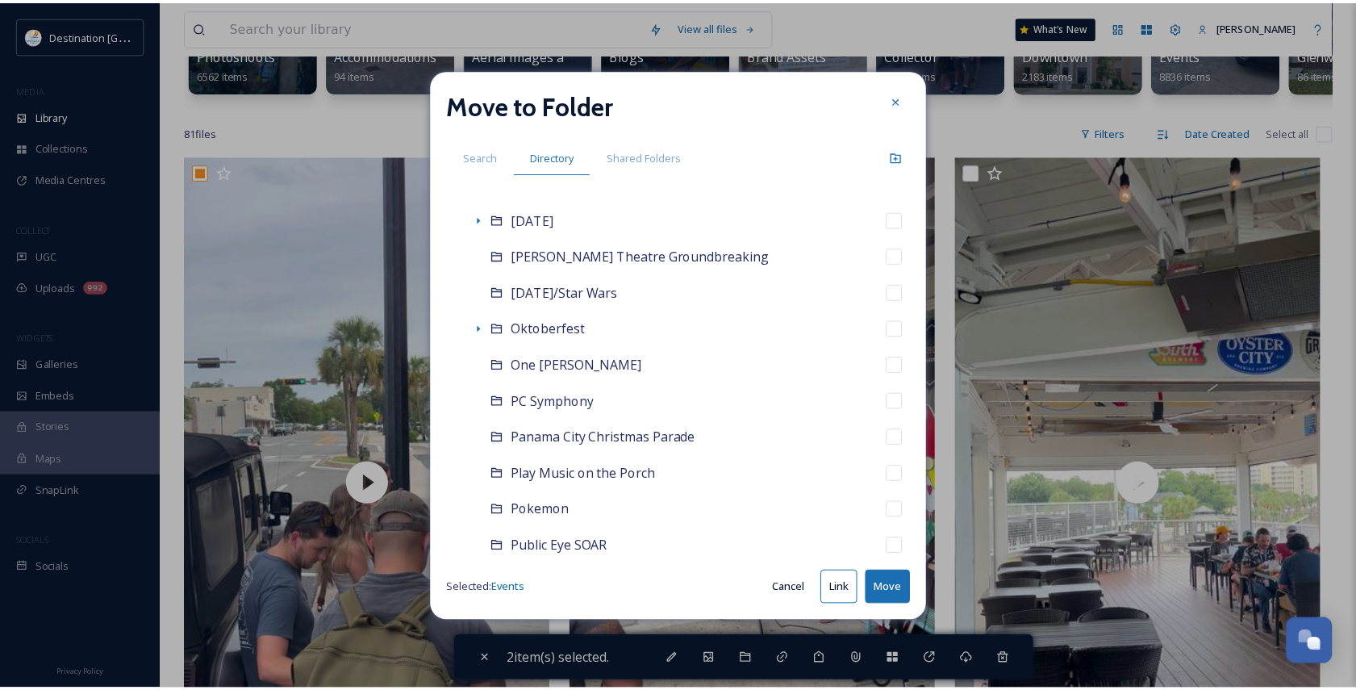
scroll to position [968, 0]
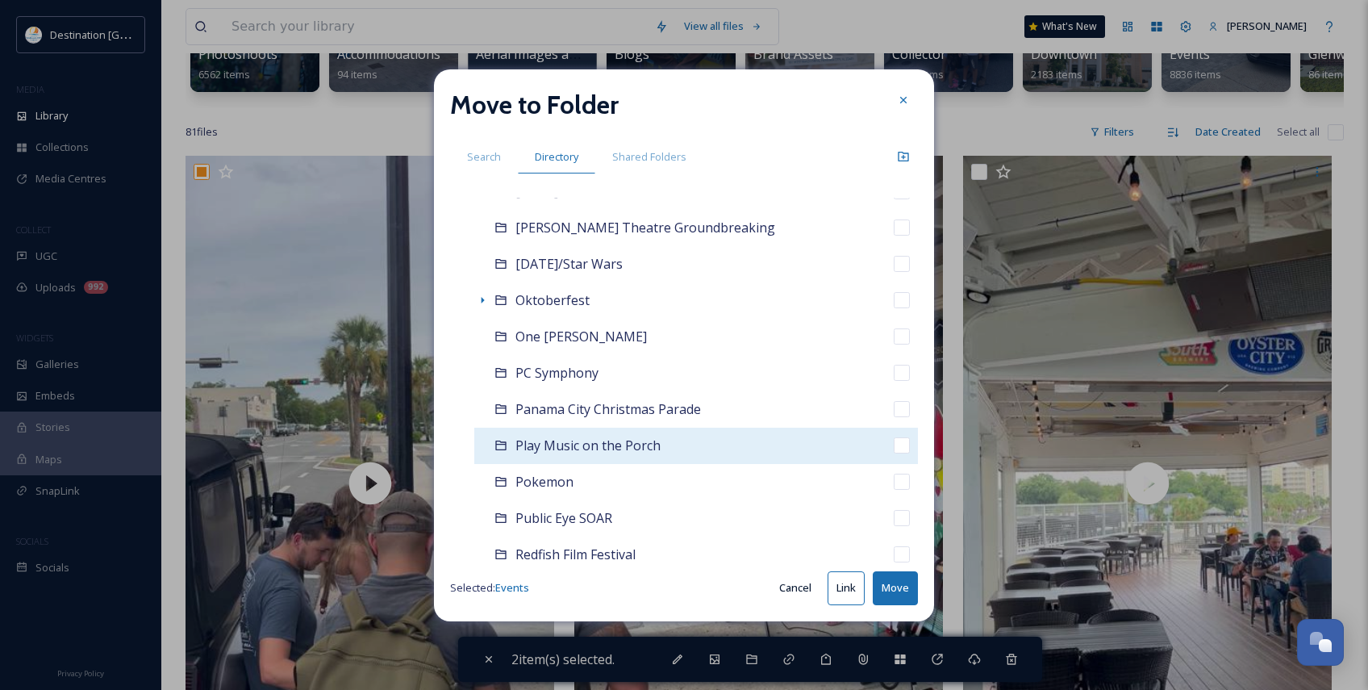
click at [894, 443] on input "checkbox" at bounding box center [902, 445] width 16 height 16
checkbox input "true"
checkbox input "false"
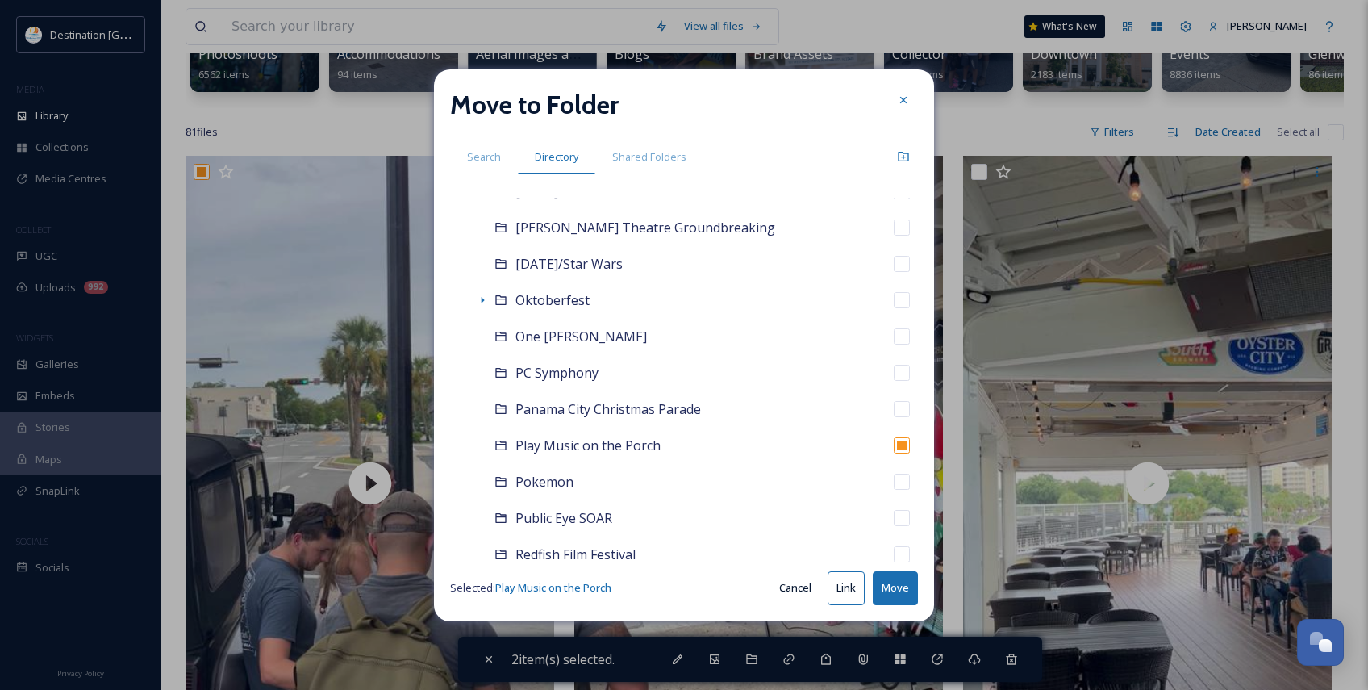
click at [891, 599] on button "Move" at bounding box center [895, 587] width 45 height 33
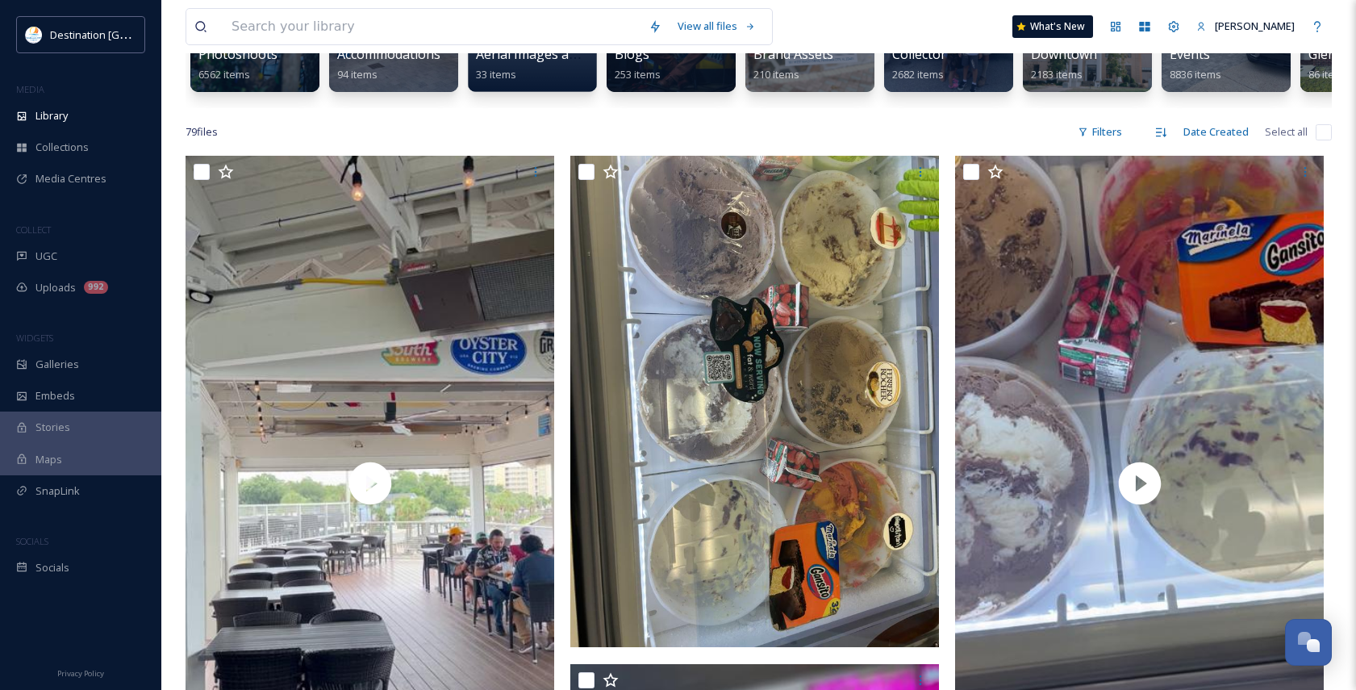
click at [891, 23] on div "View all files What's New [PERSON_NAME]" at bounding box center [759, 26] width 1147 height 53
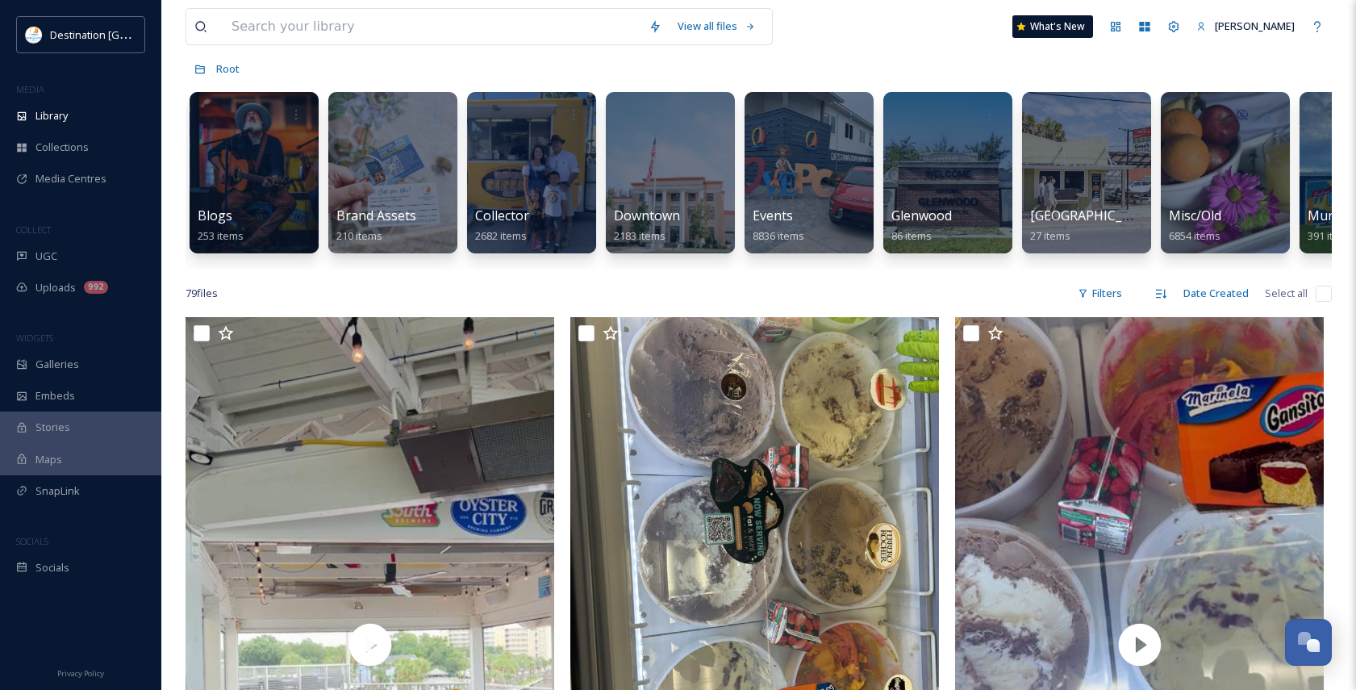
scroll to position [0, 392]
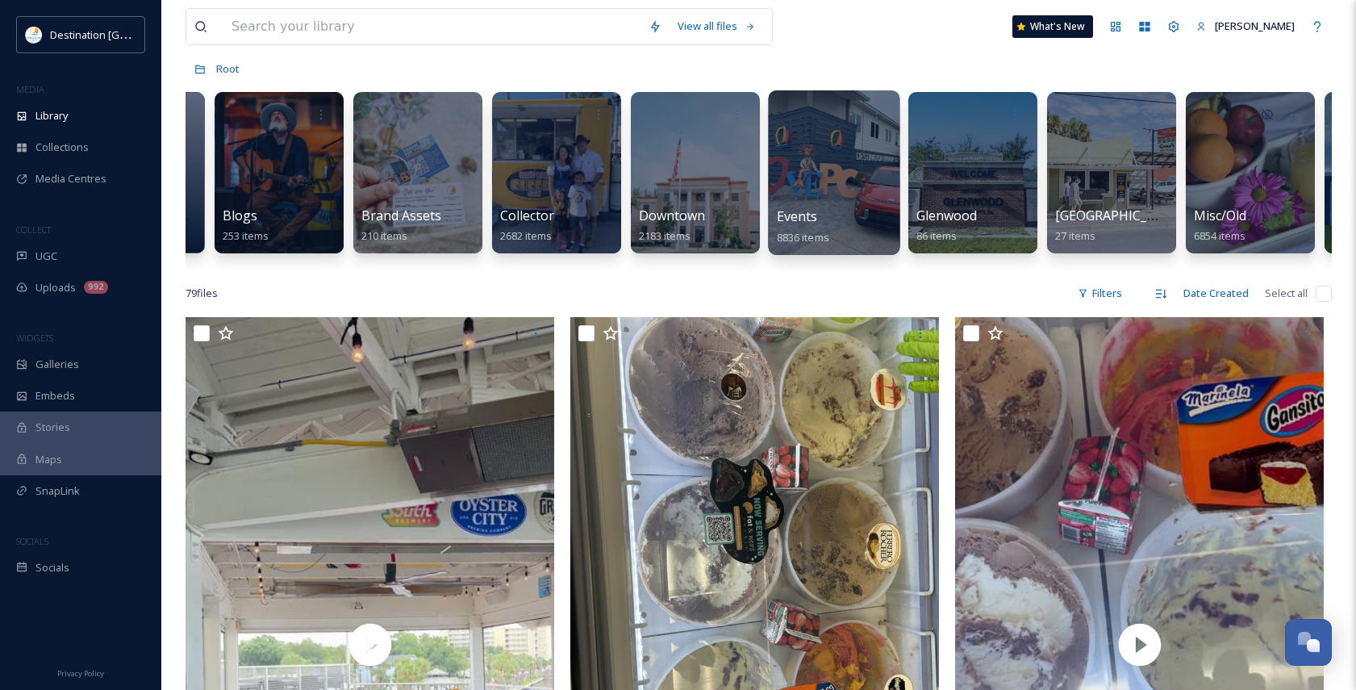
click at [833, 228] on div "Events 8836 items" at bounding box center [834, 227] width 115 height 40
click at [855, 190] on div at bounding box center [834, 172] width 132 height 165
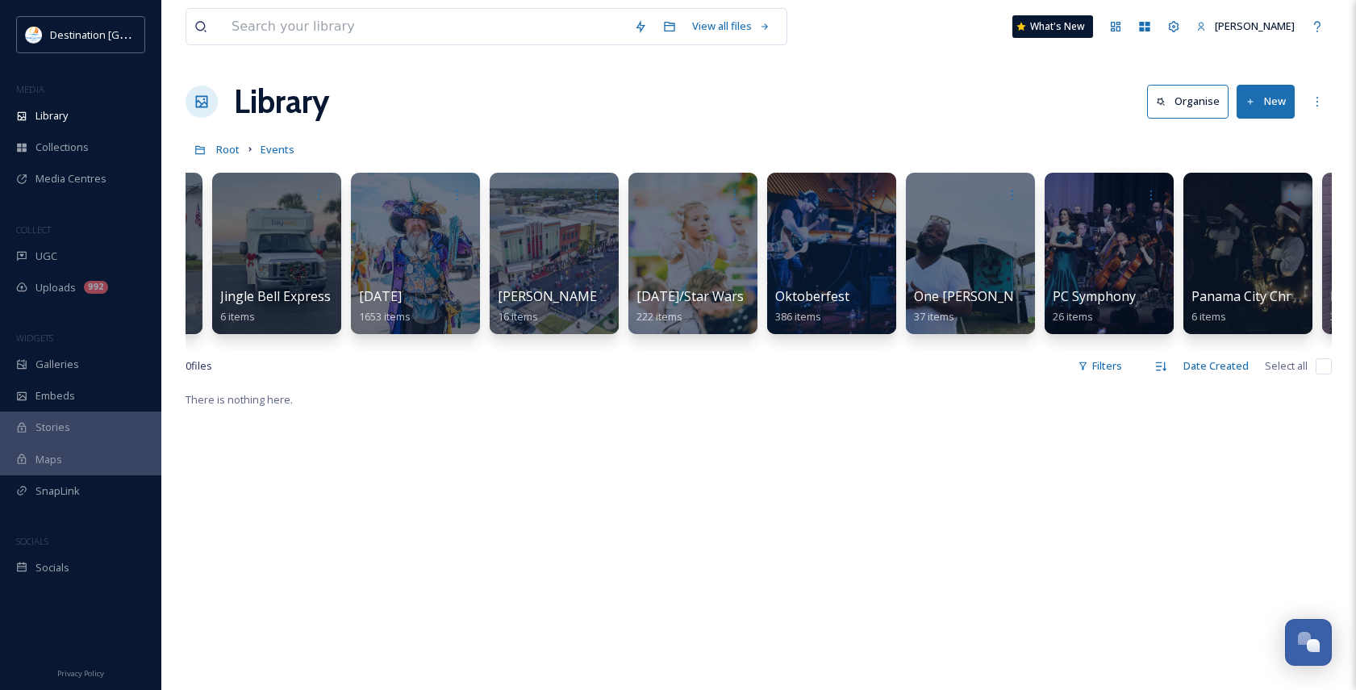
scroll to position [0, 2543]
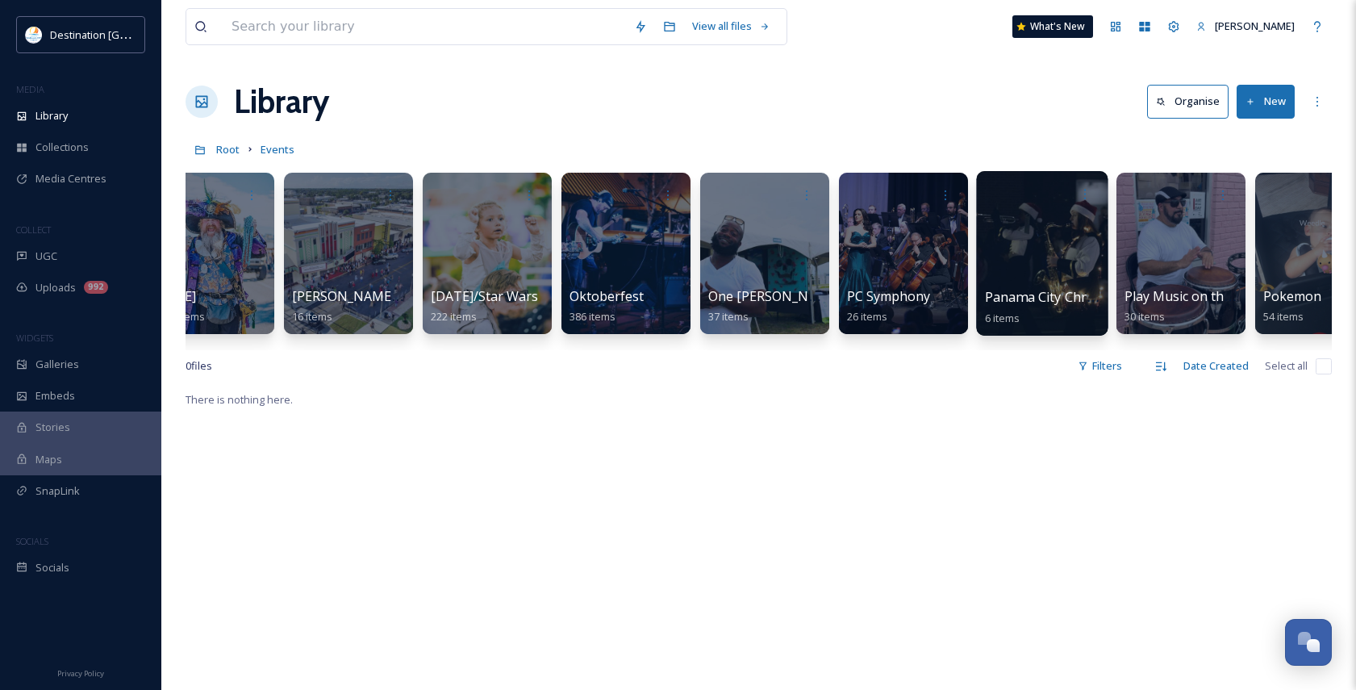
click at [1039, 287] on div "Panama City Christmas Parade 6 items" at bounding box center [1042, 307] width 115 height 40
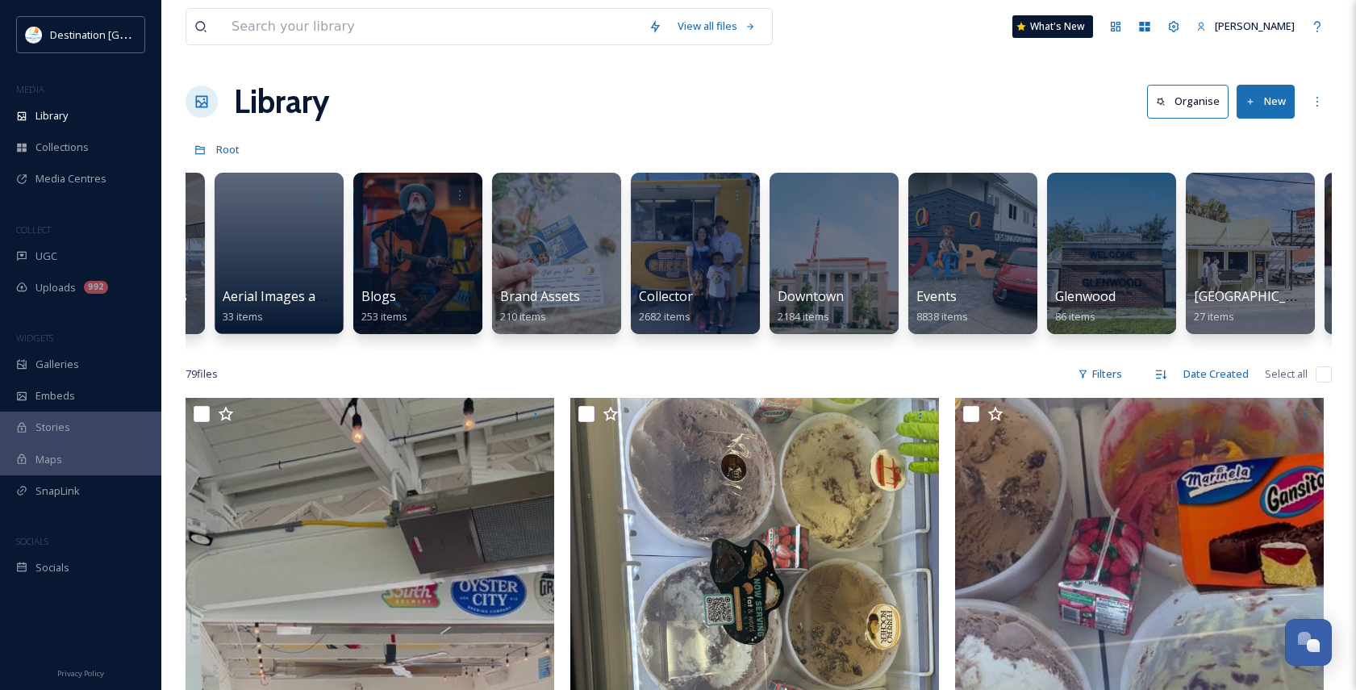
scroll to position [0, 278]
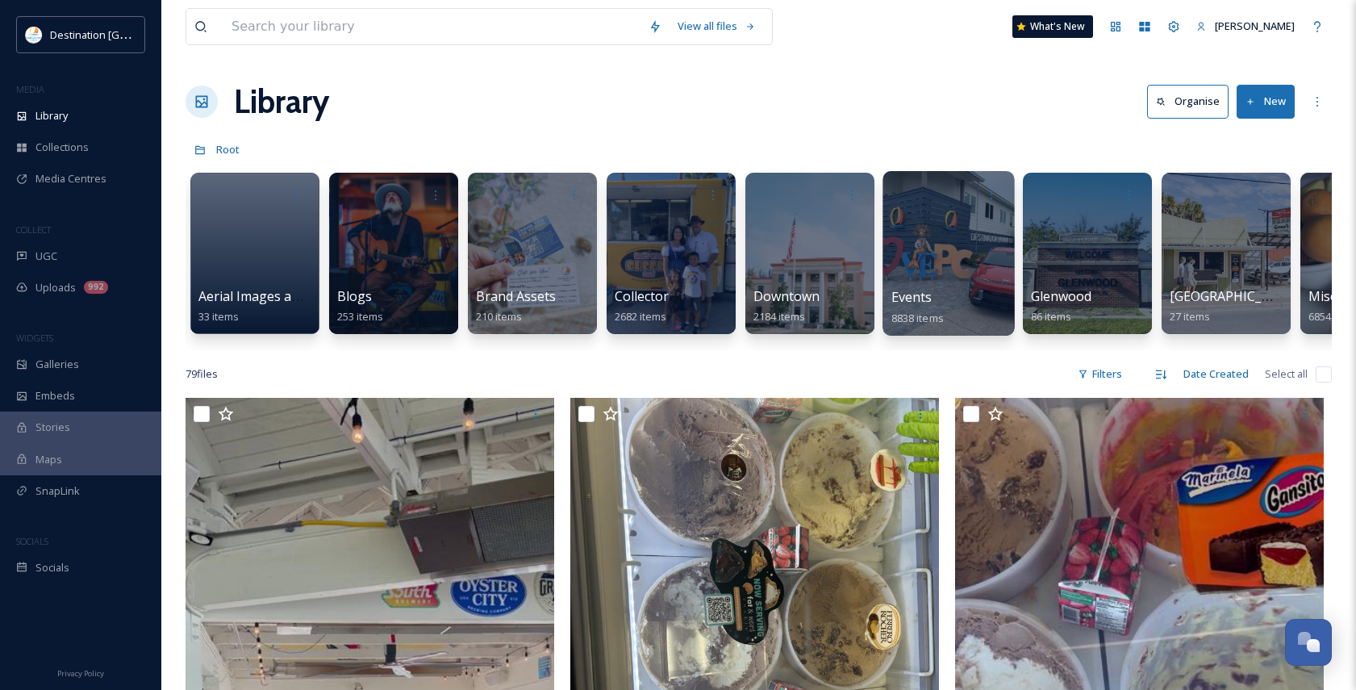
click at [918, 295] on span "Events" at bounding box center [912, 297] width 41 height 18
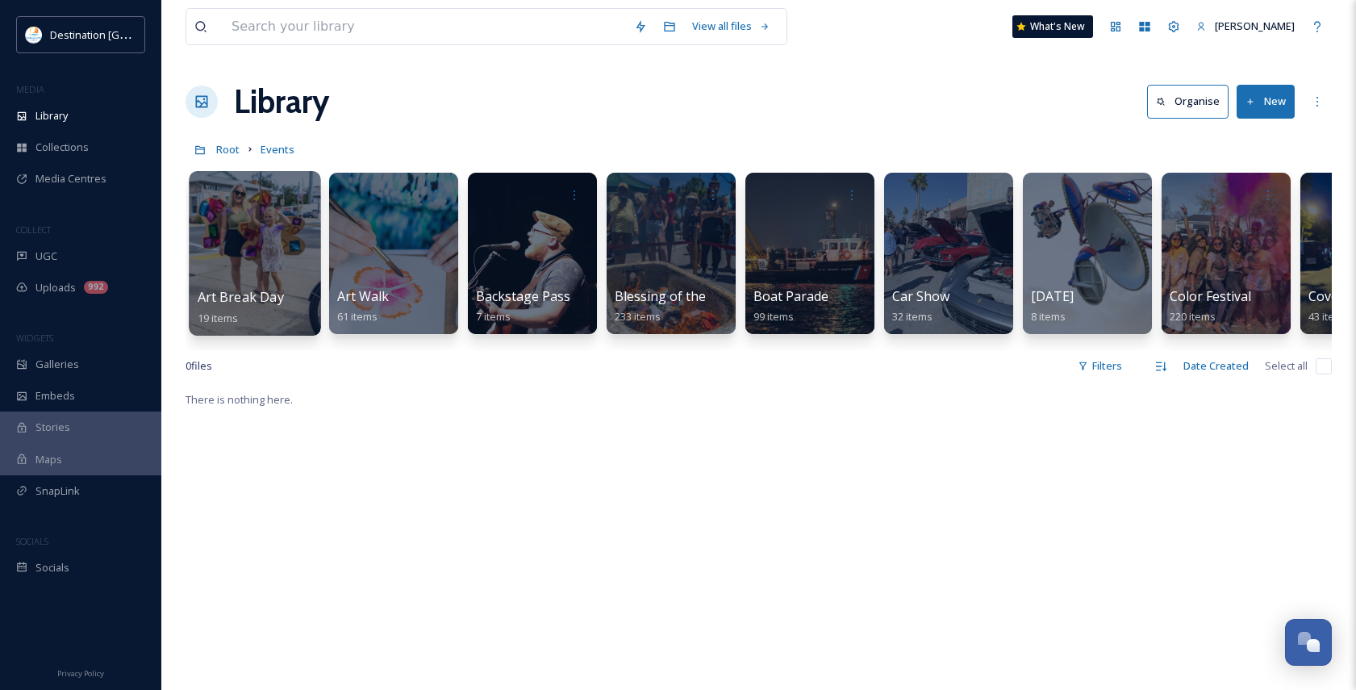
click at [249, 237] on div at bounding box center [255, 253] width 132 height 165
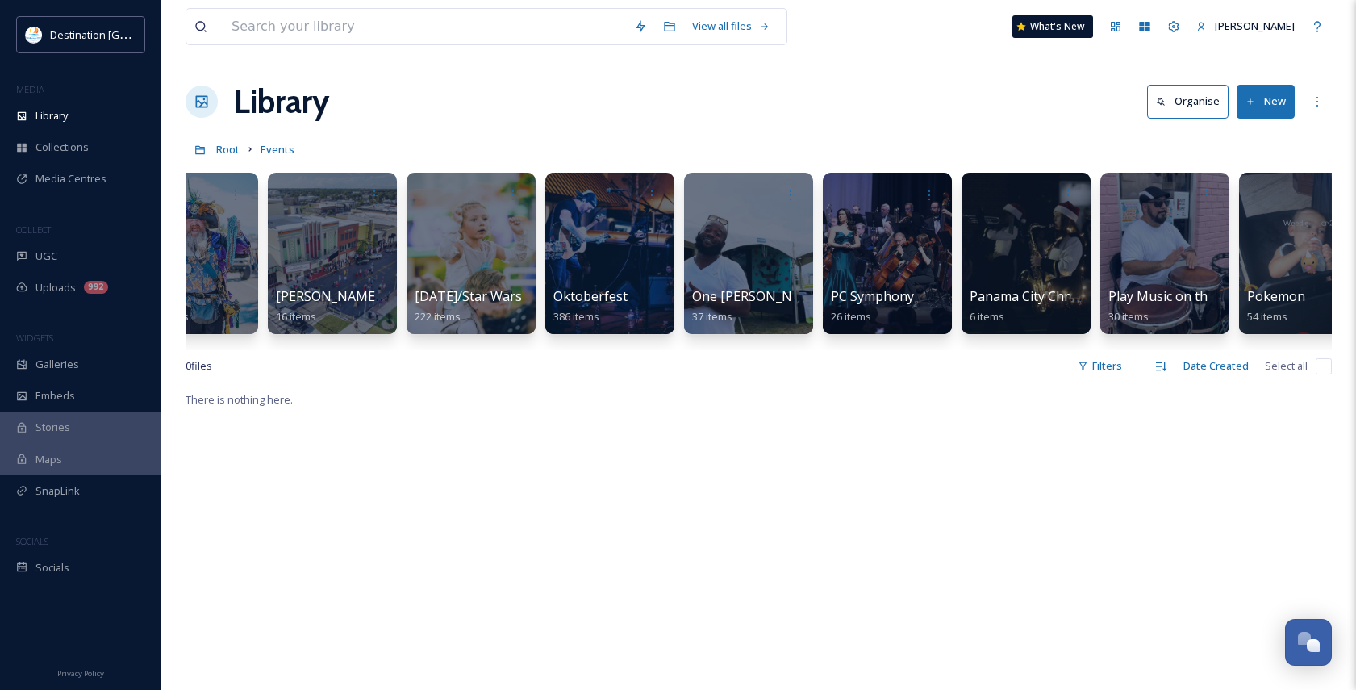
scroll to position [0, 2543]
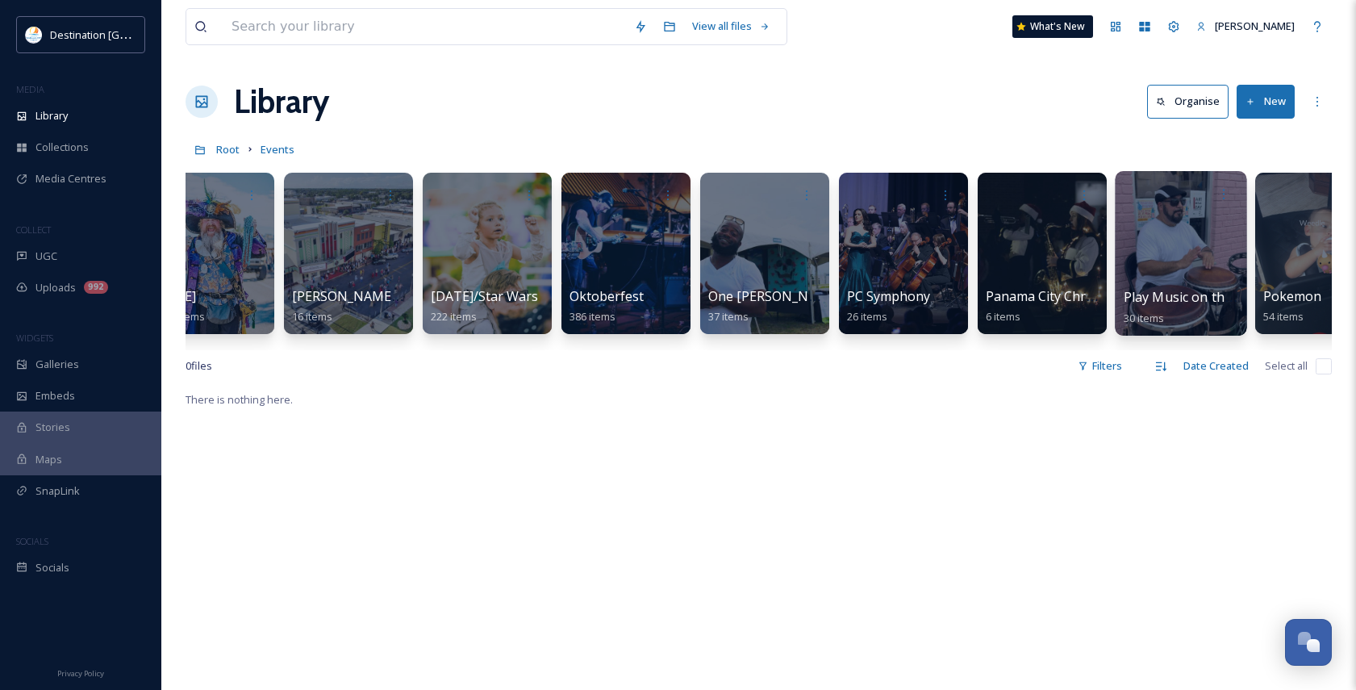
click at [1163, 268] on div at bounding box center [1181, 253] width 132 height 165
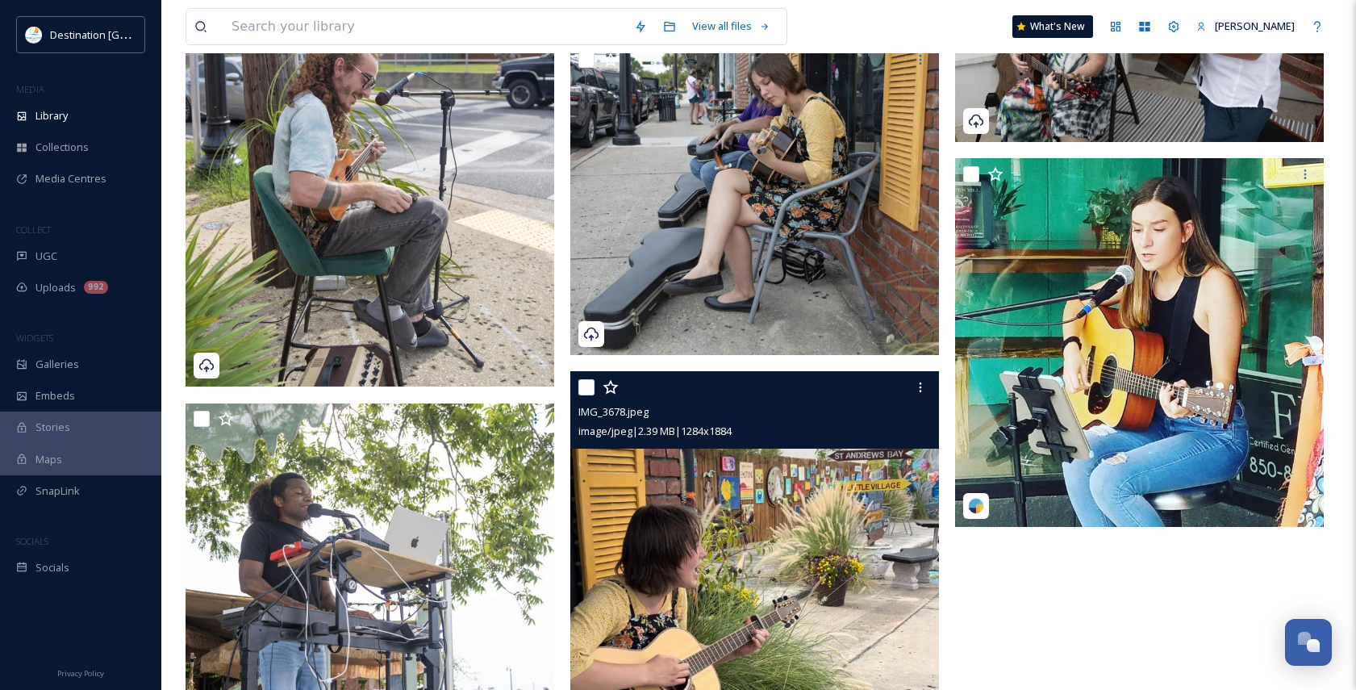
scroll to position [4276, 0]
